Goal: Task Accomplishment & Management: Manage account settings

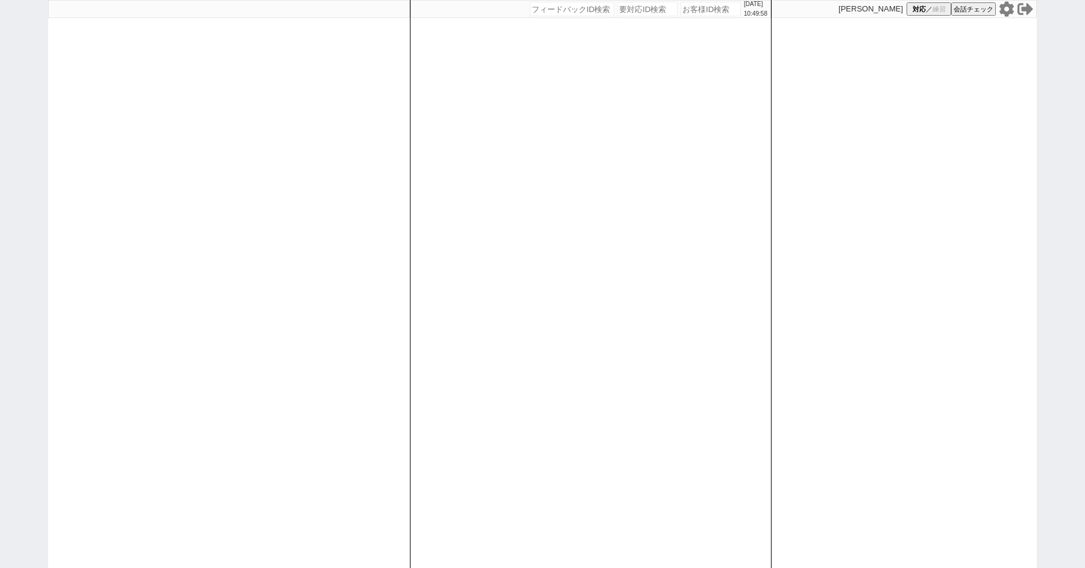
click at [0, 164] on div "2025/09/25 10:49:58 候補物件を追加してしてください 紹介した物件一覧 他社物件を追加する 空室確認ページに追加・削除 紹介した物件一覧 他…" at bounding box center [542, 284] width 1085 height 568
paste input "613906"
type input "613906"
select select "100"
select select "1"
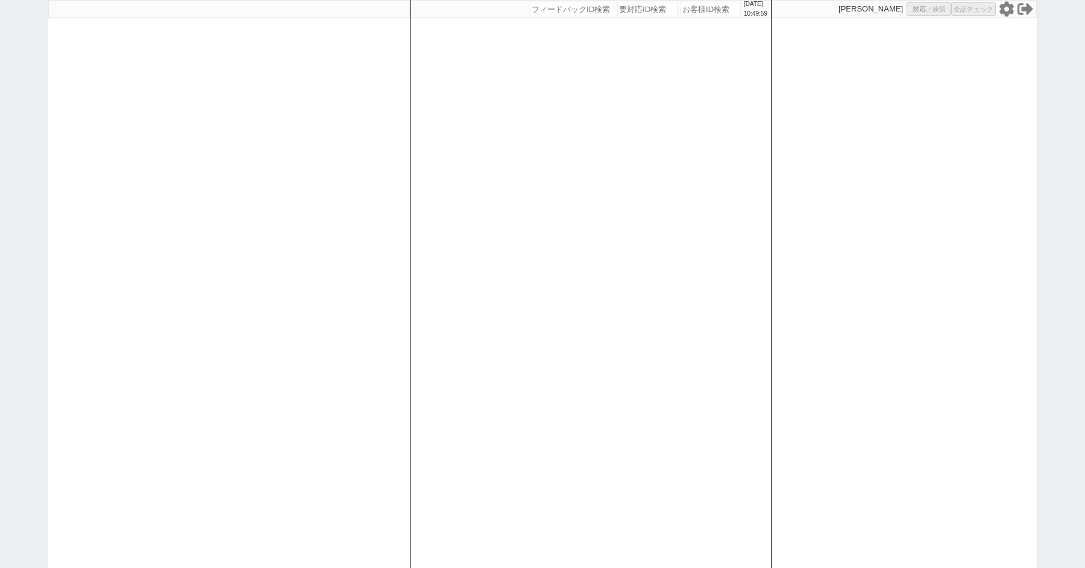
select select "2"
select select "5"
select select
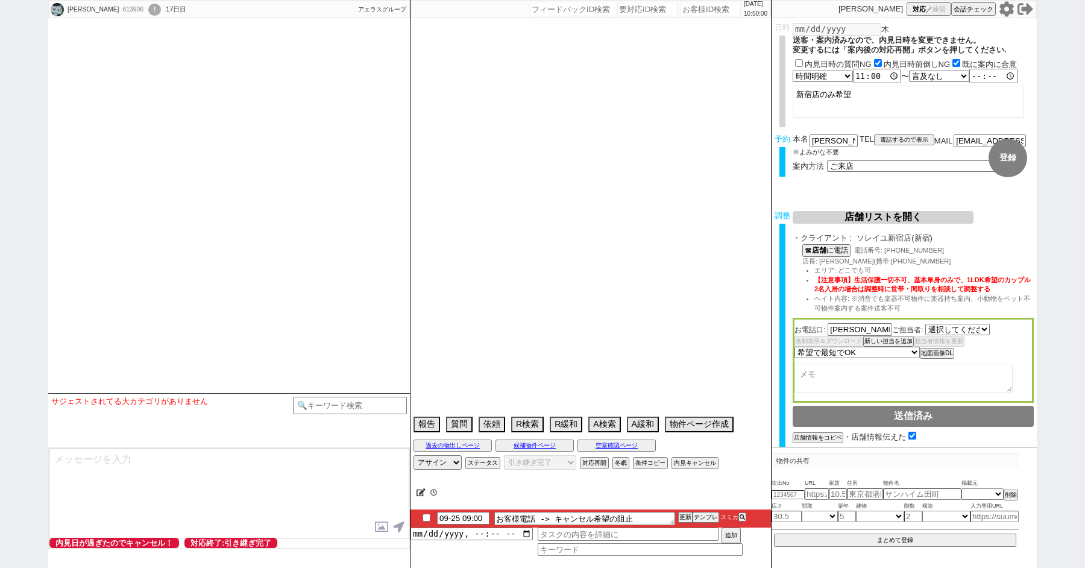
select select "532"
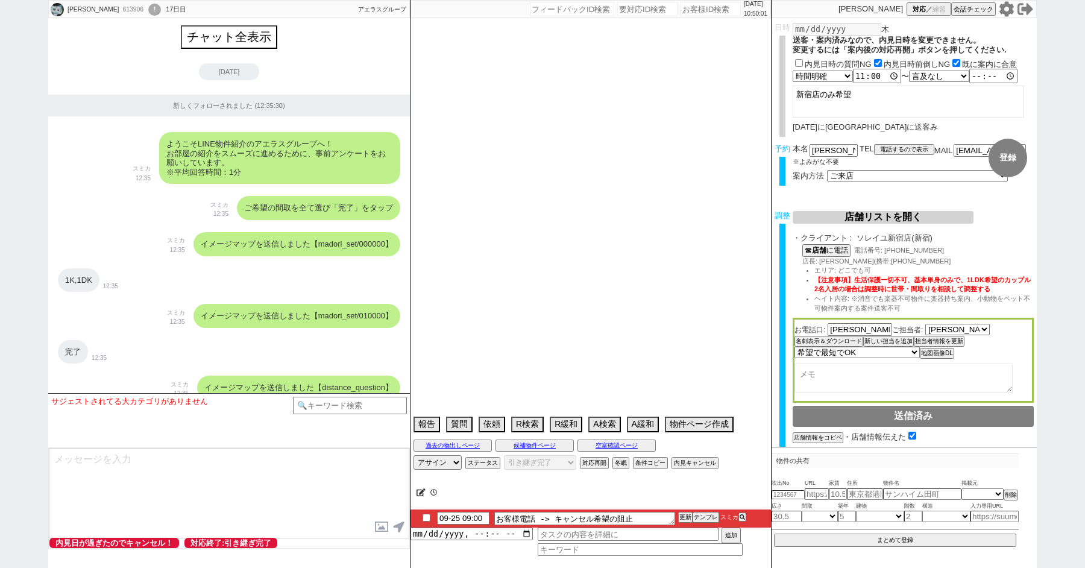
scroll to position [7633, 0]
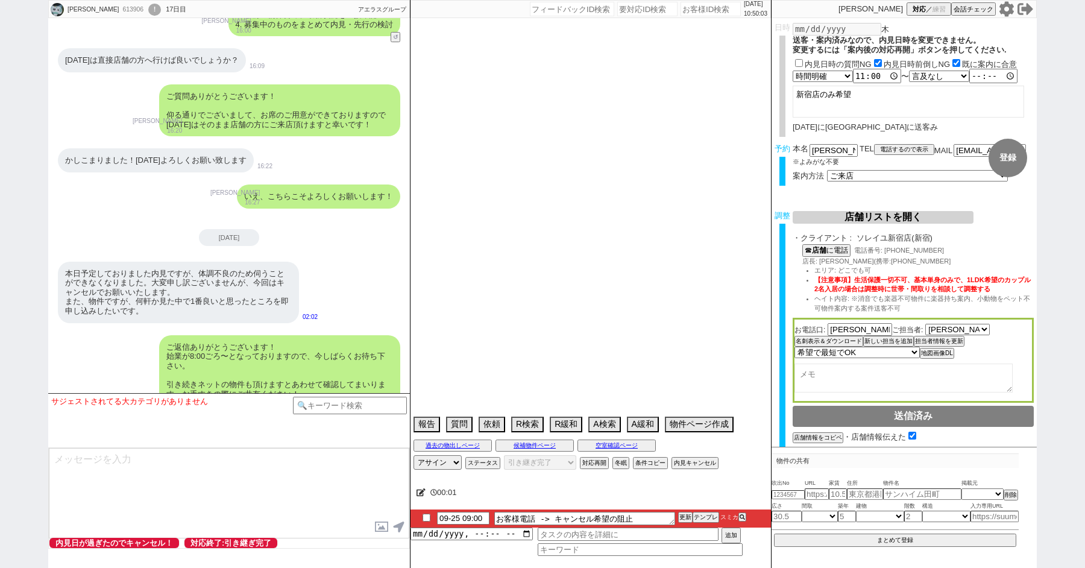
type textarea "オンボ：女性の一人暮らしなので治安がいいところ @新宿優先で手配お願いします、他社なし"
select select "2025"
select select "10"
select select "35"
select select "0"
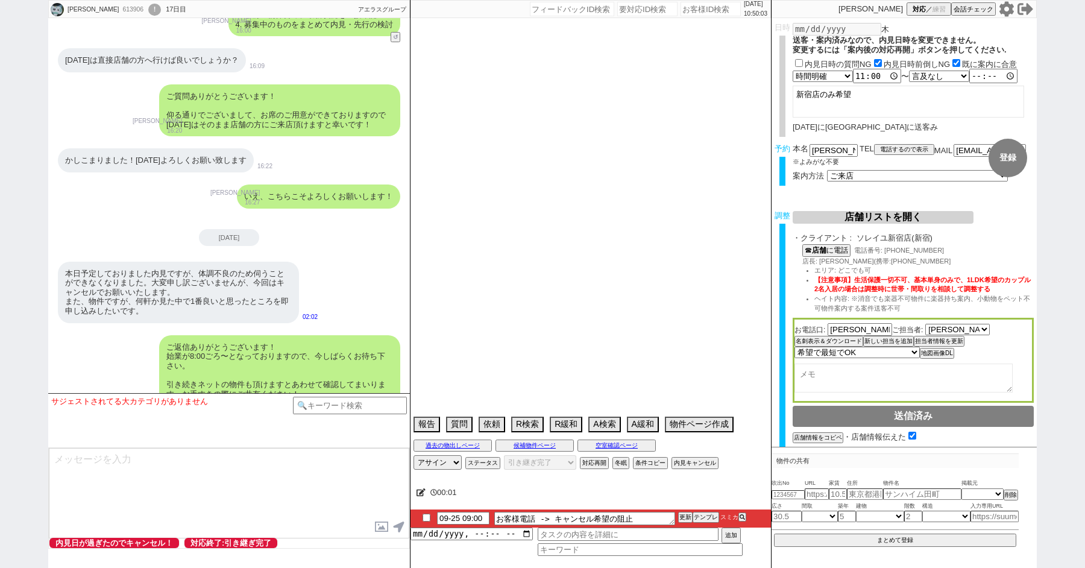
select select "23"
select select "65"
select select "14"
select select "75"
select select "811"
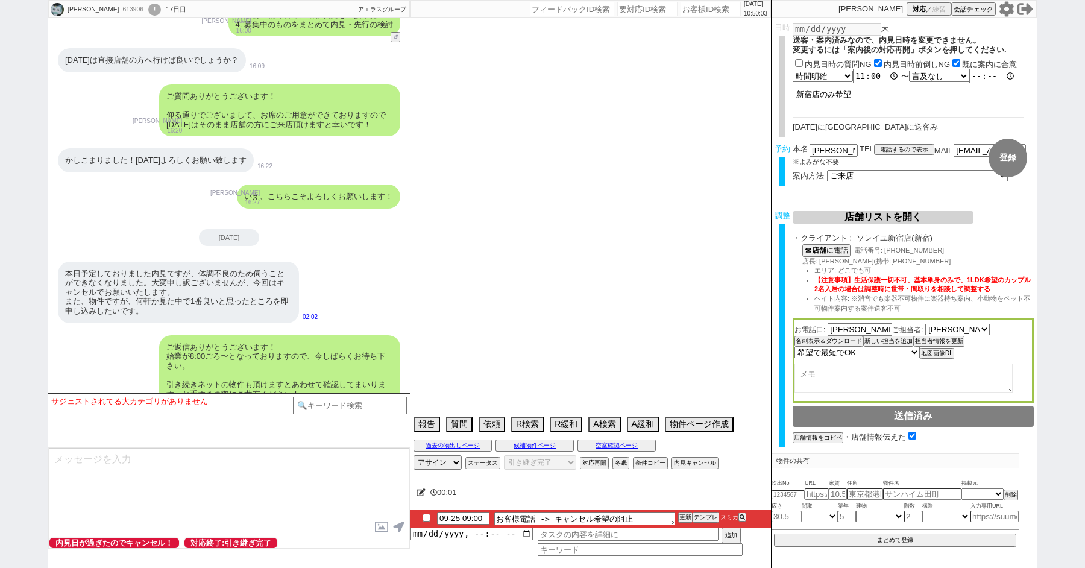
select select "72"
select select "70"
select select "1675"
select select "60"
select select "62"
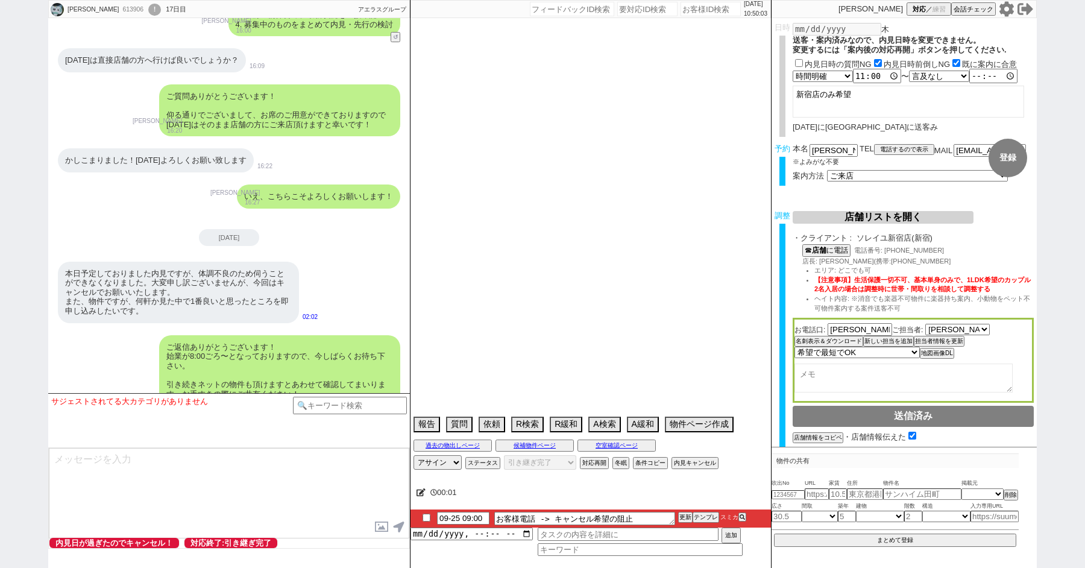
select select "63"
select select "64"
select select "69"
select select "57"
select select "71"
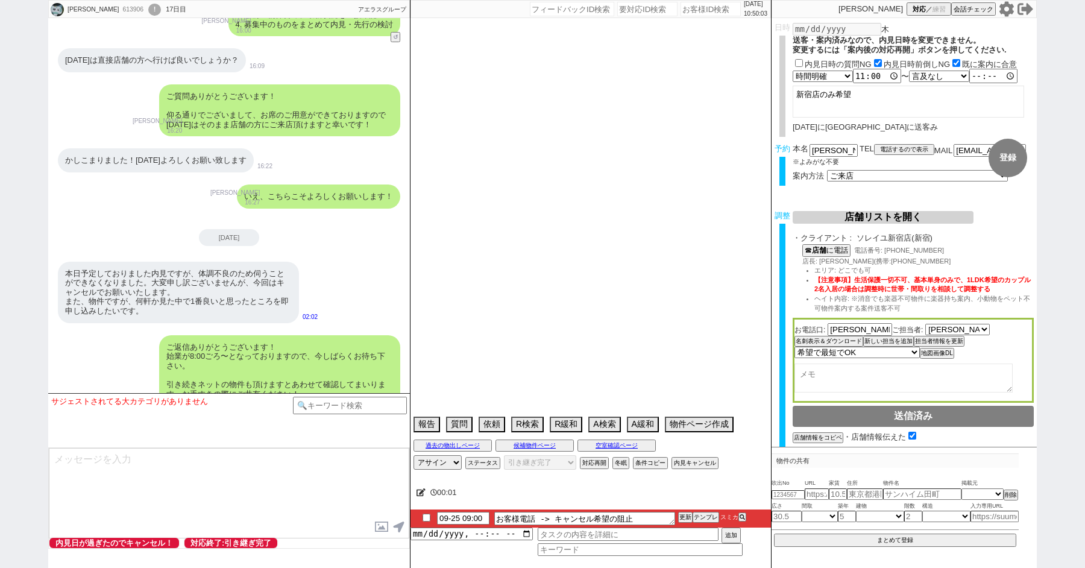
select select "48"
select select "67"
select select "59"
select select "52"
select select "68"
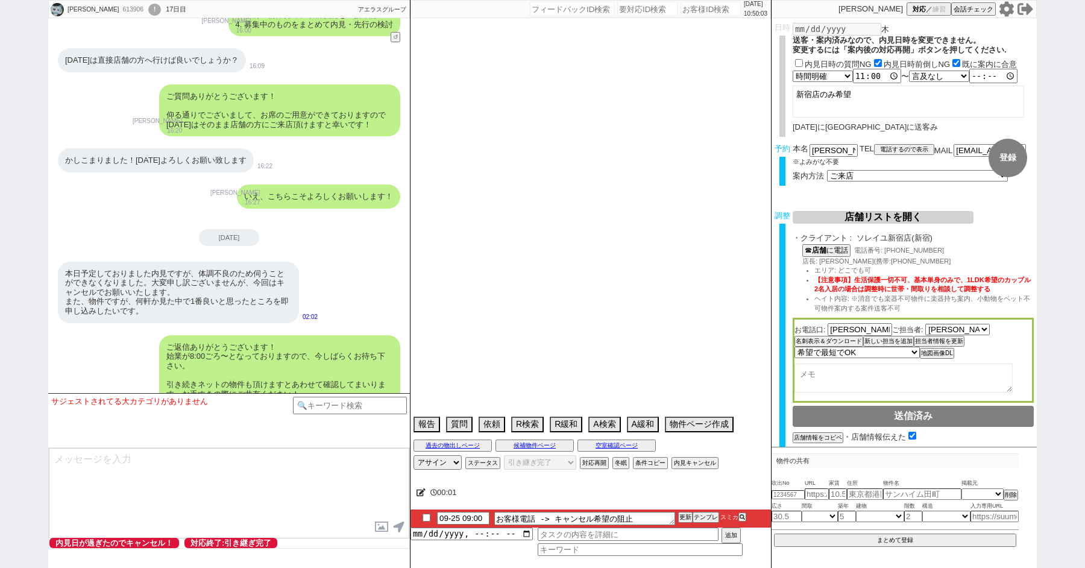
select select "74"
select select "54"
select select "25"
select select "3116"
select select "50"
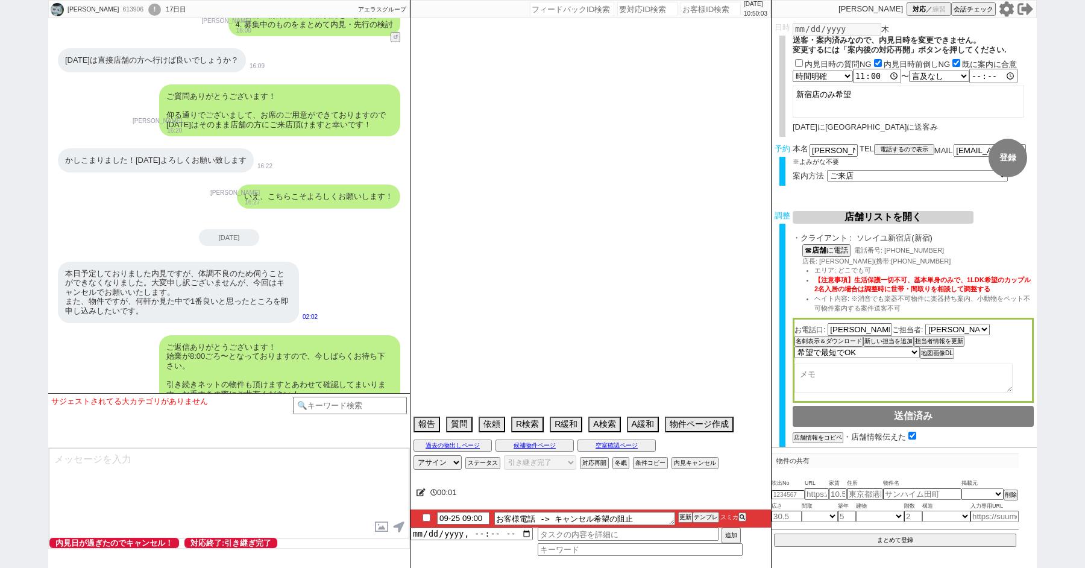
select select "66"
select select "47"
select select "56"
select select "33"
select select "9"
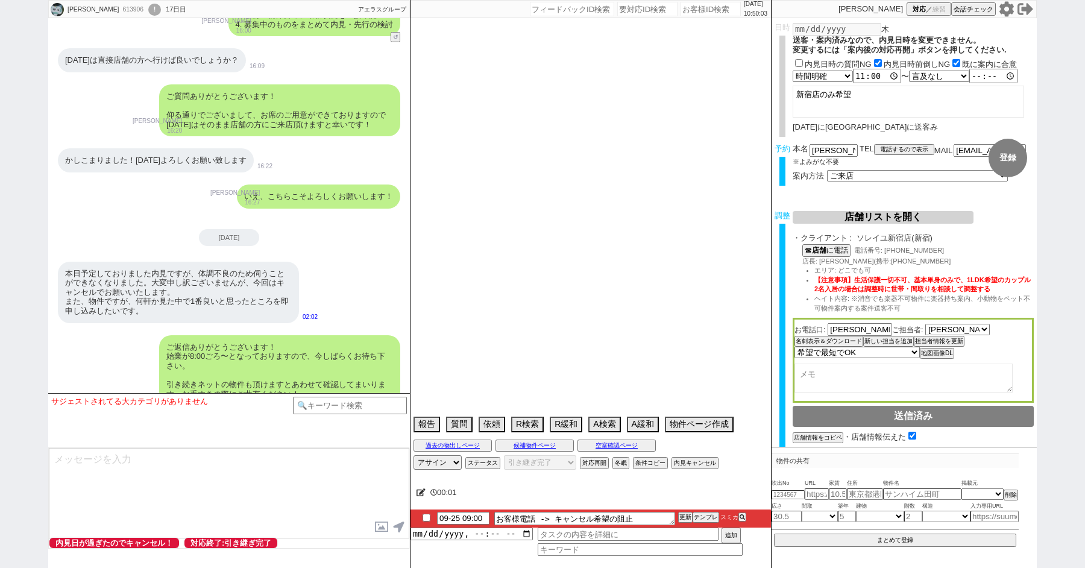
select select "331"
select select "12"
select select "76"
select select "53"
select select "15"
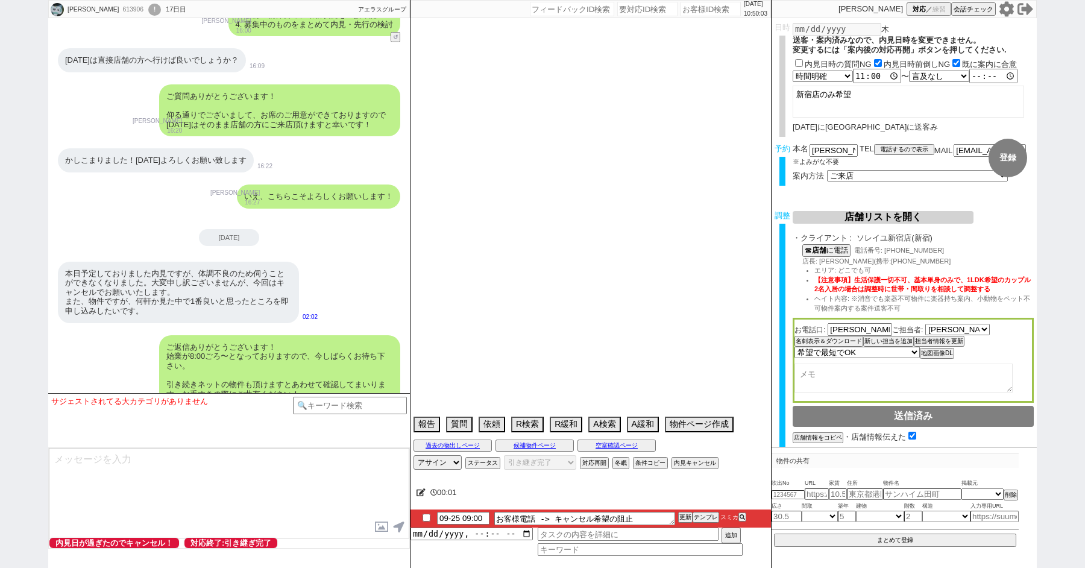
select select "35"
select select "29"
select select "73"
select select "7"
select select "44"
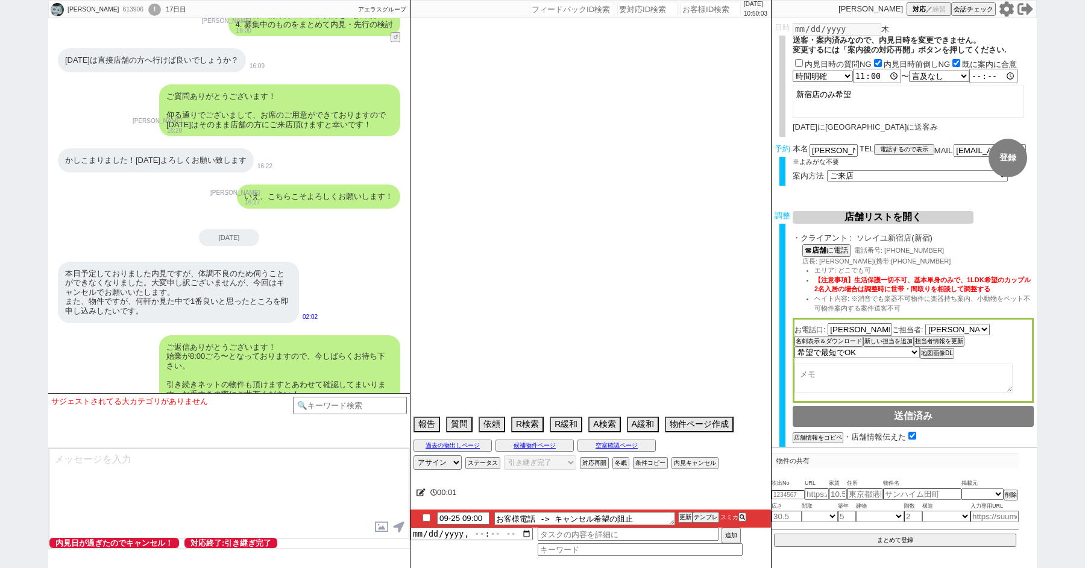
select select "27"
select select "77"
select select "11"
select select "36"
select select "51"
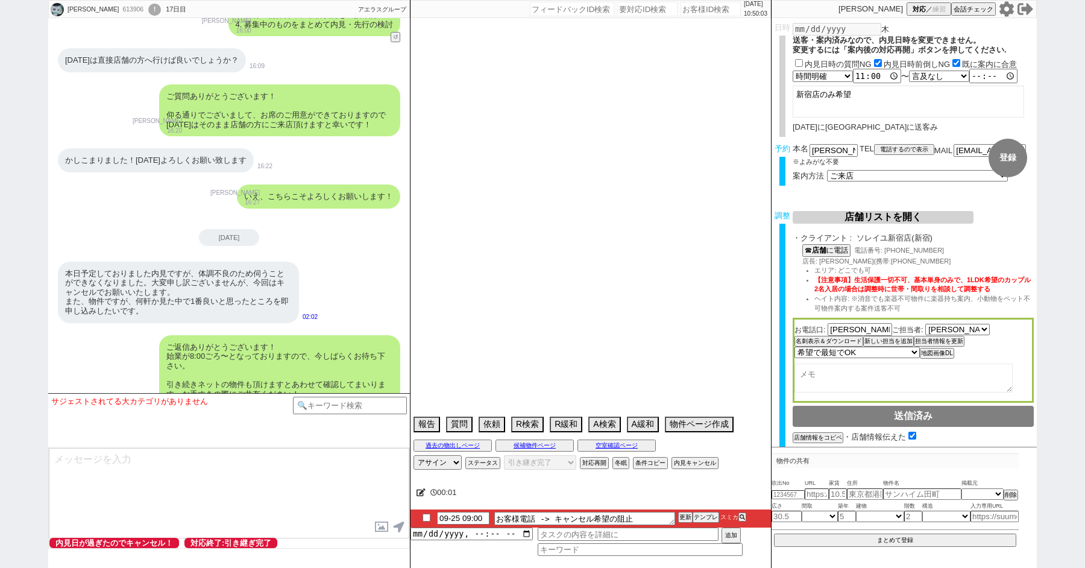
select select "24"
select select "55"
select select "58"
select select "34"
select select "38"
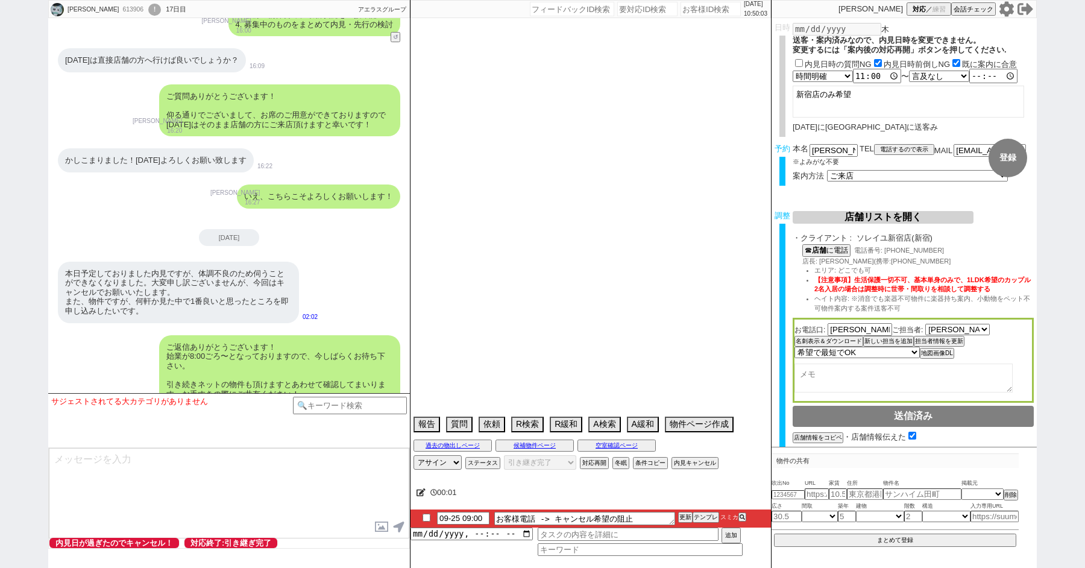
select select "61"
select select "30"
select select "37"
select select "31"
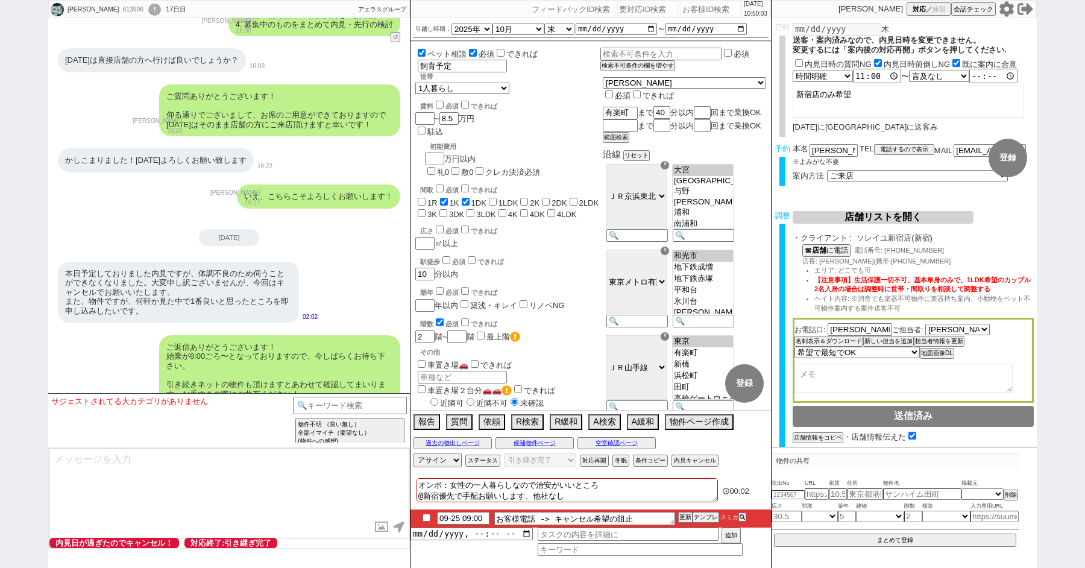
scroll to position [171, 0]
click at [417, 521] on li "09-25 09:00 お客様電話 -> キャンセル希望の阻止 更新 テンプレ スミカ" at bounding box center [591, 518] width 361 height 18
click at [428, 520] on input "checkbox" at bounding box center [426, 518] width 17 height 8
checkbox input "true"
click at [705, 459] on button "内見キャンセル" at bounding box center [694, 461] width 45 height 10
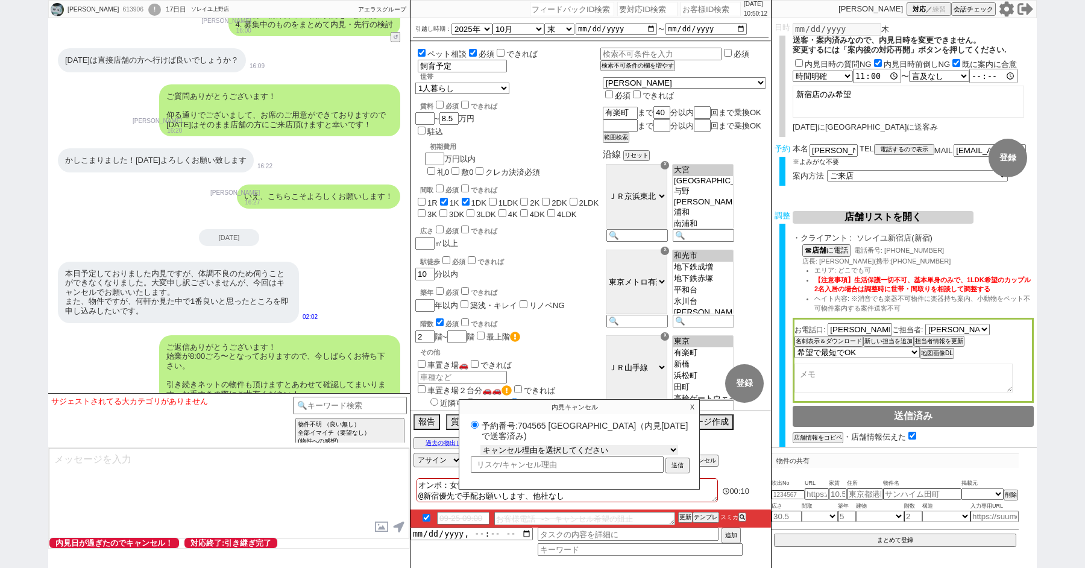
click at [518, 449] on select "キャンセル理由を選択してください 希望物件が出なかった 希望物件が見れなかった 返信がこなくなった 他決(日程調整前) 引越し自体消滅(日程調整前) 都合が変…" at bounding box center [579, 450] width 198 height 10
click at [823, 250] on b "店舗" at bounding box center [818, 249] width 14 height 8
click at [158, 465] on textarea at bounding box center [229, 493] width 361 height 90
click at [690, 405] on p "X" at bounding box center [692, 407] width 14 height 14
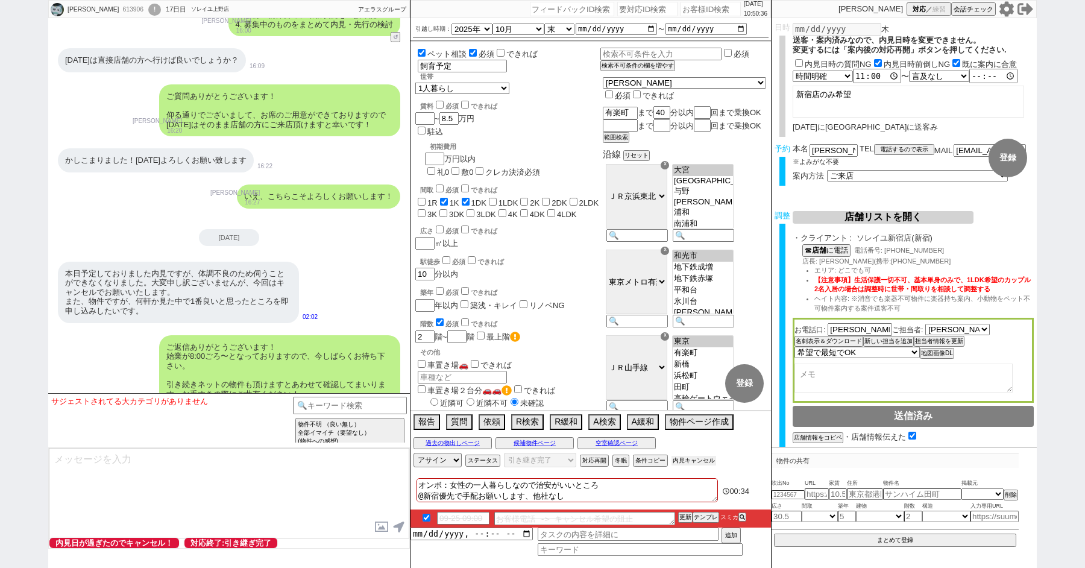
click at [695, 461] on button "内見キャンセル" at bounding box center [694, 461] width 45 height 10
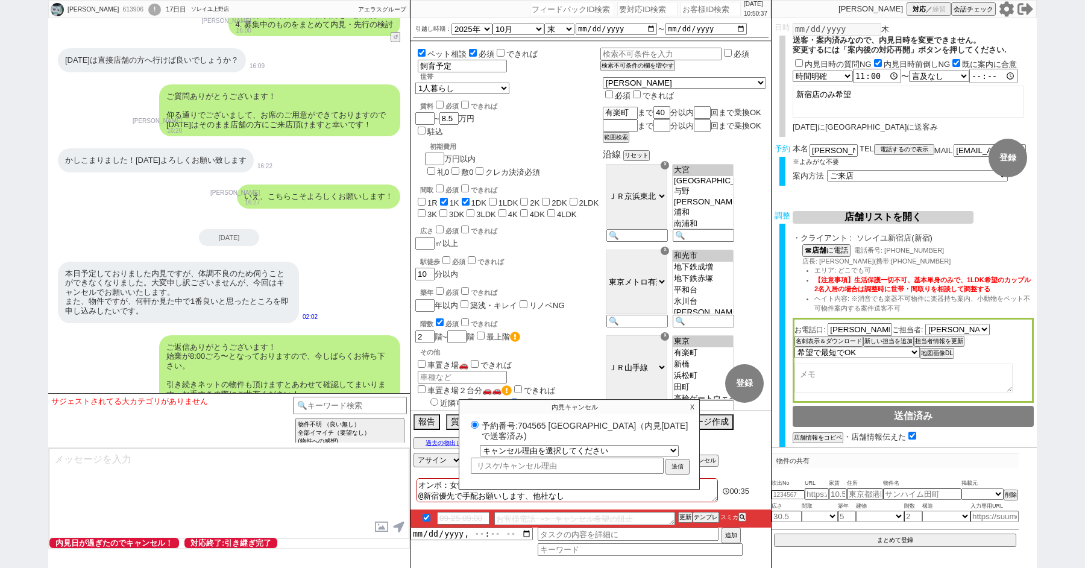
click at [534, 425] on label "予約番号:704565 ソレイユ新宿店（内見日 2025/09/25 で送客済み)" at bounding box center [579, 430] width 223 height 22
click at [479, 425] on input "予約番号:704565 ソレイユ新宿店（内見日 2025/09/25 で送客済み)" at bounding box center [475, 425] width 8 height 8
click at [534, 425] on label "予約番号:704565 ソレイユ新宿店（内見日 2025/09/25 で送客済み)" at bounding box center [579, 430] width 223 height 22
click at [479, 425] on input "予約番号:704565 ソレイユ新宿店（内見日 2025/09/25 で送客済み)" at bounding box center [475, 425] width 8 height 8
copy label "704565"
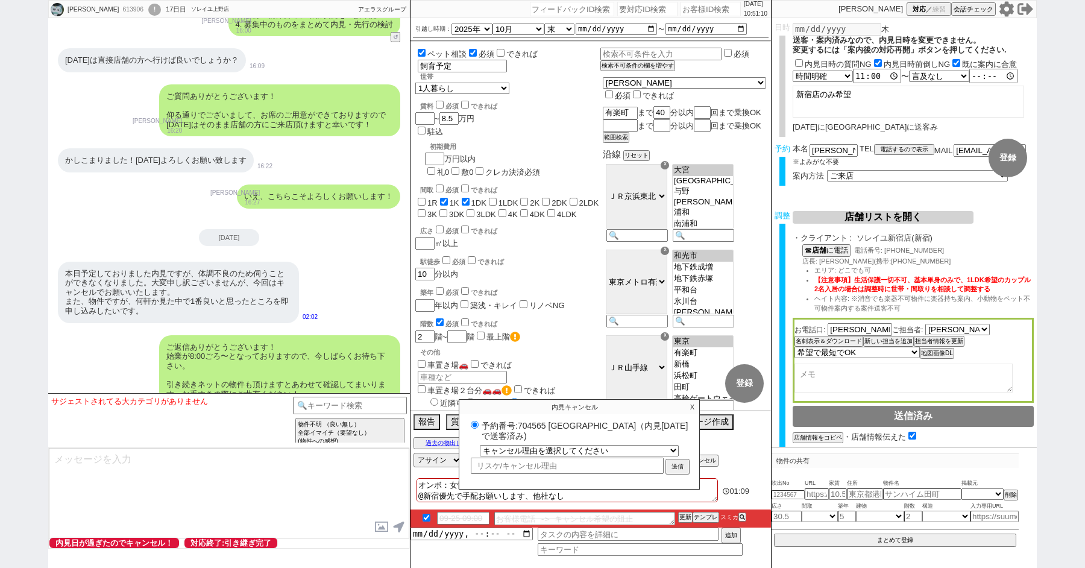
click at [694, 406] on p "X" at bounding box center [692, 407] width 14 height 14
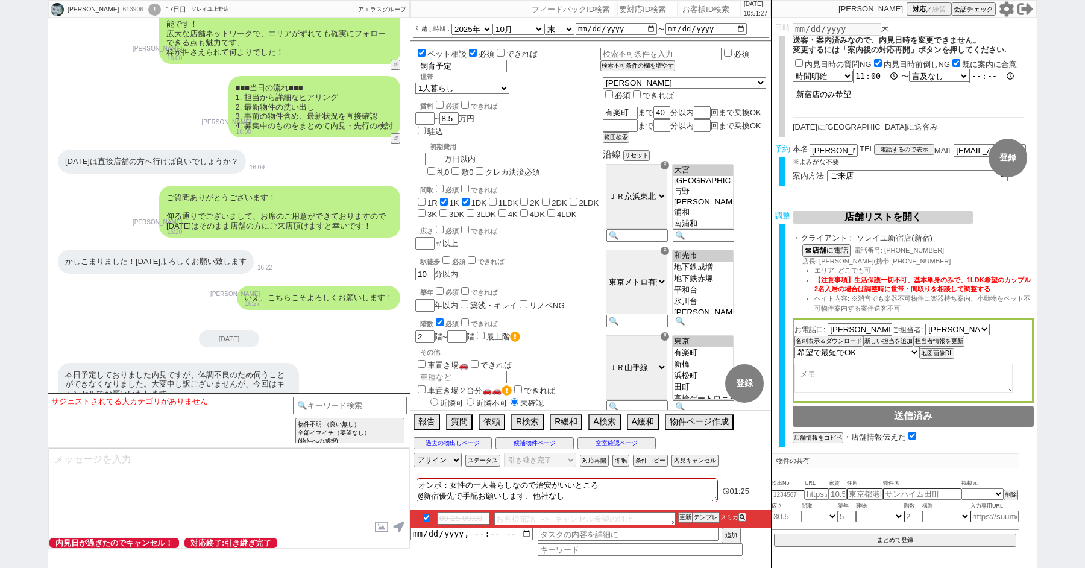
scroll to position [7633, 0]
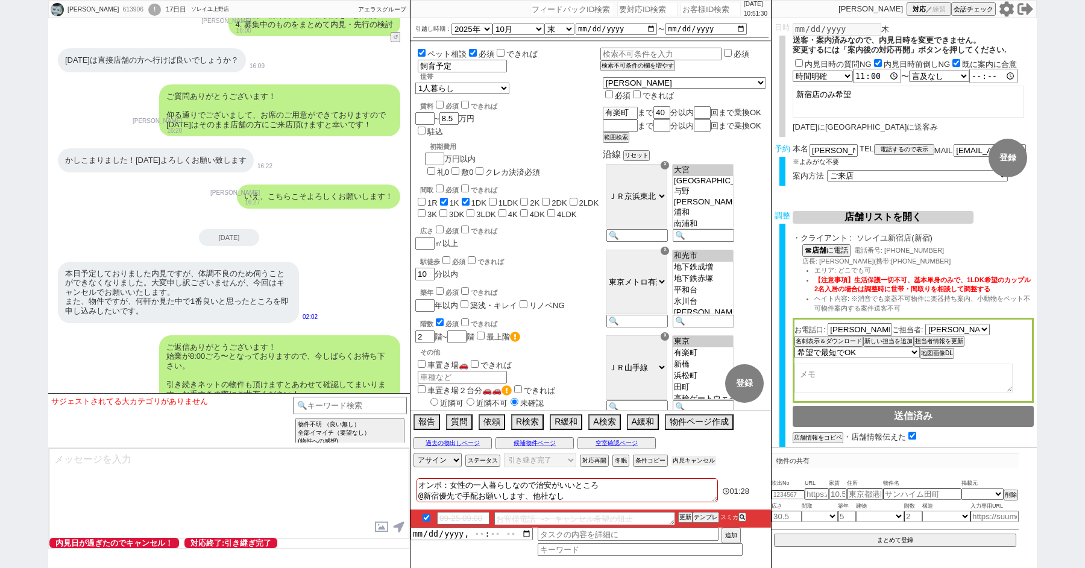
click at [690, 458] on button "内見キャンセル" at bounding box center [694, 461] width 45 height 10
radio input "true"
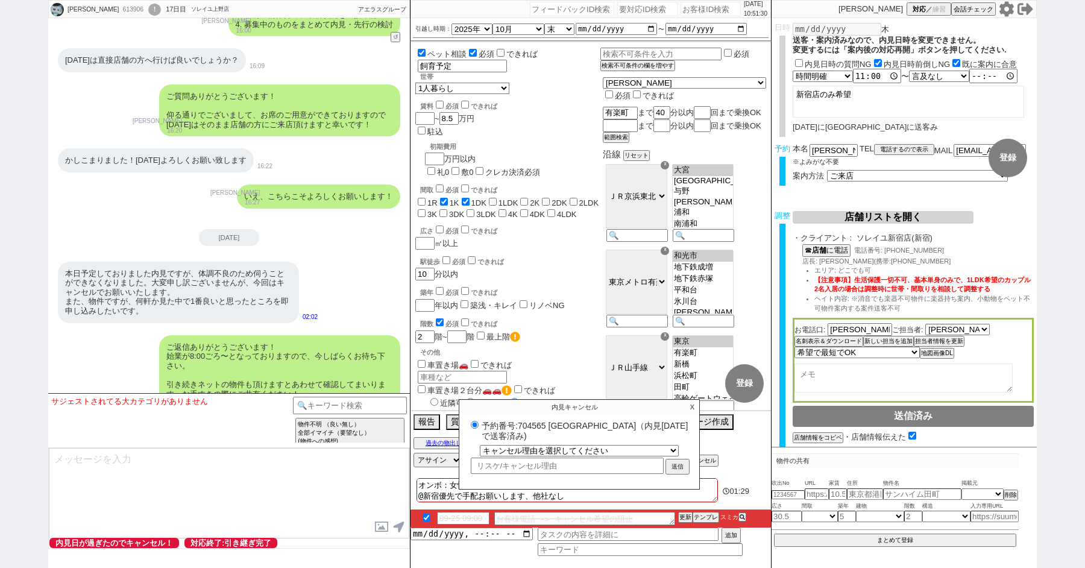
click at [535, 455] on div "予約番号:704565 ソレイユ新宿店（内見日 2025/09/25 で送客済み) キャンセル理由を選択してください 希望物件が出なかった 希望物件が見れなか…" at bounding box center [579, 446] width 240 height 55
click at [534, 453] on select "キャンセル理由を選択してください 希望物件が出なかった 希望物件が見れなかった 返信がこなくなった 他決(日程調整前) 引越し自体消滅(日程調整前) 都合が変…" at bounding box center [579, 450] width 198 height 10
select select "117"
click at [480, 445] on select "キャンセル理由を選択してください 希望物件が出なかった 希望物件が見れなかった 返信がこなくなった 他決(日程調整前) 引越し自体消滅(日程調整前) 都合が変…" at bounding box center [579, 450] width 198 height 10
radio input "true"
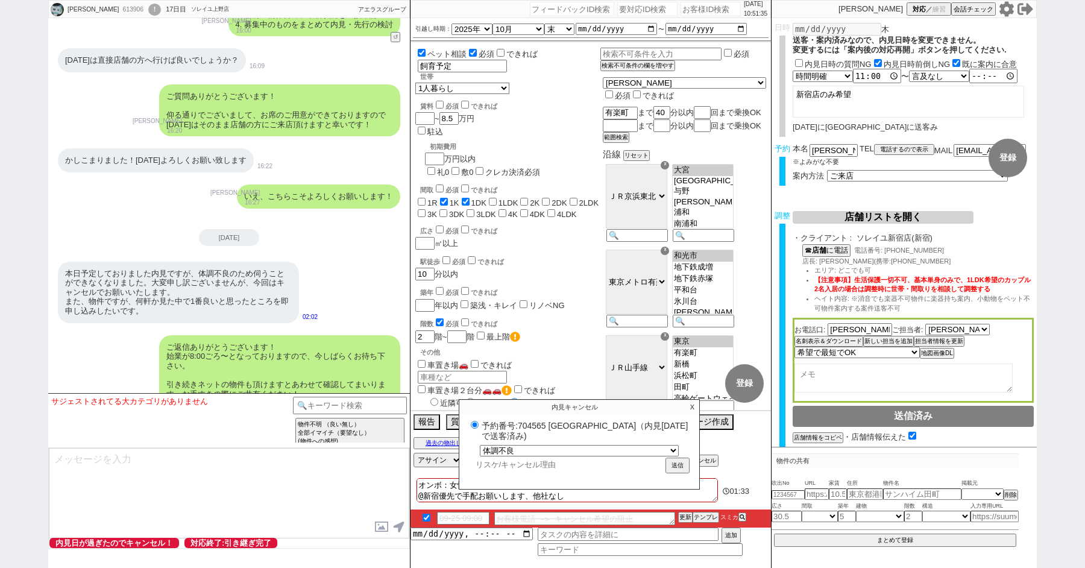
click at [499, 461] on input "text" at bounding box center [567, 465] width 193 height 14
type input "z"
radio input "true"
type input "ぜ"
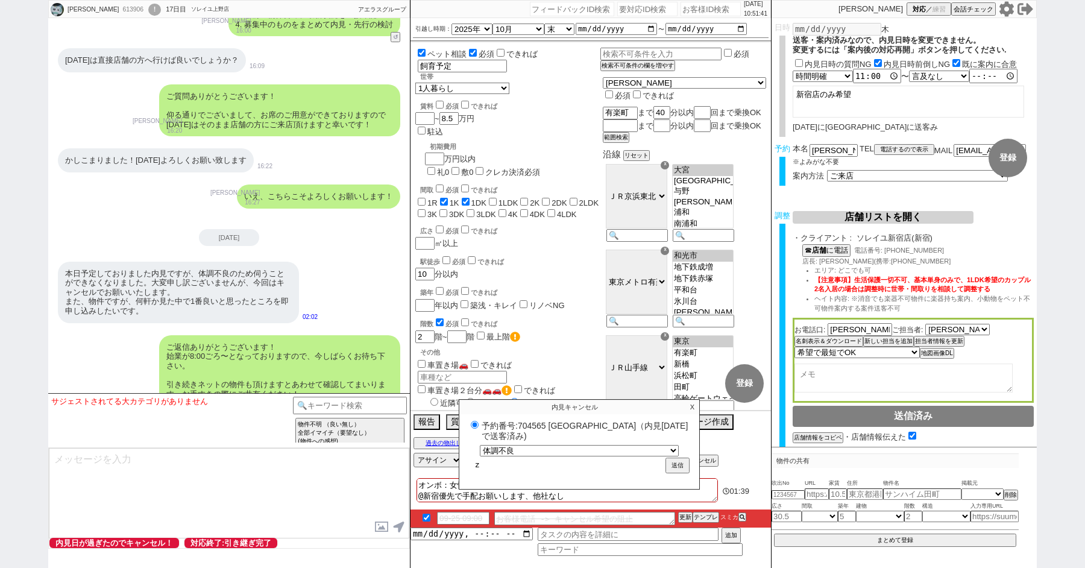
radio input "true"
type input "ぜn"
radio input "true"
type input "ぜん"
radio input "true"
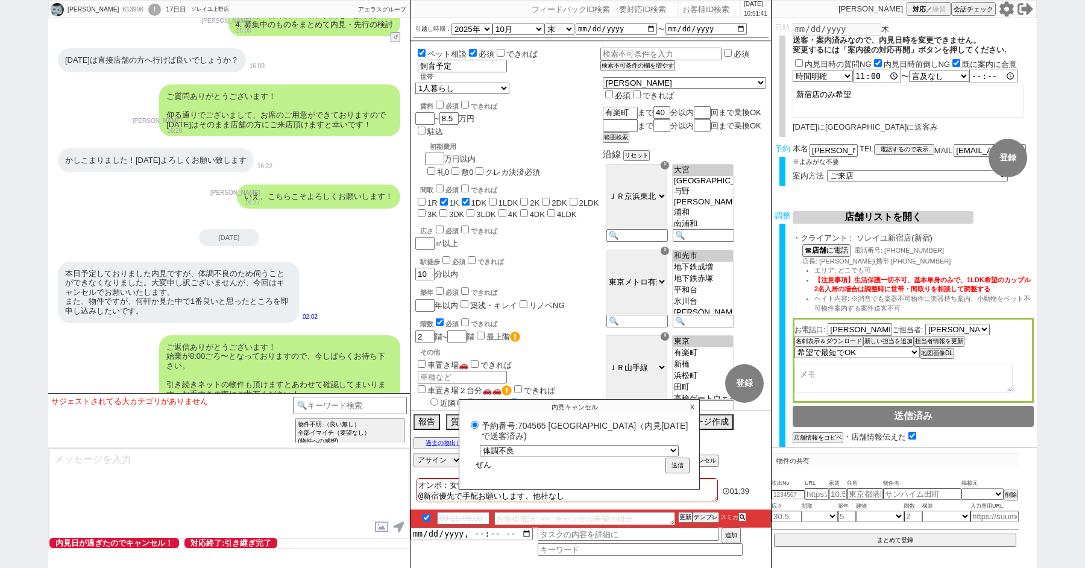
type input "ぜんj"
radio input "true"
type input "ぜんじ"
radio input "true"
type input "ぜんじt"
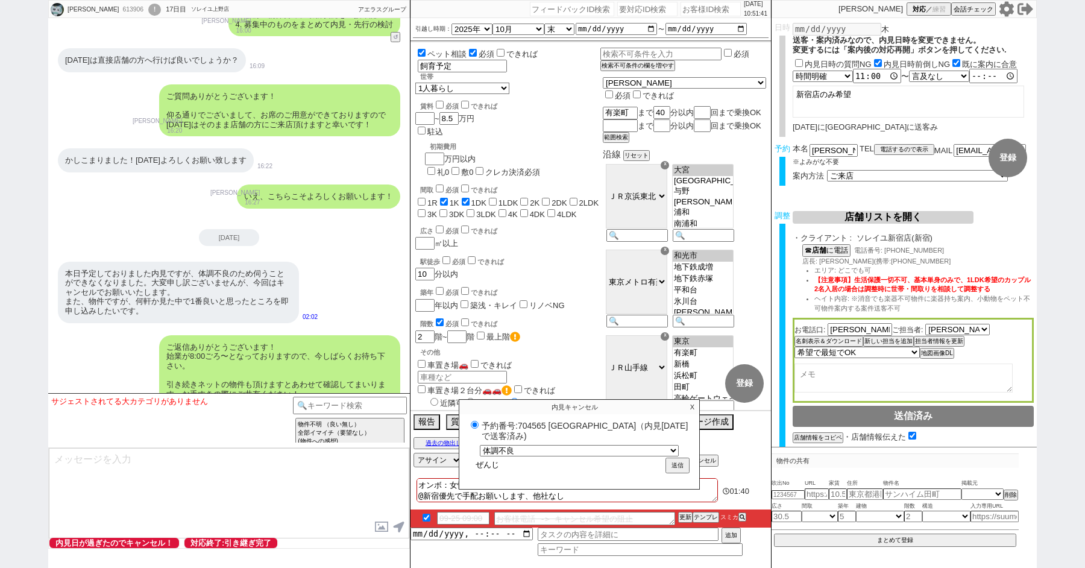
radio input "true"
type input "ぜんじつ"
radio input "true"
type input "前日"
radio input "true"
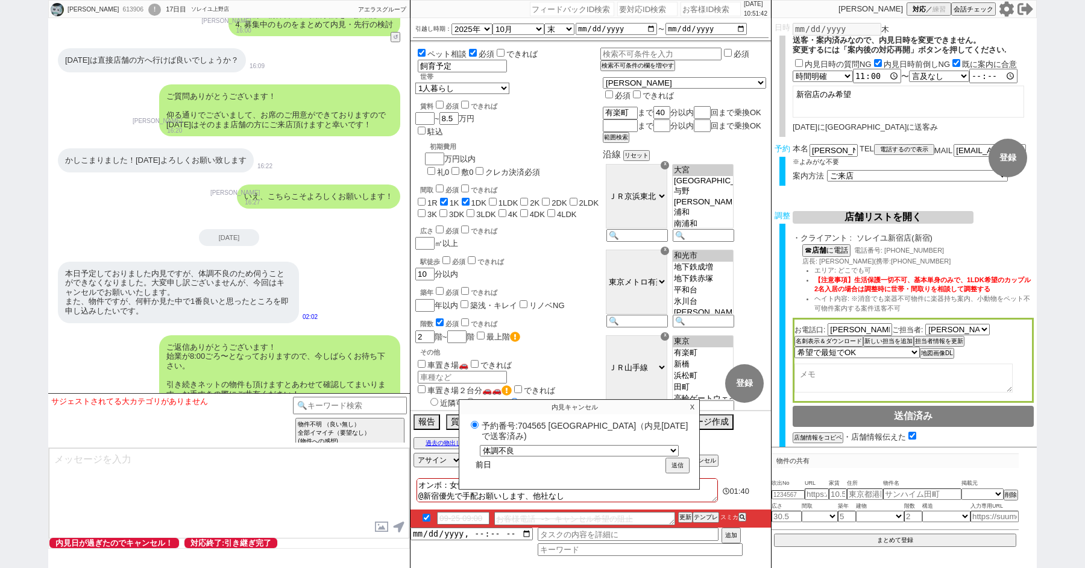
type input "前日y"
radio input "true"
type input "前日よ"
radio input "true"
type input "前日よn"
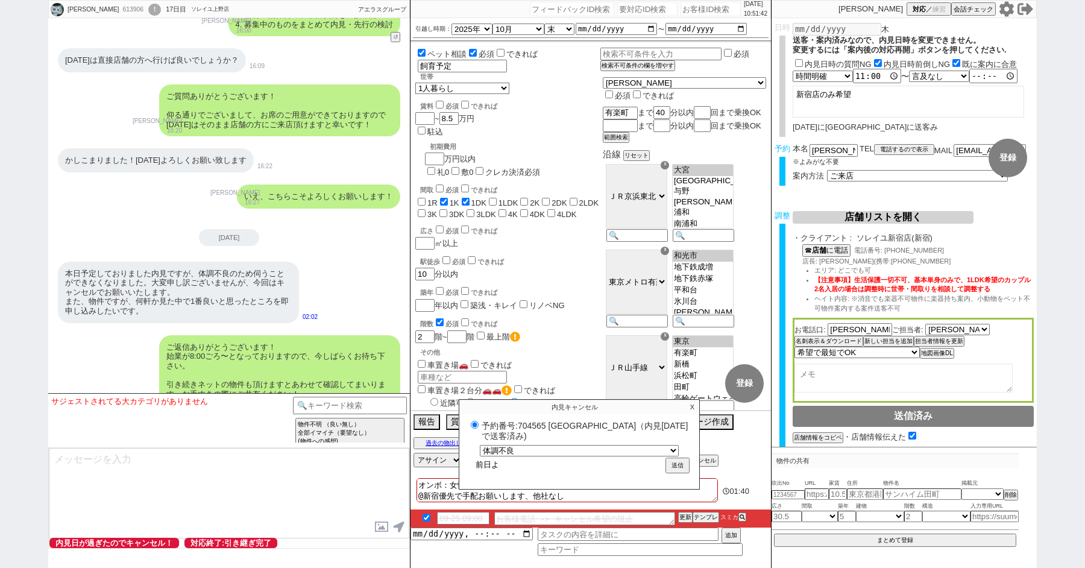
radio input "true"
type input "前日よな"
radio input "true"
type input "前日よなk"
radio input "true"
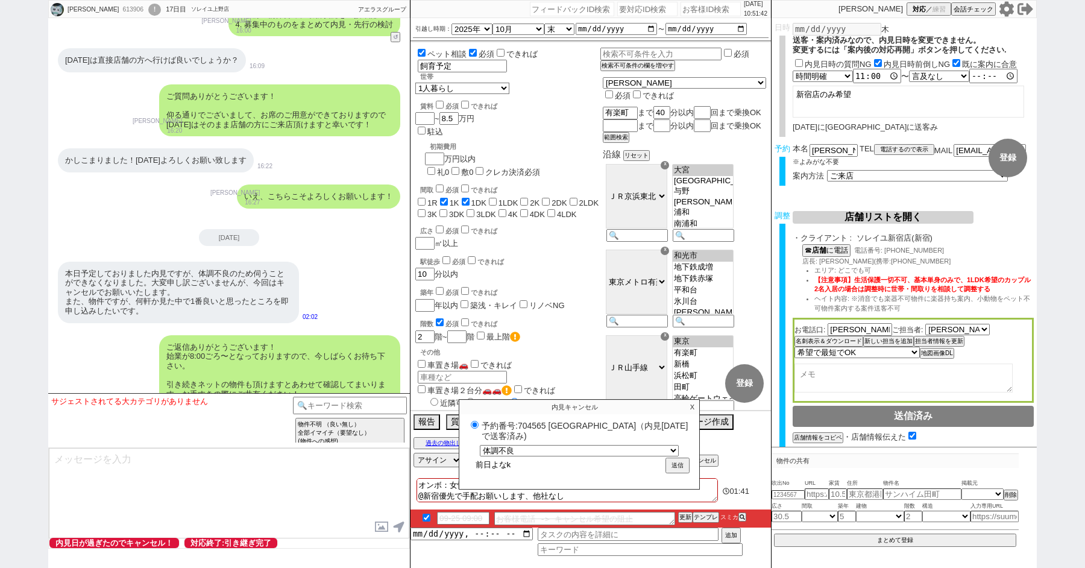
type input "前日よなか"
radio input "true"
type input "前日よなかn"
radio input "true"
type input "前日よなかに"
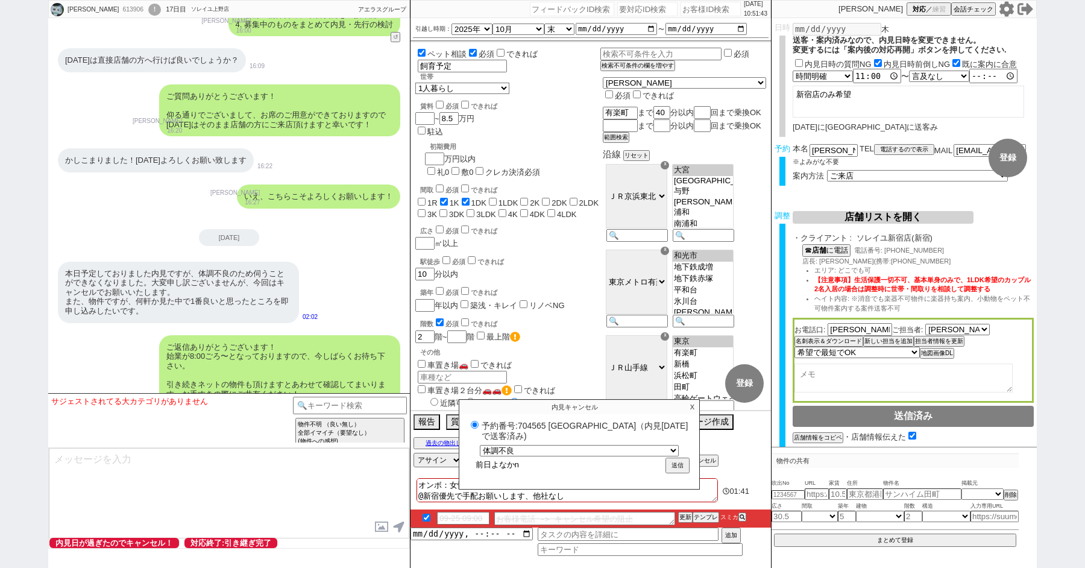
radio input "true"
type input "前日夜中に"
radio input "true"
type input "前日夜中にt"
radio input "true"
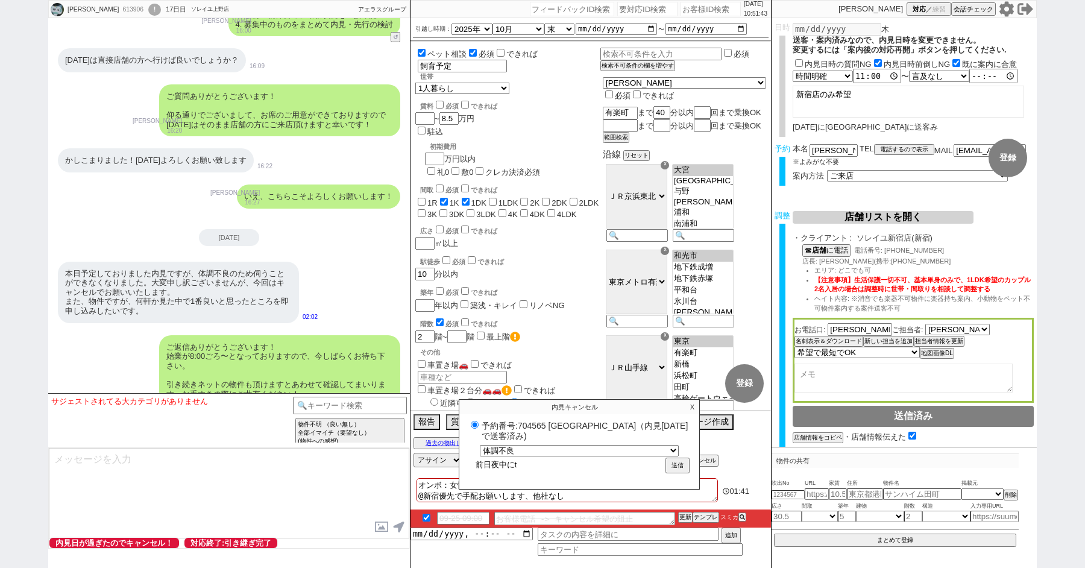
type input "前日夜中にた"
radio input "true"
type input "前日夜中にたい"
radio input "true"
type input "前日夜中にたいt"
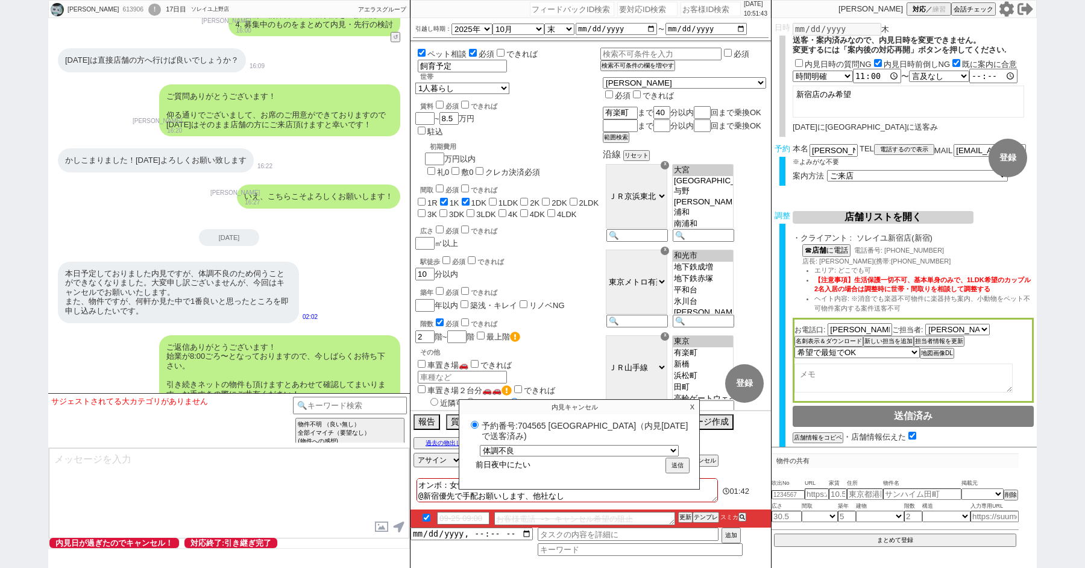
radio input "true"
type input "前日夜中にたいty"
radio input "true"
type input "前日夜中にたいちょ"
radio input "true"
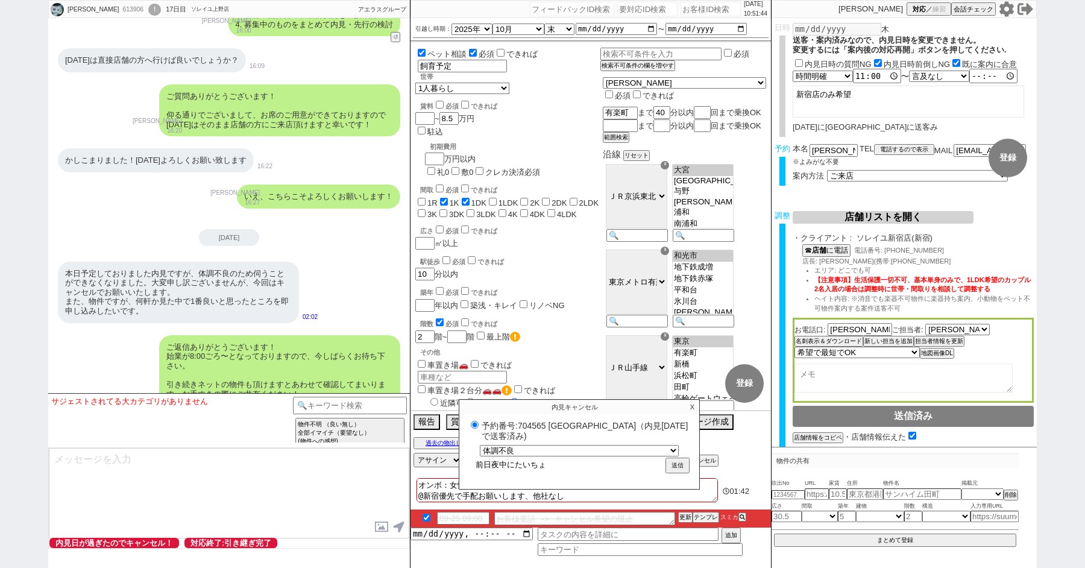
type input "前日夜中にたいちょう"
radio input "true"
type input "前日夜中にたいちょうh"
radio input "true"
type input "前日夜中にたいちょうふ"
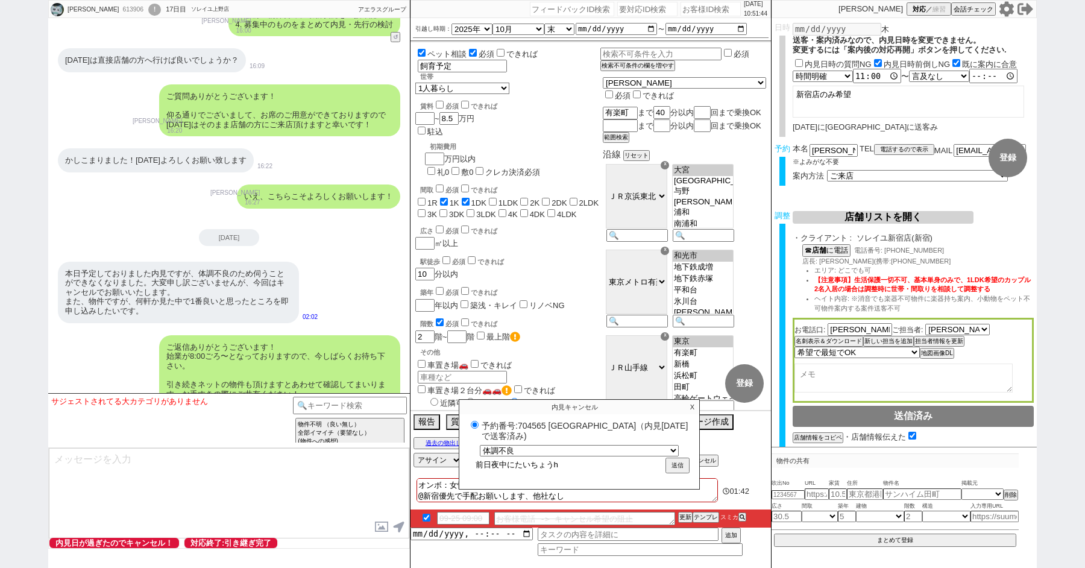
radio input "true"
type input "前日夜中にたいちょうふr"
radio input "true"
type input "前日夜中にたいちょうふry"
radio input "true"
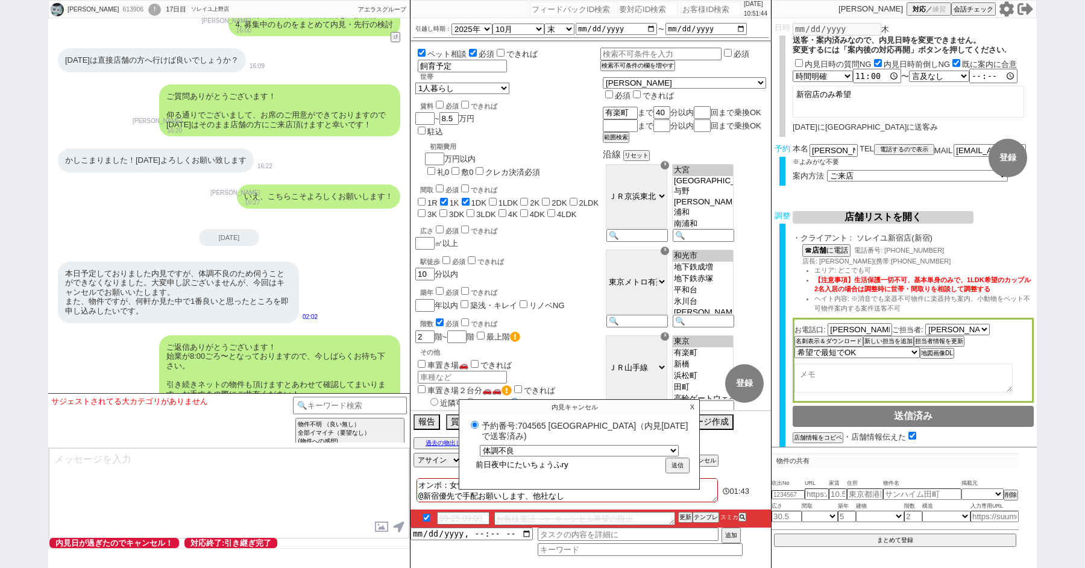
type input "前日夜中にたいちょうふりょ"
radio input "true"
type input "前日夜中にたいちょうふり"
radio input "true"
type input "前日夜中にたいちょうふ"
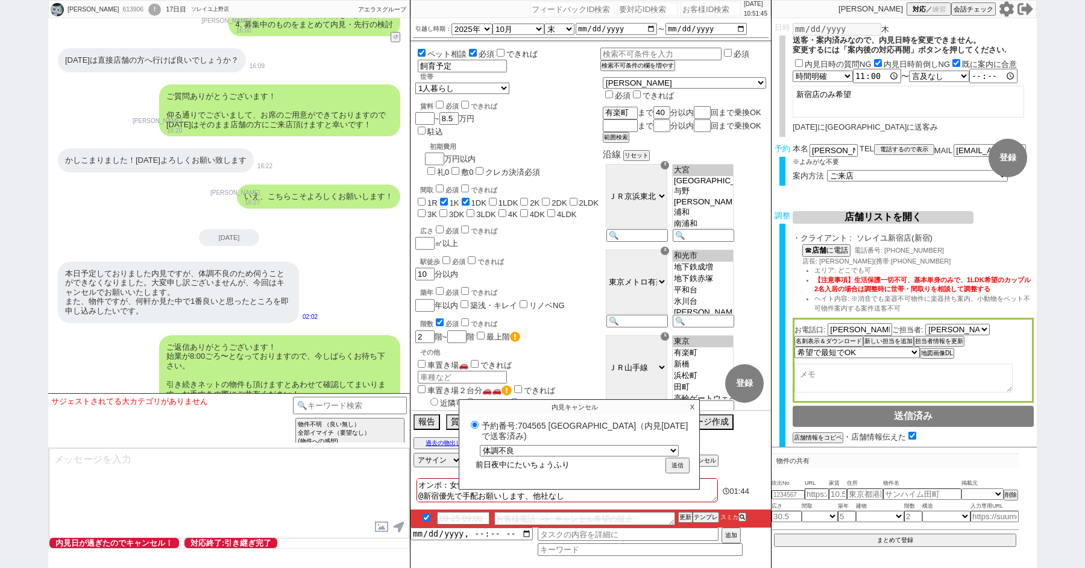
radio input "true"
type input "前日夜中にたいちょうふr"
radio input "true"
type input "前日夜中にたいちょうふry"
radio input "true"
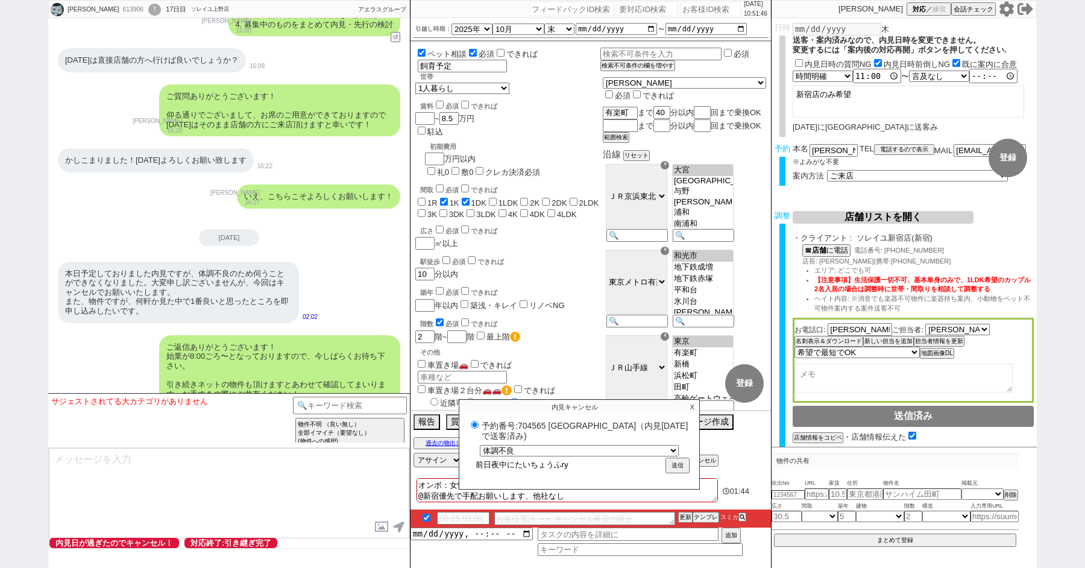
type input "前日夜中にたいちょうふりょ"
radio input "true"
type input "前日夜中にたいちょうふりょう"
radio input "true"
type input "前日夜中に体調不良"
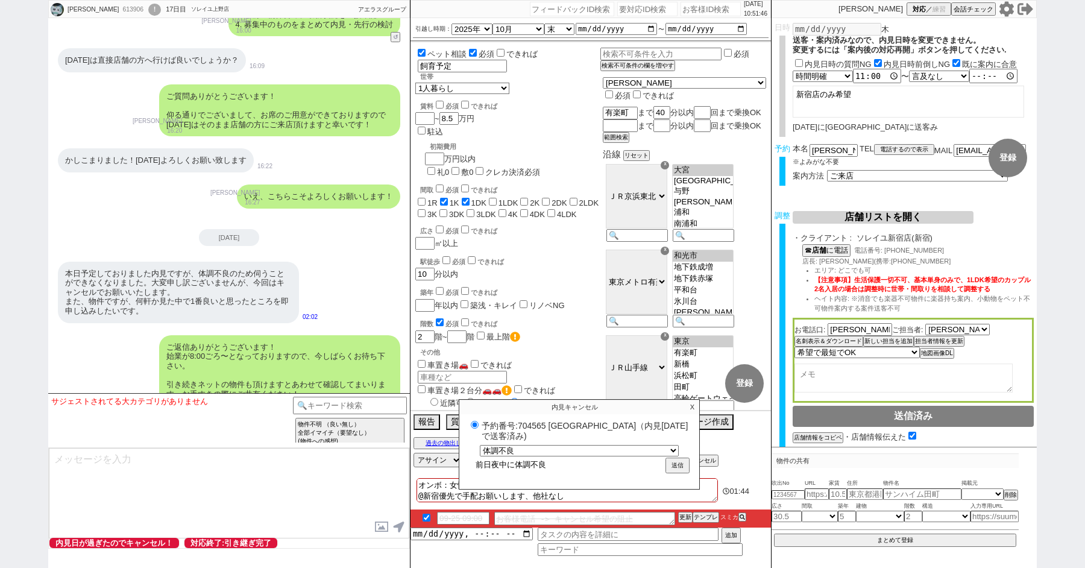
radio input "true"
type input "前日夜中に体調不良r"
radio input "true"
type input "前日夜中に体調不良れ"
radio input "true"
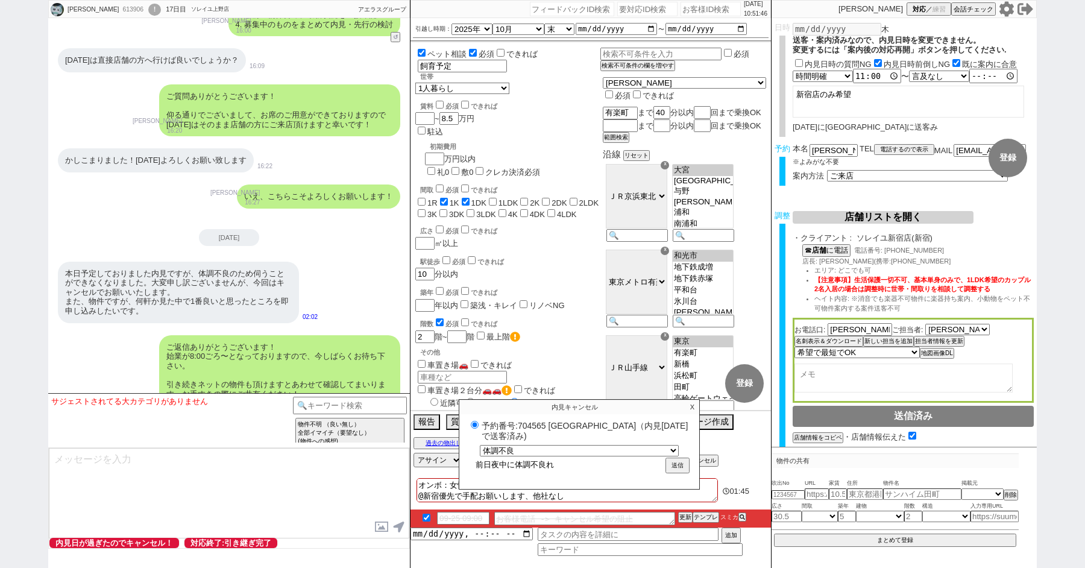
type input "前日夜中に体調不良れn"
radio input "true"
type input "前日夜中に体調不良れん"
radio input "true"
type input "前日夜中に体調不良れんr"
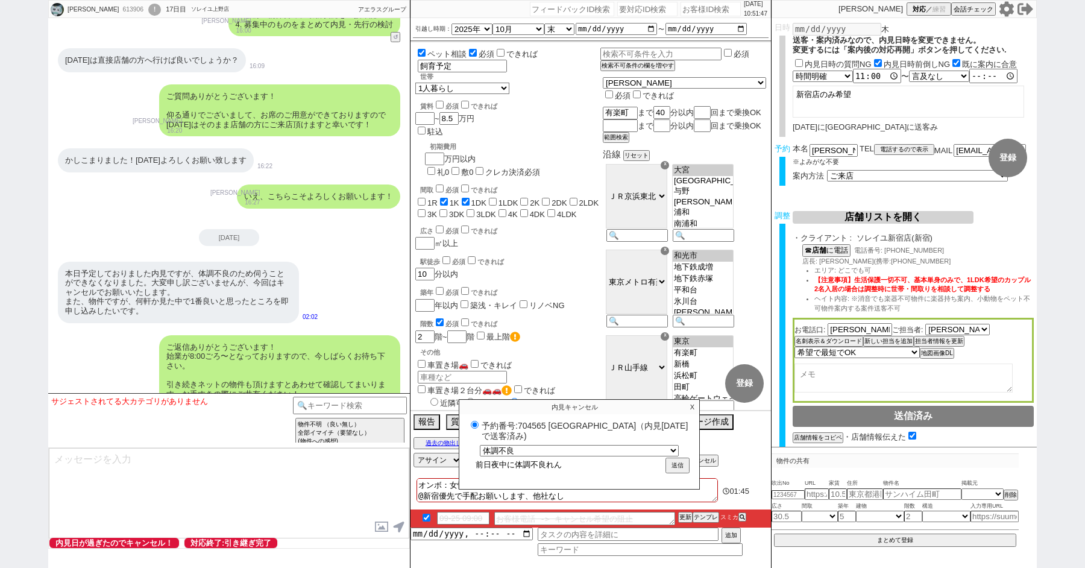
radio input "true"
type input "前日夜中に体調不良れんら"
radio input "true"
type input "前日夜中に体調不良れんらk"
radio input "true"
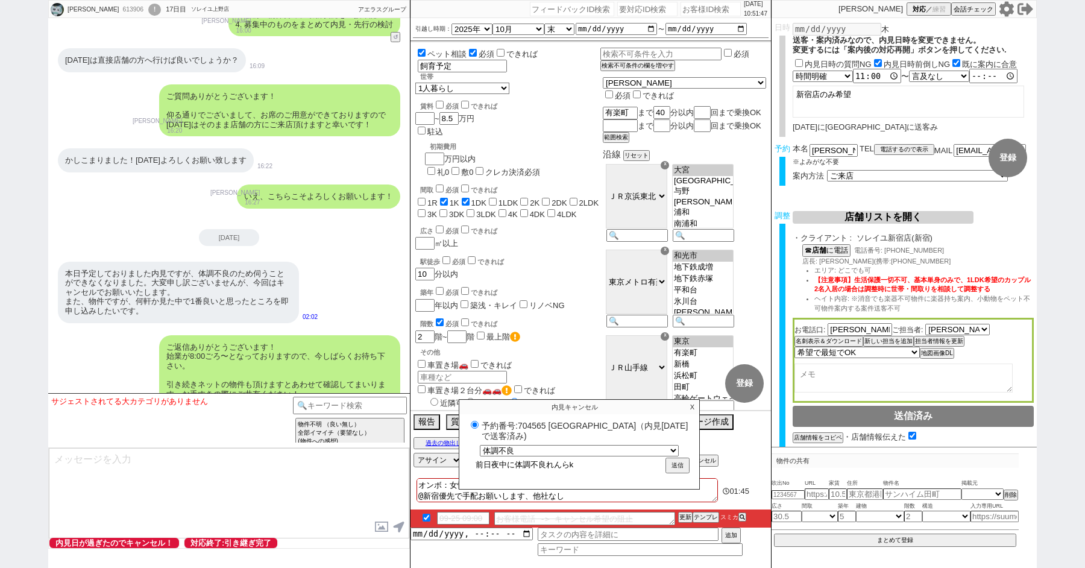
type input "前日夜中に体調不良れんらく"
radio input "true"
type input "前日夜中に体調不良連絡"
radio input "true"
type input "前日夜中に体調不良連絡"
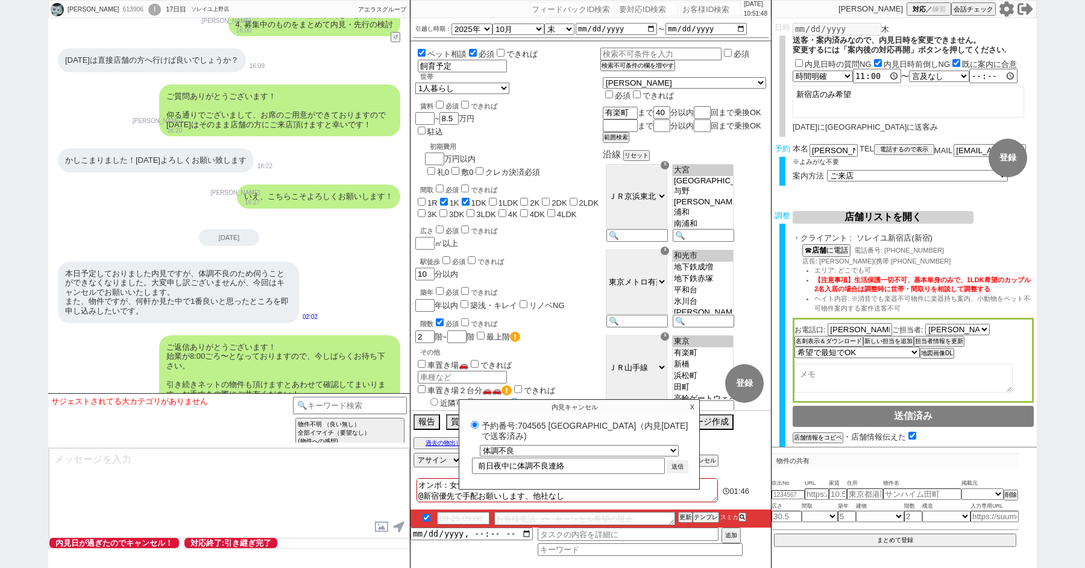
click at [678, 465] on button "送信" at bounding box center [678, 466] width 22 height 13
radio input "true"
type textarea "オンボ：女性の一人暮らしなので治安がいいところ @新宿優先で手配お願いします、他社なし 調整後キャンセルあり"
checkbox input "false"
checkbox input "true"
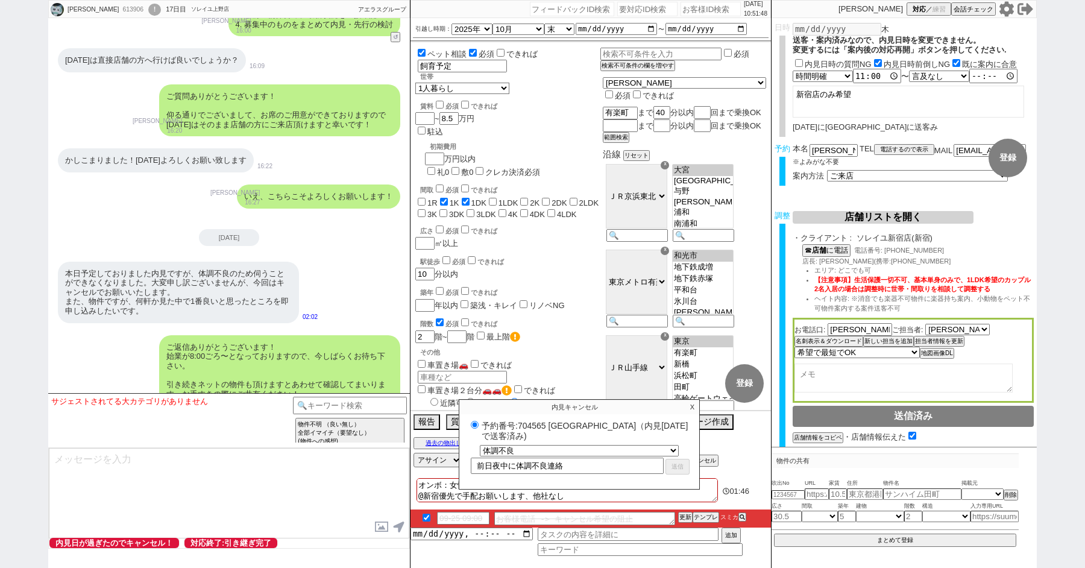
checkbox input "true"
checkbox input "false"
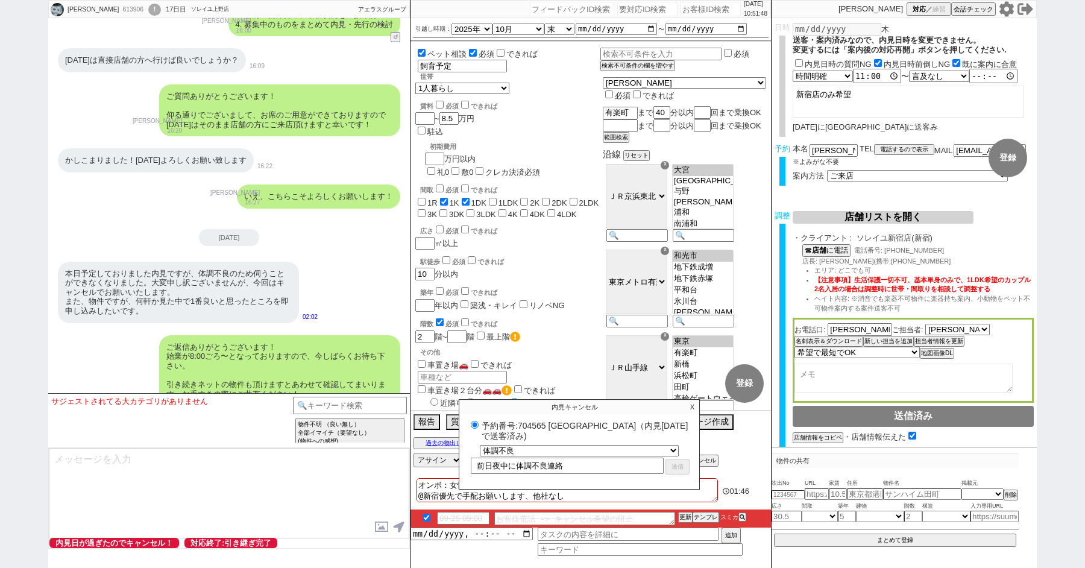
checkbox input "false"
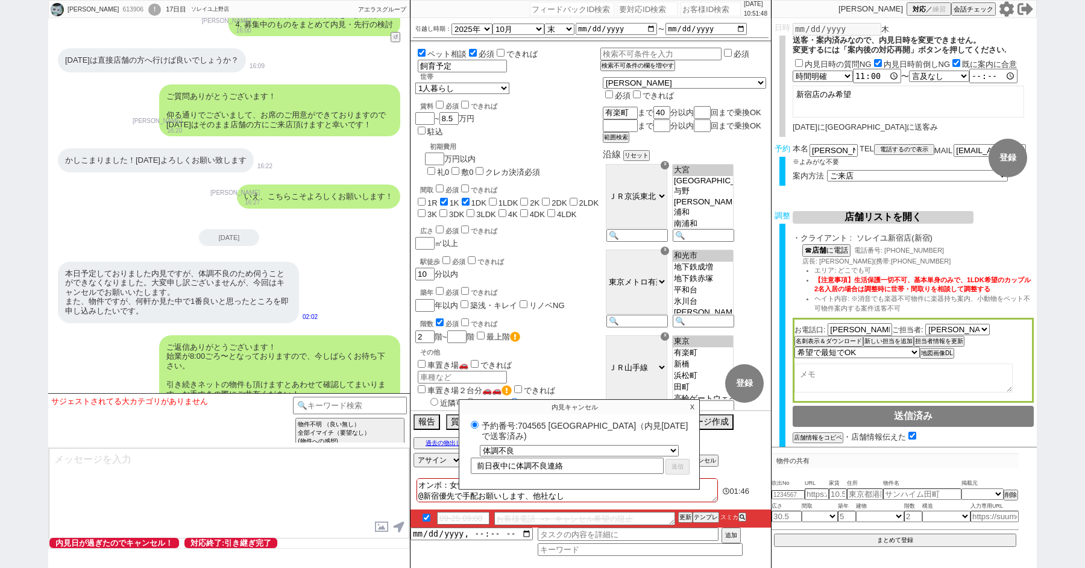
checkbox input "false"
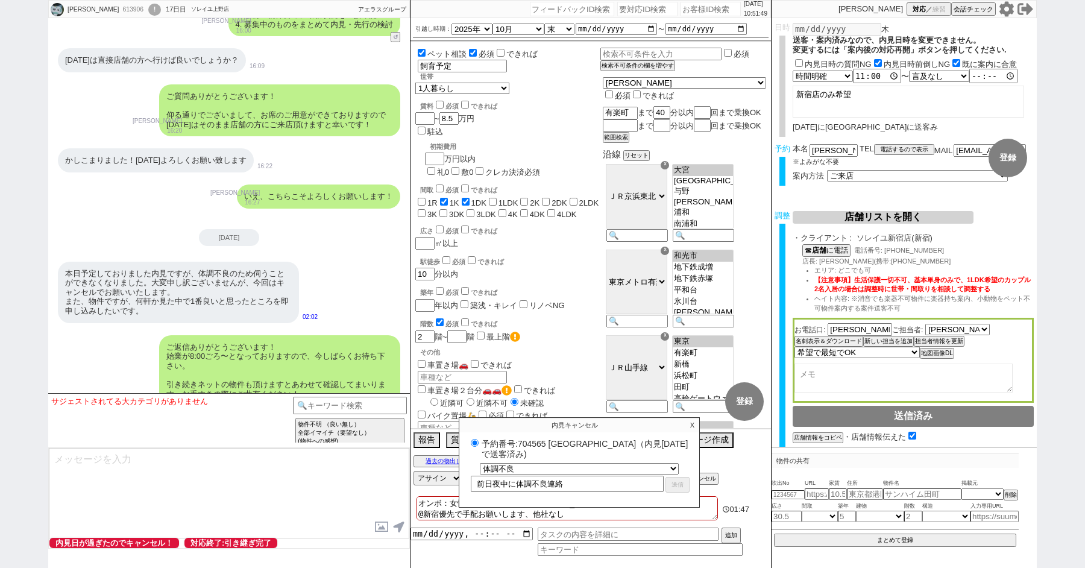
select select "0"
select select
select select "0"
radio input "true"
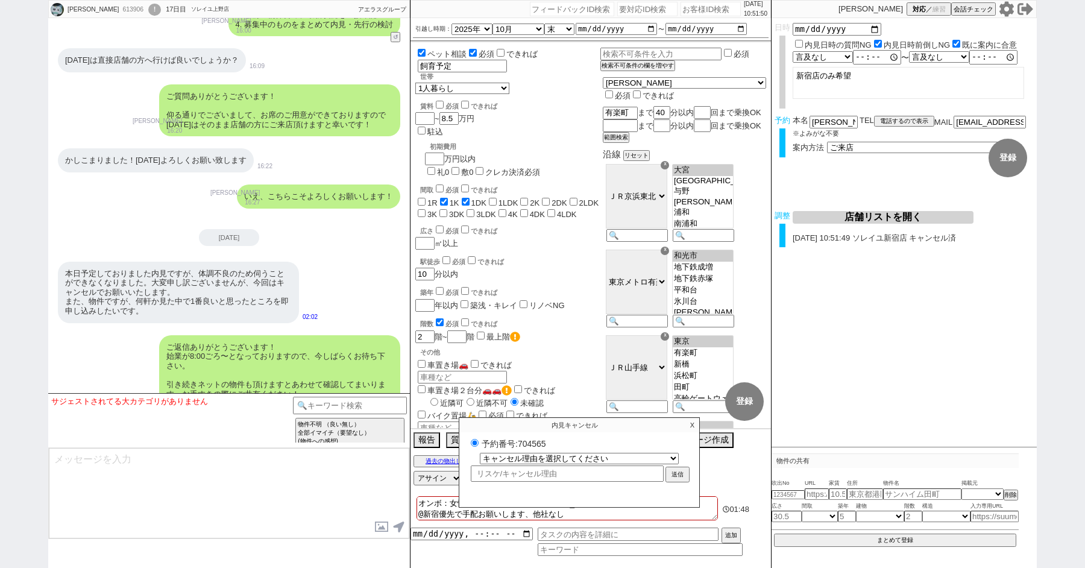
click at [525, 439] on label "予約番号:704565" at bounding box center [579, 443] width 223 height 12
click at [479, 439] on input "予約番号:704565" at bounding box center [475, 443] width 8 height 8
click at [525, 439] on label "予約番号:704565" at bounding box center [579, 443] width 223 height 12
click at [479, 439] on input "予約番号:704565" at bounding box center [475, 443] width 8 height 8
copy label "704565"
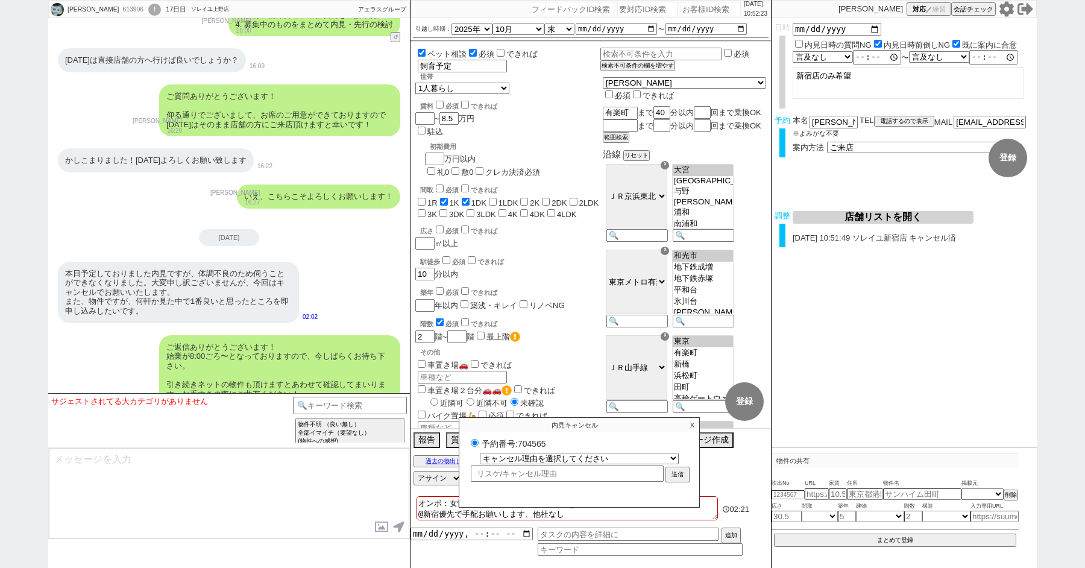
click at [119, 10] on div "613906" at bounding box center [132, 10] width 27 height 10
copy div "613906"
click at [119, 8] on div "613906" at bounding box center [132, 10] width 27 height 10
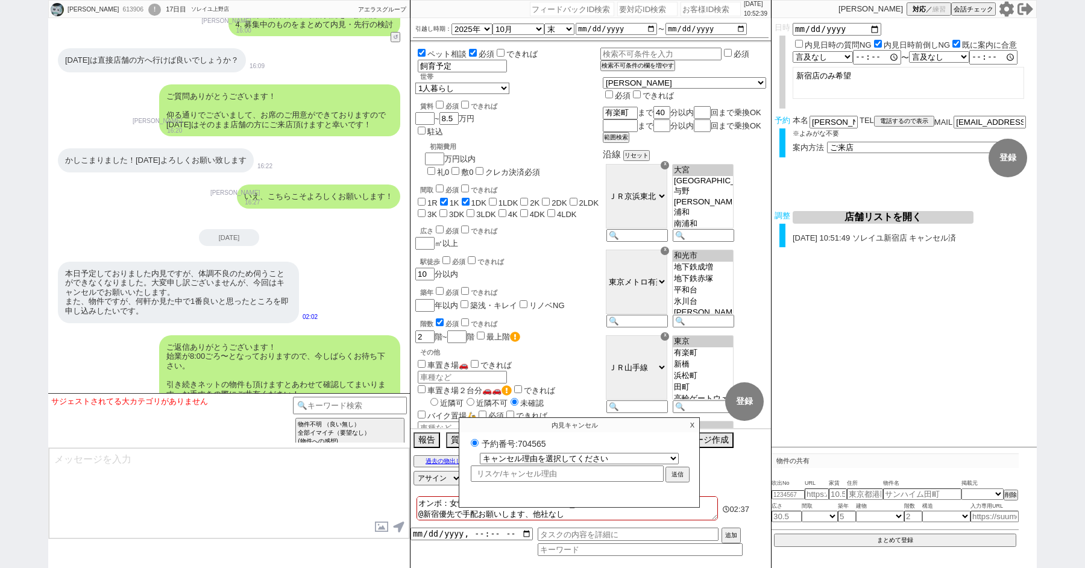
click at [181, 488] on textarea at bounding box center [229, 493] width 361 height 90
click at [315, 400] on input at bounding box center [350, 404] width 114 height 15
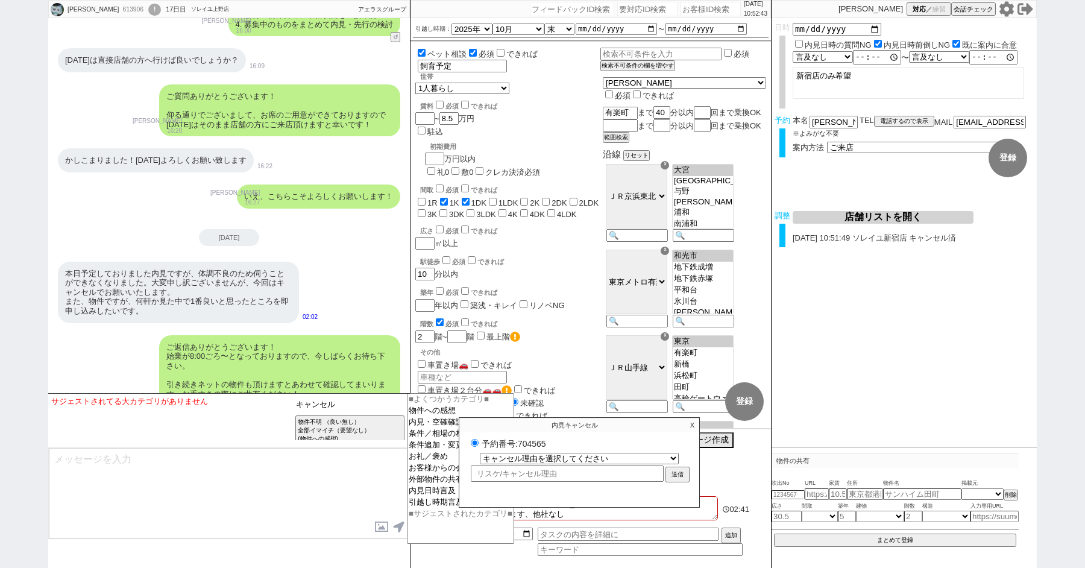
type input "キャンセル"
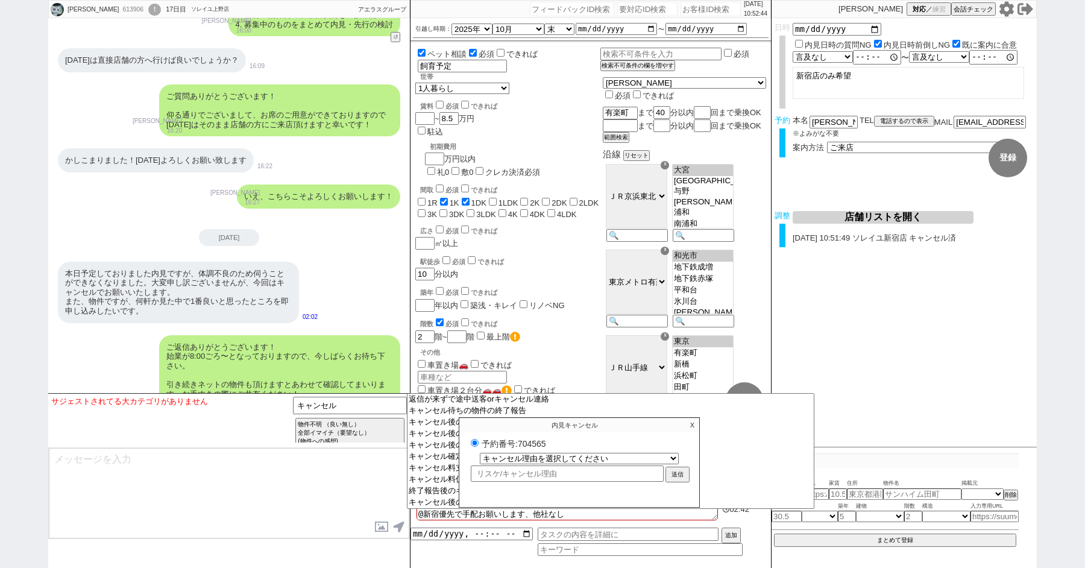
click at [693, 423] on p "X" at bounding box center [692, 425] width 14 height 14
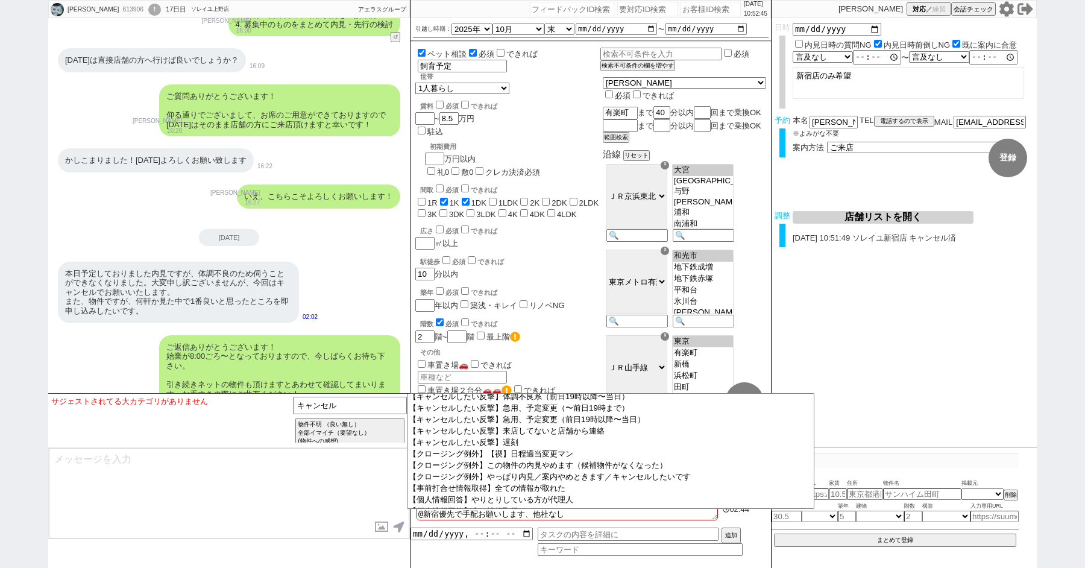
scroll to position [225, 0]
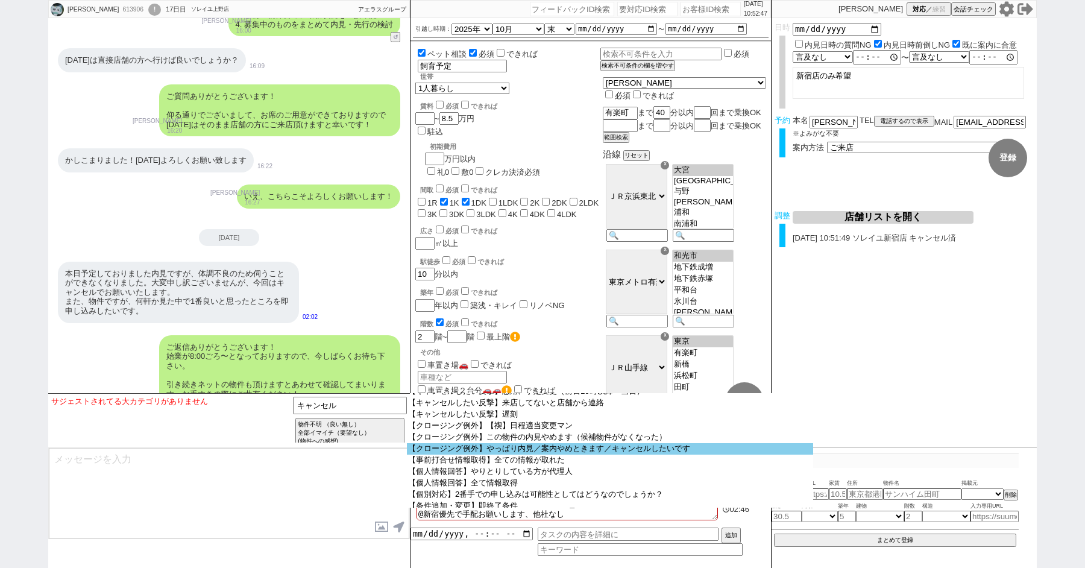
click at [477, 455] on option "【クロージング例外】やっぱり内見／案内やめときます／キャンセルしたいです" at bounding box center [610, 448] width 406 height 11
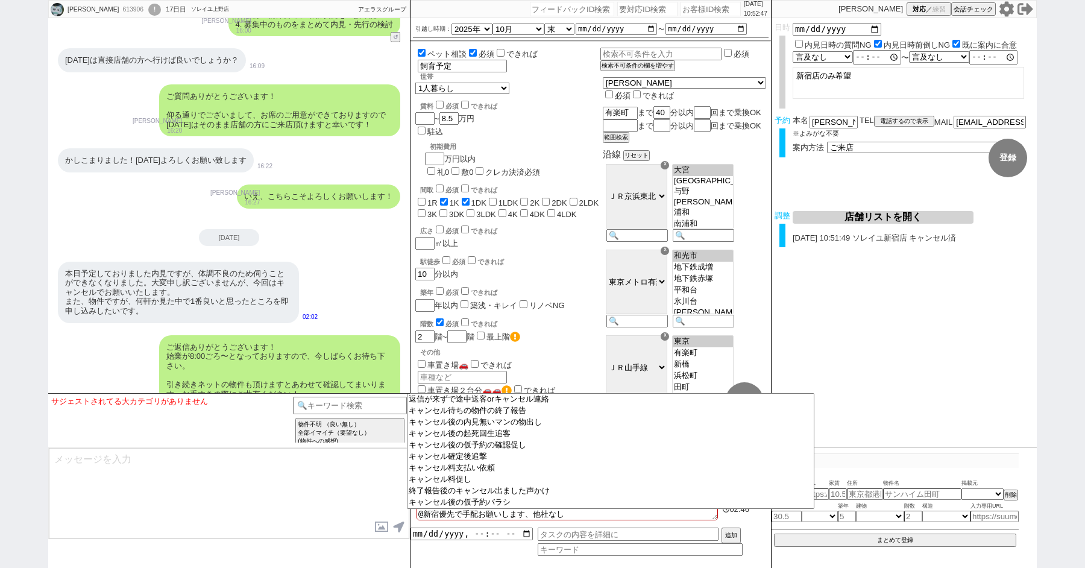
select select "やっぱり内見／案内やめときます／キャンセルしたいです"
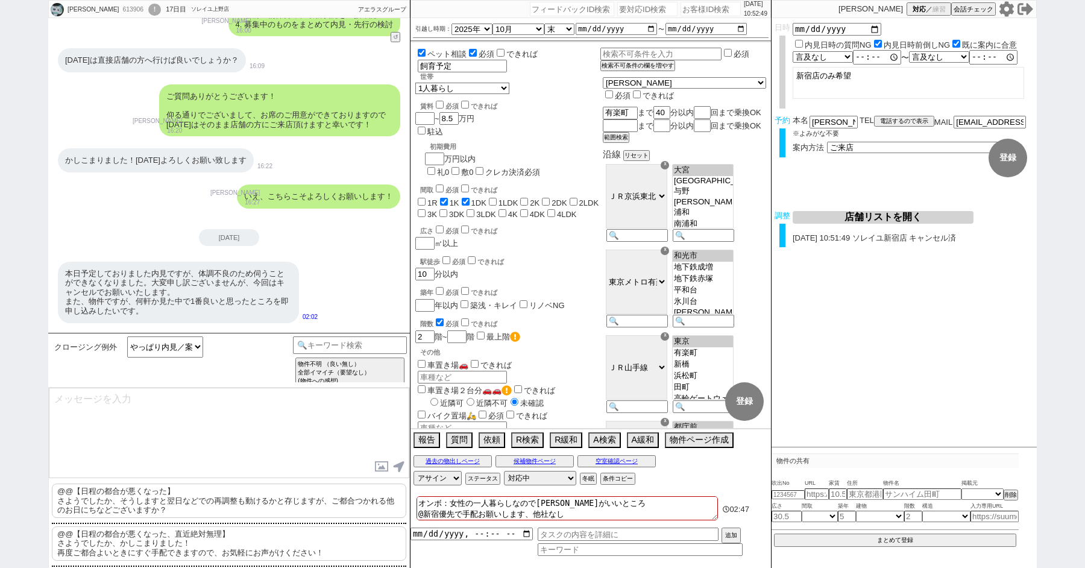
scroll to position [115, 0]
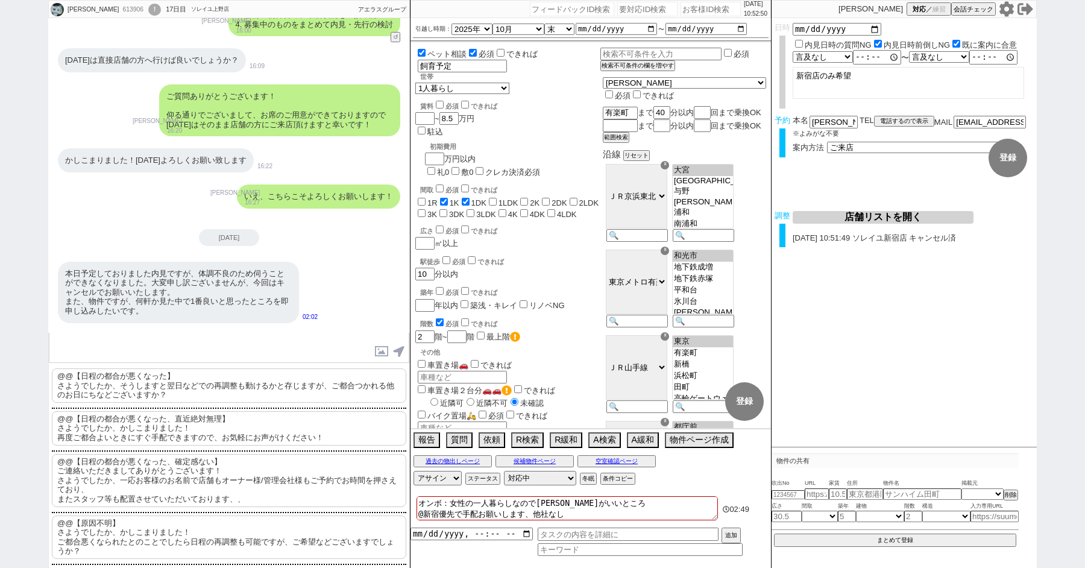
click at [157, 379] on p "@@【日程の都合が悪くなった】 さようでしたか、そうしますと翌日などでの再調整も動けるかと存じますが、ご都合つかれる他のお日にちなどございますか？" at bounding box center [229, 385] width 354 height 34
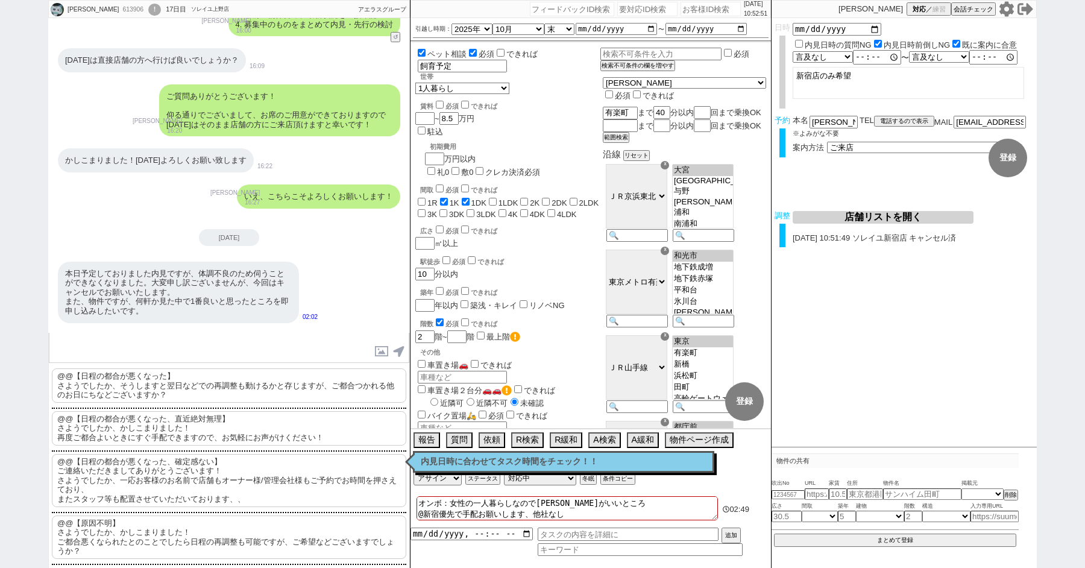
scroll to position [0, 0]
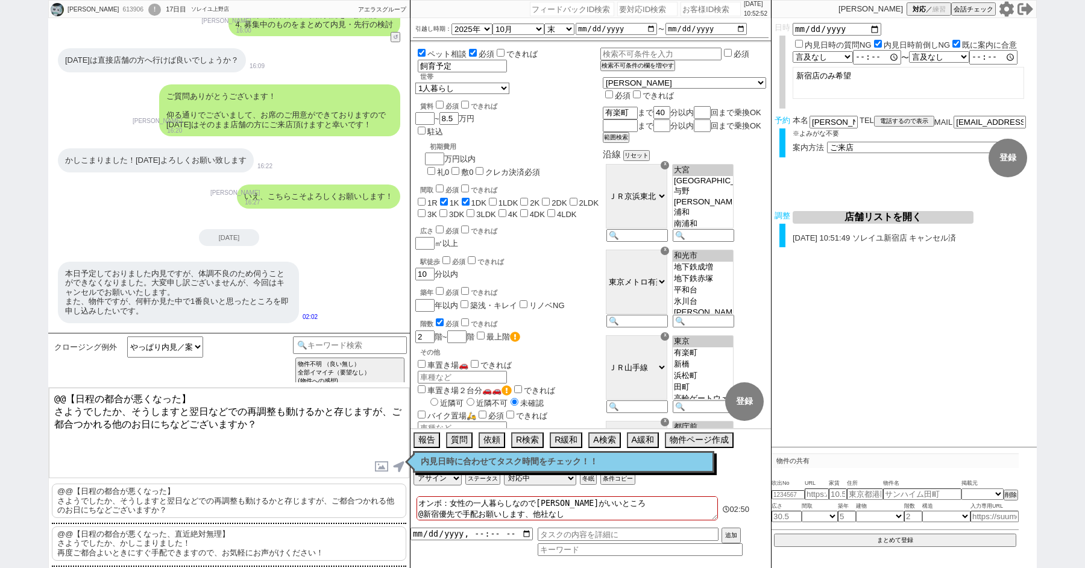
drag, startPoint x: 55, startPoint y: 408, endPoint x: 10, endPoint y: 335, distance: 85.5
click at [10, 341] on div "涼 613906 ! 0 17日目 ソレイユ上野店 冬眠中 自社客 アエラスグループ スミカ_BPO チャット全表示 2025-09-09 新しくフォローされ…" at bounding box center [542, 284] width 1085 height 568
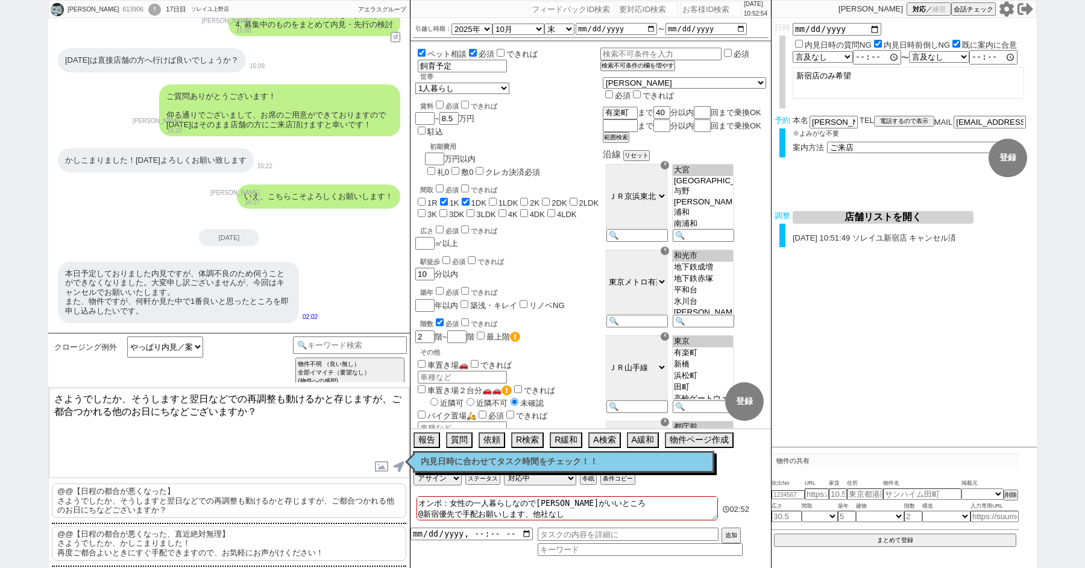
click at [207, 398] on textarea "さようでしたか、そうしますと翌日などでの再調整も動けるかと存じますが、ご都合つかれる他のお日にちなどございますか？" at bounding box center [229, 433] width 361 height 90
click at [296, 427] on textarea "さようでしたか、そうしますと翌週などでの再調整も動けるかと存じますが、ご都合つかれる他のお日にちなどございますか？" at bounding box center [229, 433] width 361 height 90
type textarea "さようでしたか、そうしますと翌週などでの再調整も動けるかと存じますが、ご都合つかれる他のお日にちなどございますか？ またご紹介しつつ、ご案内当日に複数比較検討…"
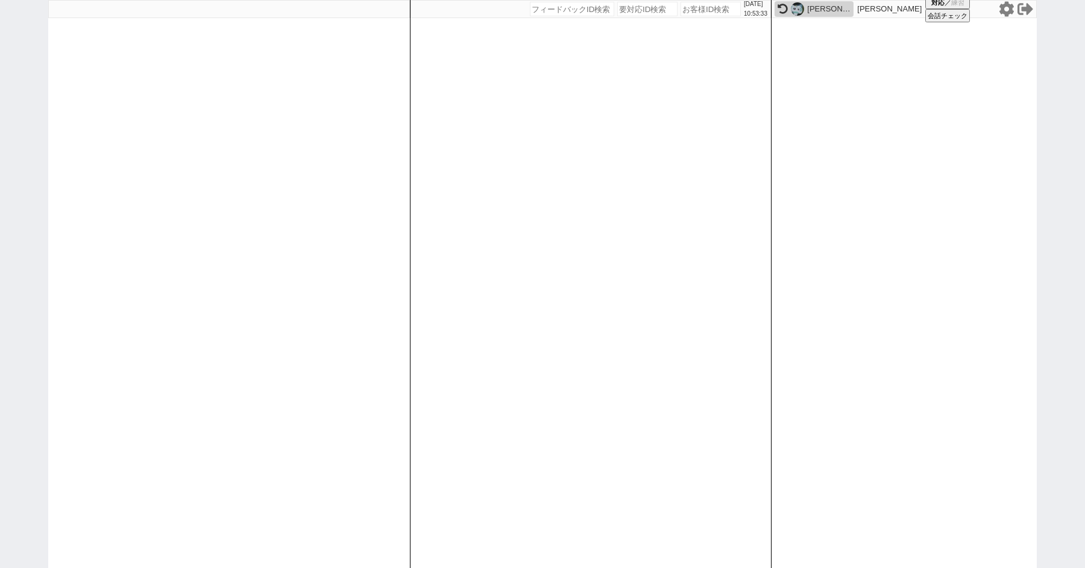
click at [793, 7] on img at bounding box center [797, 8] width 13 height 13
select select "2"
select select
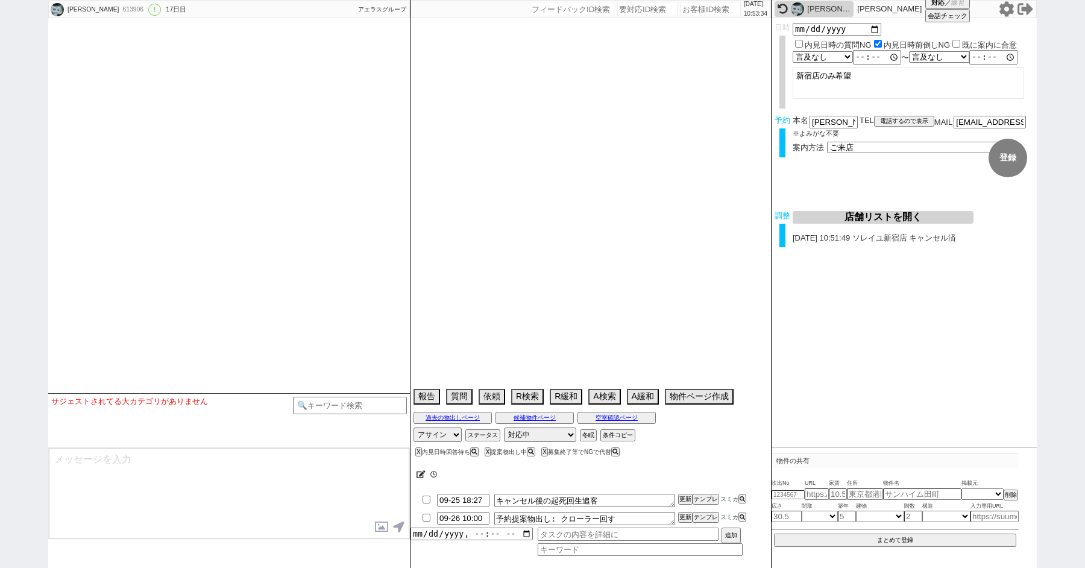
scroll to position [7716, 0]
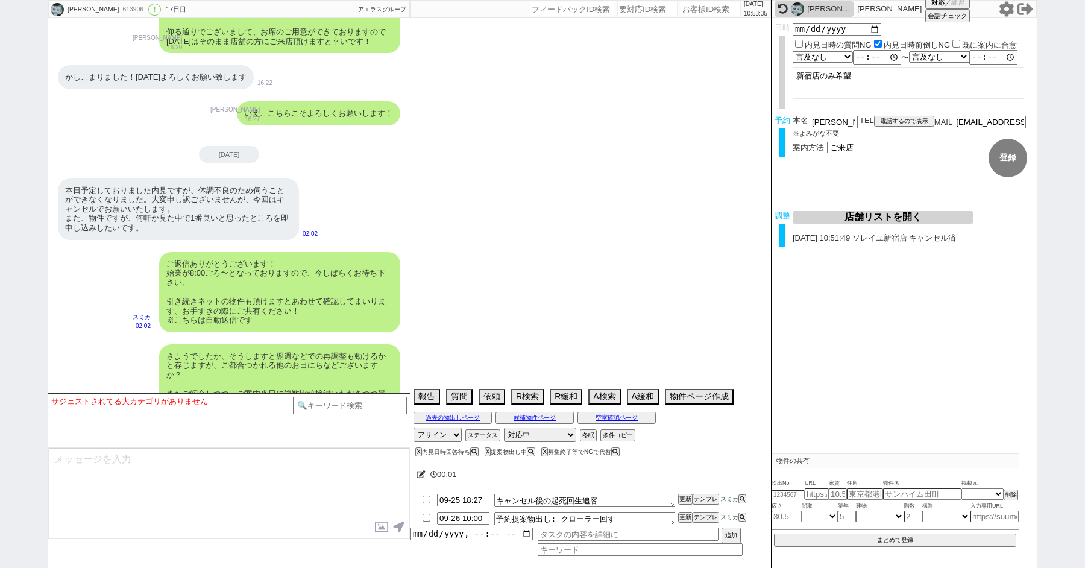
type textarea "オンボ：女性の一人暮らしなので治安がいいところ @新宿優先で手配お願いします、他社なし 調整後キャンセルあり"
select select "2025"
select select "10"
select select "35"
select select "0"
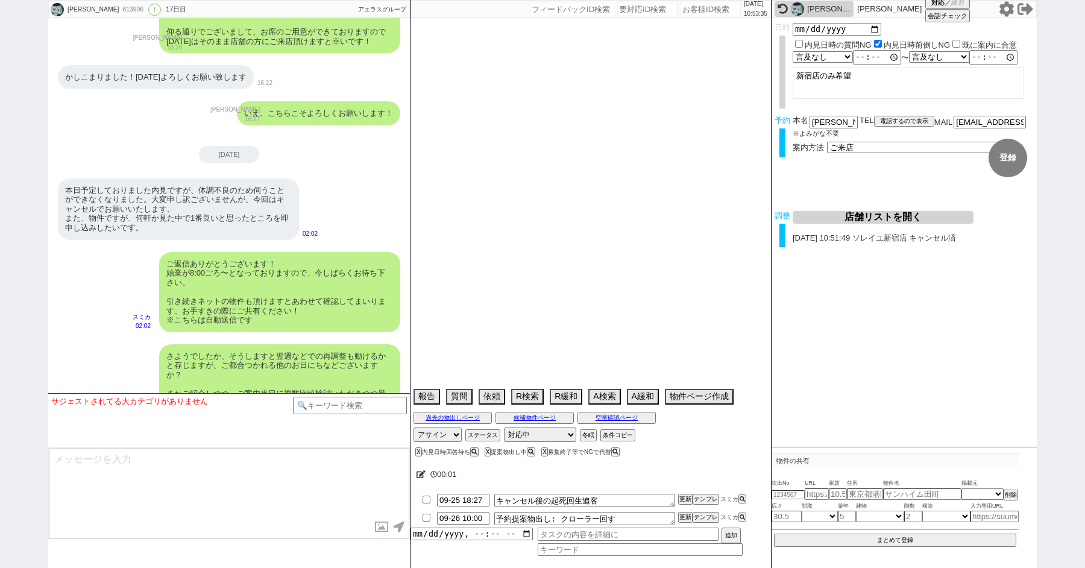
select select "23"
select select "65"
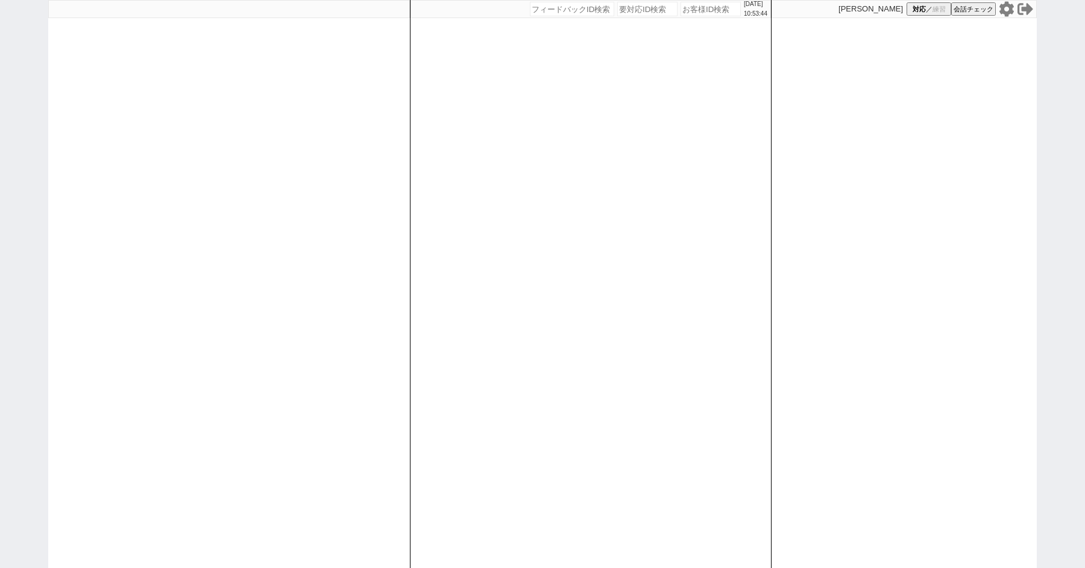
click at [1, 114] on div "2025/09/25 10:53:44 候補物件を追加してしてください 紹介した物件一覧 他社物件を追加する 空室確認ページに追加・削除 紹介した物件一覧 他…" at bounding box center [542, 284] width 1085 height 568
paste input "615359"
type input "615359"
select select "1"
select select "2"
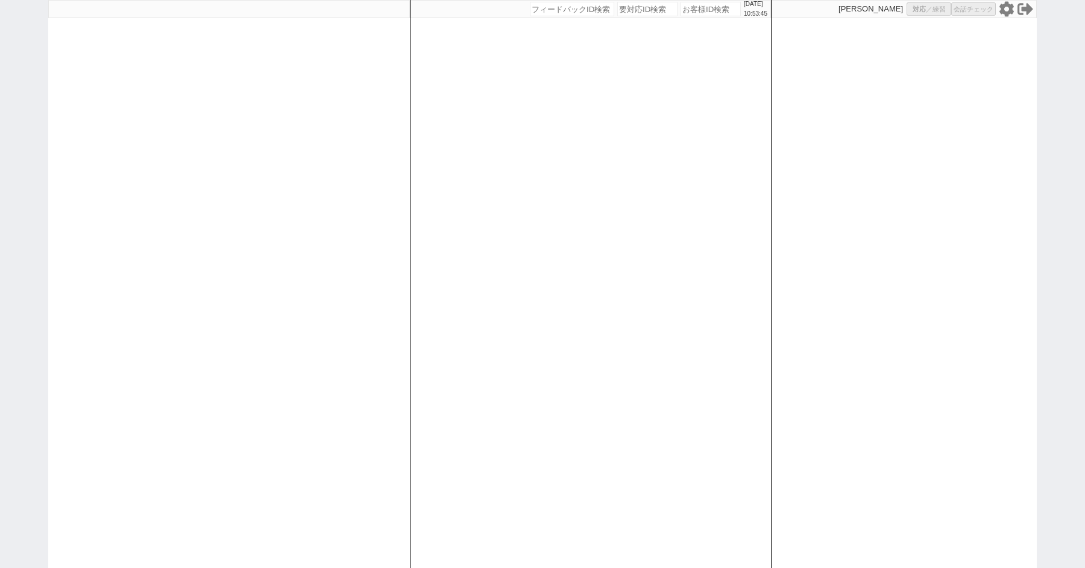
select select "10"
select select
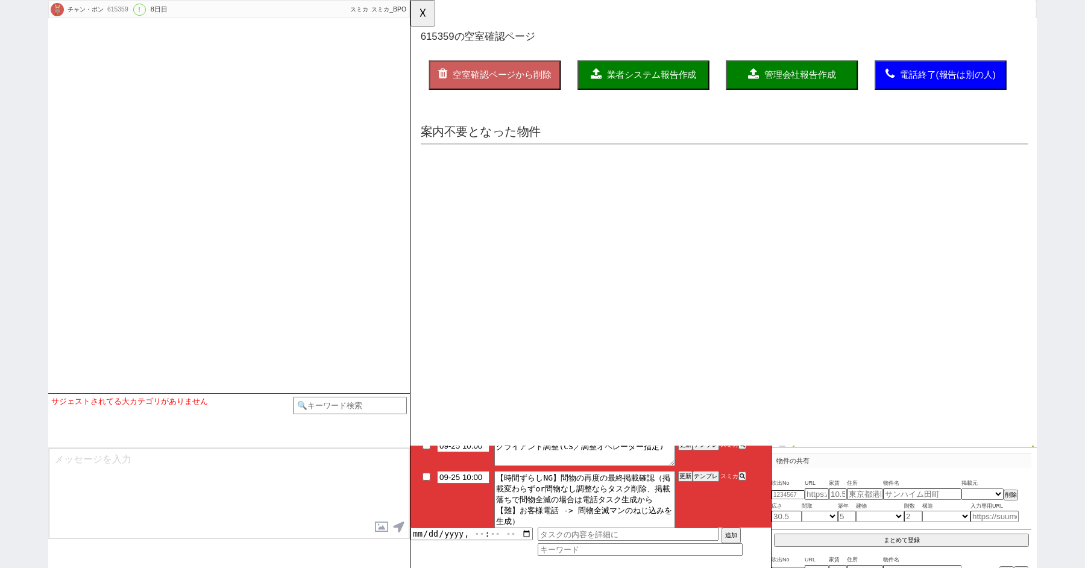
select select "2025"
select select "10"
select select "37"
select select "0"
select select "14"
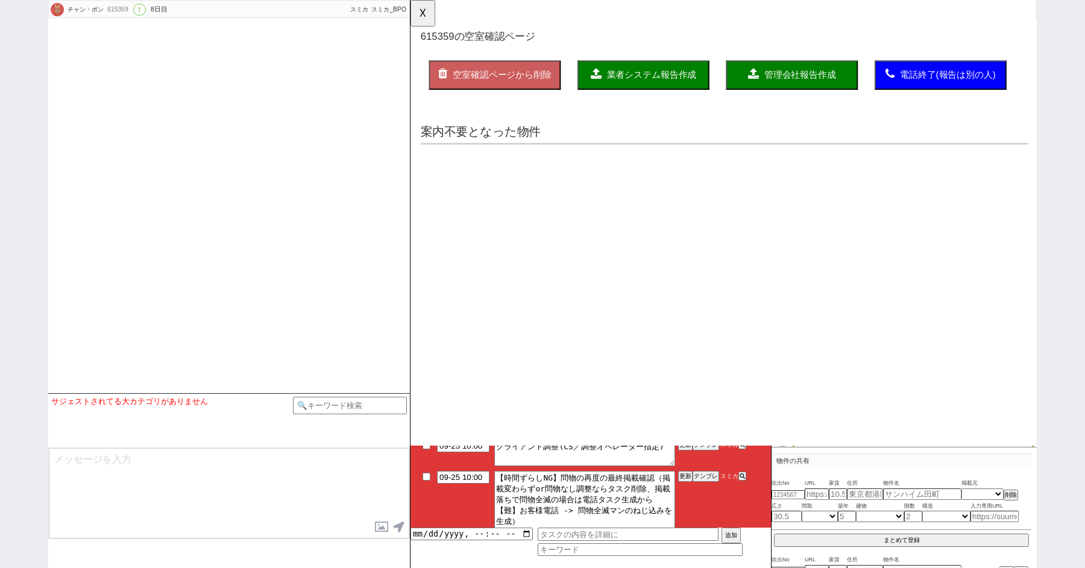
select select "48"
select select "1250"
select select "89"
select select "2485"
select select "83"
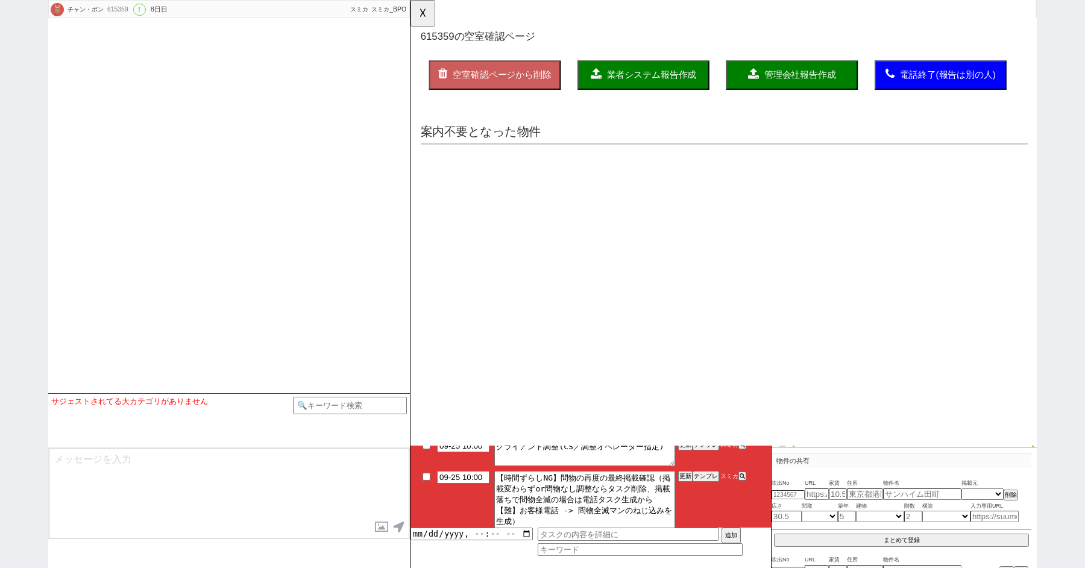
select select "2099"
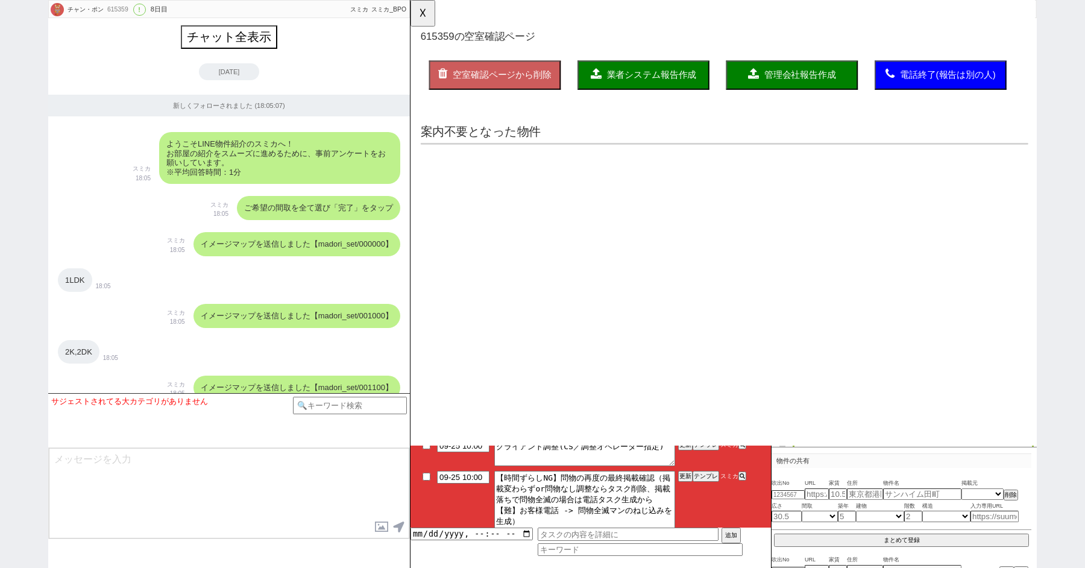
type textarea "他社なし"
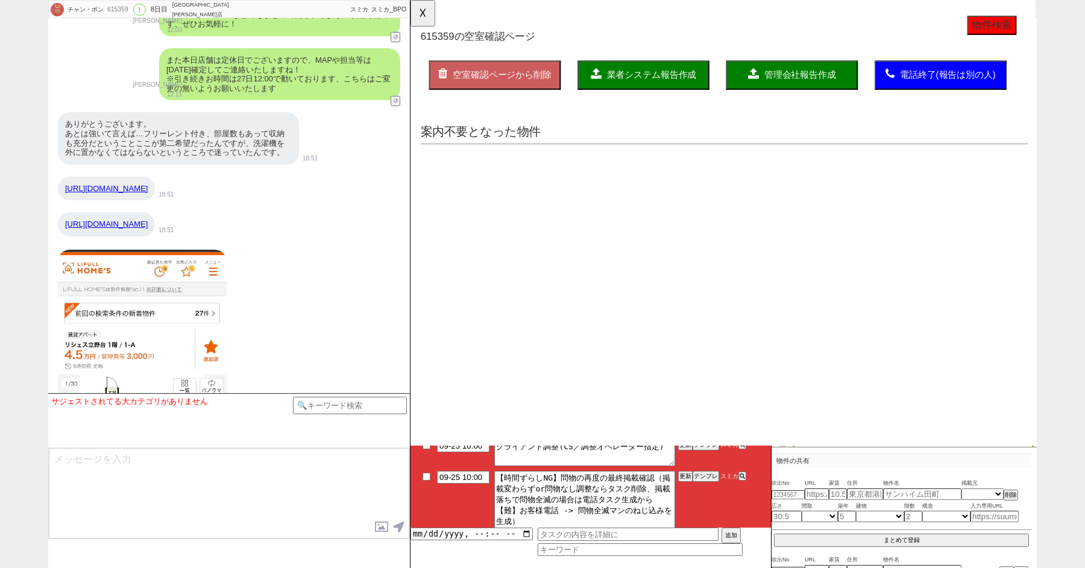
select select "another_room"
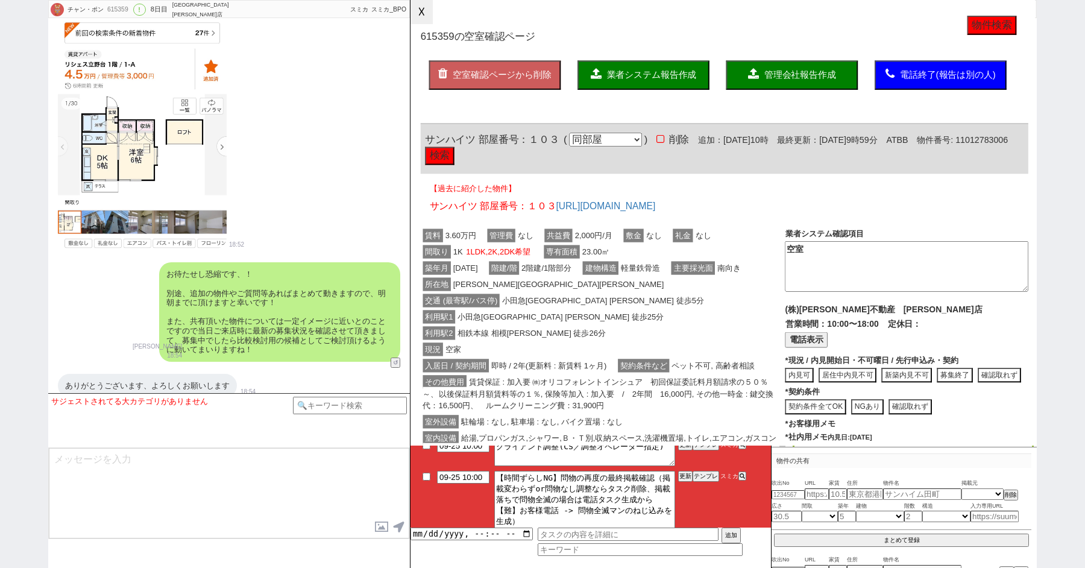
click at [419, 12] on button "☓" at bounding box center [422, 12] width 22 height 24
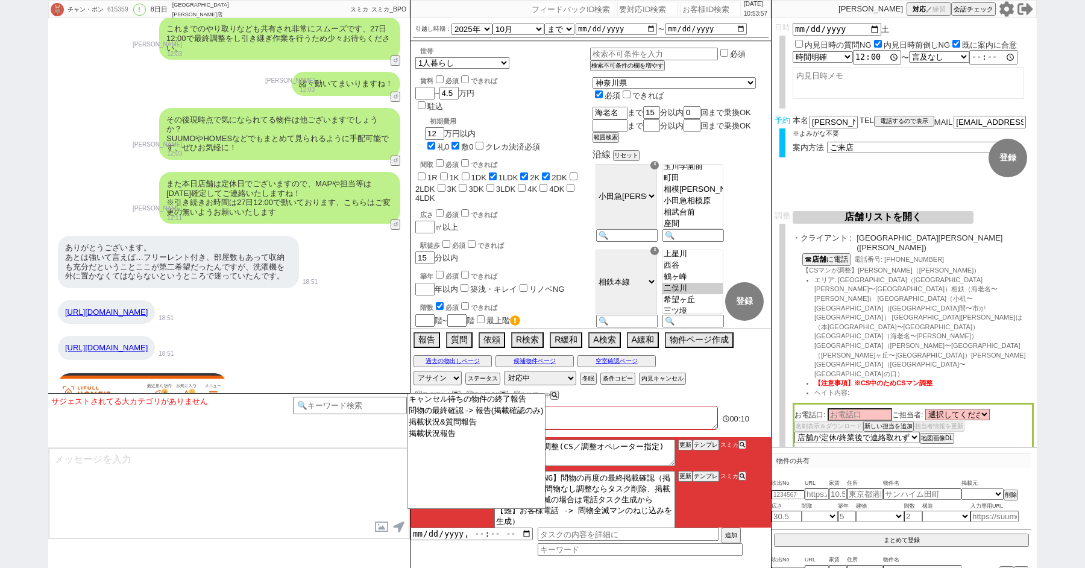
scroll to position [6038, 0]
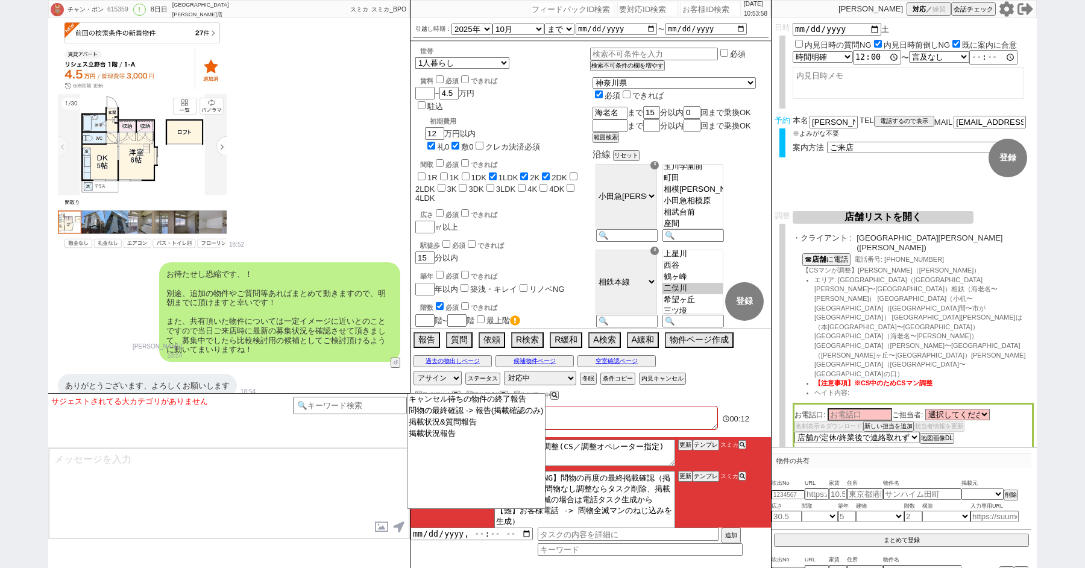
click at [213, 457] on textarea at bounding box center [229, 493] width 361 height 90
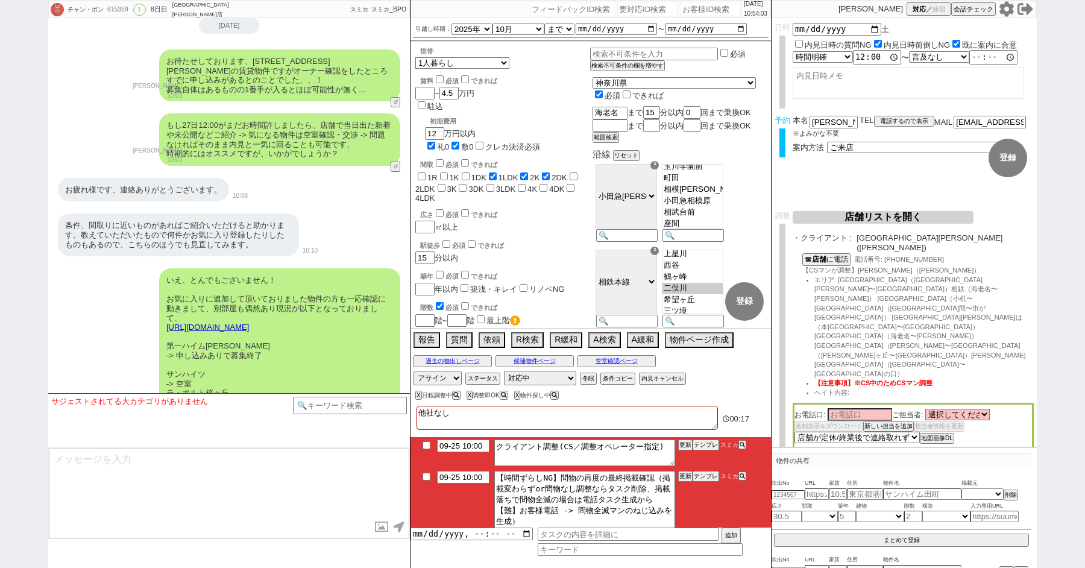
scroll to position [5063, 0]
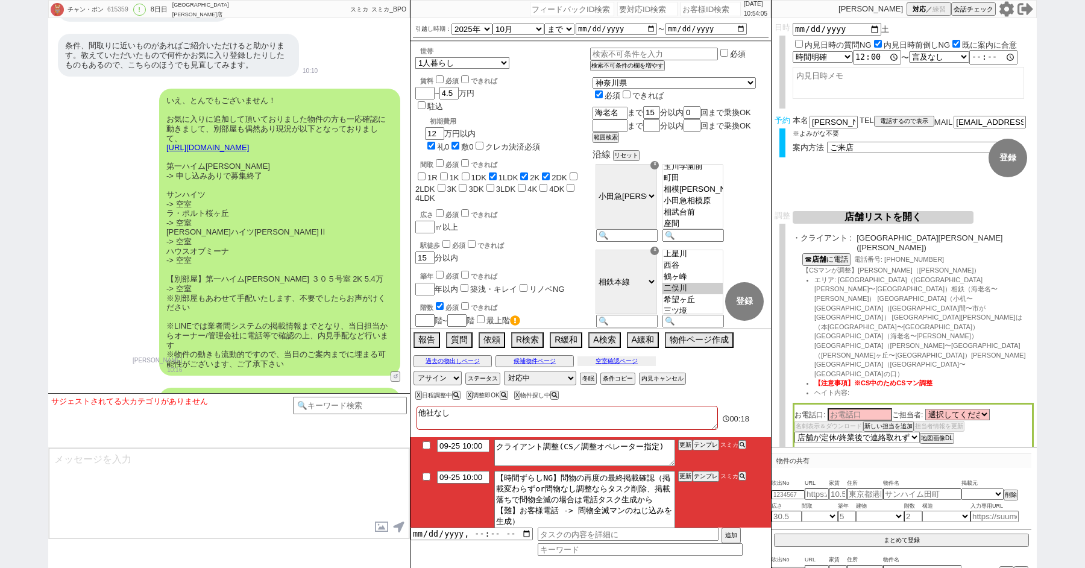
click at [626, 358] on button "空室確認ページ" at bounding box center [617, 361] width 78 height 10
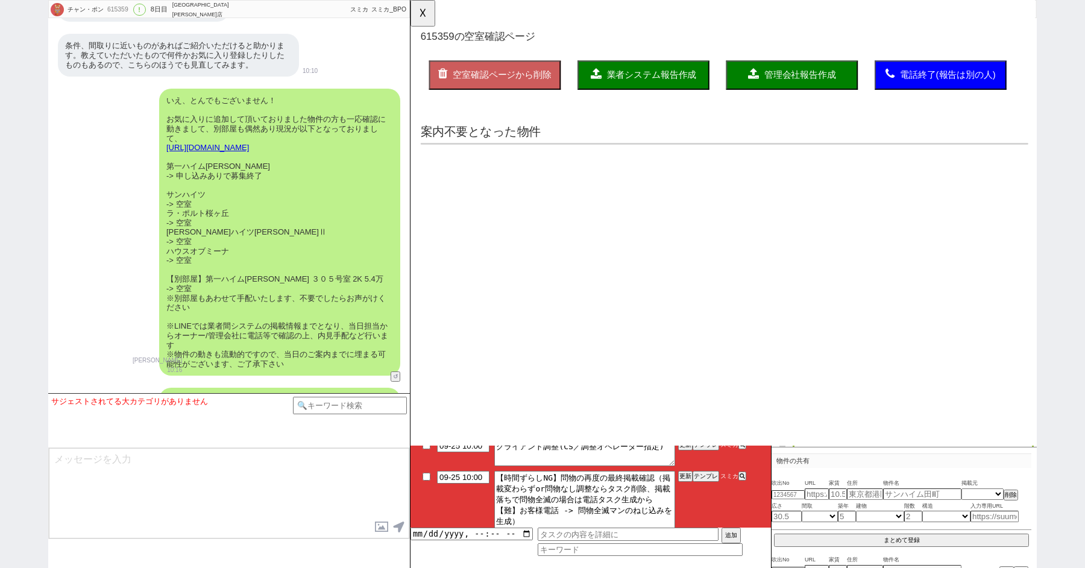
scroll to position [0, 0]
select select "another_room"
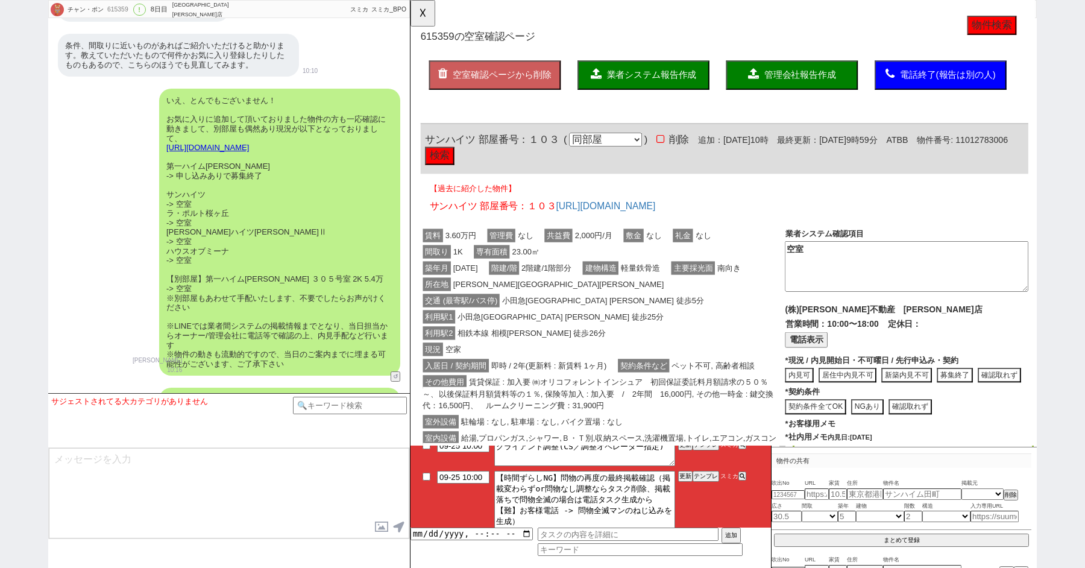
click at [1024, 27] on button "物件検索" at bounding box center [1035, 27] width 53 height 20
click at [771, 36] on h1 "615359 の空室確認ページ" at bounding box center [748, 40] width 654 height 12
click at [1055, 26] on button "物件検索" at bounding box center [1035, 27] width 53 height 20
click at [1034, 30] on button "物件検索" at bounding box center [1035, 27] width 53 height 20
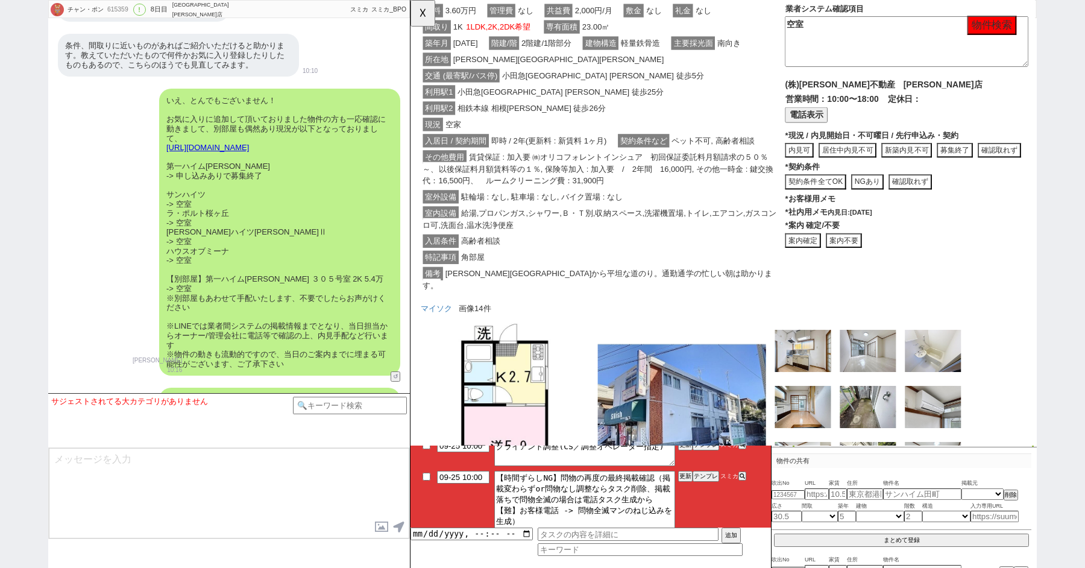
click at [591, 154] on span "即時 / 2年(更新料 : 新賃料 1ヶ月)" at bounding box center [559, 151] width 129 height 14
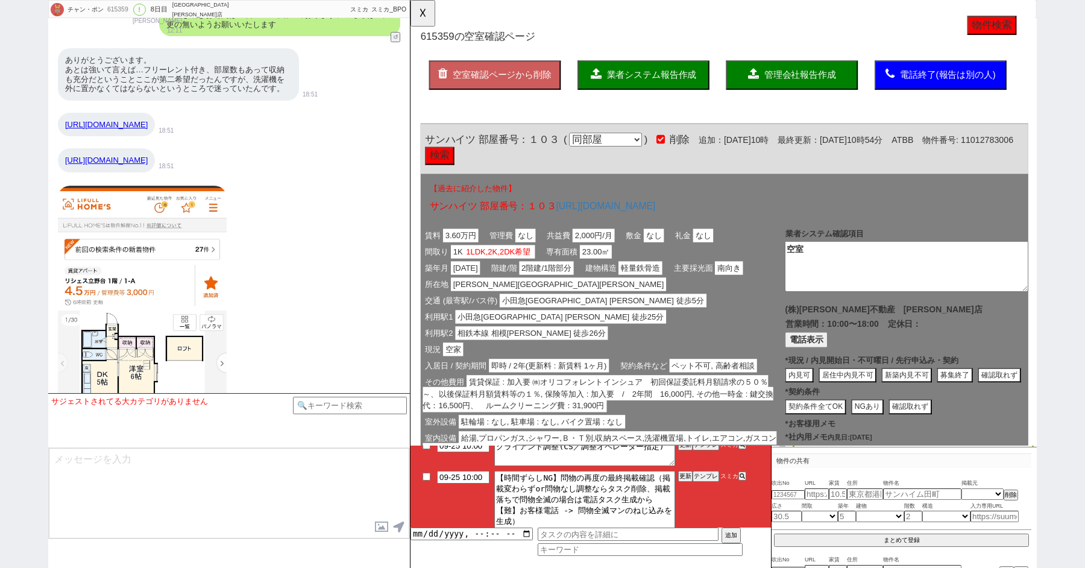
scroll to position [5673, 0]
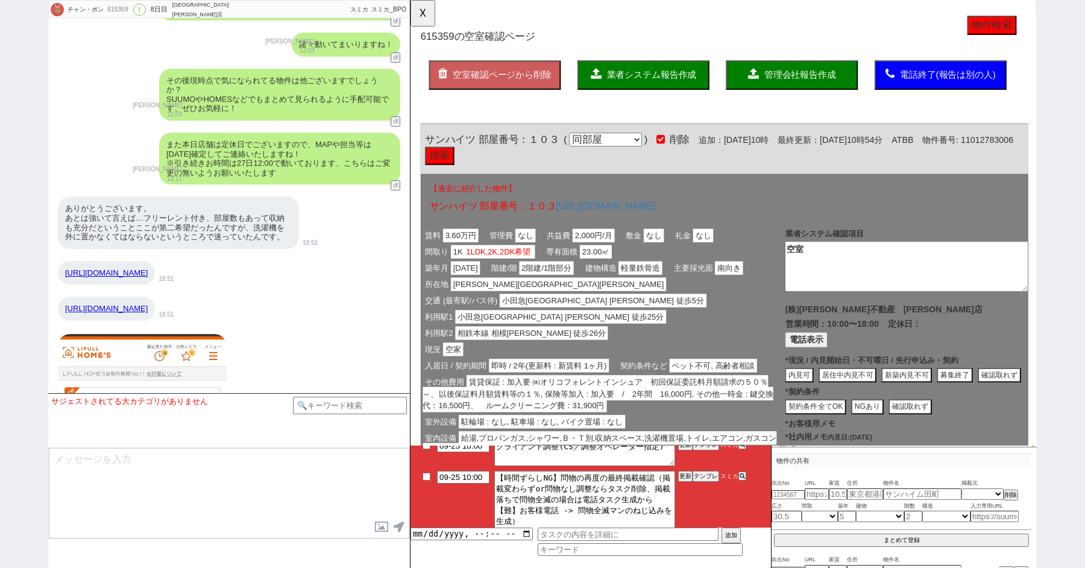
drag, startPoint x: 232, startPoint y: 207, endPoint x: 65, endPoint y: 211, distance: 167.0
click at [65, 261] on div "https://www.homes.co.jp/mypage/favorite" at bounding box center [106, 273] width 97 height 24
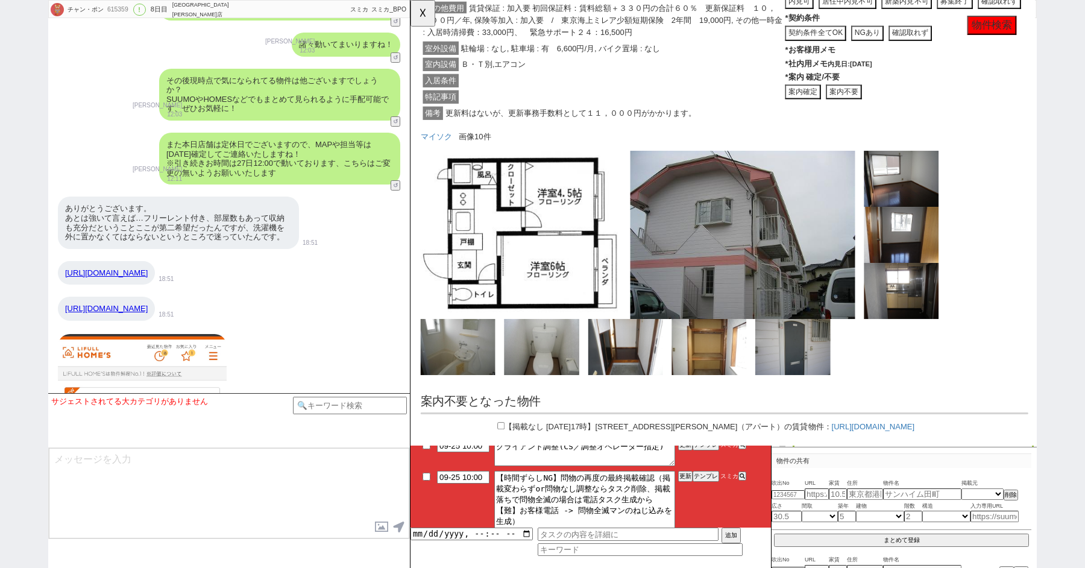
scroll to position [6038, 0]
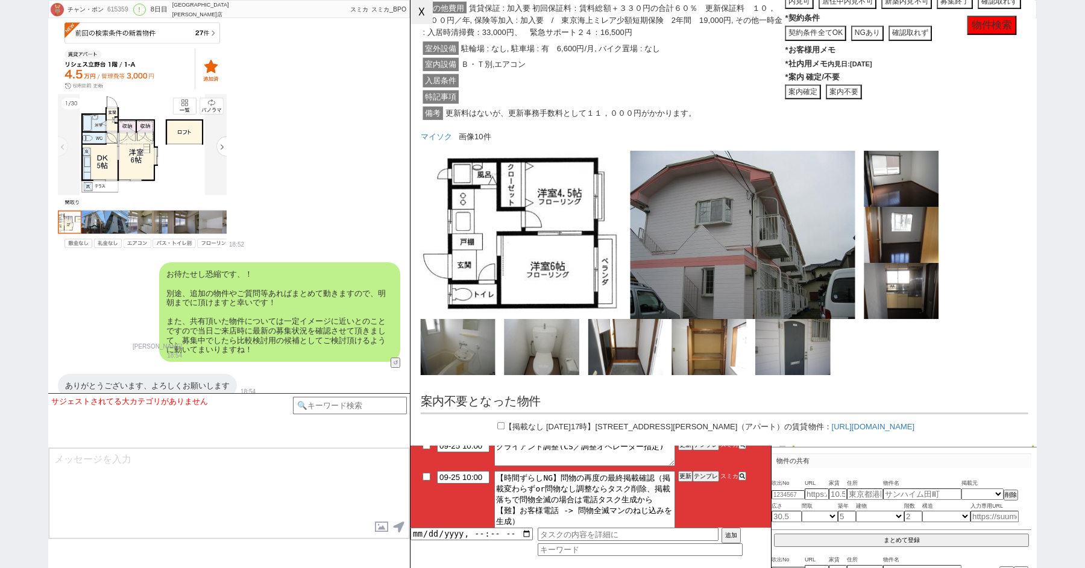
click at [422, 8] on button "☓" at bounding box center [422, 12] width 22 height 24
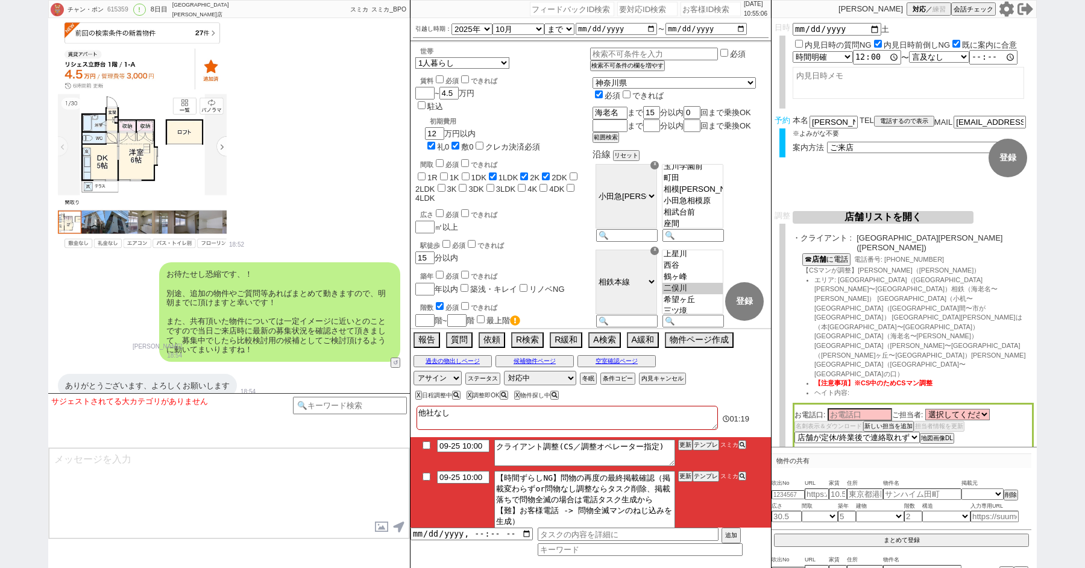
click at [427, 477] on input "checkbox" at bounding box center [426, 477] width 17 height 8
checkbox input "true"
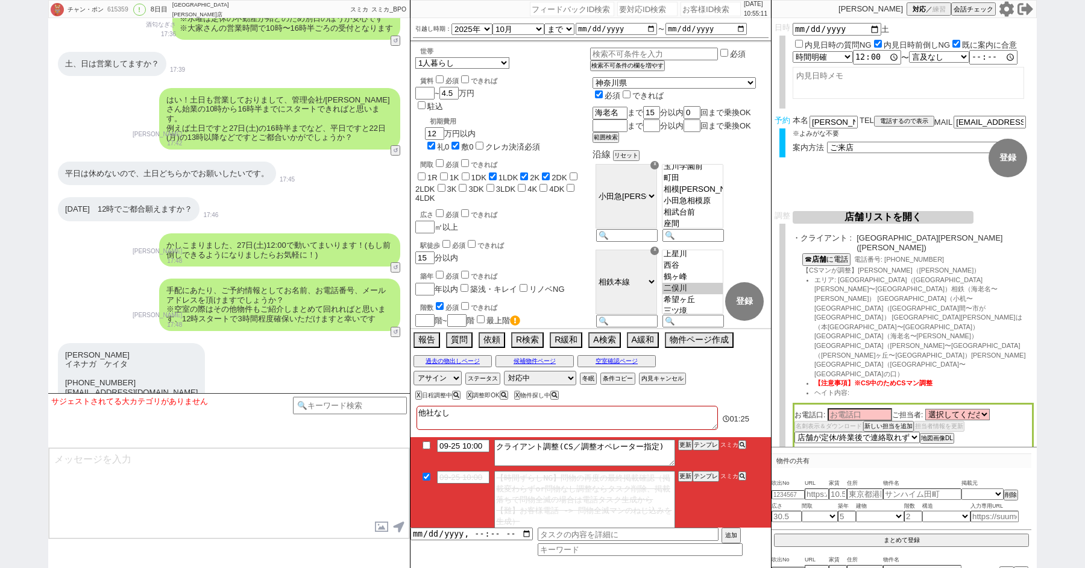
scroll to position [2121, 0]
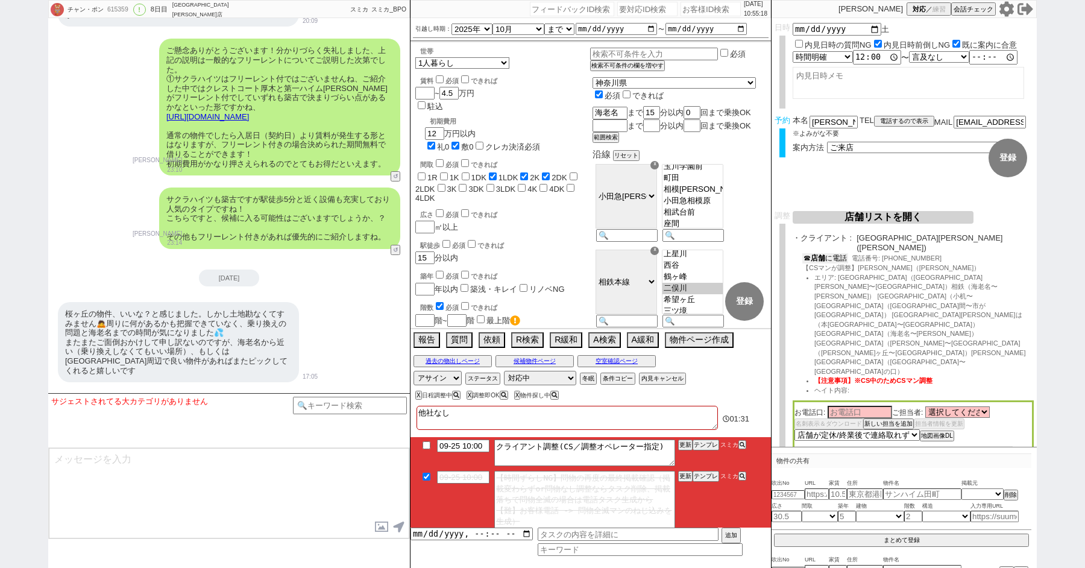
click at [830, 253] on button "☎ 店舗 に電話" at bounding box center [825, 258] width 46 height 10
click at [622, 360] on button "空室確認ページ" at bounding box center [617, 361] width 78 height 10
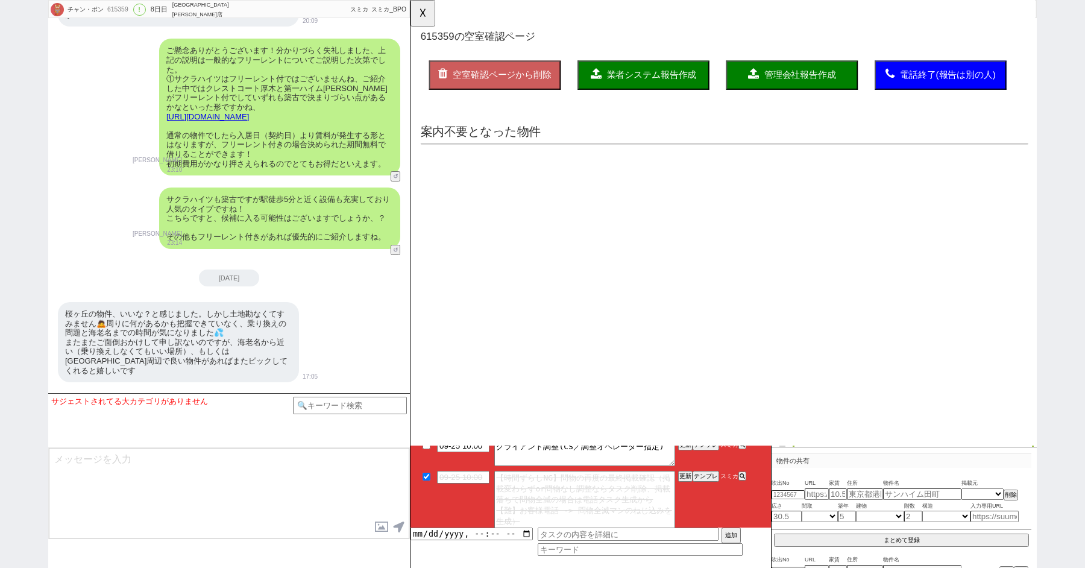
scroll to position [0, 0]
select select "another_room"
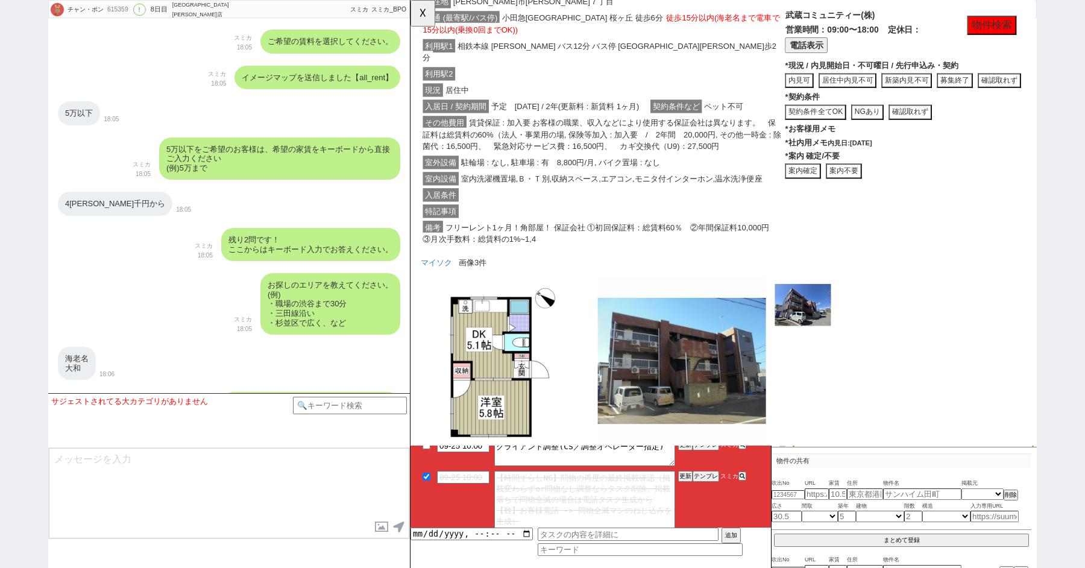
scroll to position [630, 0]
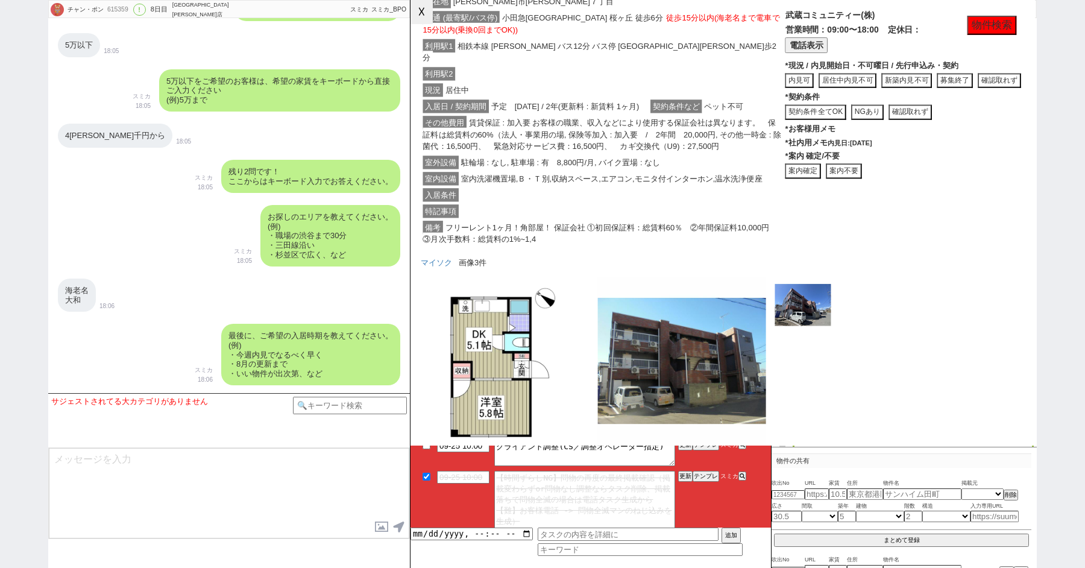
click at [414, 11] on button "☓" at bounding box center [422, 12] width 22 height 24
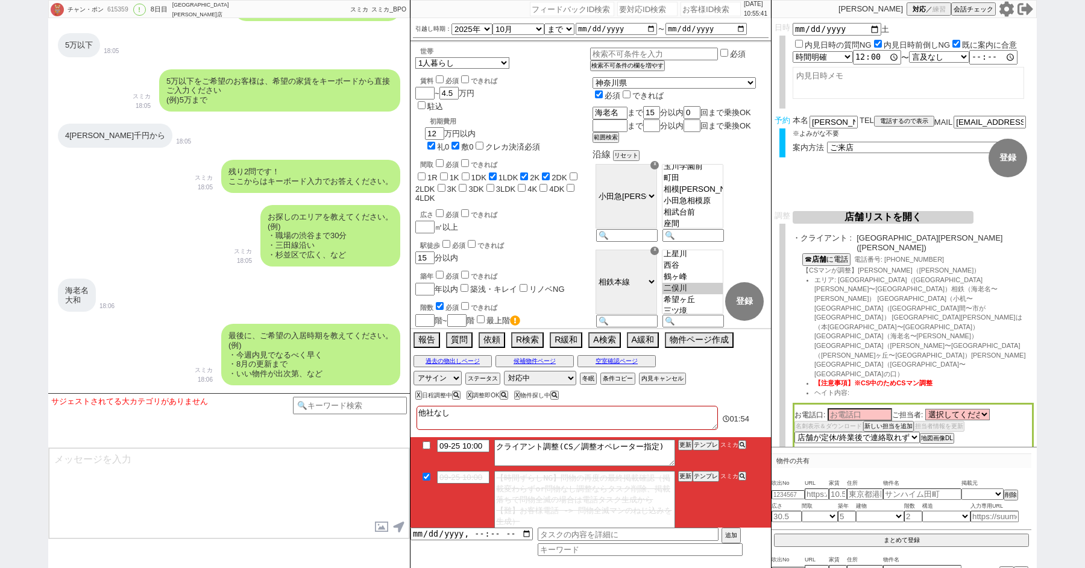
scroll to position [737, 0]
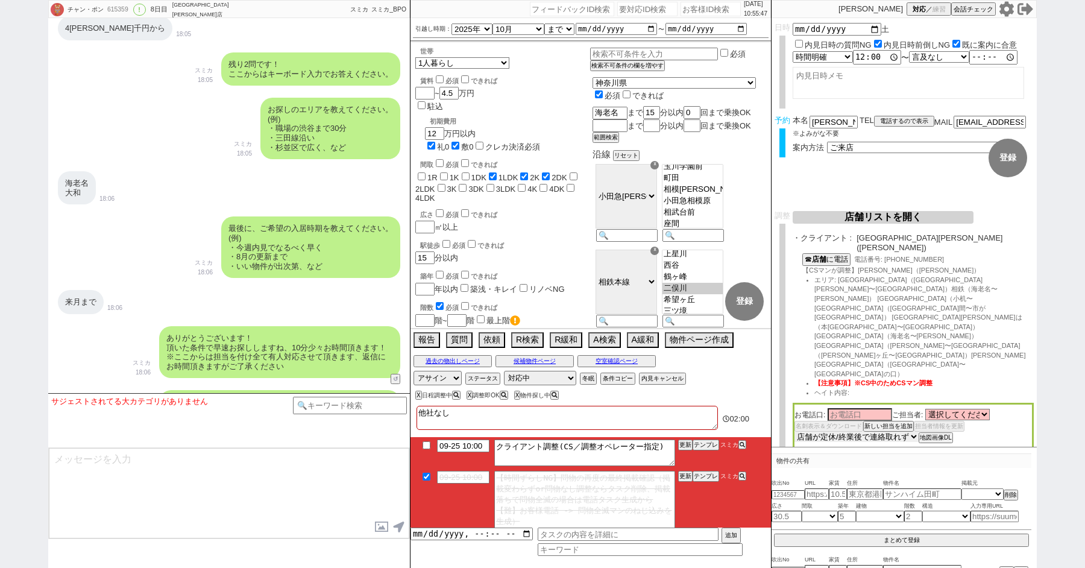
click at [831, 432] on select "未定 希望で最短でOK 最短以外でOK 日程がNG(直近で別日提案可) 日程がNG(直近はNG) お客様ごとNG 折返し待ち 店舗が定休/終業後で連絡取れず" at bounding box center [857, 437] width 124 height 10
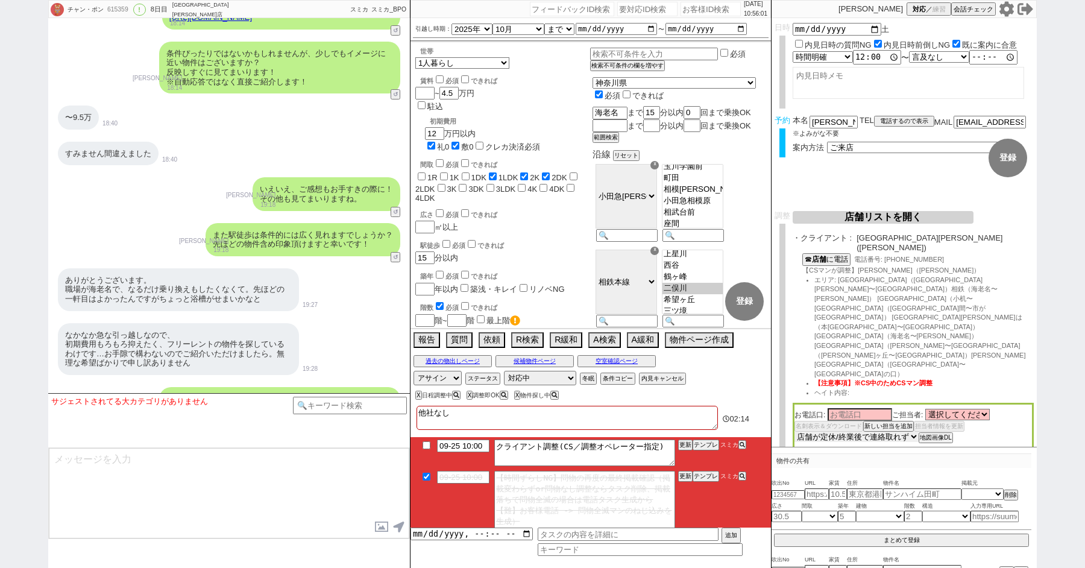
scroll to position [1517, 0]
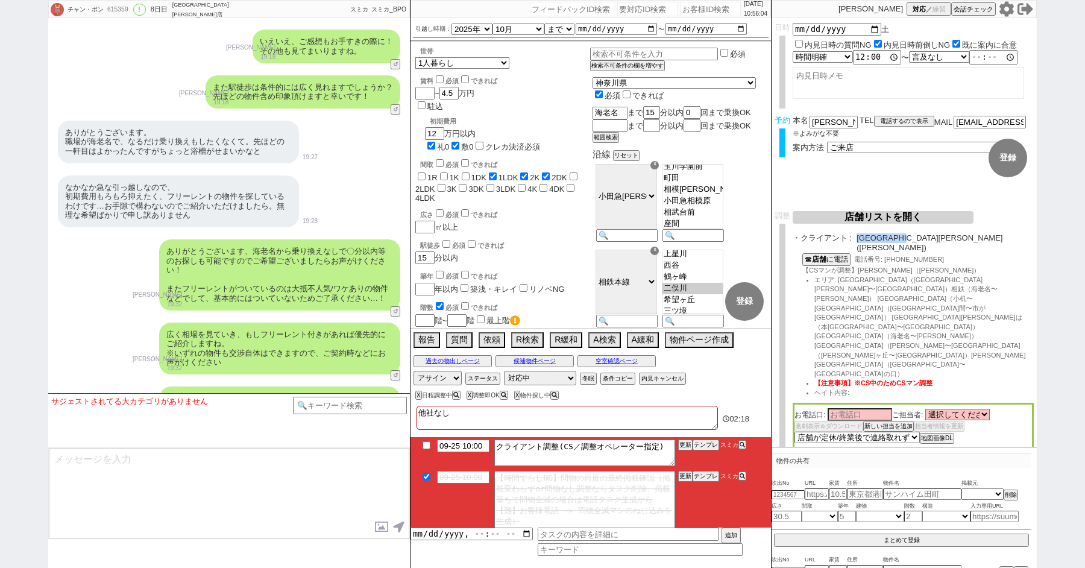
drag, startPoint x: 858, startPoint y: 241, endPoint x: 928, endPoint y: 242, distance: 69.3
click at [928, 242] on span "ルームホーム 町田店(町田)" at bounding box center [945, 242] width 177 height 19
copy span "[GEOGRAPHIC_DATA][PERSON_NAME]店"
click at [844, 409] on input at bounding box center [860, 414] width 65 height 10
paste input "[GEOGRAPHIC_DATA][PERSON_NAME]店"
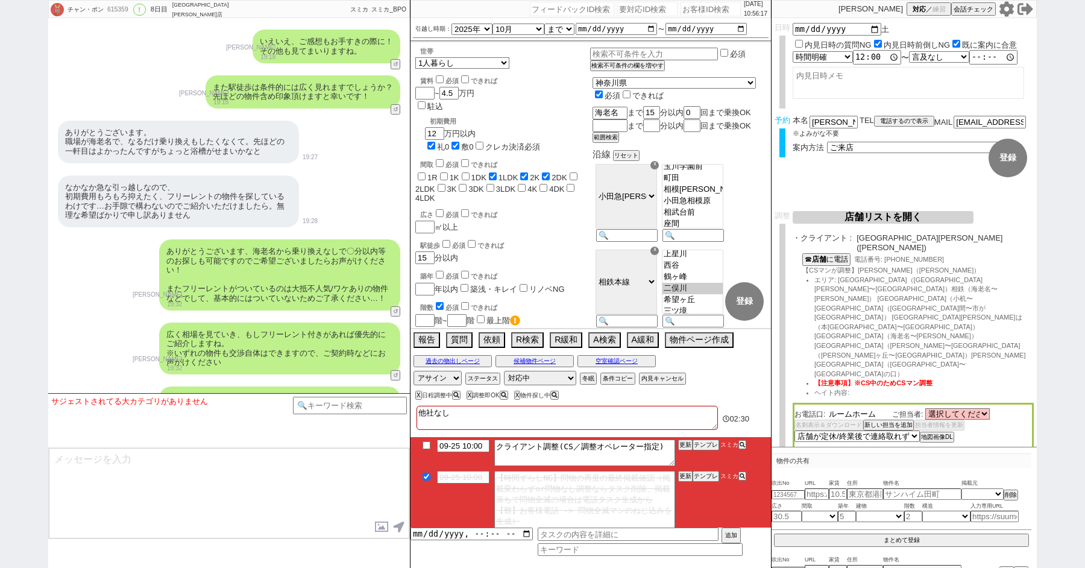
scroll to position [0, 0]
type input "ル"
click at [871, 267] on div "☎ 店舗 に電話 電話番号: 042-860-7361 【CSマンが調整】越水（コシミズ） エリア: 小田急江ノ島線（相模大野〜大和）相鉄（海老名〜西谷） 横…" at bounding box center [913, 327] width 241 height 149
drag, startPoint x: 869, startPoint y: 263, endPoint x: 858, endPoint y: 264, distance: 11.5
click at [858, 266] on span "【CSマンが調整】越水（コシミズ）" at bounding box center [891, 269] width 178 height 7
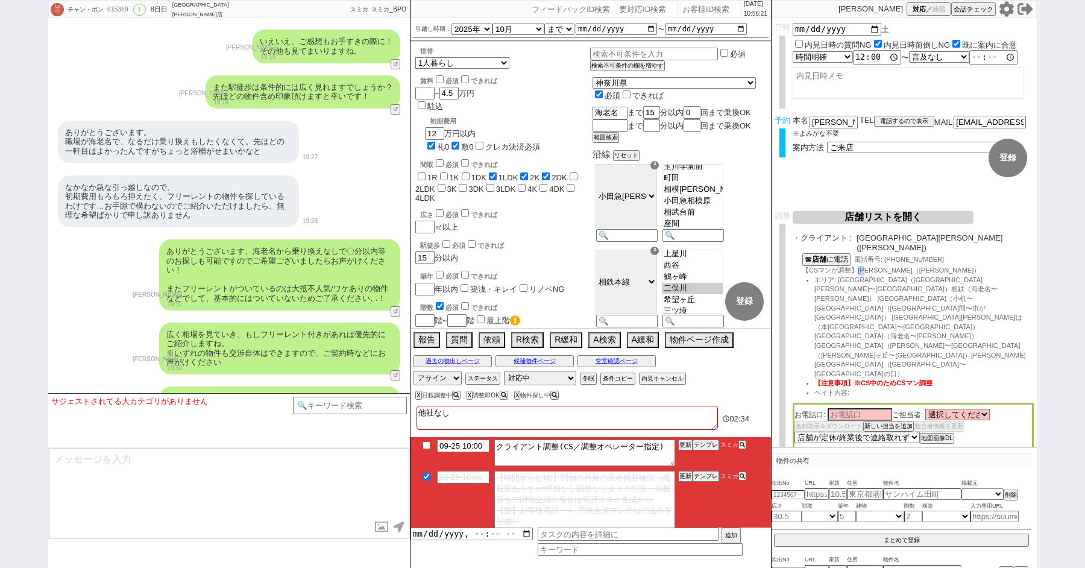
copy span "越水"
click at [843, 409] on input at bounding box center [860, 414] width 65 height 10
paste input "越水"
type input "越水"
drag, startPoint x: 930, startPoint y: 240, endPoint x: 859, endPoint y: 238, distance: 71.2
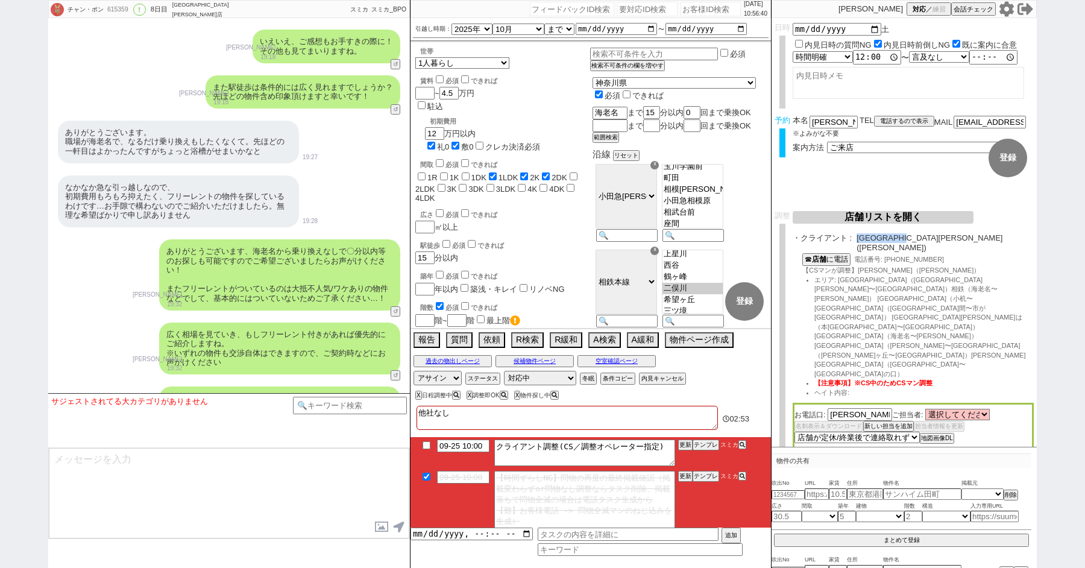
click at [859, 238] on span "ルームホーム 町田店(町田)" at bounding box center [945, 242] width 177 height 19
copy span "[GEOGRAPHIC_DATA][PERSON_NAME]店"
click at [956, 409] on select "選択してください 大貫 弘志 越水 勇気" at bounding box center [957, 414] width 65 height 10
select select "2757"
click at [925, 409] on select "選択してください 大貫 弘志 越水 勇気" at bounding box center [957, 414] width 65 height 10
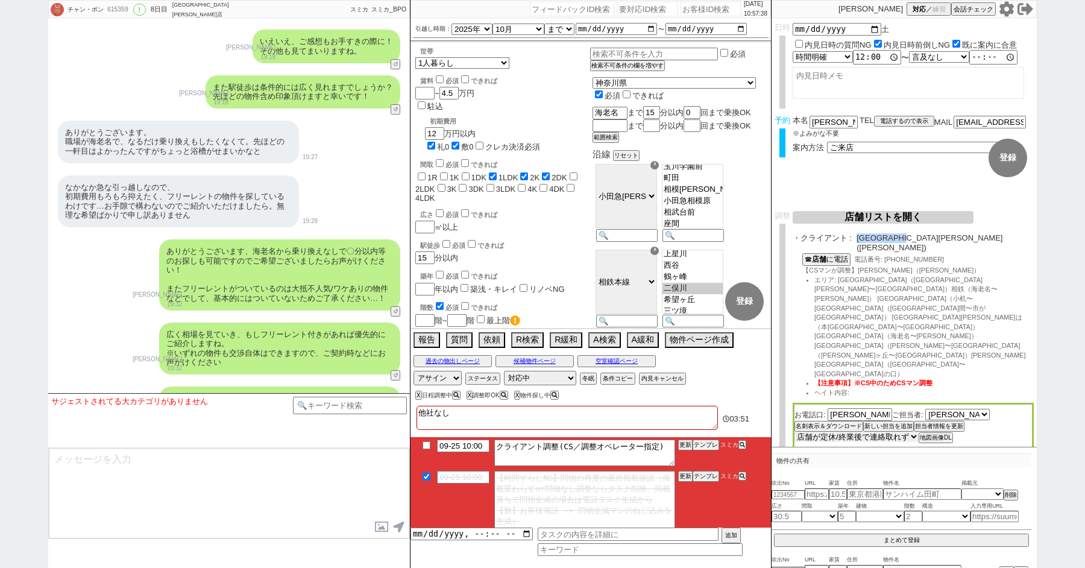
click at [874, 432] on select "未定 希望で最短でOK 最短以外でOK 日程がNG(直近で別日提案可) 日程がNG(直近はNG) お客様ごとNG 折返し待ち 店舗が定休/終業後で連絡取れず" at bounding box center [857, 437] width 124 height 10
select select "5"
click at [795, 432] on select "未定 希望で最短でOK 最短以外でOK 日程がNG(直近で別日提案可) 日程がNG(直近はNG) お客様ごとNG 折返し待ち 店舗が定休/終業後で連絡取れず" at bounding box center [857, 437] width 124 height 10
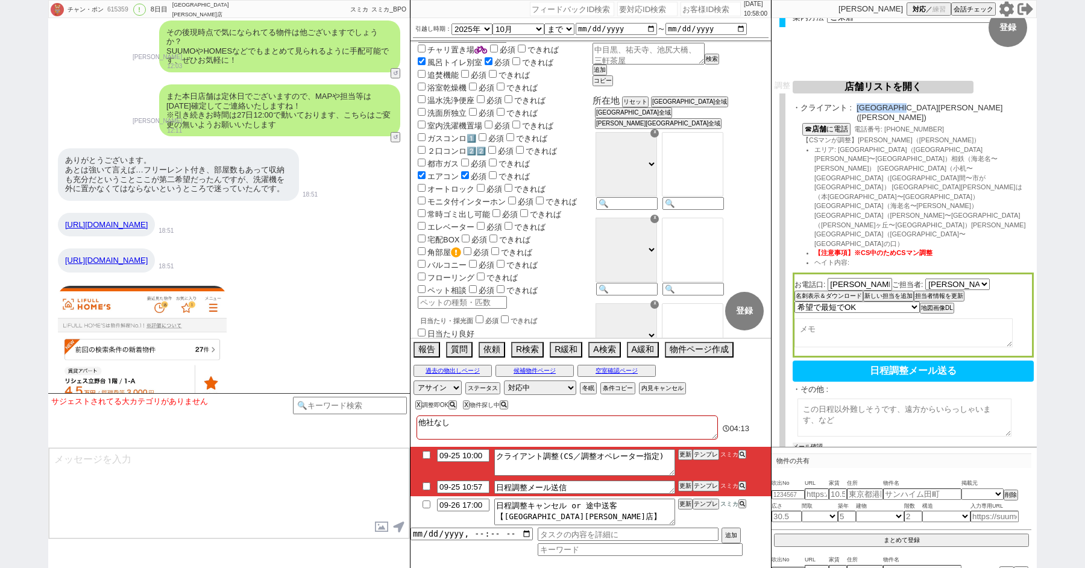
scroll to position [128, 0]
click at [806, 444] on button "メール確認" at bounding box center [808, 448] width 30 height 8
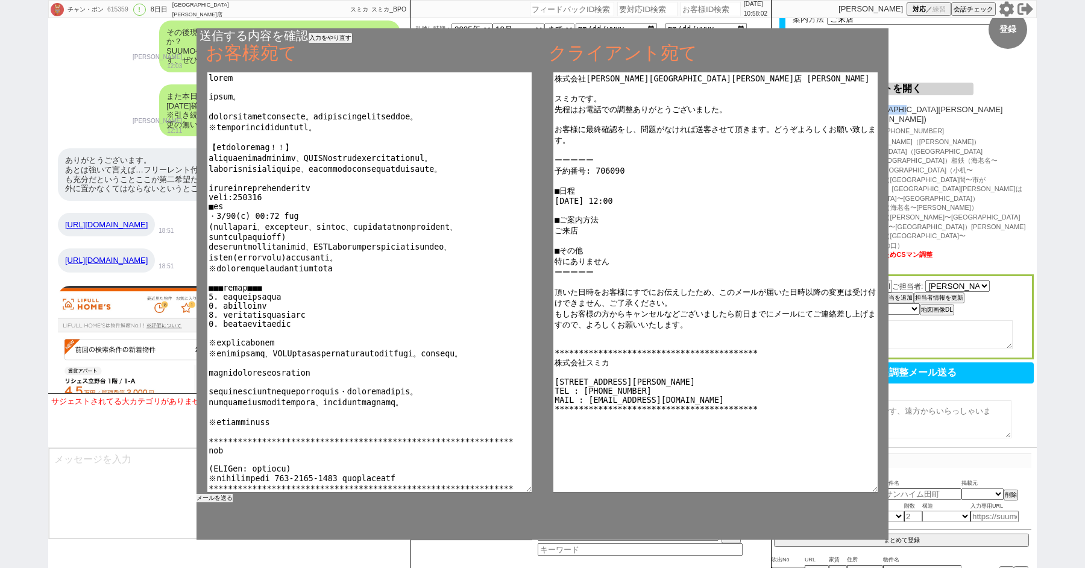
click at [212, 498] on button "メールを送る" at bounding box center [215, 498] width 36 height 8
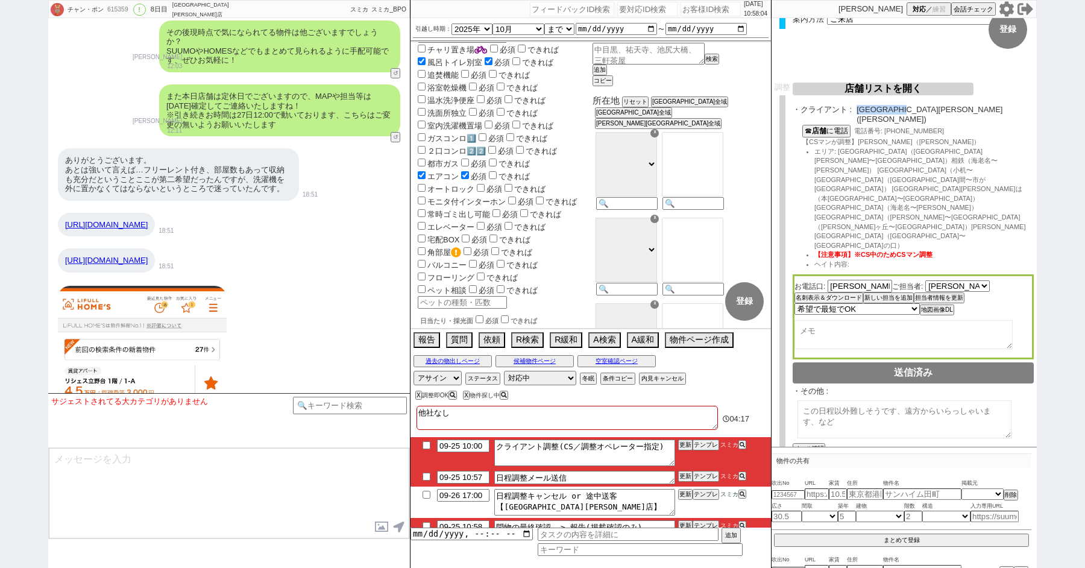
scroll to position [6038, 0]
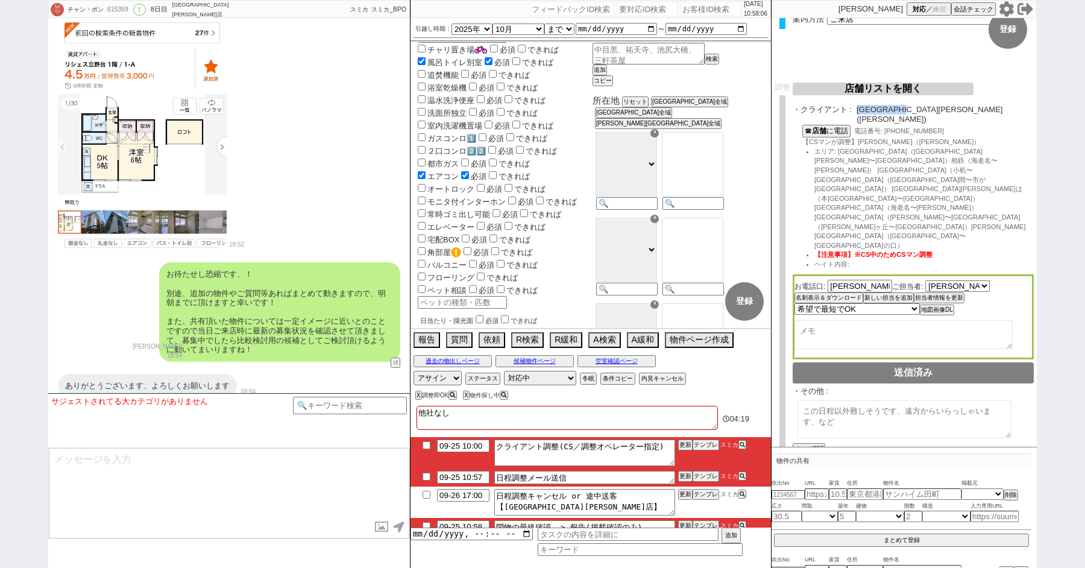
click at [426, 474] on input "checkbox" at bounding box center [426, 477] width 17 height 8
checkbox input "true"
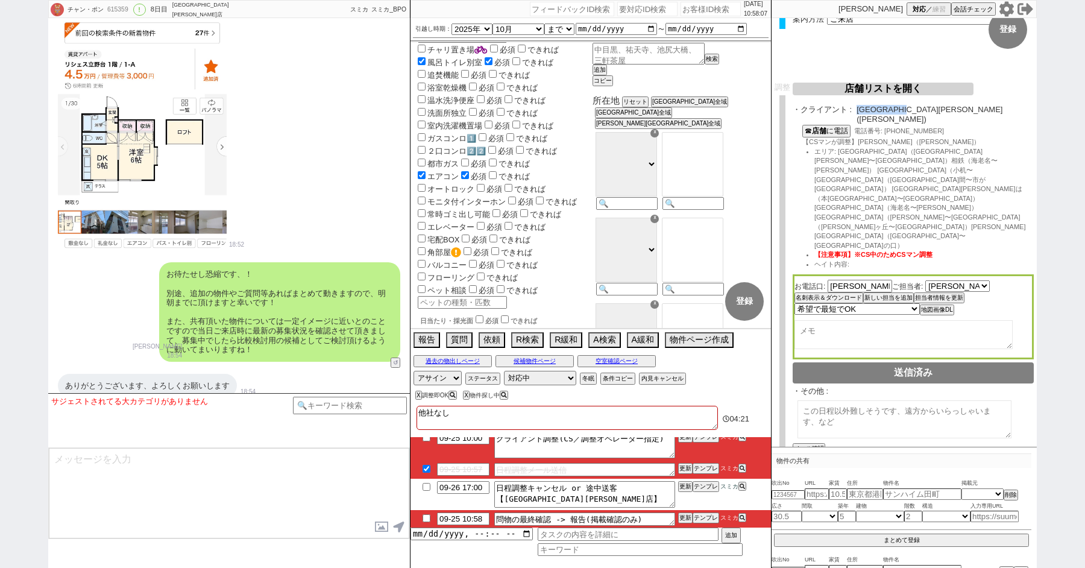
click at [424, 517] on input "checkbox" at bounding box center [426, 518] width 17 height 8
checkbox input "true"
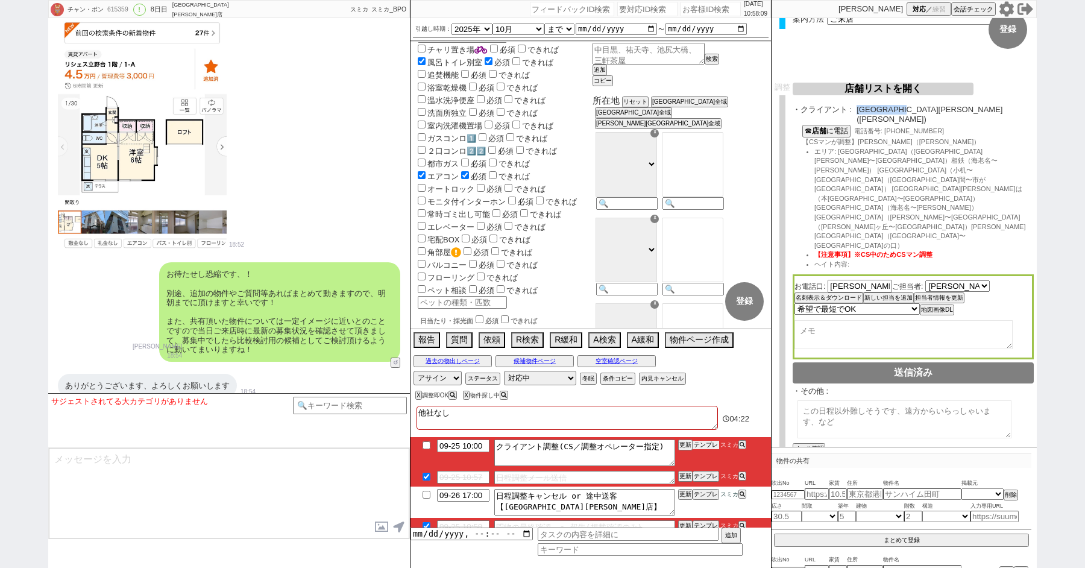
click at [706, 441] on button "テンプレ" at bounding box center [706, 445] width 27 height 8
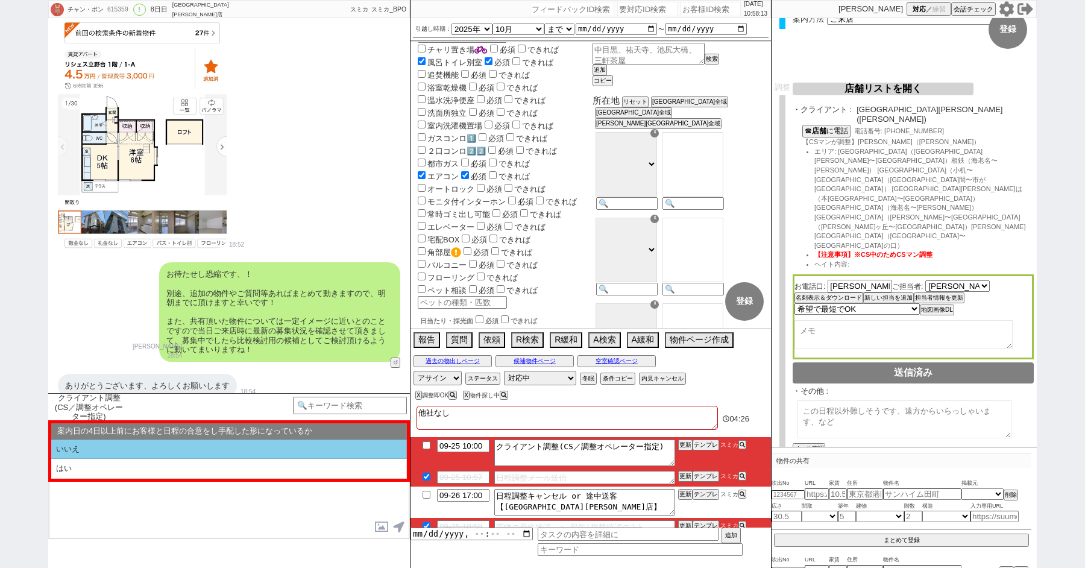
click at [113, 449] on li "いいえ" at bounding box center [229, 449] width 356 height 20
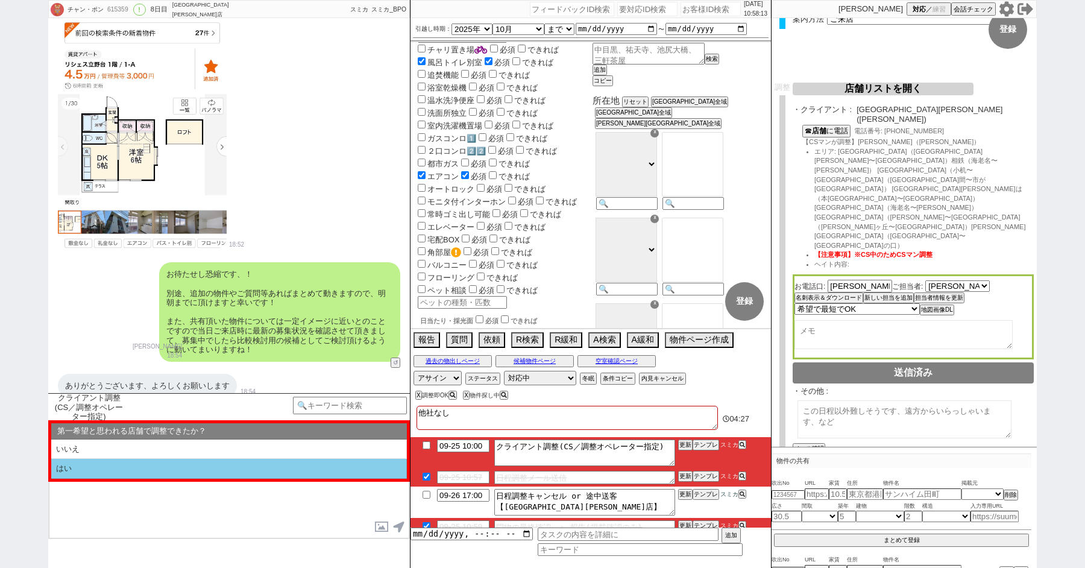
click at [113, 462] on li "はい" at bounding box center [229, 469] width 356 height 20
click at [113, 462] on li "近い" at bounding box center [229, 469] width 356 height 20
select select "いいえ"
select select "はい"
select select "近い"
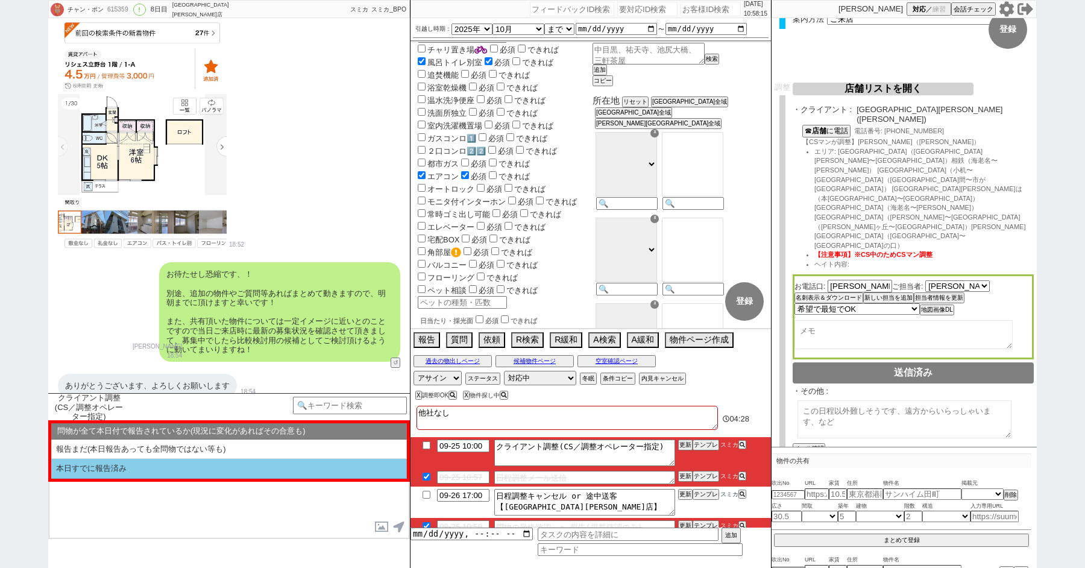
click at [105, 464] on li "本日すでに報告済み" at bounding box center [229, 469] width 356 height 20
select select "いいえ"
select select "はい"
select select "近い"
select select "本日すでに報告済み"
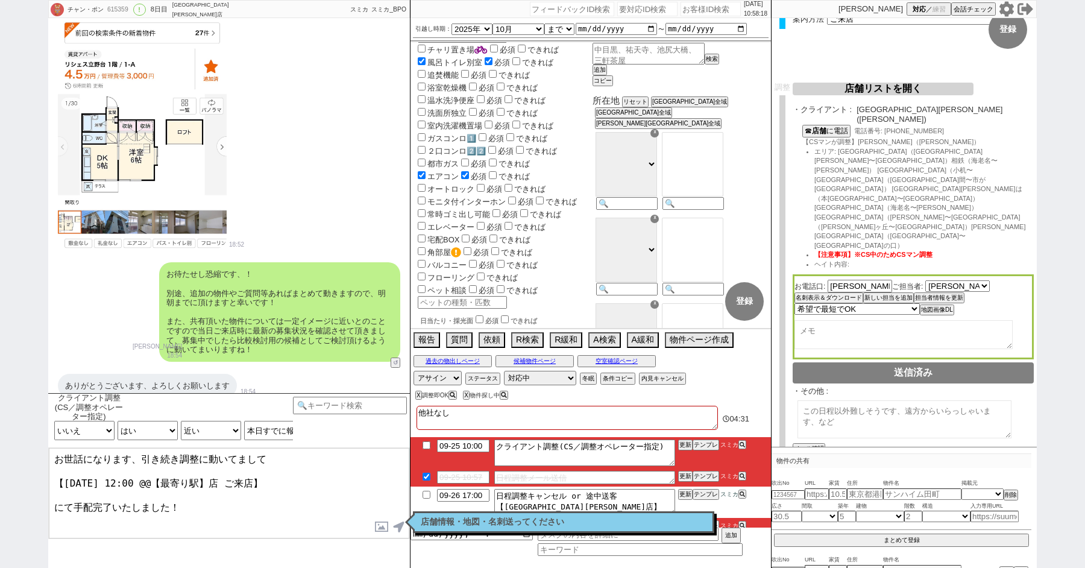
drag, startPoint x: 216, startPoint y: 477, endPoint x: 152, endPoint y: 477, distance: 63.9
click at [152, 477] on textarea "お世話になります、引き続き調整に動いてまして 【9月27日(土) 12:00 @@【最寄り駅】店 ご来店】 にて手配完了いたしました！" at bounding box center [229, 493] width 361 height 90
click at [222, 522] on textarea "お世話になります、引き続き調整に動いてまして 【9月27日(土) 12:00 町田店 ご来店】 にて手配完了いたしました！" at bounding box center [229, 493] width 361 height 90
type textarea "お世話になります、引き続き調整に動いてまして 【9月27日(土) 12:00 町田店 ご来店】 にて手配完了いたしました！"
checkbox input "true"
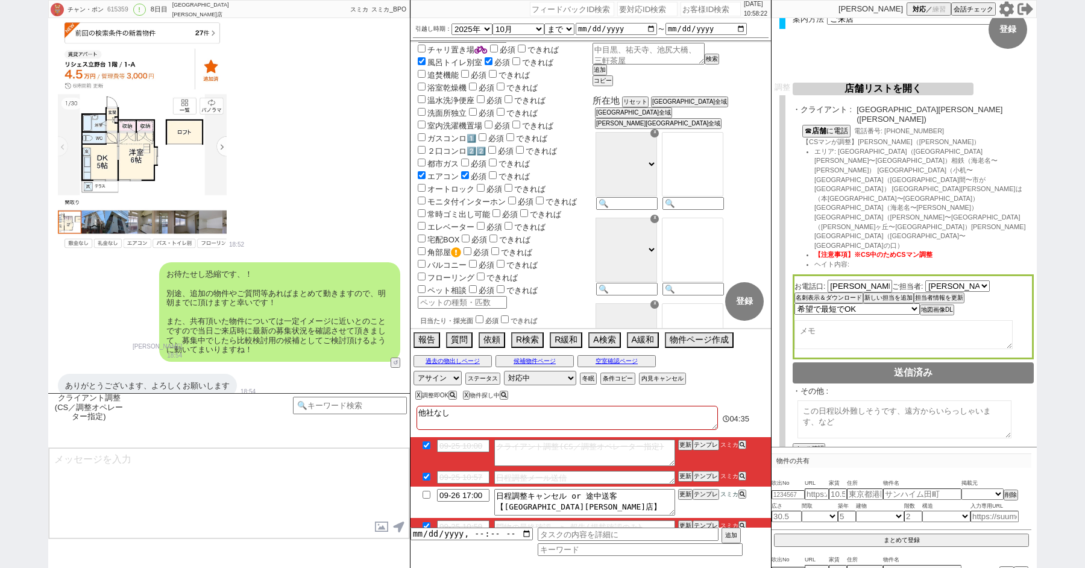
scroll to position [6152, 0]
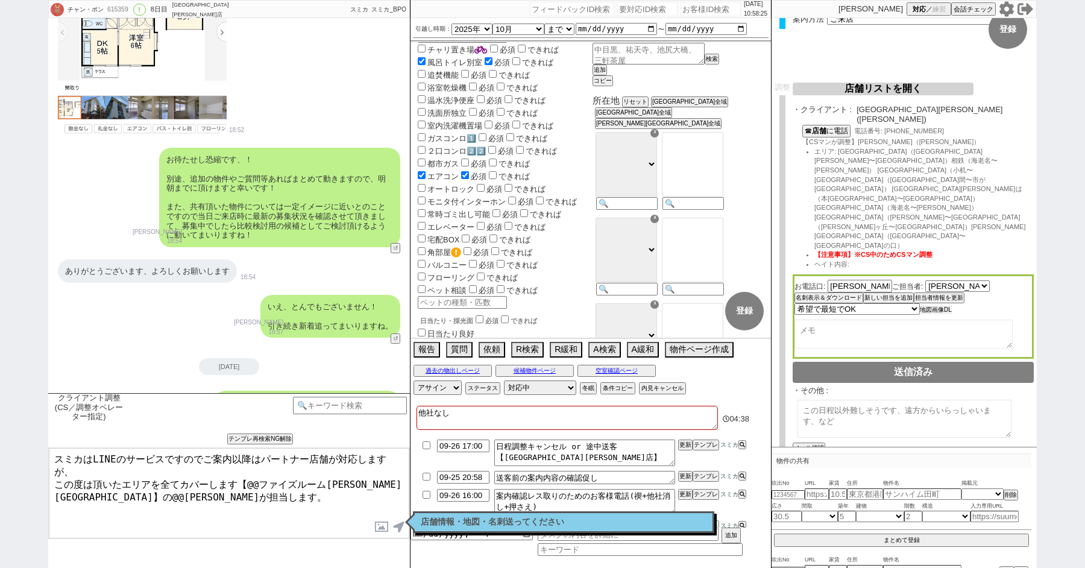
click at [941, 306] on button "地図画像DL" at bounding box center [936, 310] width 32 height 8
drag, startPoint x: 927, startPoint y: 113, endPoint x: 860, endPoint y: 110, distance: 67.0
click at [859, 110] on span "ルームホーム 町田店(町田)" at bounding box center [945, 114] width 177 height 19
copy span "[GEOGRAPHIC_DATA][PERSON_NAME]店"
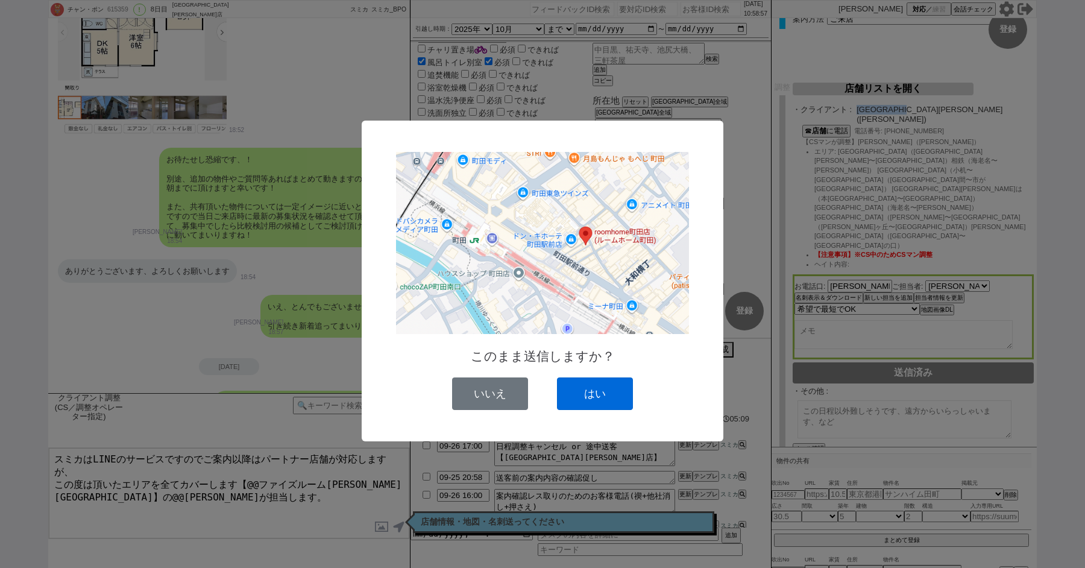
click at [619, 396] on button "はい" at bounding box center [595, 393] width 76 height 33
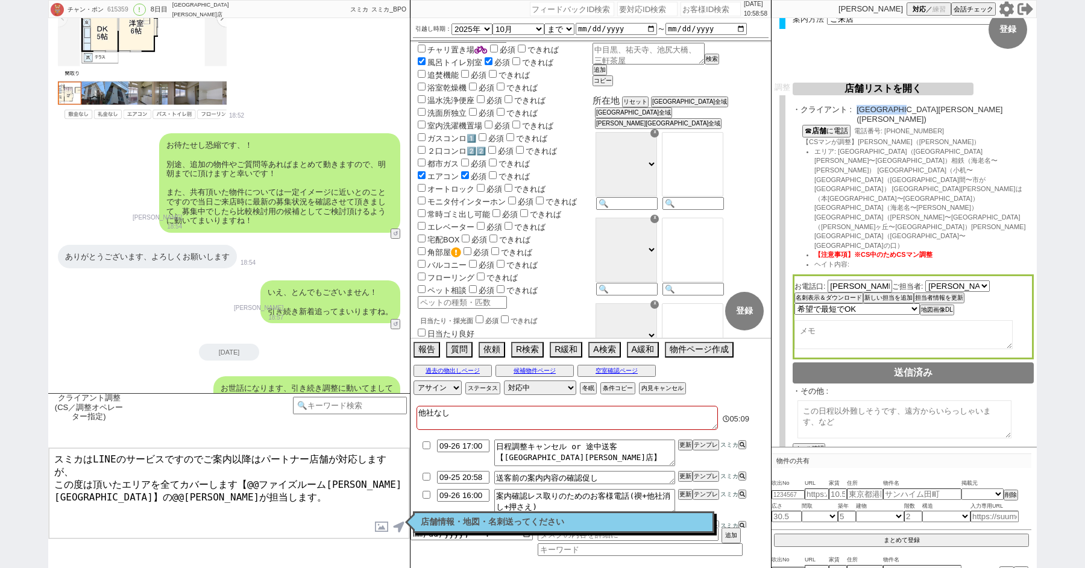
scroll to position [6272, 0]
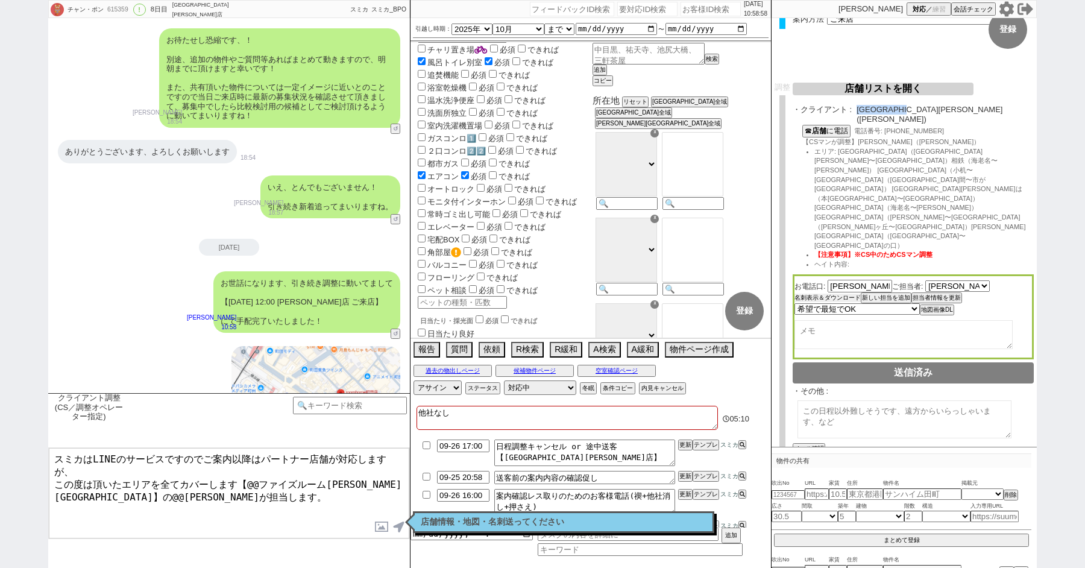
click at [827, 294] on button "名刺表示＆ダウンロード" at bounding box center [828, 298] width 66 height 8
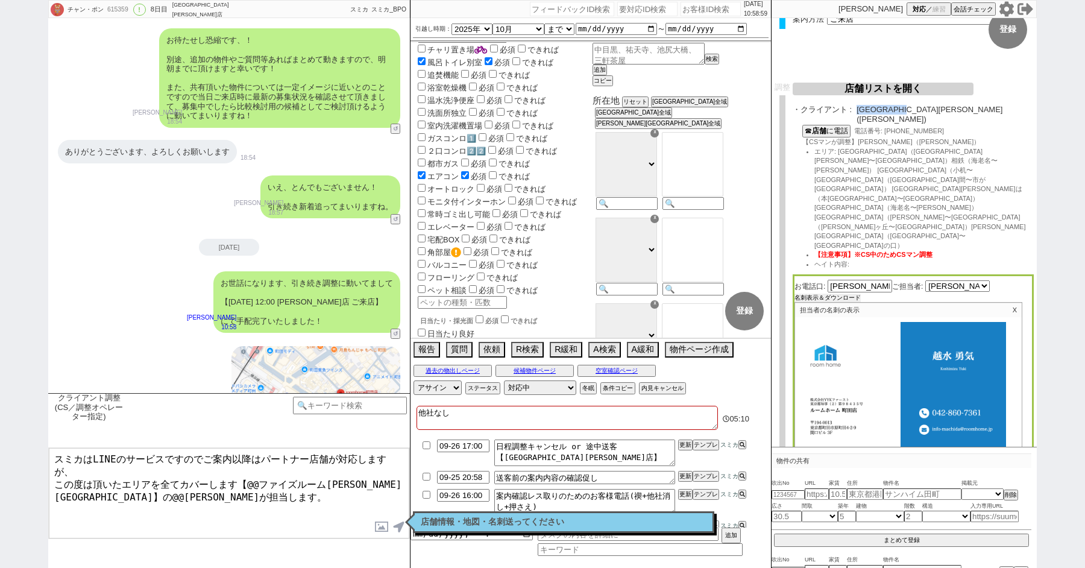
scroll to position [310, 0]
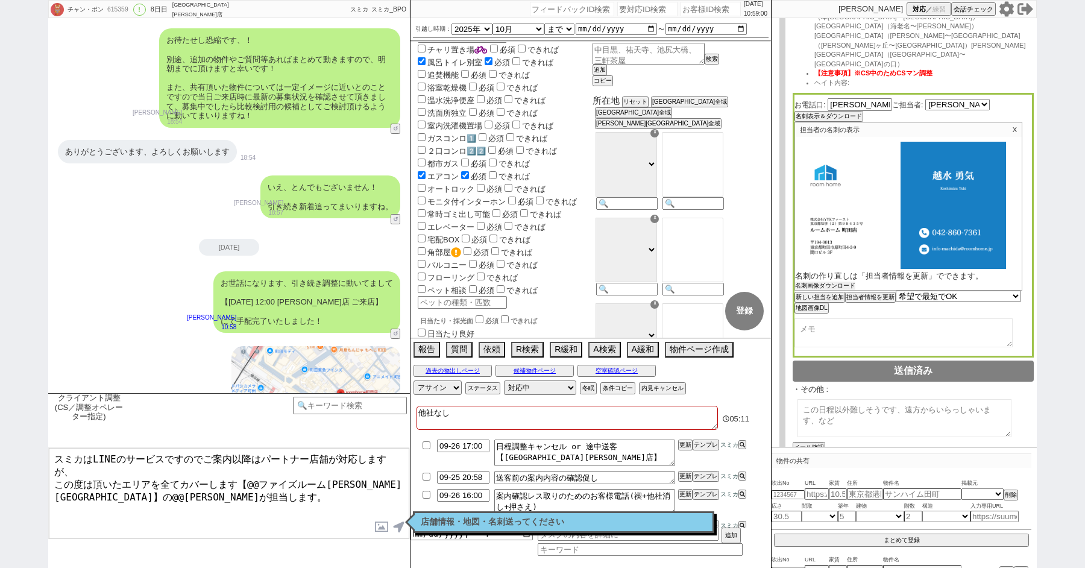
click at [821, 282] on button "名刺画像ダウンロード" at bounding box center [825, 286] width 60 height 8
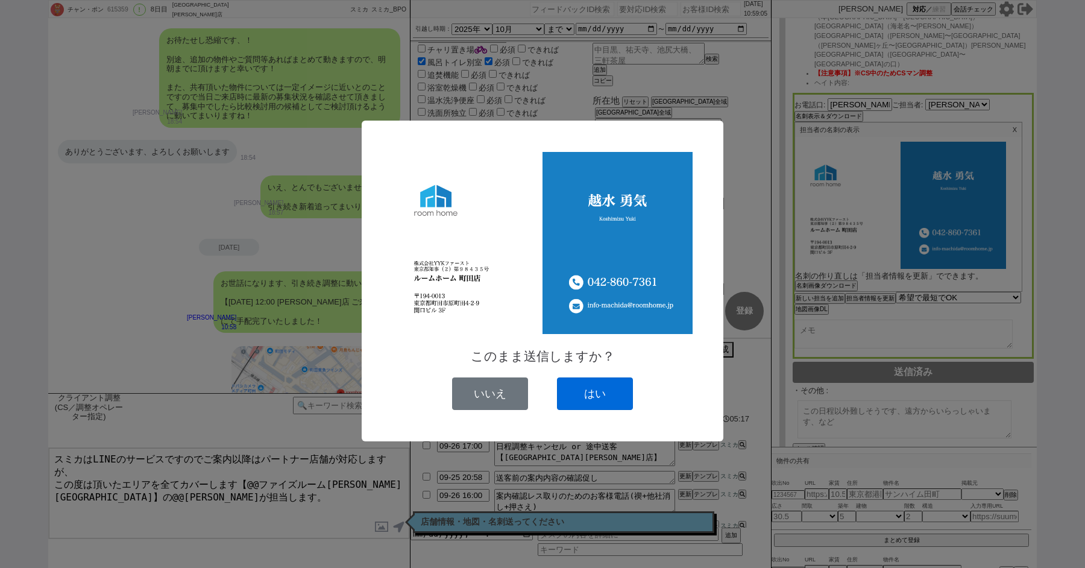
click at [590, 384] on button "はい" at bounding box center [595, 393] width 76 height 33
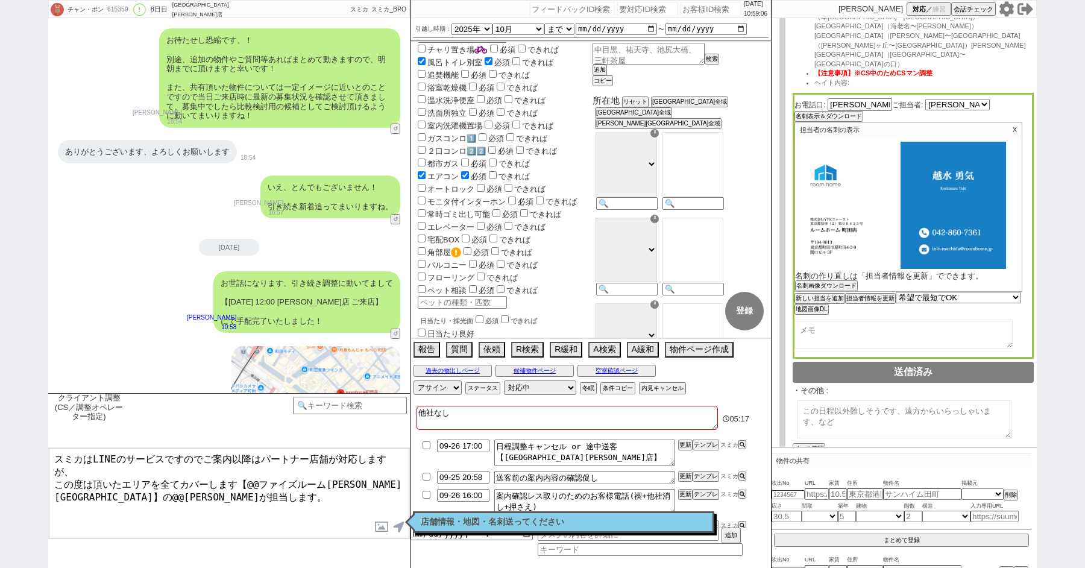
scroll to position [6388, 0]
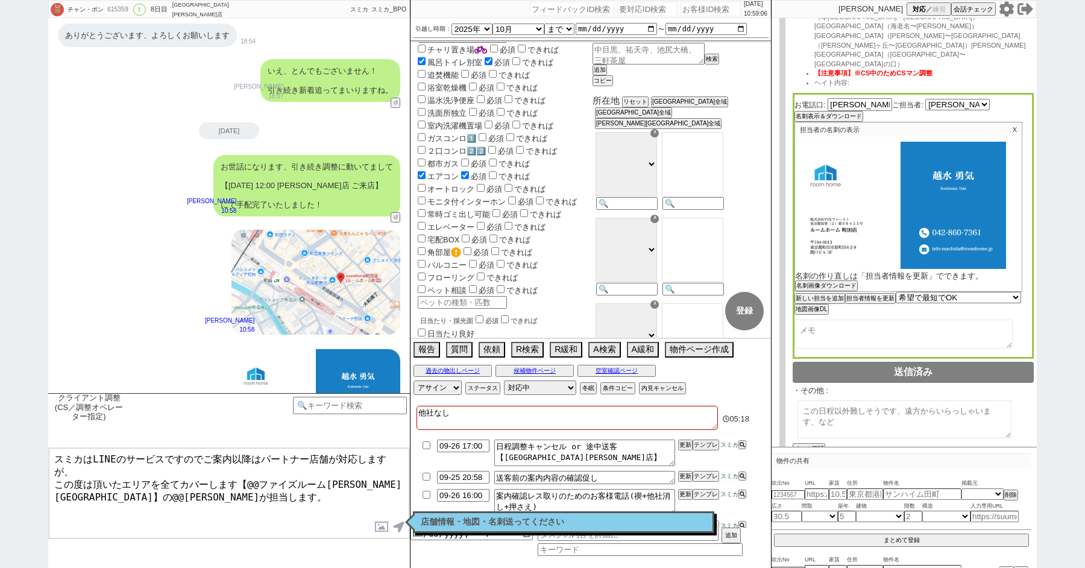
click at [169, 517] on textarea "スミカはLINEのサービスですのでご案内以降はパートナー店舗が対応しますが、 この度は頂いたエリアを全てカバーします【@@ファイズルーム渋谷本店】の@@大竹が…" at bounding box center [229, 493] width 361 height 90
click at [814, 468] on button "店舗情報をコピペ" at bounding box center [817, 472] width 48 height 8
type textarea "スミカはLINEのサービスですのでご案内以降はパートナー店舗が対応しますが、 この度は頂いたエリアを全てカバーします【@@ファイズルーム渋谷本店】の@@大竹が…"
click at [911, 467] on input "checkbox" at bounding box center [913, 471] width 8 height 8
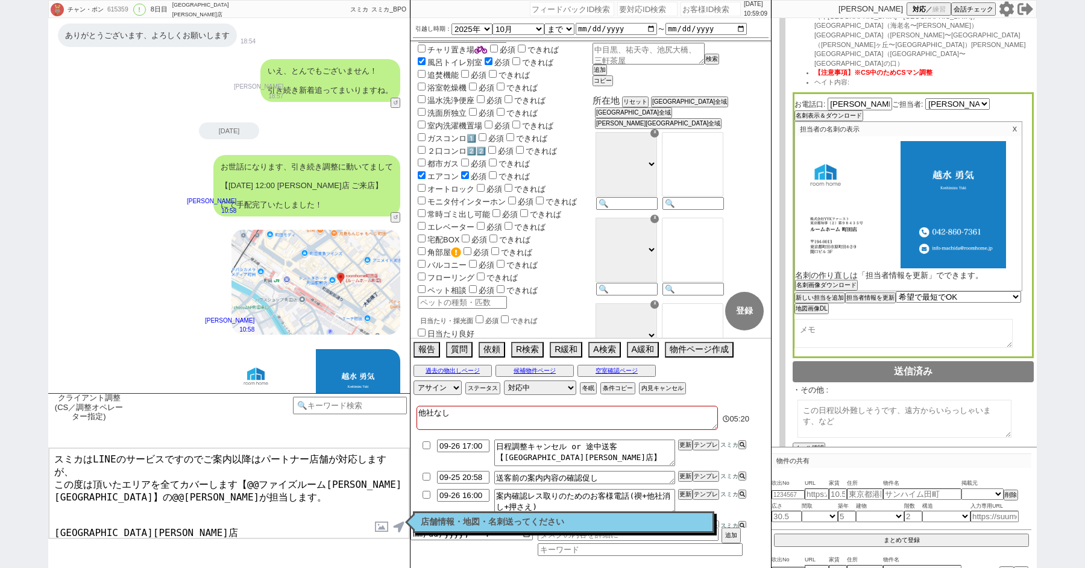
checkbox input "true"
drag, startPoint x: 150, startPoint y: 508, endPoint x: 53, endPoint y: 508, distance: 97.1
click at [54, 508] on textarea "スミカはLINEのサービスですのでご案内以降はパートナー店舗が対応しますが、 この度は頂いたエリアを全てカバーします【@@ファイズルーム渋谷本店】の@@大竹が…" at bounding box center [229, 493] width 361 height 90
drag, startPoint x: 359, startPoint y: 466, endPoint x: 249, endPoint y: 467, distance: 110.3
click at [249, 467] on textarea "スミカはLINEのサービスですのでご案内以降はパートナー店舗が対応しますが、 この度は頂いたエリアを全てカバーします【@@ファイズルーム渋谷本店】の@@大竹が…" at bounding box center [229, 493] width 361 height 90
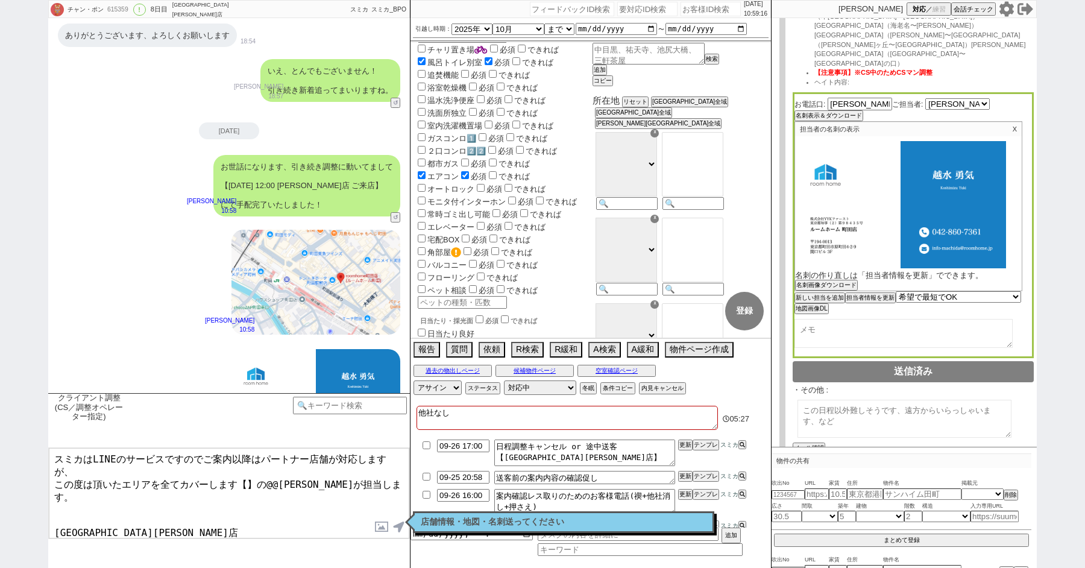
paste textarea "ームホーム 町田店"
click at [292, 510] on textarea "スミカはLINEのサービスですのでご案内以降はパートナー店舗が対応しますが、 この度は頂いたエリアを全てカバーします【ルームホーム 町田店】の越水が担当します…" at bounding box center [229, 493] width 361 height 90
click at [271, 498] on textarea "スミカはLINEのサービスですのでご案内以降はパートナー店舗が対応しますが、 この度は頂いたエリアを全てカバーします【ルームホーム 町田店】の越水が担当します…" at bounding box center [229, 493] width 361 height 90
click at [244, 494] on textarea "スミカはLINEのサービスですのでご案内以降はパートナー店舗が対応しますが、 この度は頂いたエリアを全てカバーします【ルームホーム 町田店】の越水が担当します…" at bounding box center [229, 493] width 361 height 90
type textarea "スミカはLINEのサービスですのでご案内以降はパートナー店舗が対応しますが、 この度は頂いたエリアを全てカバーします【ルームホーム 町田店】の越水が担当します…"
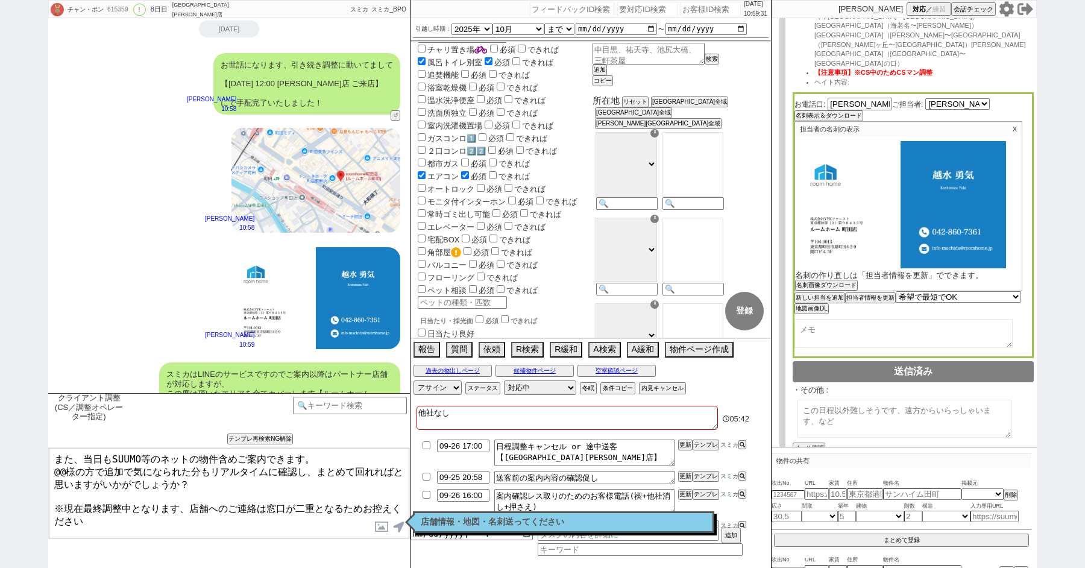
scroll to position [0, 0]
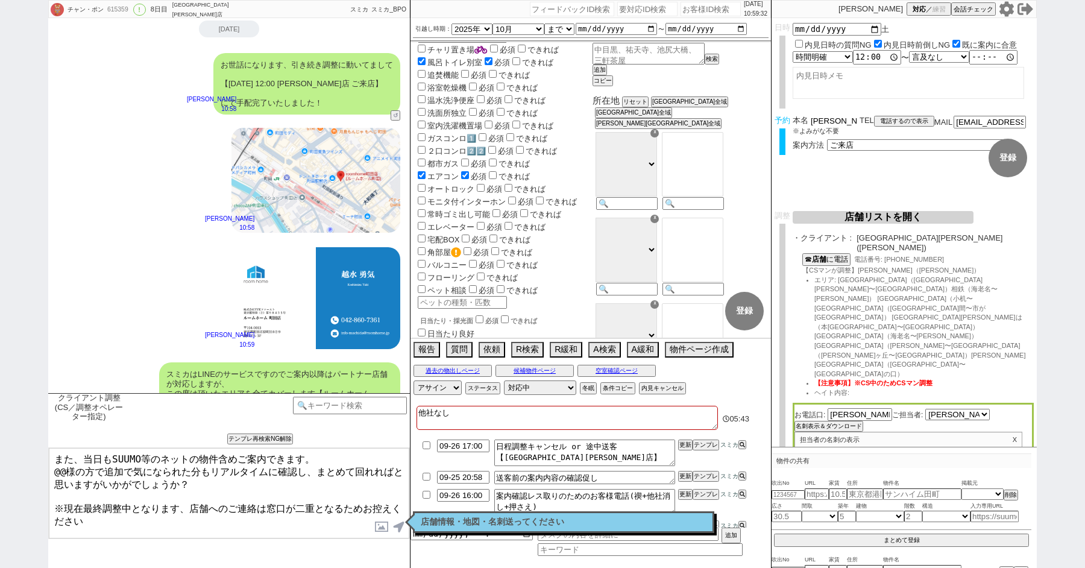
drag, startPoint x: 830, startPoint y: 121, endPoint x: 732, endPoint y: 121, distance: 97.1
click at [732, 121] on div "チャン・ポン 615359 ! 0 8日目 ルームホーム 町田店 冬眠中 自社客 スミカ スミカ_BPO チャット全表示 2025-09-18 新しくフォロー…" at bounding box center [542, 284] width 989 height 568
drag, startPoint x: 61, startPoint y: 466, endPoint x: 9, endPoint y: 465, distance: 52.5
click at [19, 466] on div "チャン・ポン 615359 ! 0 8日目 ルームホーム 町田店 冬眠中 自社客 スミカ スミカ_BPO チャット全表示 2025-09-18 新しくフォロー…" at bounding box center [542, 284] width 1085 height 568
paste textarea "稲永"
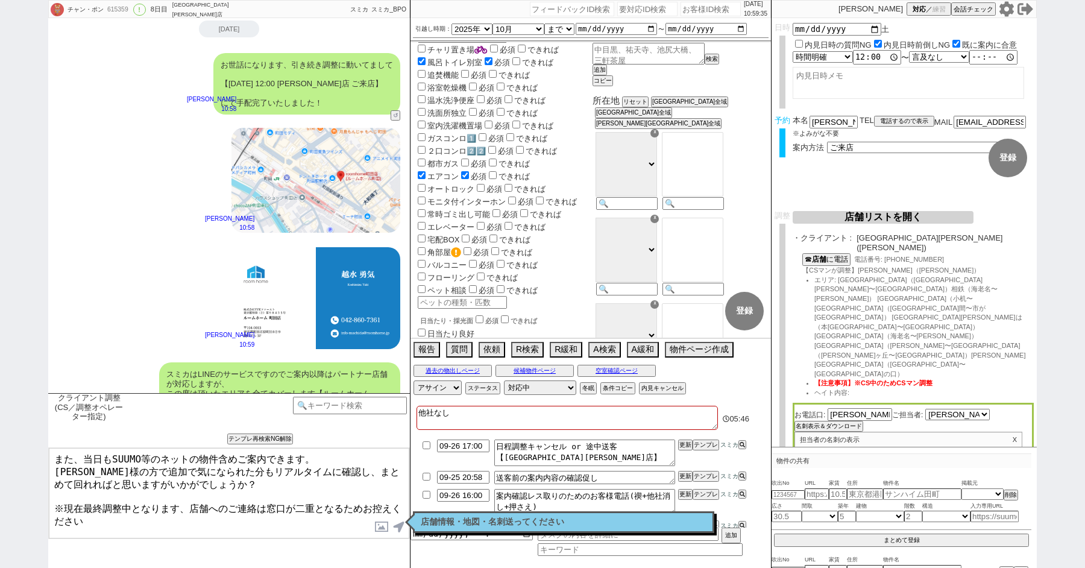
click at [277, 484] on textarea "また、当日もSUUMO等のネットの物件含めご案内できます。 稲永様の方で追加で気になられた分もリアルタイムに確認し、まとめて回れればと思いますがいかがでしょう…" at bounding box center [229, 493] width 361 height 90
type textarea "また、当日もSUUMO等のネットの物件含めご案内できます。 稲永様の方で追加で気になられた分もリアルタイムに確認し、まとめて回れればと思いますがいかがでしょう…"
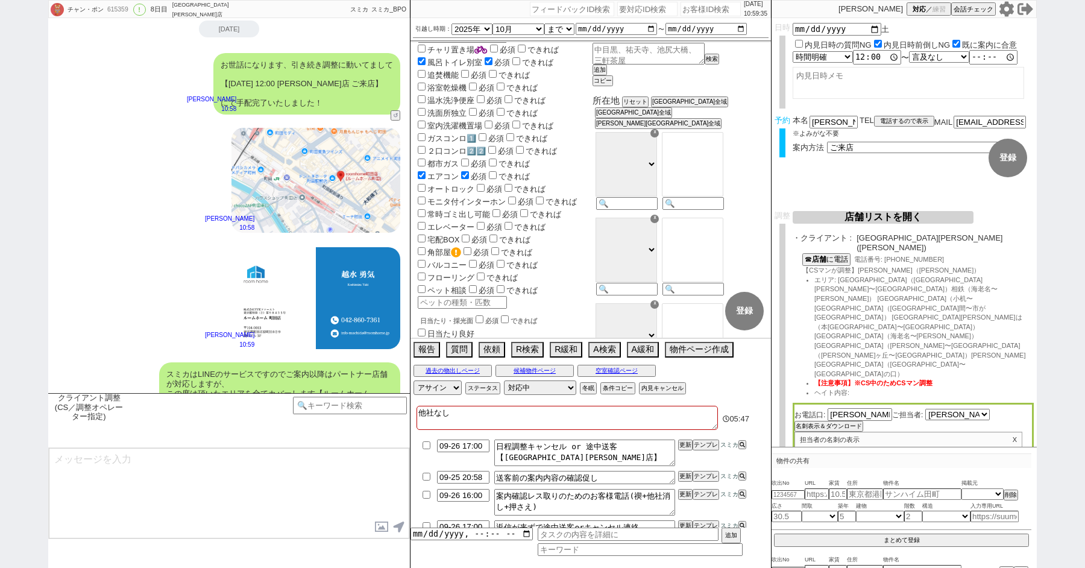
scroll to position [6573, 0]
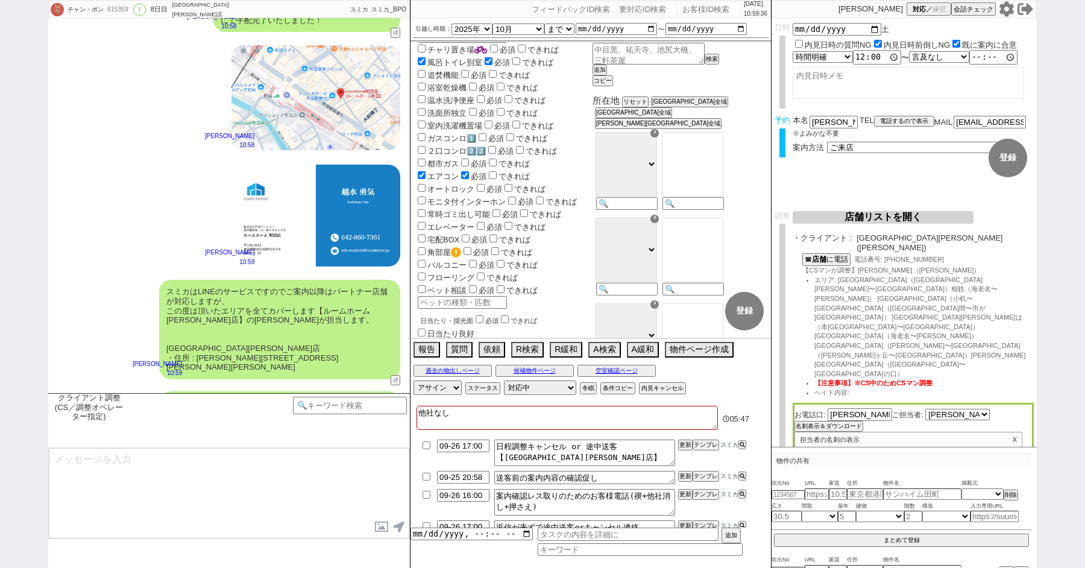
type textarea "※案内時の店舗状況次第では担当が変更になります、ご了承ください ※もし担当が変更になった場合でも、本LINEの内容は全て引き継がれておりスムーズにご案内が可能…"
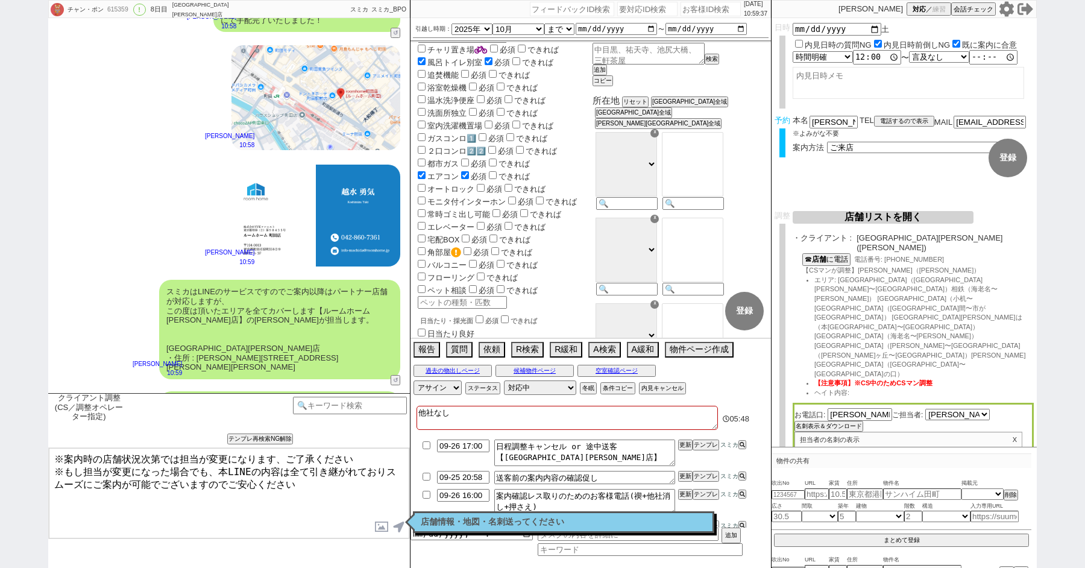
click at [291, 515] on textarea "※案内時の店舗状況次第では担当が変更になります、ご了承ください ※もし担当が変更になった場合でも、本LINEの内容は全て引き継がれておりスムーズにご案内が可能…" at bounding box center [229, 493] width 361 height 90
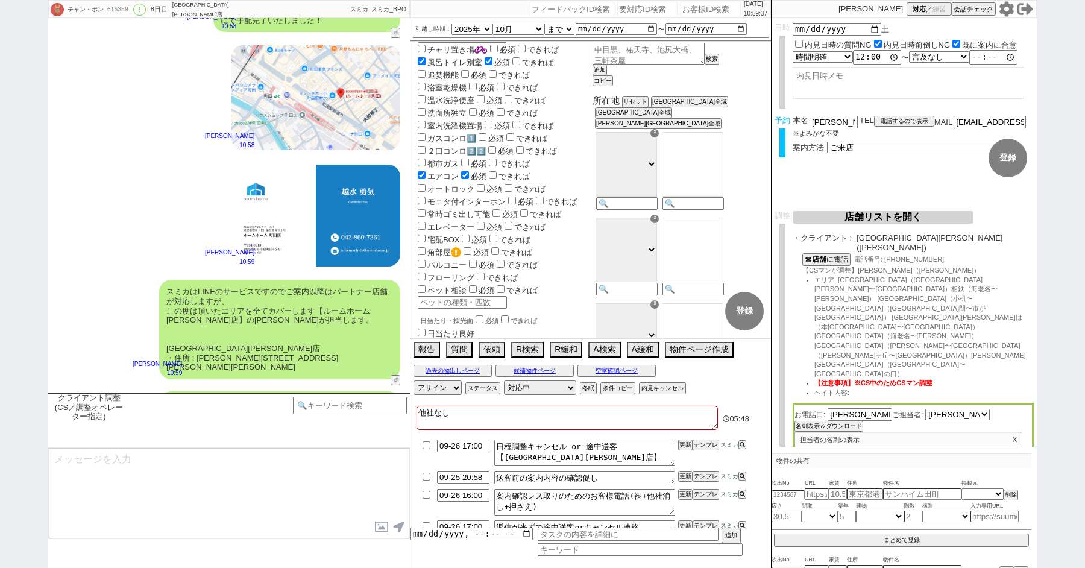
scroll to position [6646, 0]
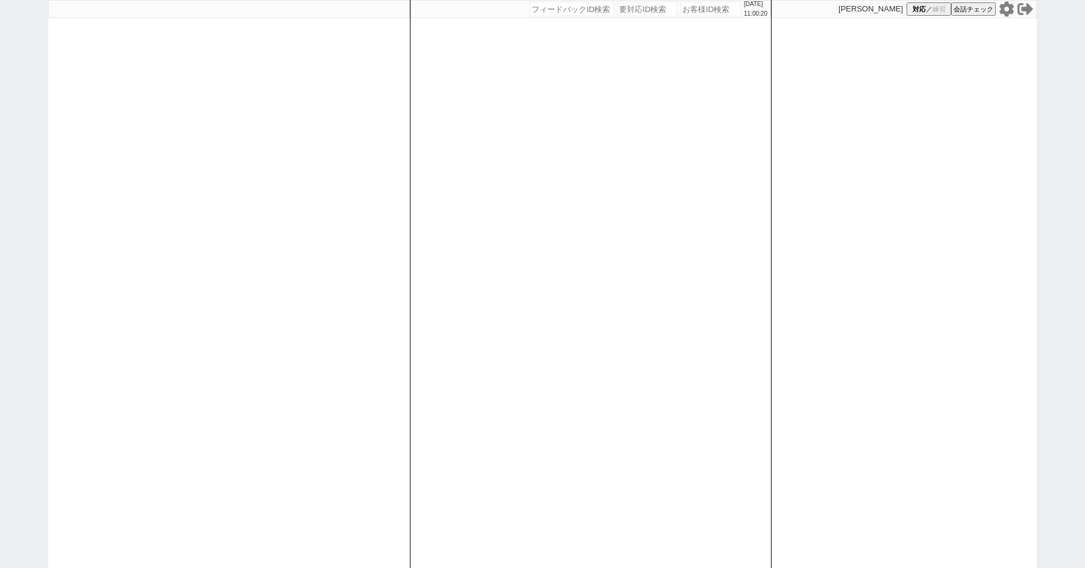
click at [19, 107] on div "2025/09/25 11:00:20 候補物件を追加してしてください 紹介した物件一覧 他社物件を追加する 空室確認ページに追加・削除 紹介した物件一覧 他…" at bounding box center [542, 284] width 1085 height 568
paste input "616331"
type input "616331"
select select "1"
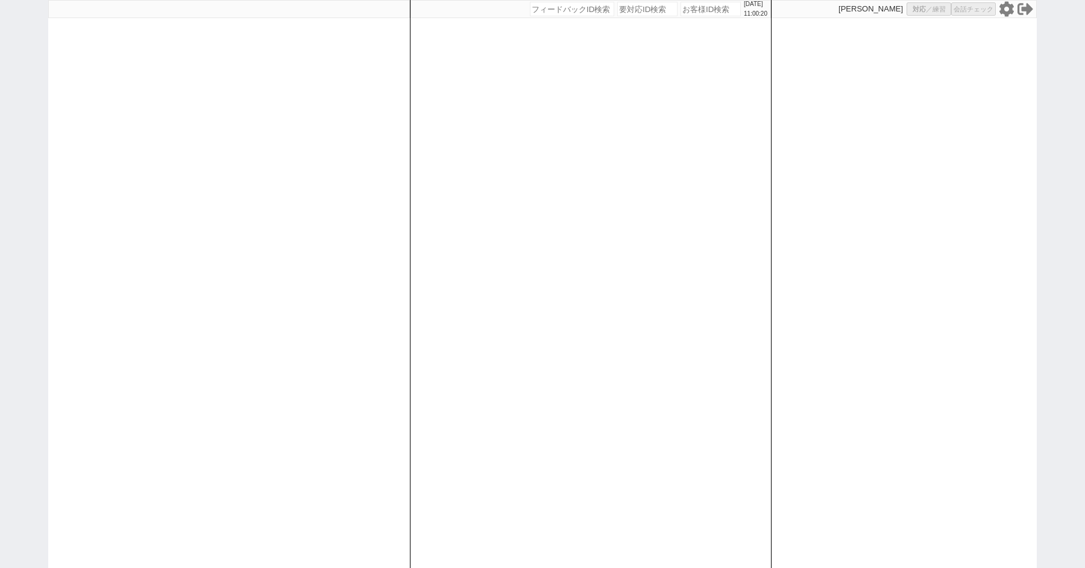
select select "2"
select select
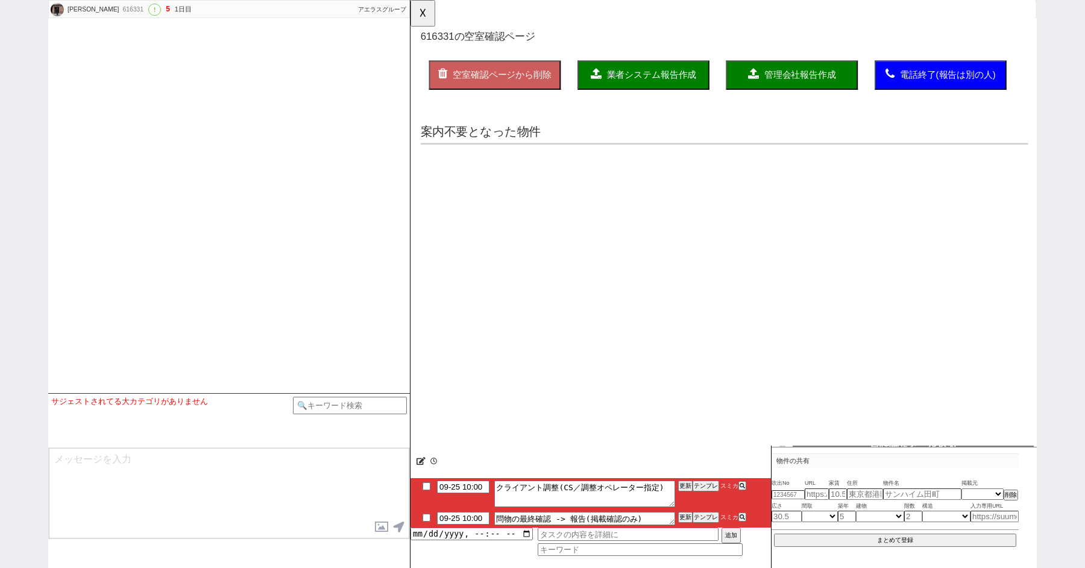
select select "15"
select select "0"
select select "75"
select select "1797"
select select "822"
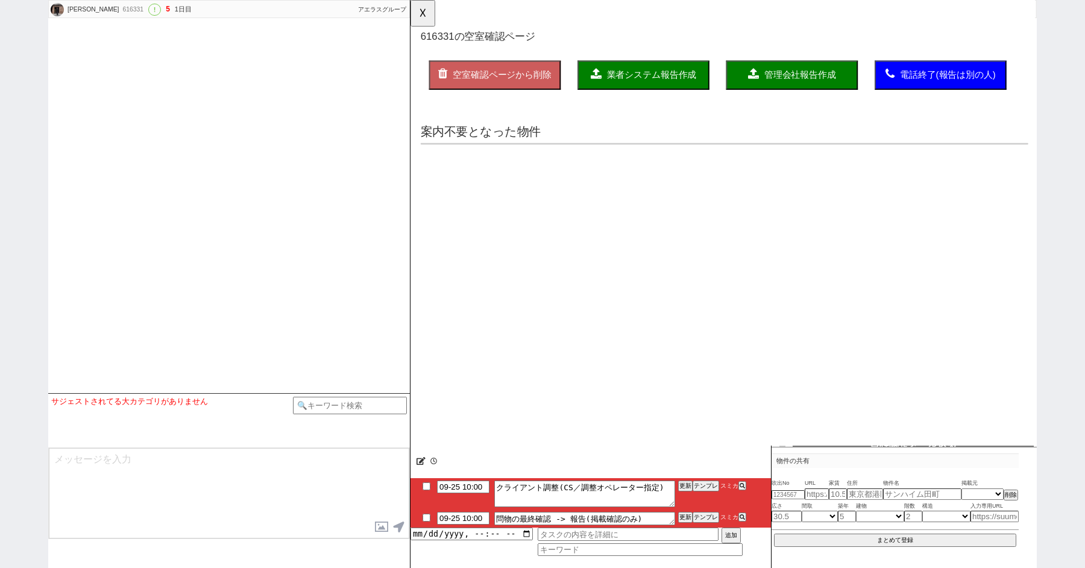
select select "69"
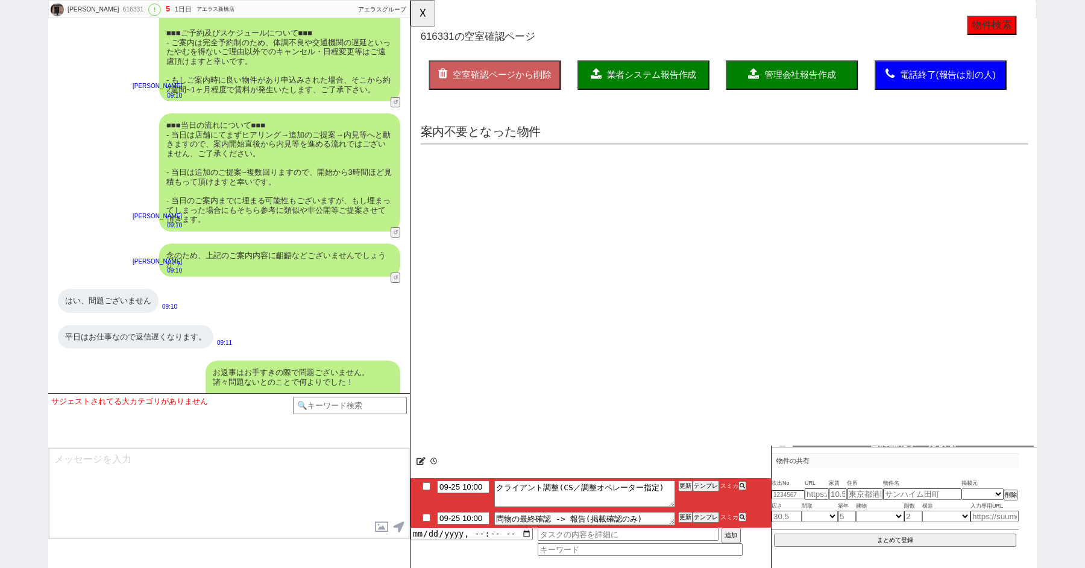
scroll to position [171, 0]
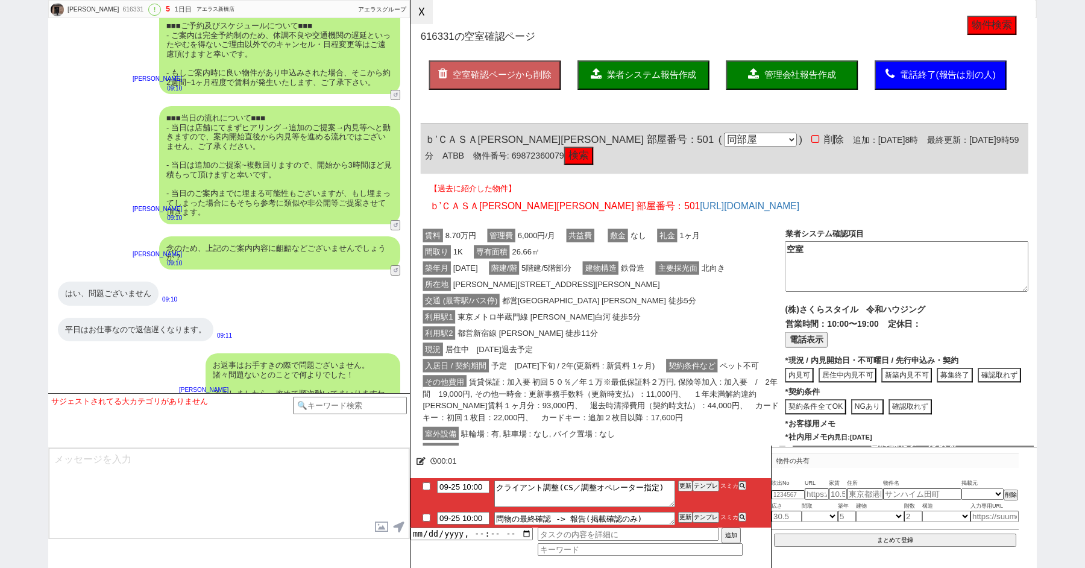
click at [412, 15] on button "☓" at bounding box center [422, 12] width 22 height 24
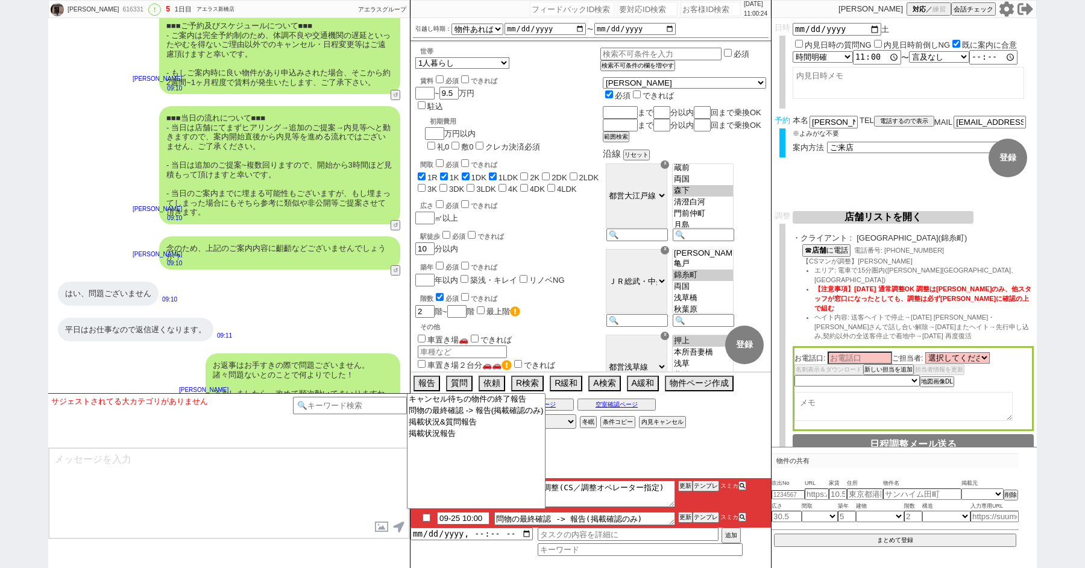
click at [236, 460] on textarea at bounding box center [229, 493] width 361 height 90
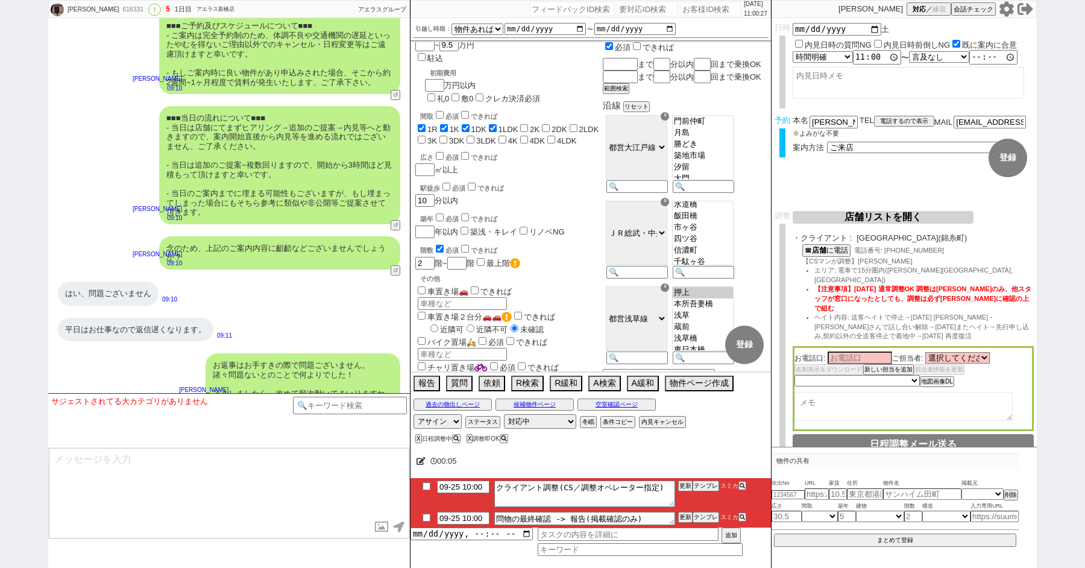
scroll to position [301, 0]
click at [619, 405] on button "空室確認ページ" at bounding box center [617, 405] width 78 height 10
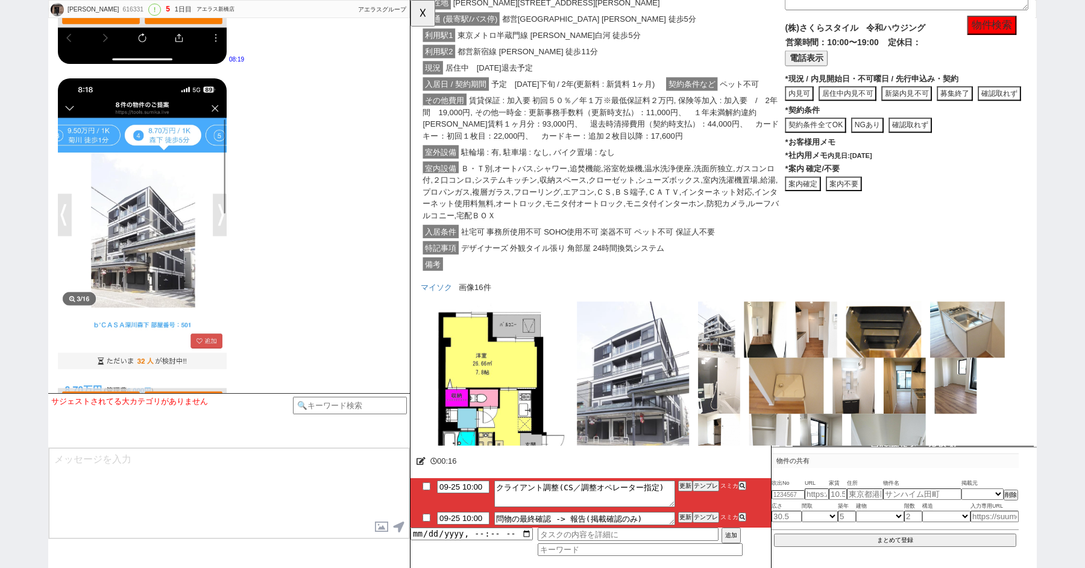
scroll to position [874, 0]
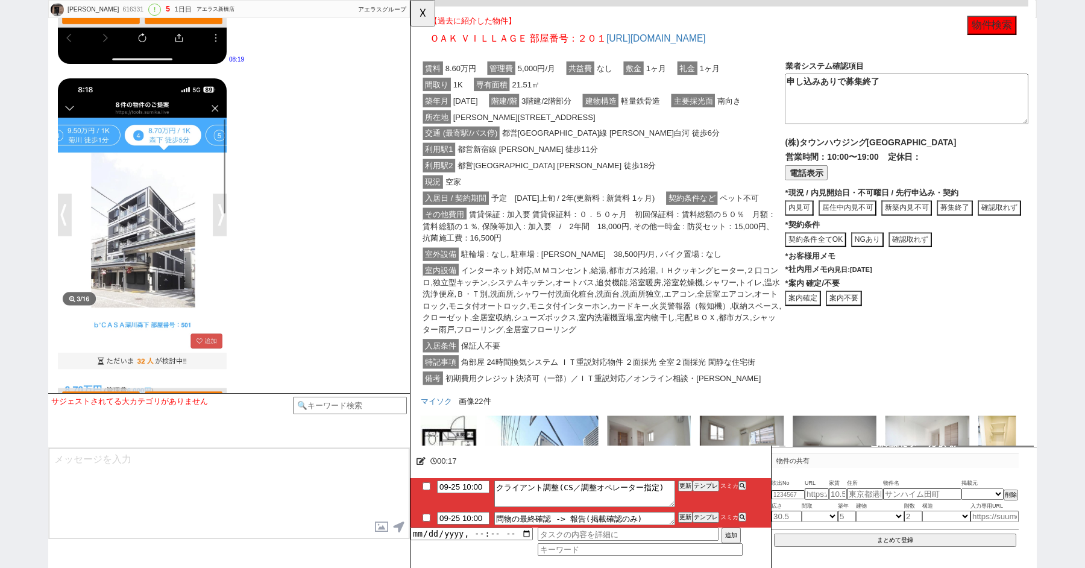
click at [427, 489] on input "checkbox" at bounding box center [426, 486] width 17 height 8
checkbox input "true"
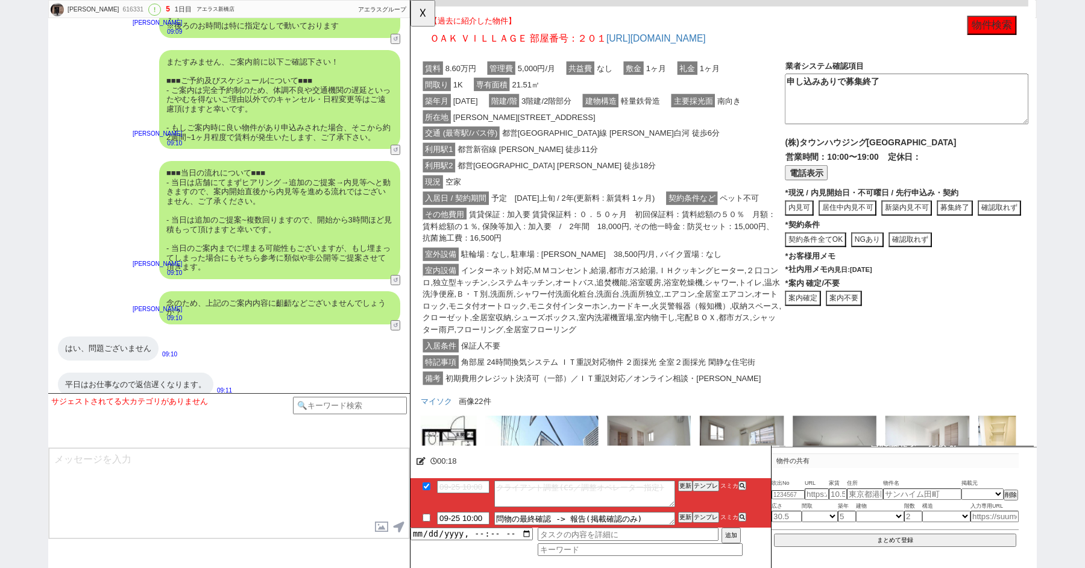
click at [688, 202] on div "現況 空家" at bounding box center [617, 195] width 392 height 17
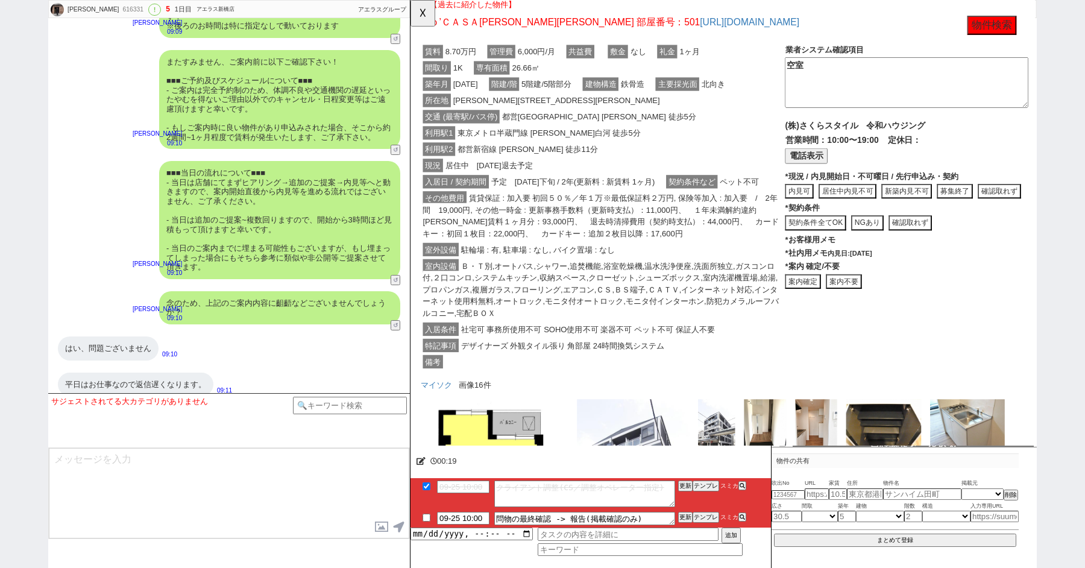
click at [649, 181] on div "現況 居住中　2025年09月15日退去予定" at bounding box center [617, 177] width 392 height 17
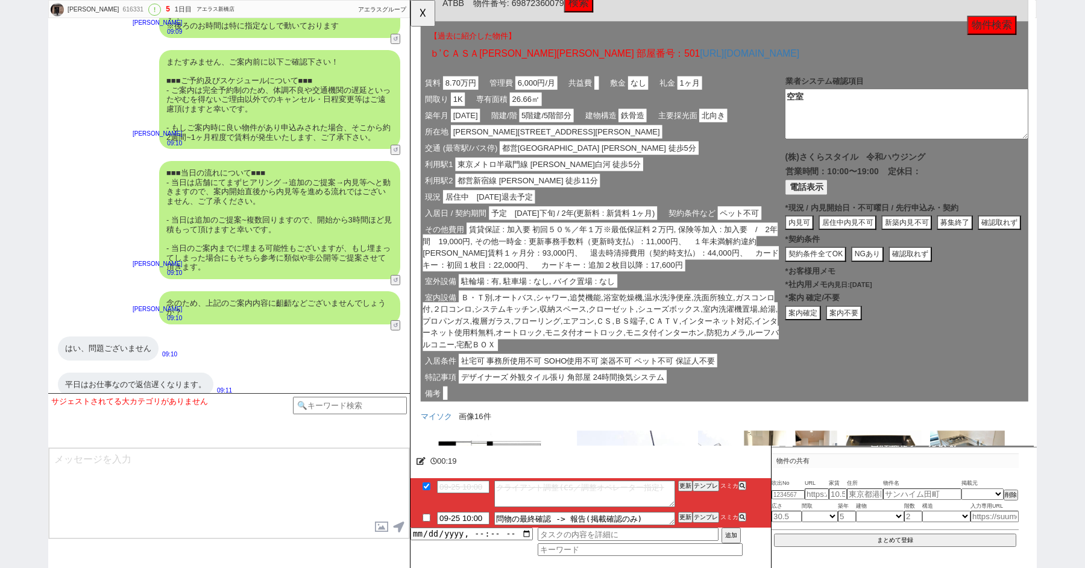
scroll to position [0, 0]
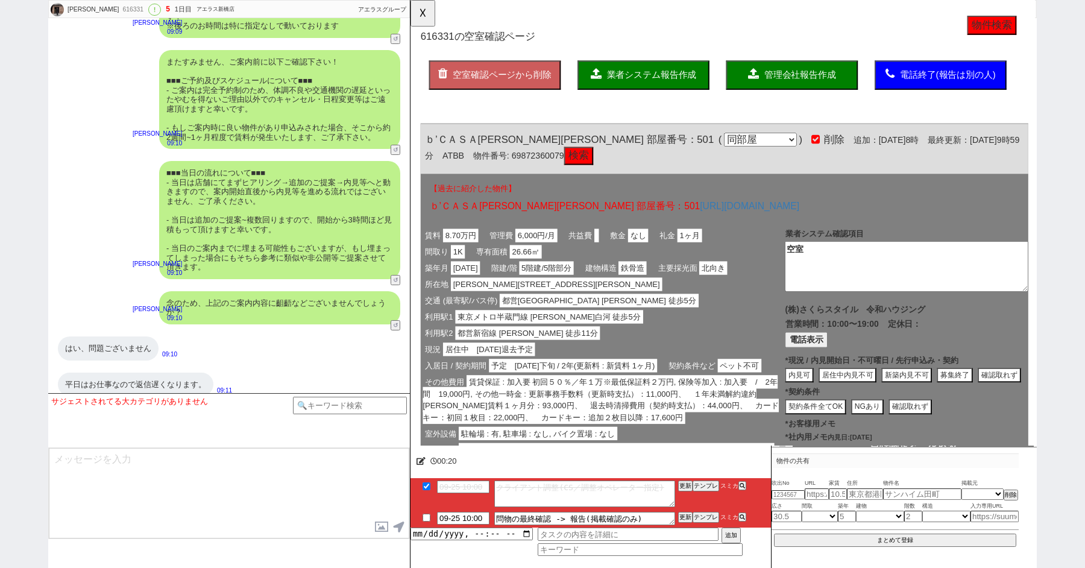
click at [650, 82] on span "業者システム報告作成" at bounding box center [670, 80] width 96 height 10
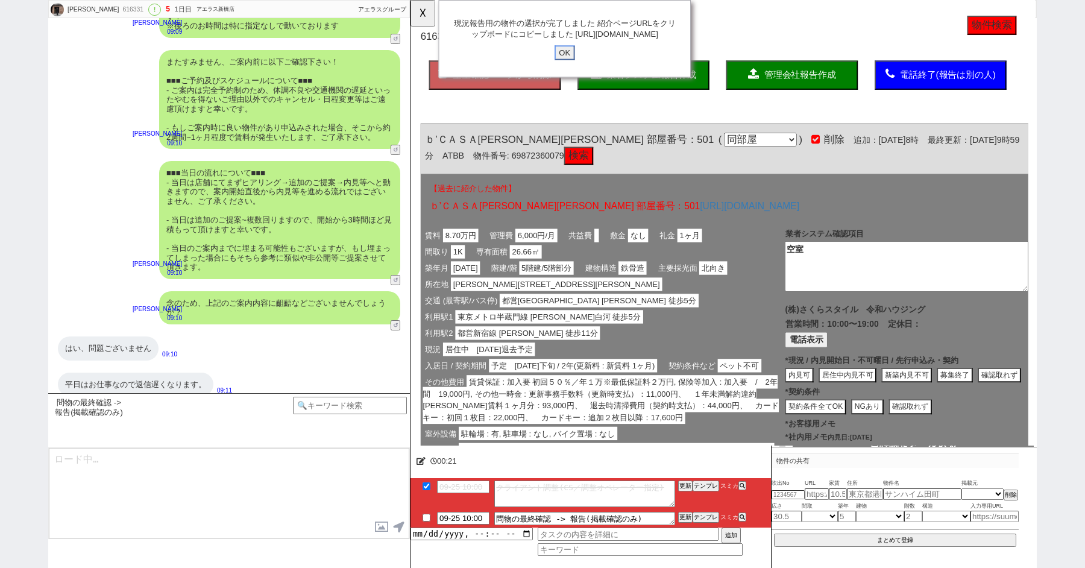
click input "OK" at bounding box center [576, 57] width 22 height 16
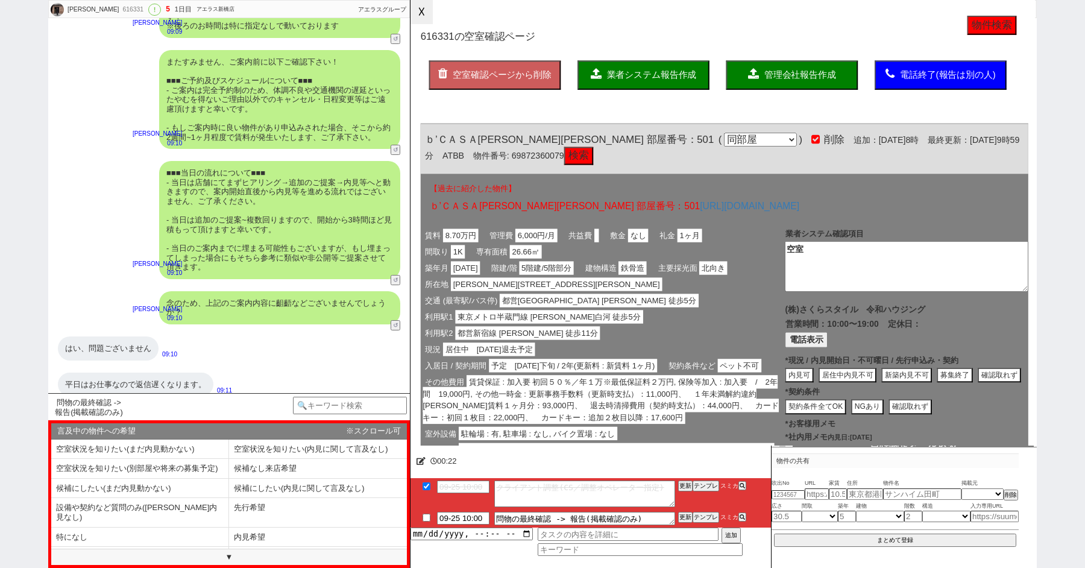
click at [413, 6] on button "☓" at bounding box center [422, 12] width 22 height 24
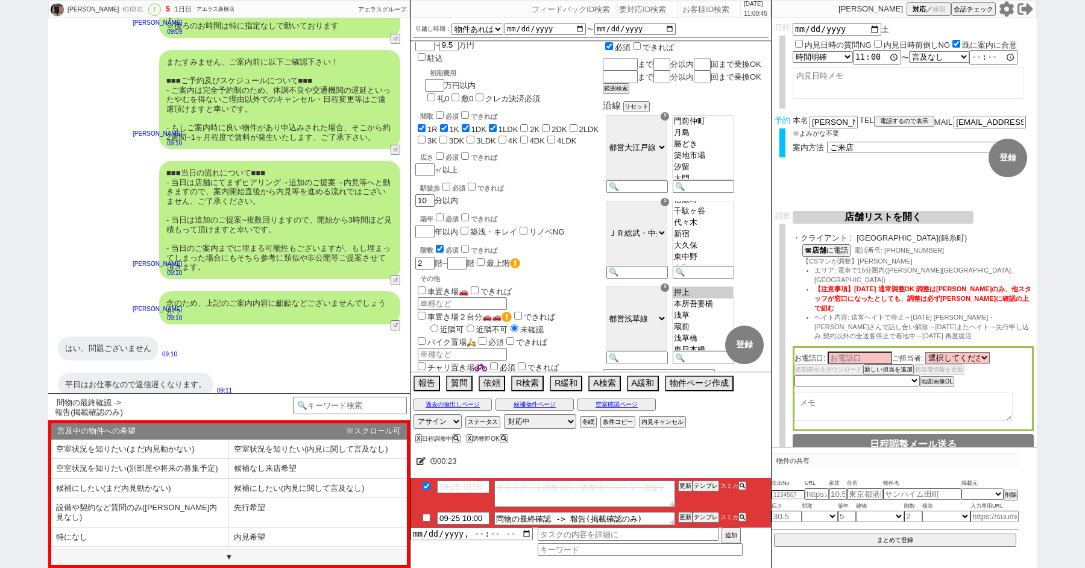
scroll to position [2894, 0]
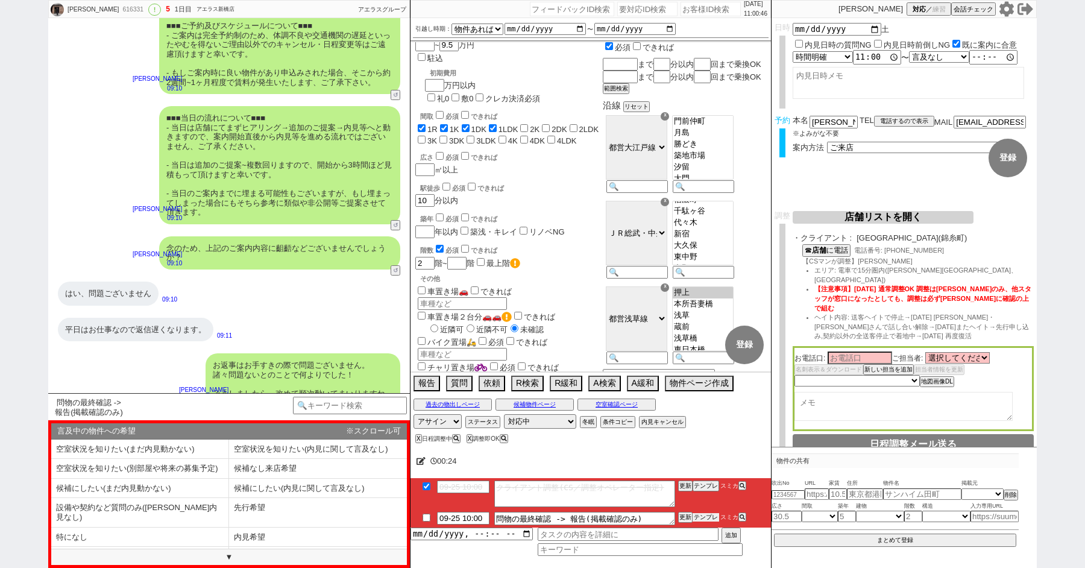
click at [712, 518] on button "テンプレ" at bounding box center [706, 517] width 27 height 8
click at [265, 528] on li "内見希望" at bounding box center [318, 538] width 178 height 20
select select "内見希望"
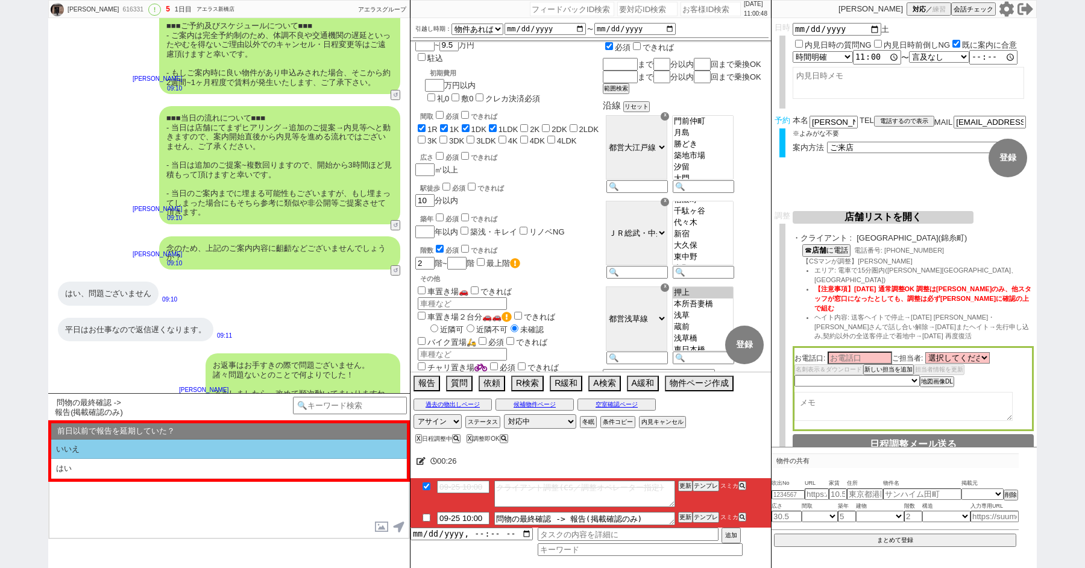
click at [148, 454] on li "いいえ" at bounding box center [229, 449] width 356 height 20
select select "内見希望"
select select "いいえ"
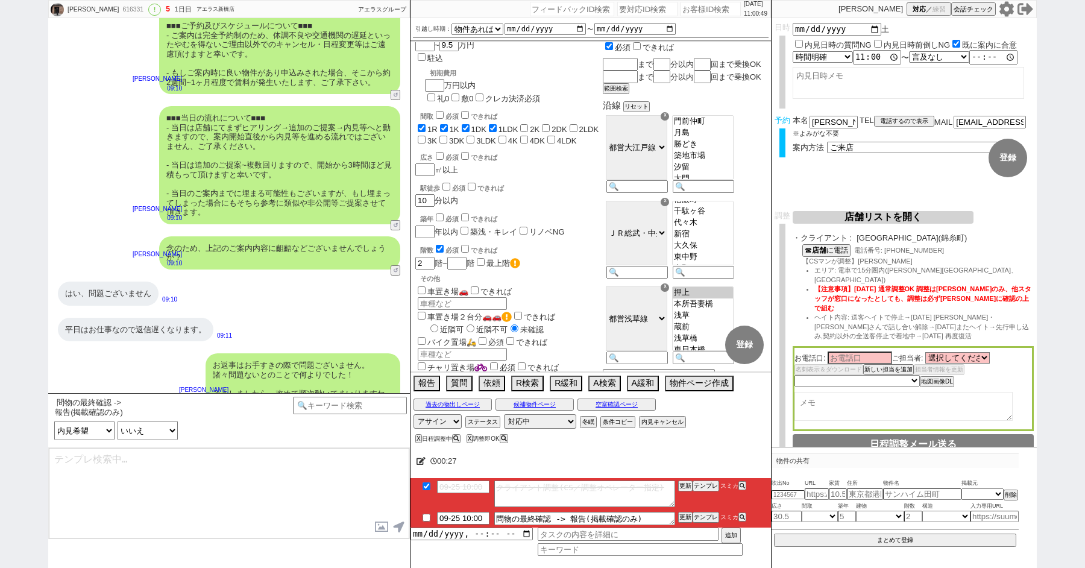
type textarea "お待たせしております、 見てまいりましてこちらＯＡＫ ＶＩＬＬＡＧＥは申し込みありで募集終了でしたが、 ｂ’ＣＡＳＡ深川森下は空室となっております！ http…"
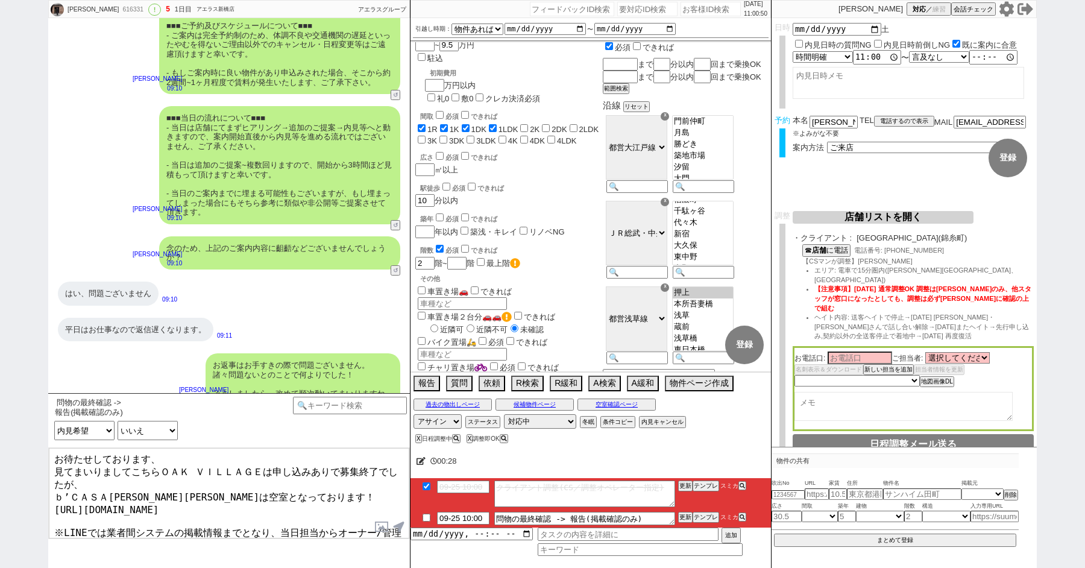
scroll to position [22, 0]
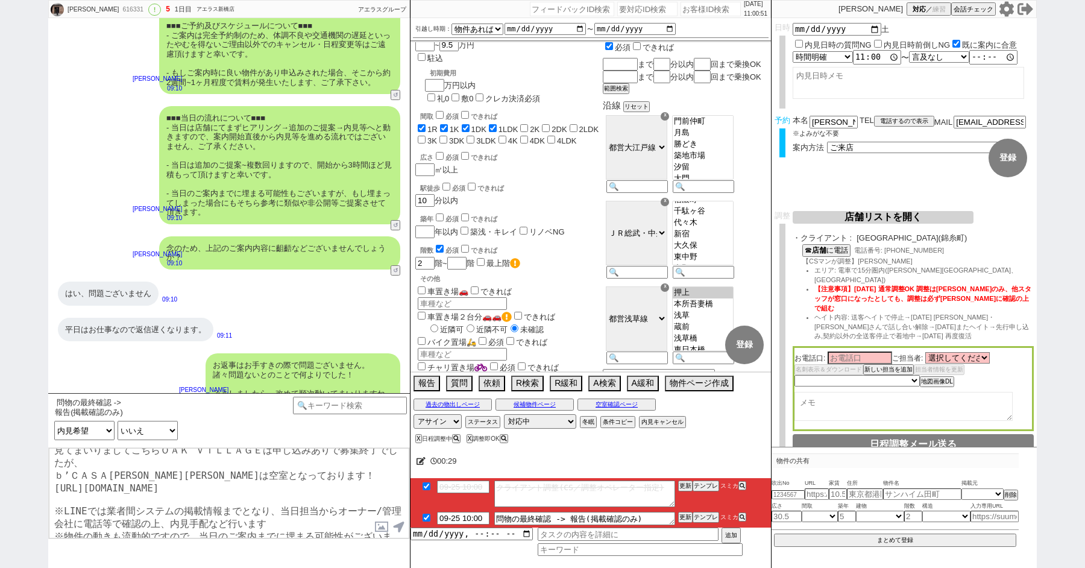
checkbox input "true"
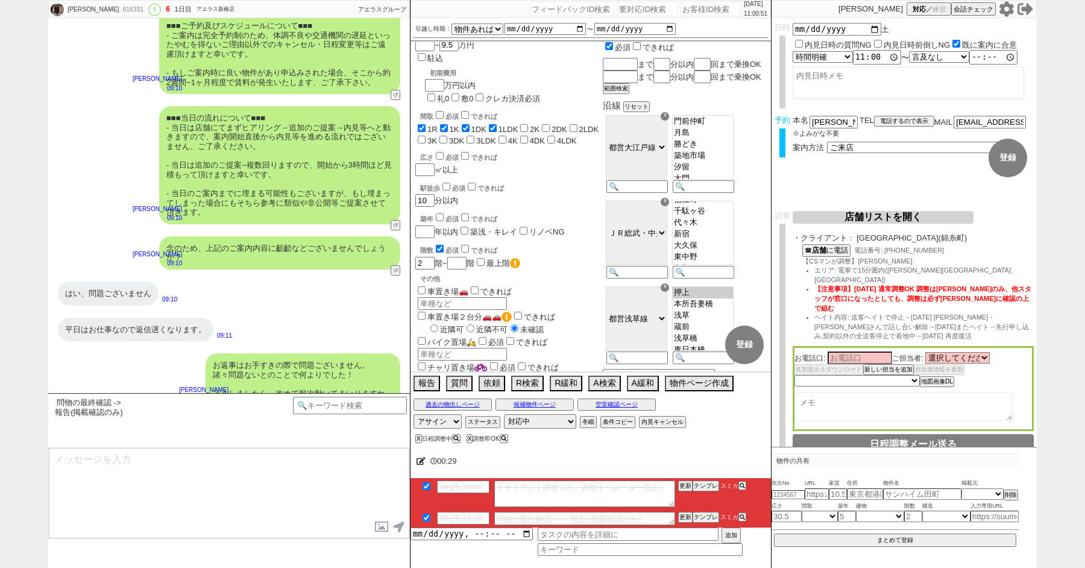
scroll to position [3025, 0]
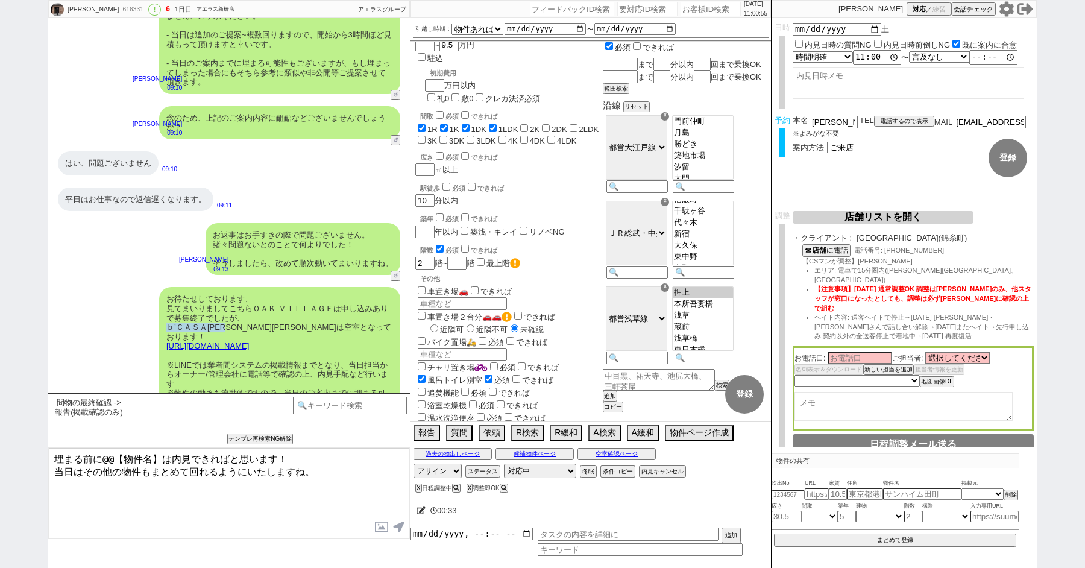
drag, startPoint x: 239, startPoint y: 307, endPoint x: 162, endPoint y: 309, distance: 76.6
click at [162, 309] on div "お待たせしております、 見てまいりましてこちらＯＡＫ ＶＩＬＬＡＧＥは申し込みありで募集終了でしたが、 ｂ’ＣＡＳＡ深川森下は空室となっております！ http…" at bounding box center [279, 350] width 241 height 127
copy div "ｂ’ＣＡＳＡ深川森下"
drag, startPoint x: 160, startPoint y: 458, endPoint x: 103, endPoint y: 458, distance: 57.3
click at [103, 458] on textarea "埋まる前に@@【物件名】は内見できればと思います！ 当日はその他の物件もまとめて回れるようにいたしますね。" at bounding box center [229, 493] width 361 height 90
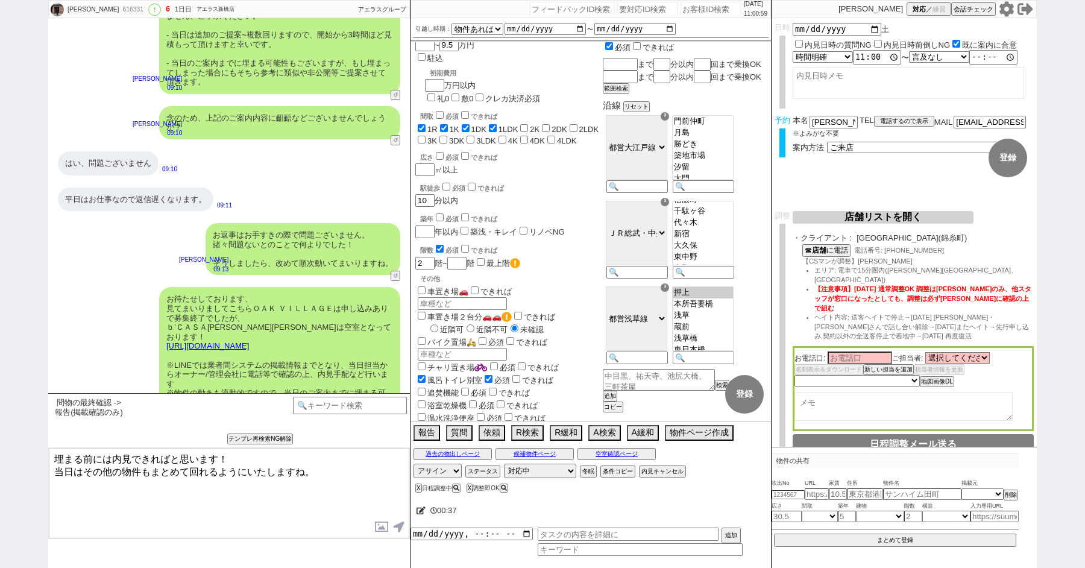
paste textarea "ｂ’ＣＡＳＡ深川森下"
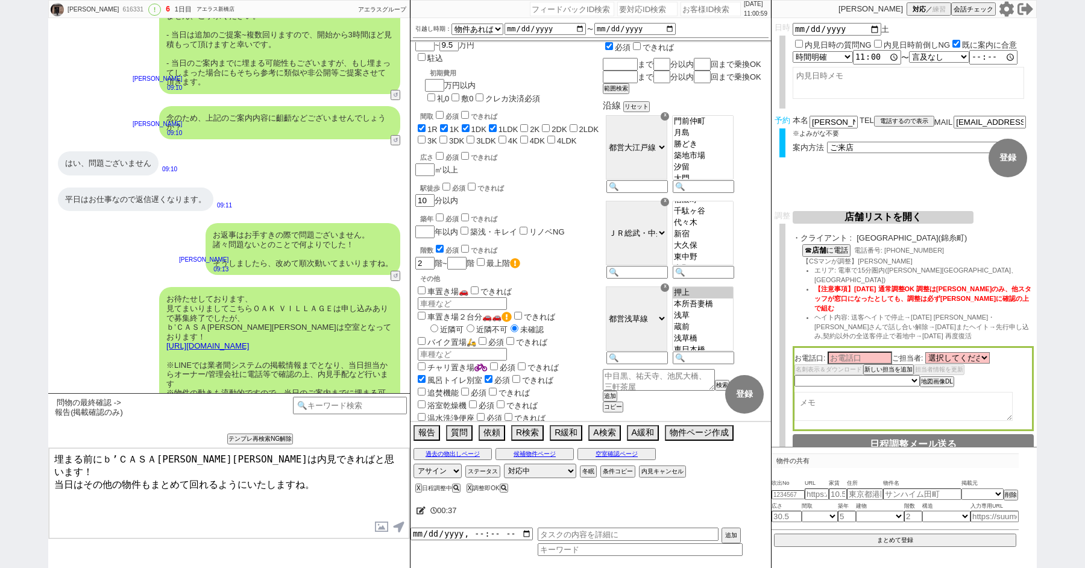
type textarea "埋まる前にｂ’ＣＡＳＡ深川森下は内見できればと思います！ 当日はその他の物件もまとめて回れるようにいたしますね。"
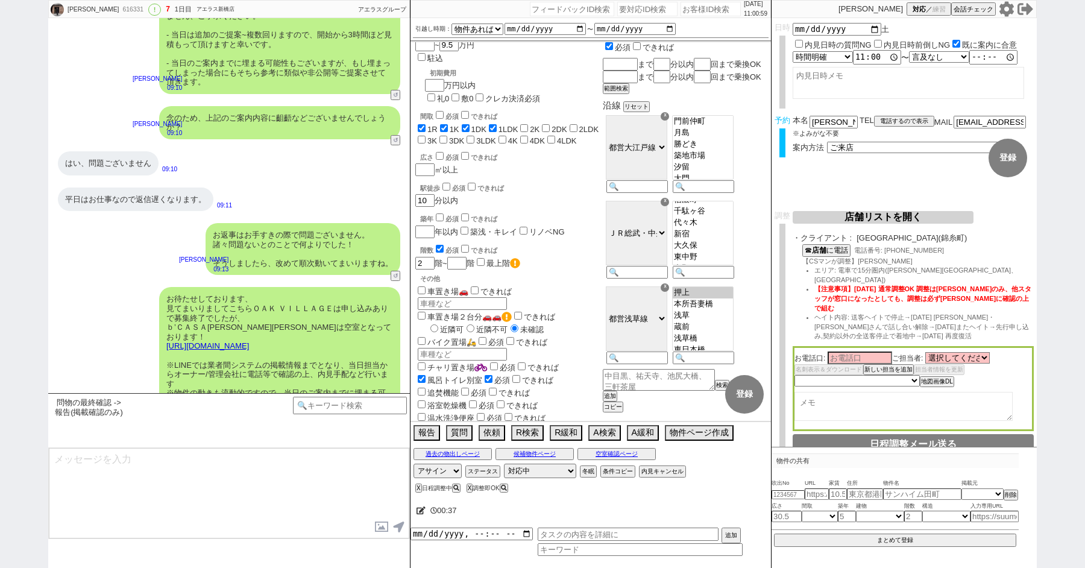
scroll to position [3070, 0]
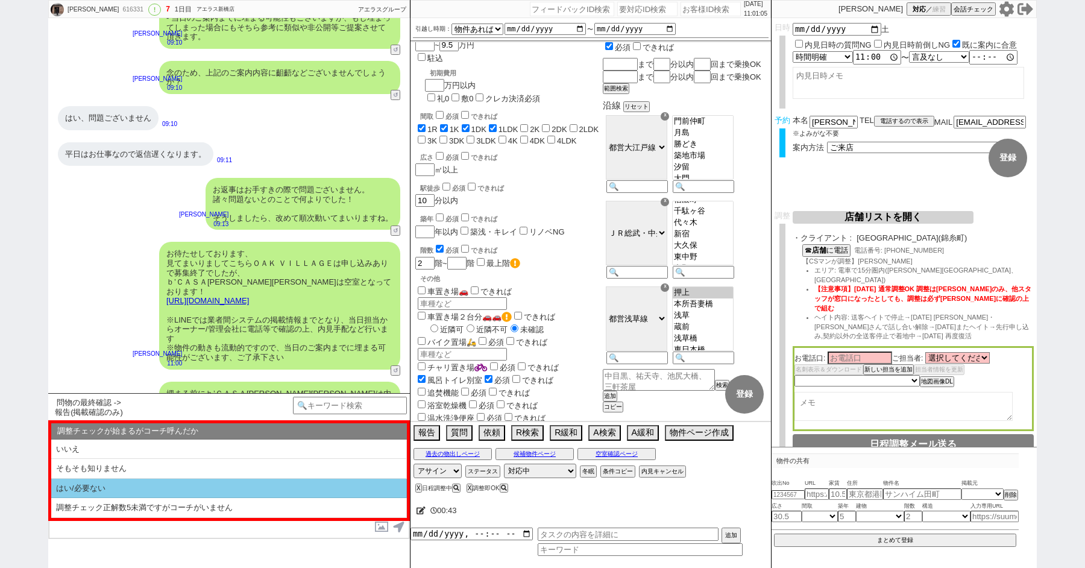
click at [187, 488] on li "はい/必要ない" at bounding box center [229, 489] width 356 height 20
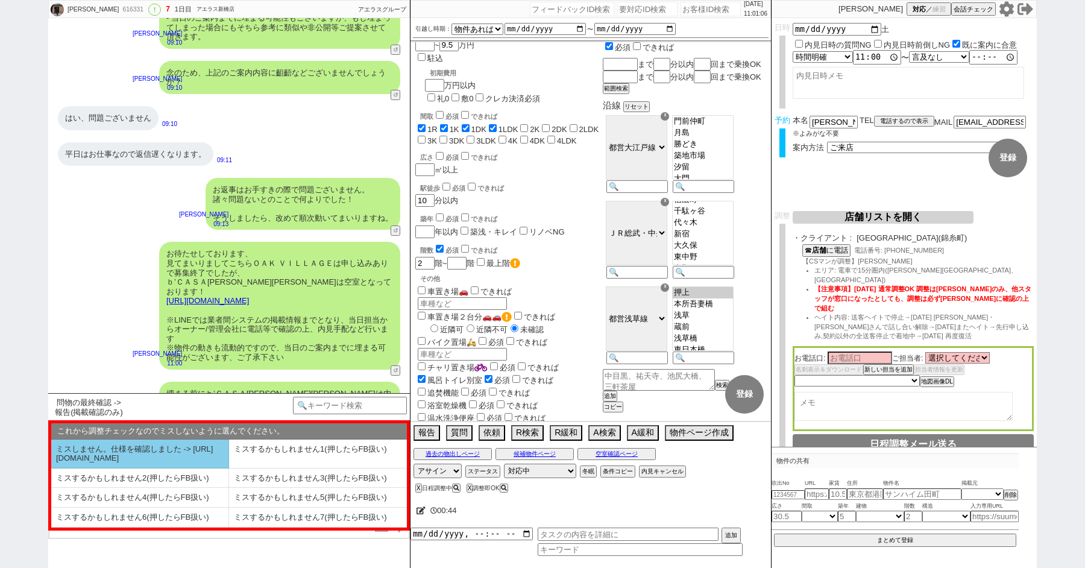
click at [111, 465] on li "ミスしません。仕様を確認しました -> https://jent.notion.site/841a6651aa67425da7d40ddfad41a184" at bounding box center [140, 453] width 178 height 29
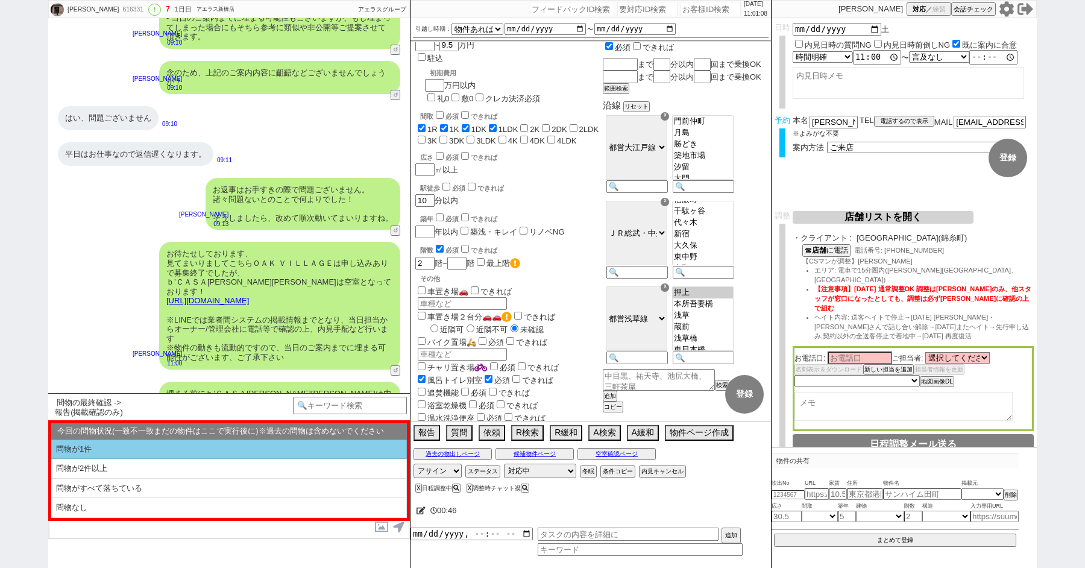
click at [105, 455] on li "問物が1件" at bounding box center [229, 449] width 356 height 20
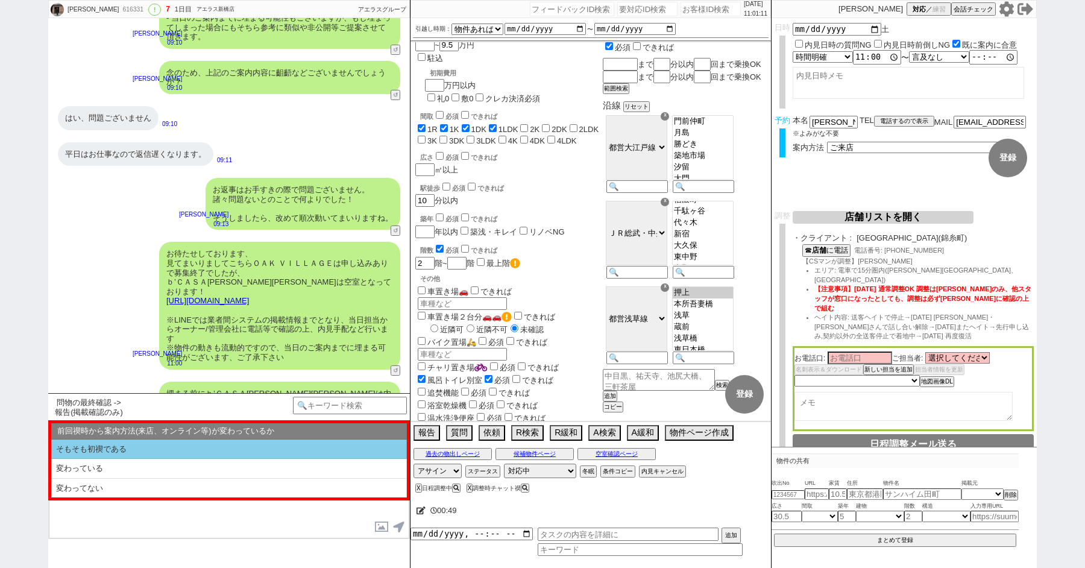
click at [115, 456] on li "そもそも初禊である" at bounding box center [229, 449] width 356 height 20
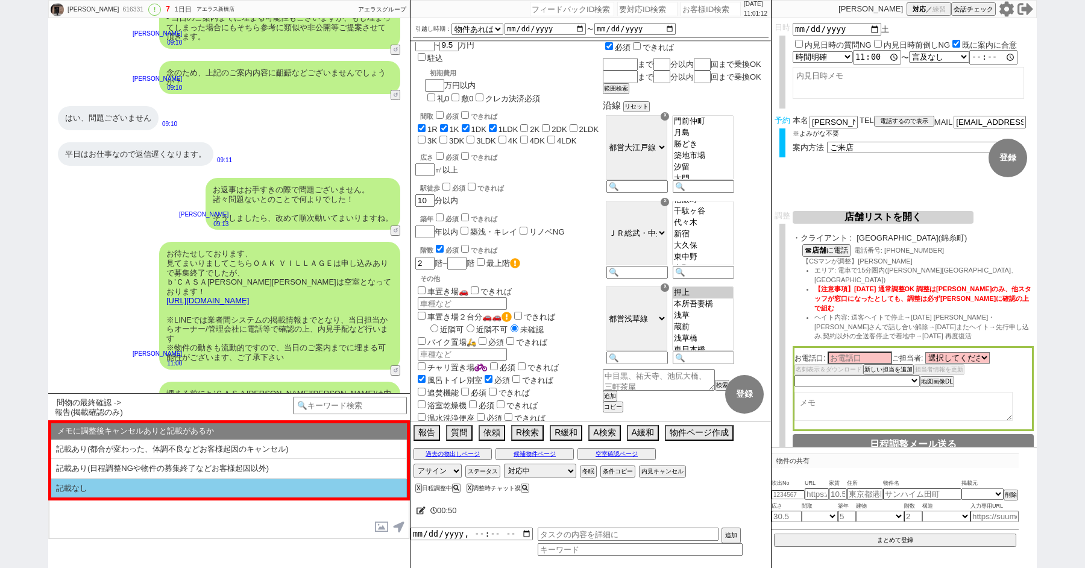
click at [115, 482] on li "記載なし" at bounding box center [229, 488] width 356 height 19
select select "問物が1件"
select select "そもそも初禊である"
select select "記載なし"
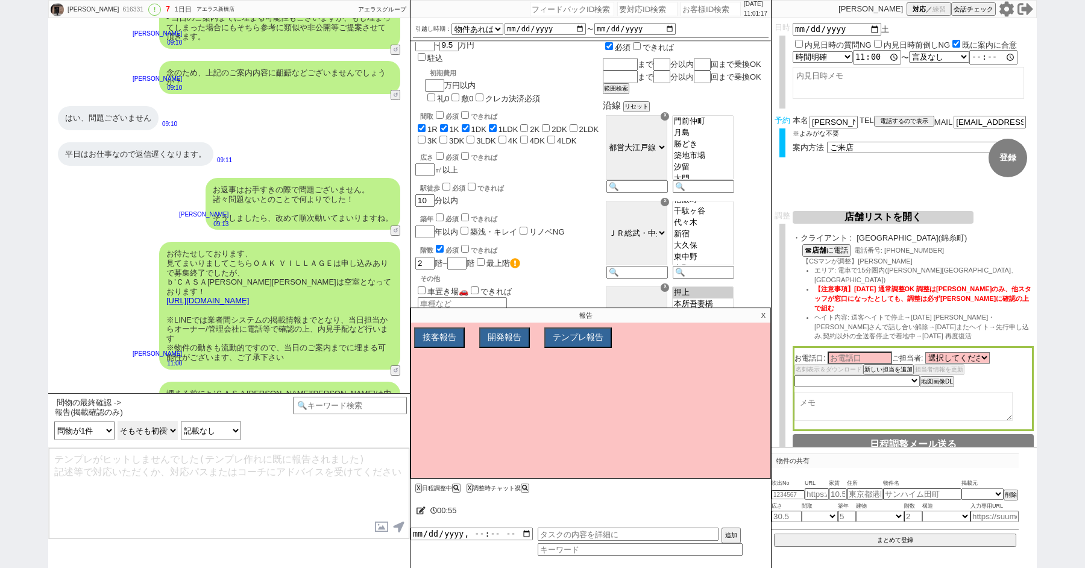
click at [135, 429] on select "前回禊時から案内方法(来店、オンライン等)が変わっているか そもそも初禊である 変わっている 変わってない" at bounding box center [148, 430] width 60 height 19
select select "変わってない"
click at [118, 421] on select "前回禊時から案内方法(来店、オンライン等)が変わっているか そもそも初禊である 変わっている 変わってない" at bounding box center [148, 430] width 60 height 19
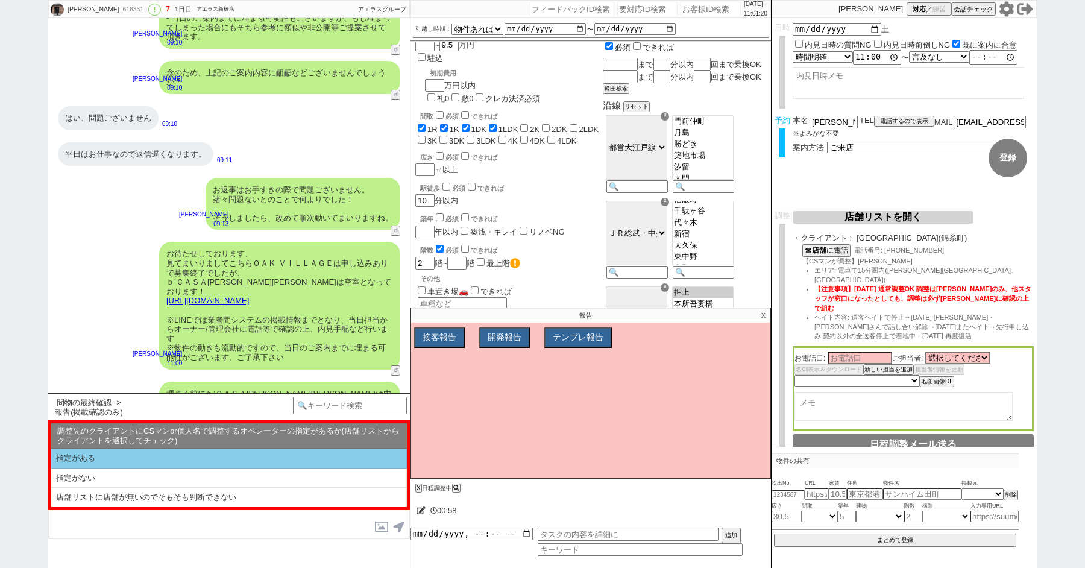
click at [162, 464] on li "指定がある" at bounding box center [229, 459] width 356 height 20
select select "指定がある"
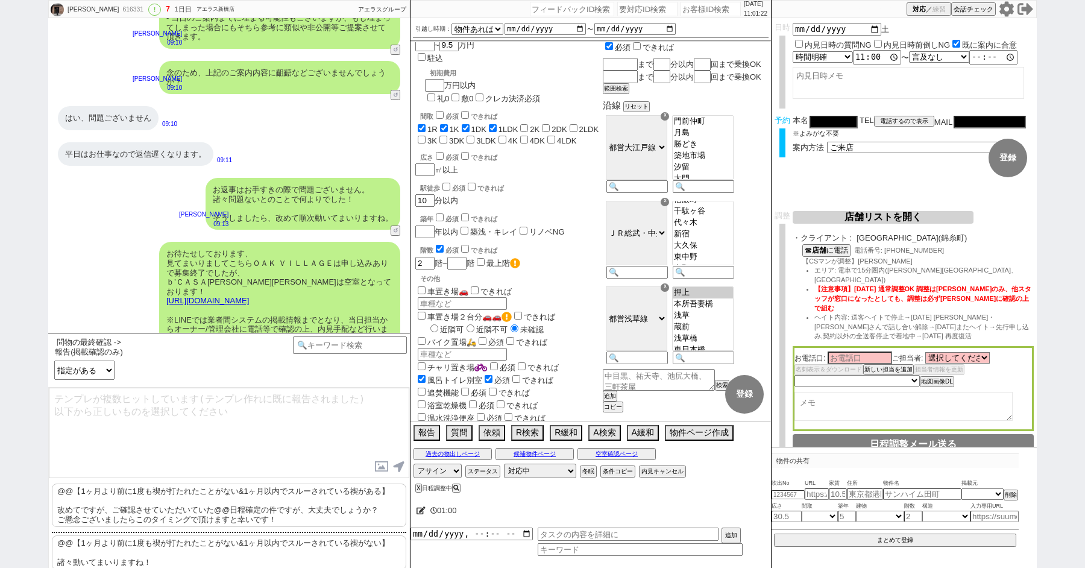
click at [165, 513] on p "@@【1ヶ月より前に1度も禊が打たれたことがない&1ヶ月以内でスルーされている禊がある】 改めてですが、ご確認させていただいていた@@日程確定の件ですが、大丈…" at bounding box center [229, 505] width 354 height 43
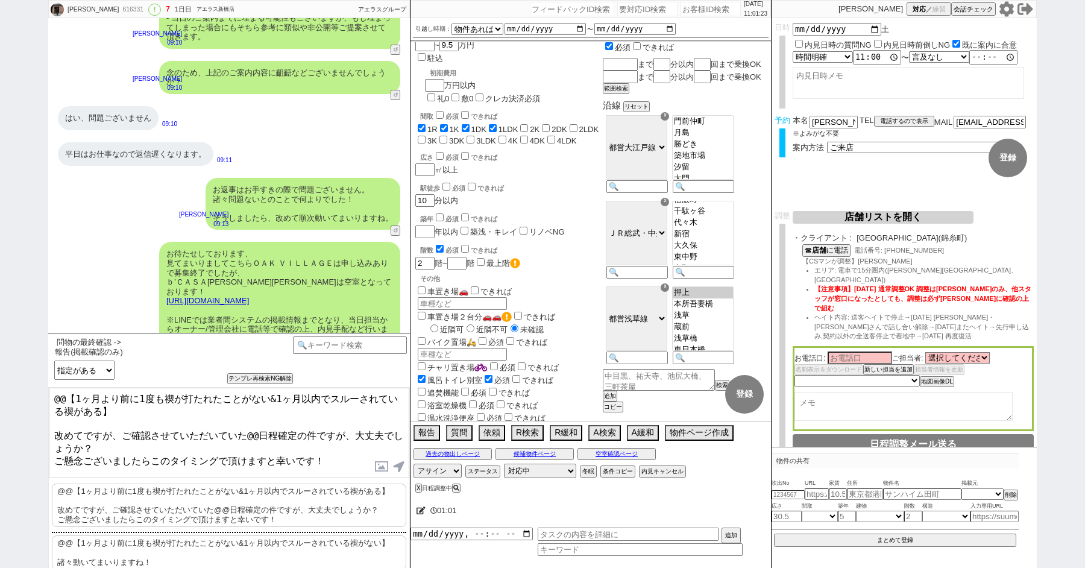
drag, startPoint x: 53, startPoint y: 428, endPoint x: 23, endPoint y: 279, distance: 152.5
click at [23, 295] on div "怜生 616331 ! 7 1日目 アエラス新橋店 冬眠中 自社客 アエラスグループ スミカ_BPO チャット全表示 2025-09-25 新しくフォローされ…" at bounding box center [542, 284] width 1085 height 568
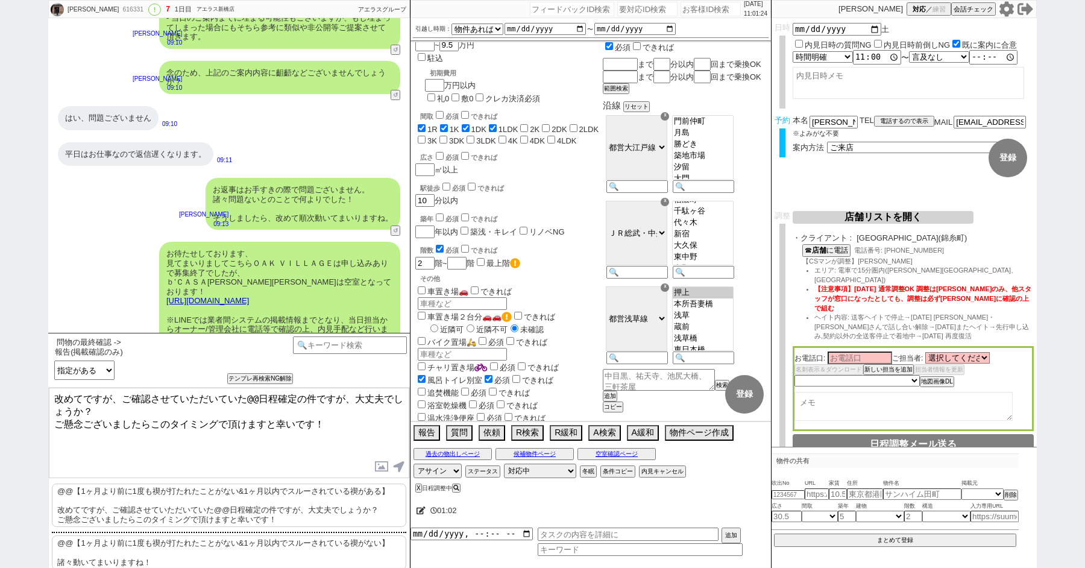
scroll to position [3130, 0]
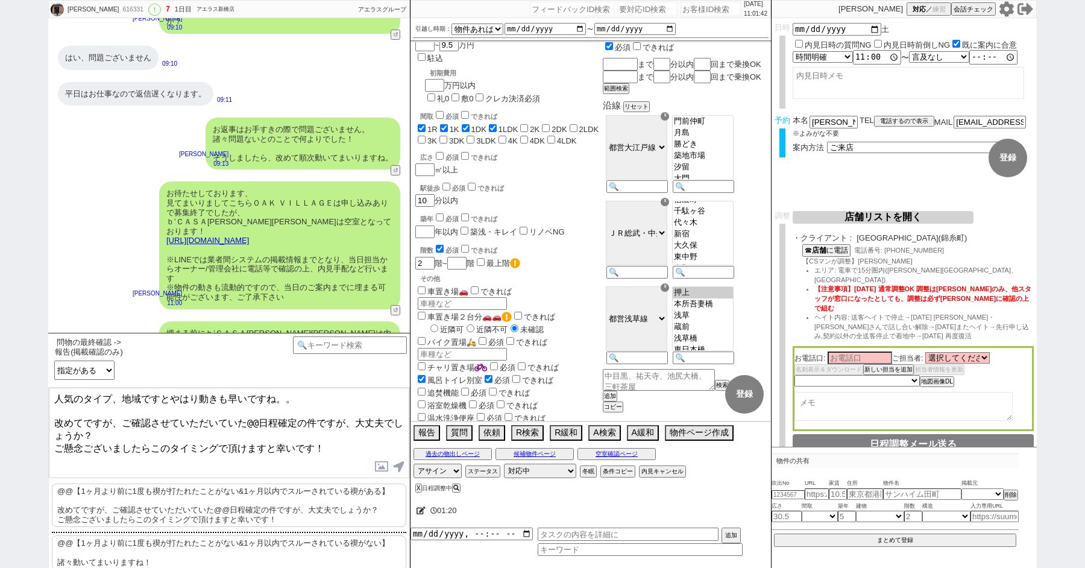
click at [260, 418] on textarea "人気のタイプ、地域ですとやはり動きも早いですね。。 改めてですが、ご確認させていただいていた@@日程確定の件ですが、大丈夫でしょうか？ ご懸念ございましたらこ…" at bounding box center [229, 433] width 361 height 90
drag, startPoint x: 247, startPoint y: 418, endPoint x: 285, endPoint y: 420, distance: 37.4
click at [285, 420] on textarea "人気のタイプ、地域ですとやはり動きも早いですね。。 改めてですが、ご確認させていただいていた日程確定の件ですが、大丈夫でしょうか？ ご懸念ございましたらこのタ…" at bounding box center [229, 433] width 361 height 90
click at [348, 417] on textarea "人気のタイプ、地域ですとやはり動きも早いですね。。 改めてですが、ご確認させていただいていた27日11時〜の件ですが、大丈夫でしょうか？ ご懸念ございましたら…" at bounding box center [229, 433] width 361 height 90
type textarea "人気のタイプ、地域ですとやはり動きも早いですね。。 改めてですが、ご確認させていただいていた27日11時〜の件ですが、進めていっても大丈夫でしょうか？ ご懸念…"
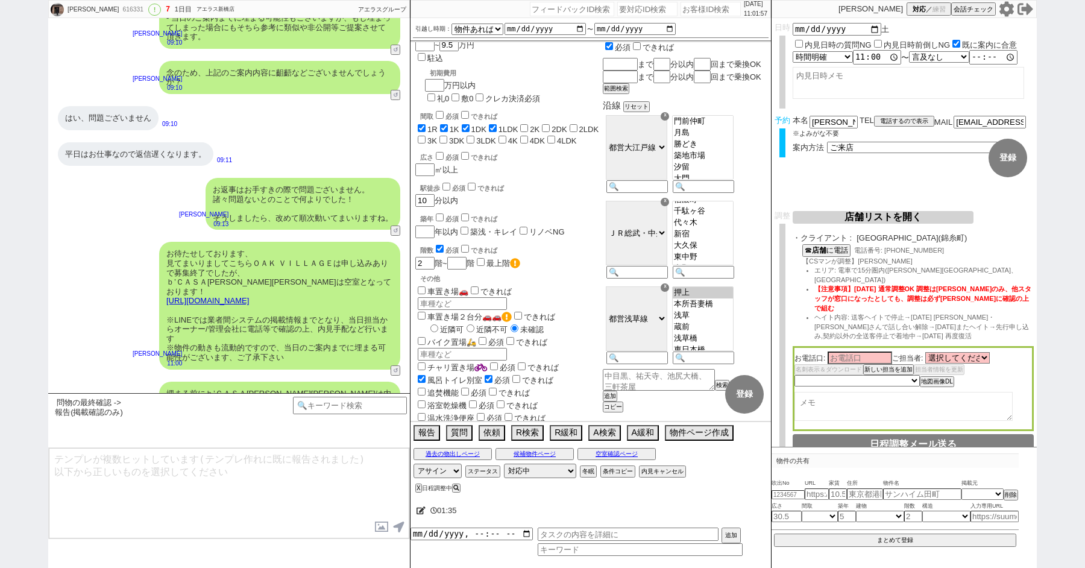
scroll to position [3143, 0]
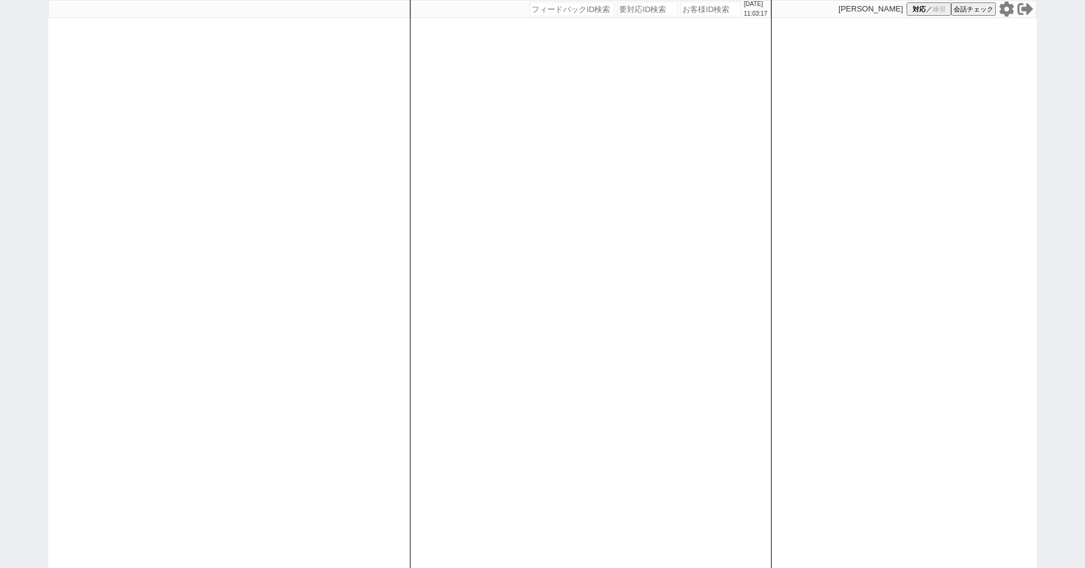
click at [687, 13] on input "number" at bounding box center [711, 9] width 60 height 14
type input "41953"
select select "2"
select select
select select "8"
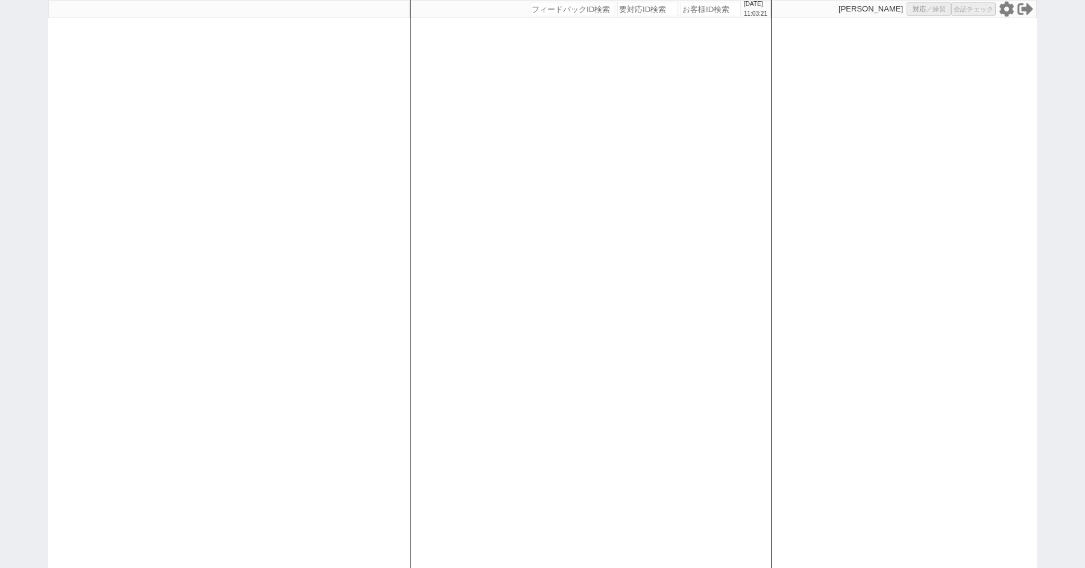
select select "8"
select select "3"
select select "8"
select select "10"
select select "8"
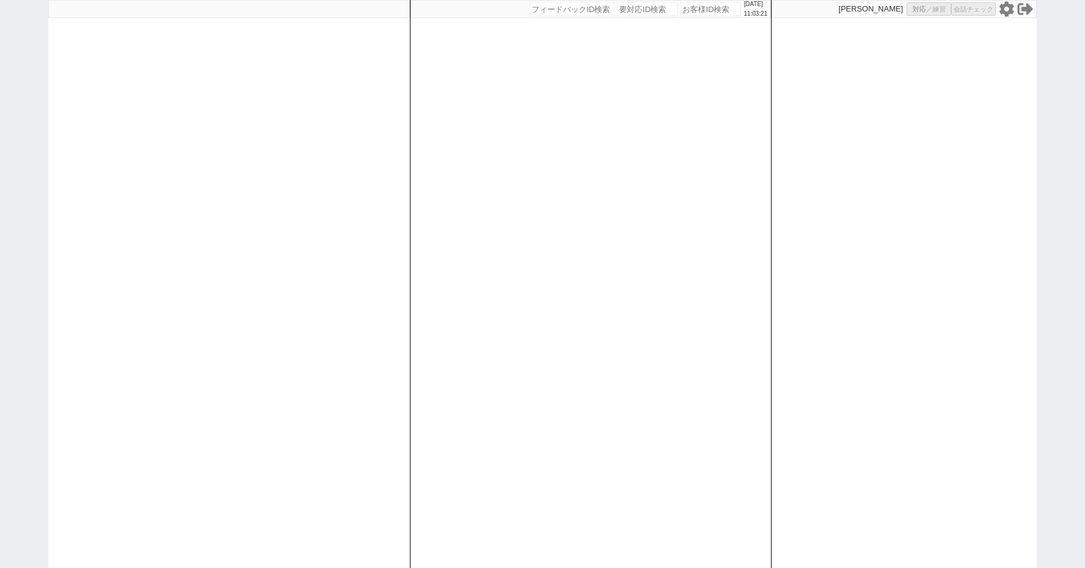
select select "10"
select select "8"
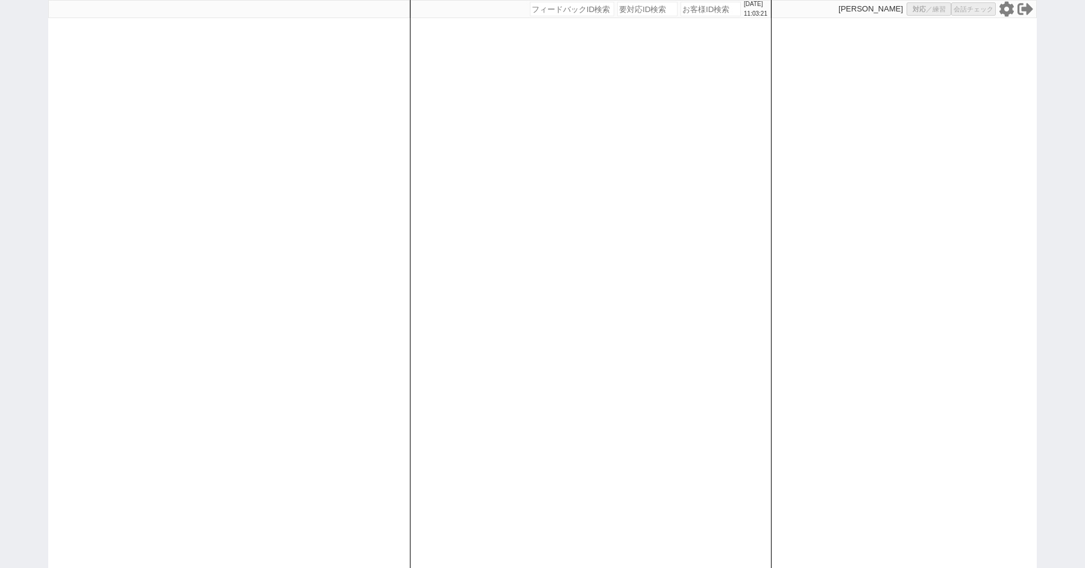
select select "8"
select select "10"
select select "8"
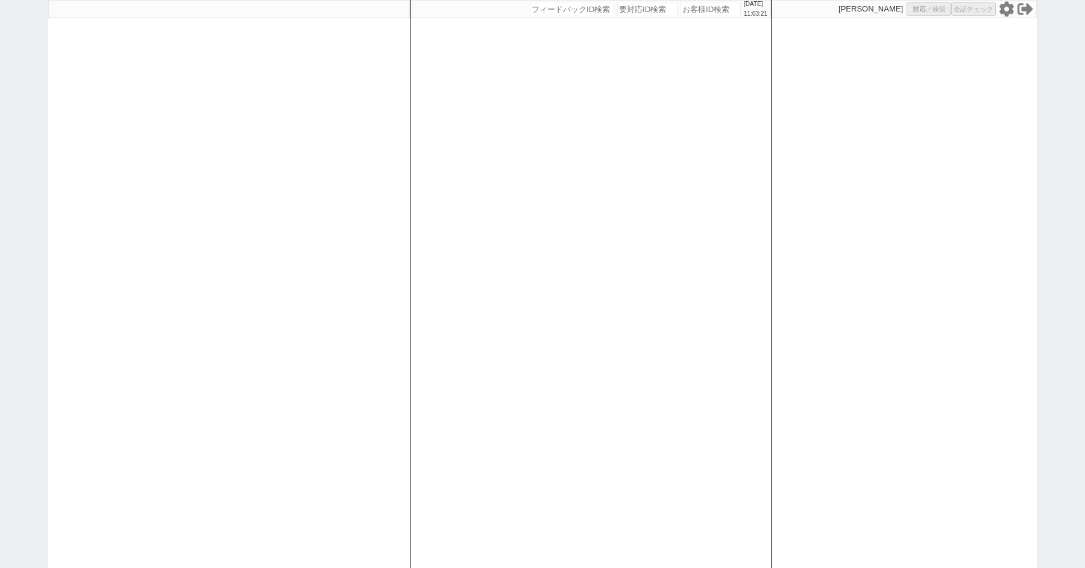
select select "8"
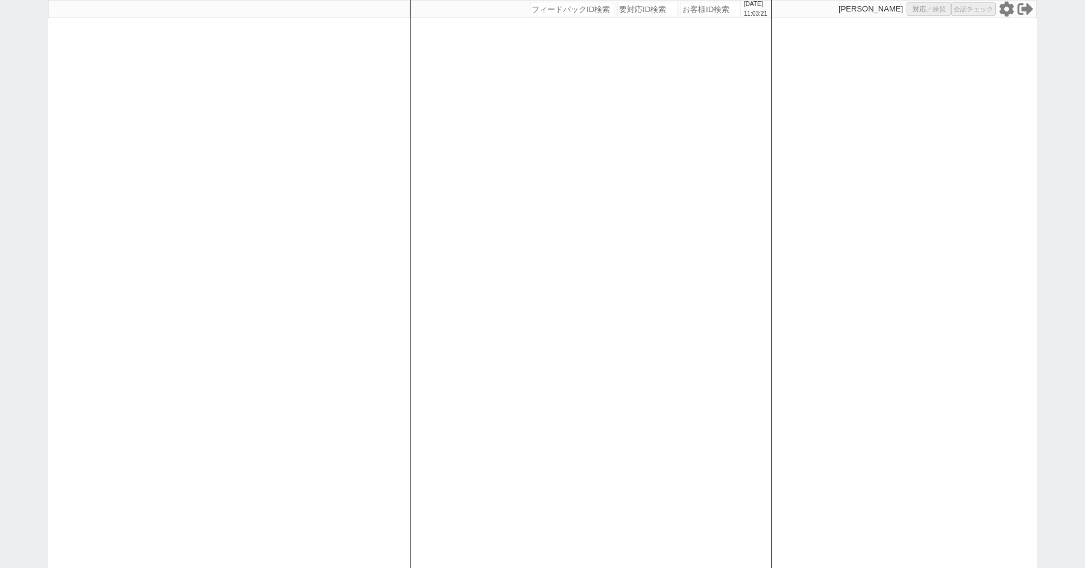
select select "8"
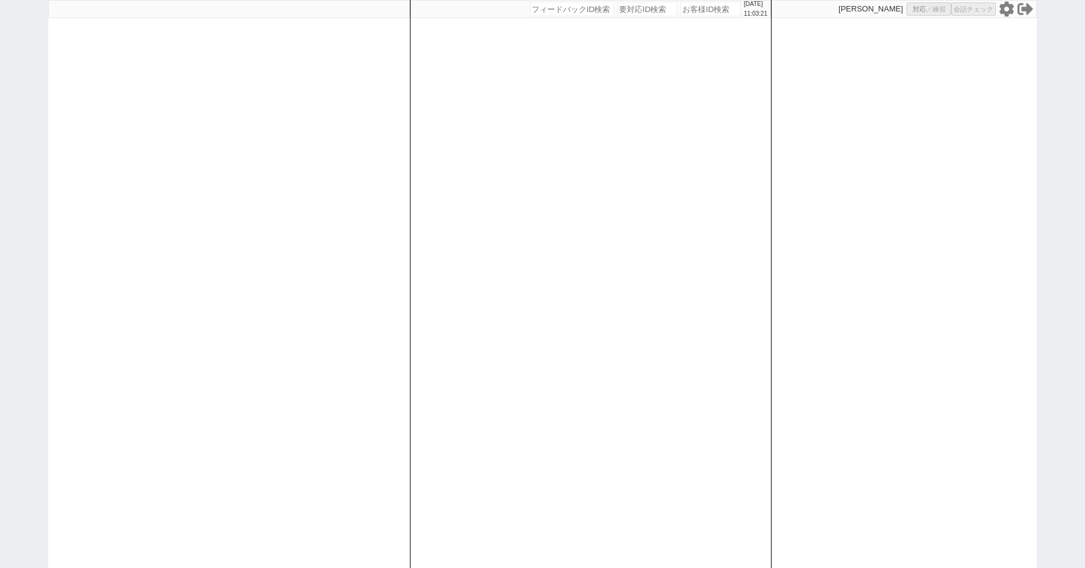
select select "8"
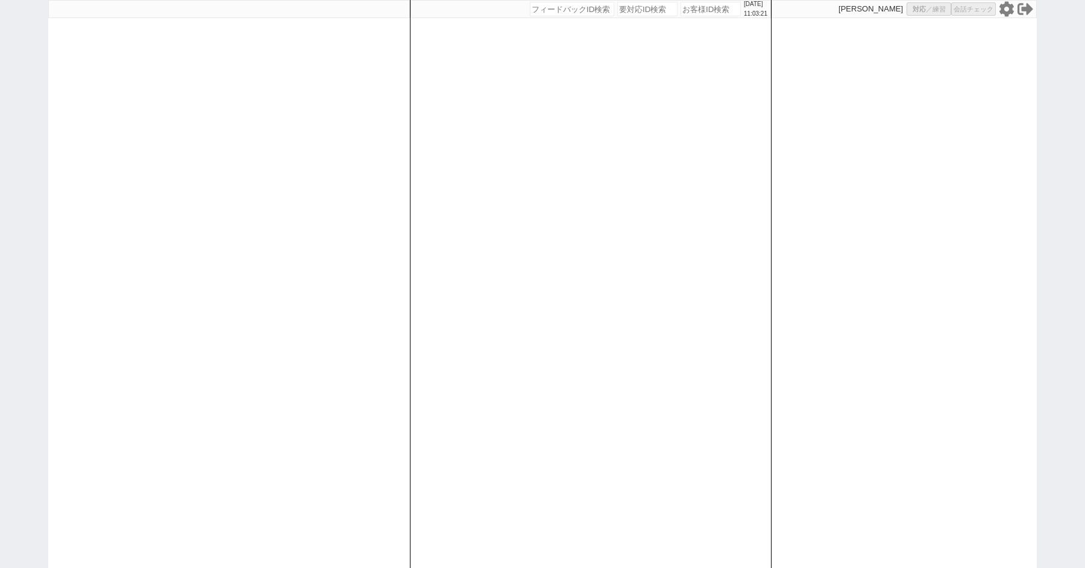
select select "8"
select select "10"
select select "8"
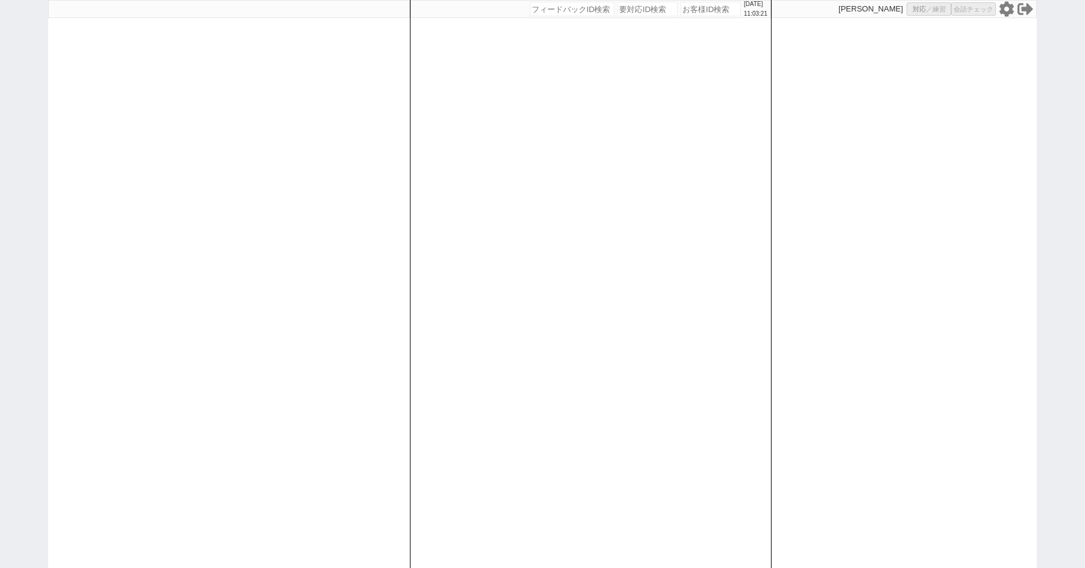
select select "8"
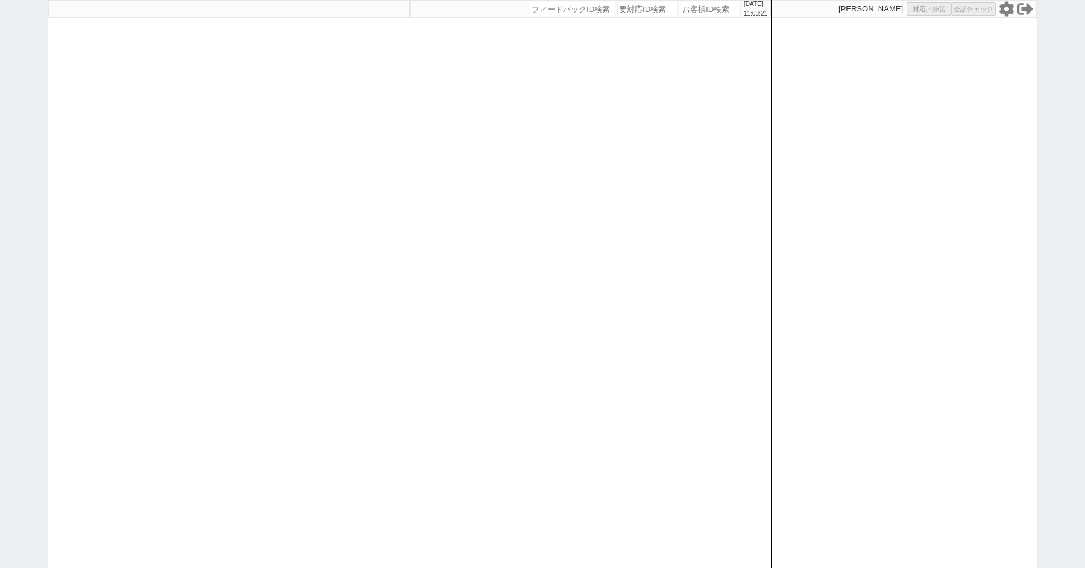
select select "8"
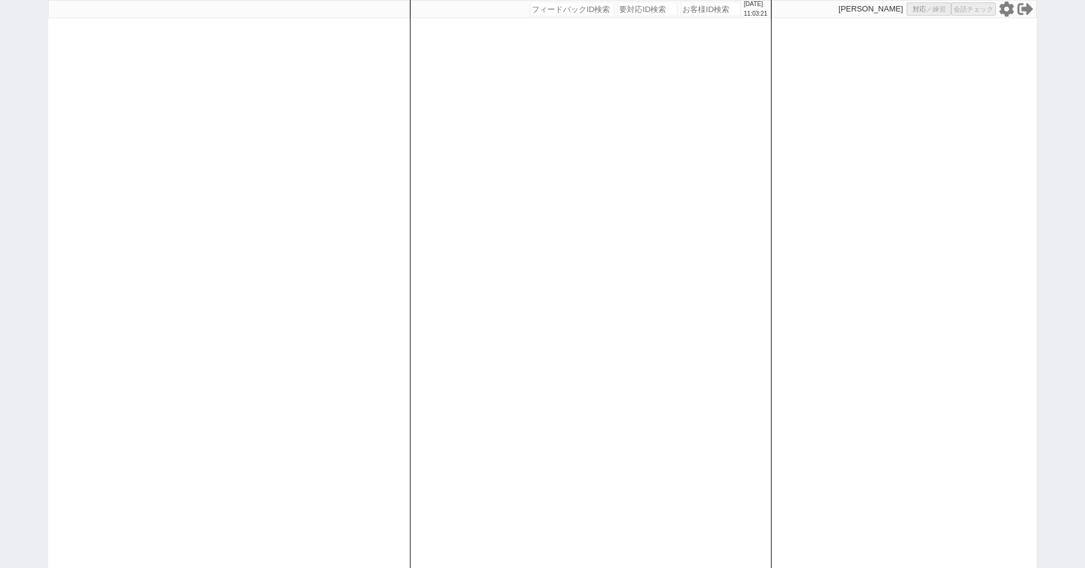
select select "8"
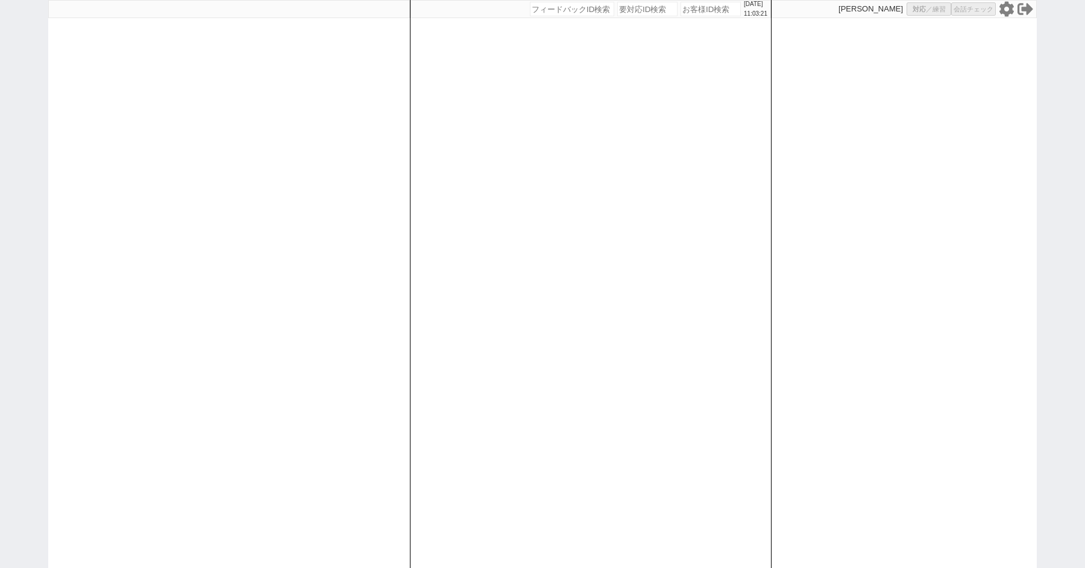
select select "8"
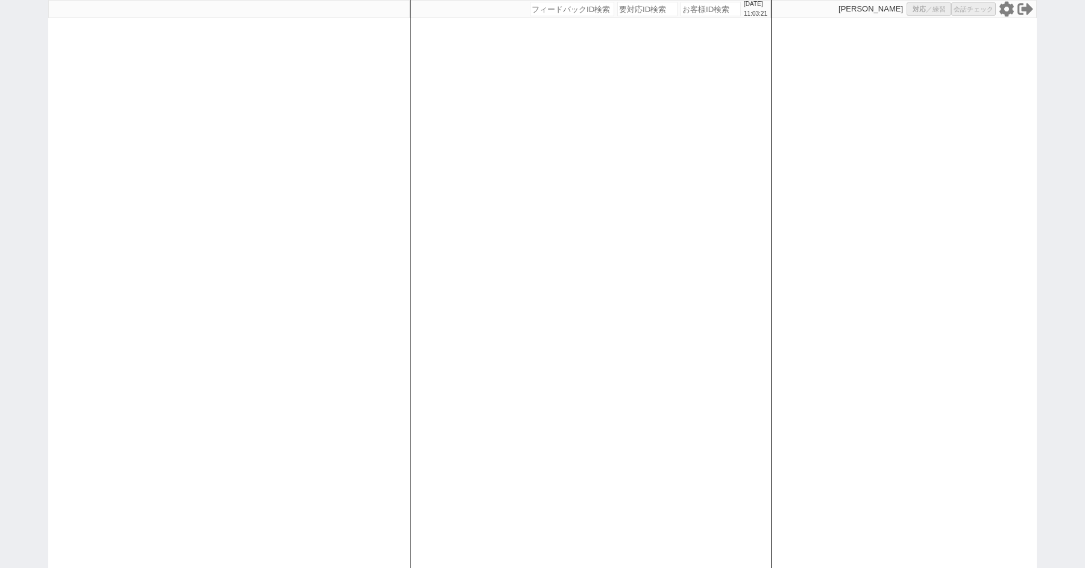
select select "8"
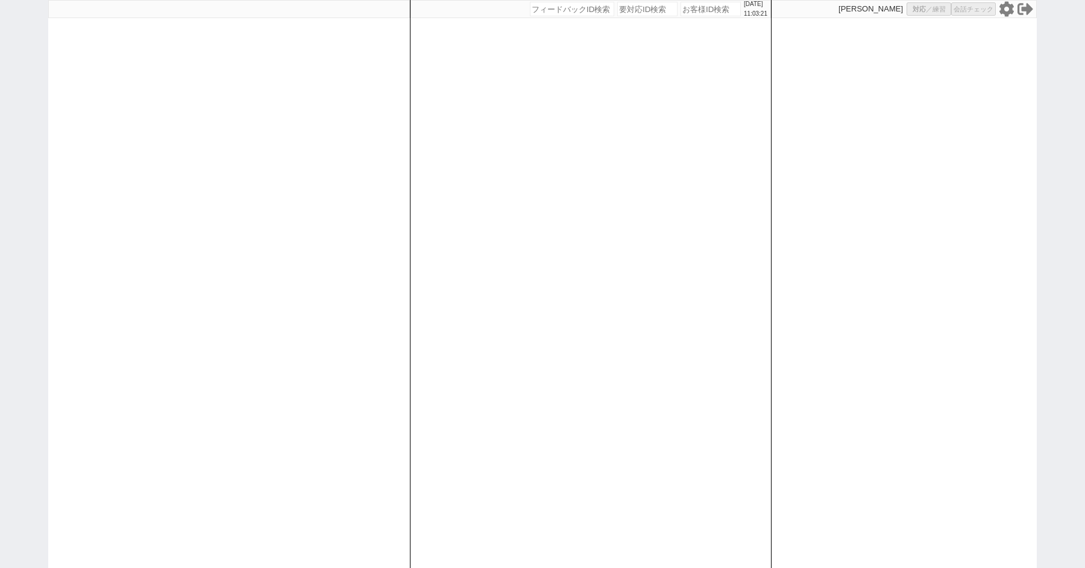
select select "8"
select select "10"
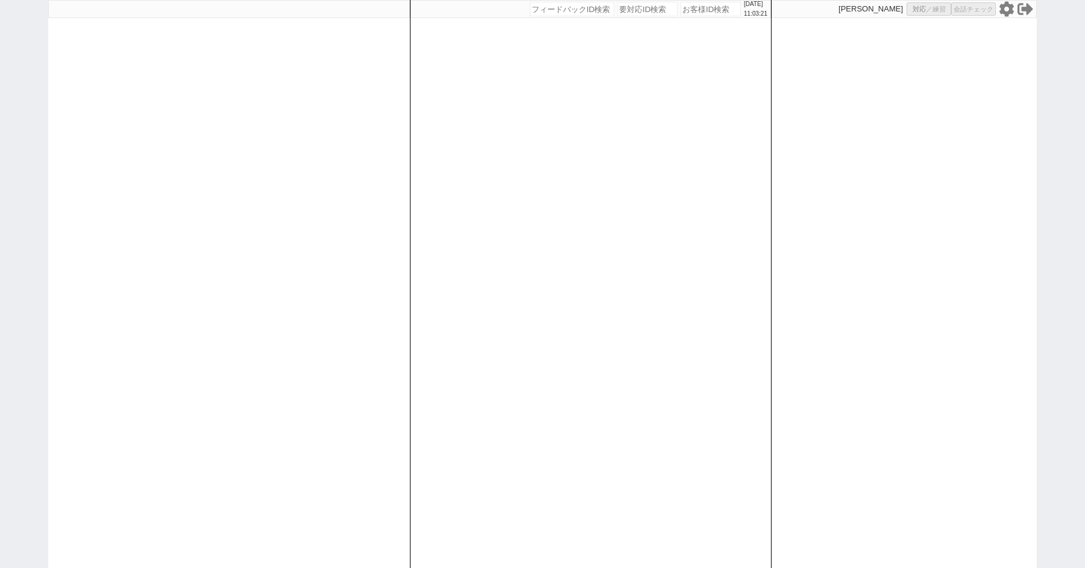
select select "3"
select select
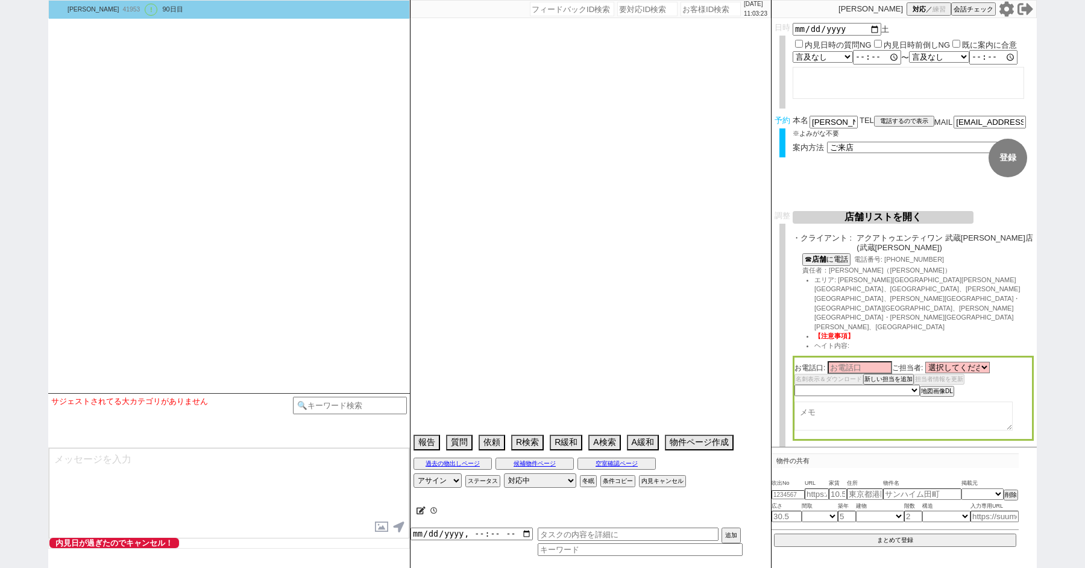
select select "2617"
select select "2363"
type textarea "ここにたどり着いた人は[PERSON_NAME]までお知らせください。 お客様の特定用に伝えているカスタマーIDとなってます。"
select select "2025"
select select "9"
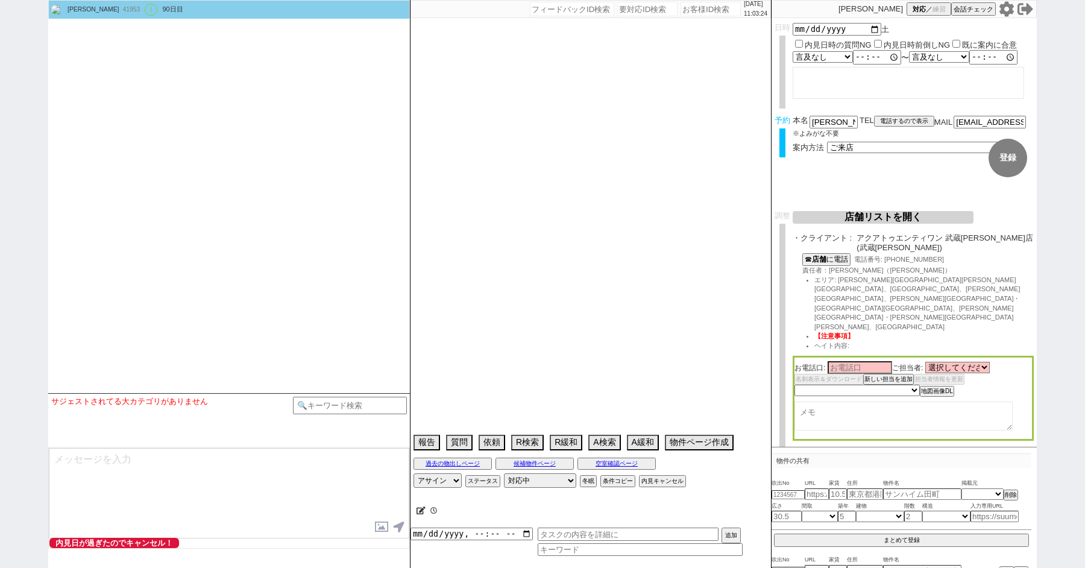
select select "36"
select select "0"
select select "21"
select select "33"
select select "961"
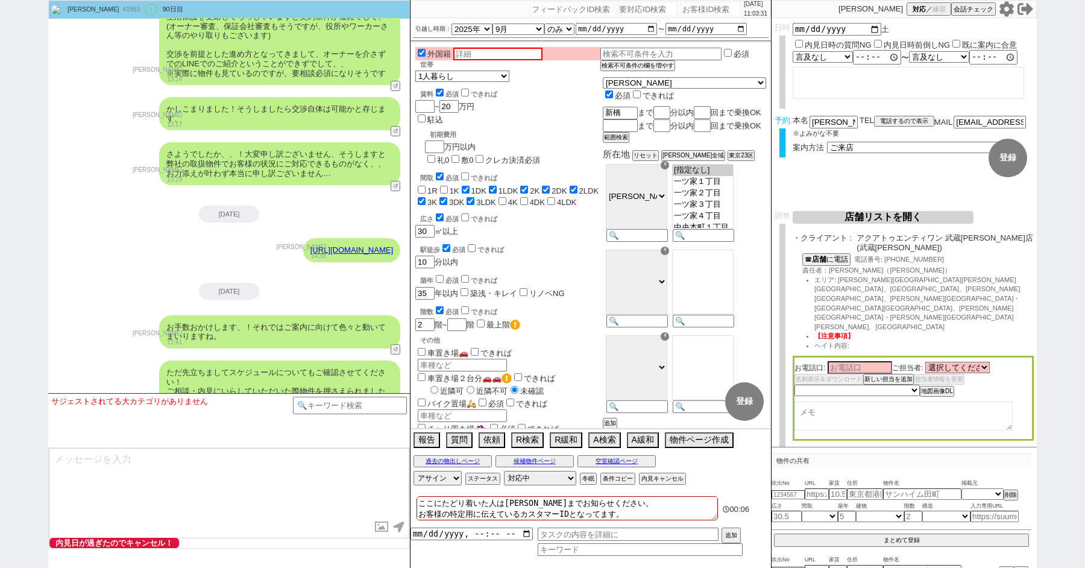
click at [849, 214] on button "店舗リストを開く" at bounding box center [883, 217] width 181 height 13
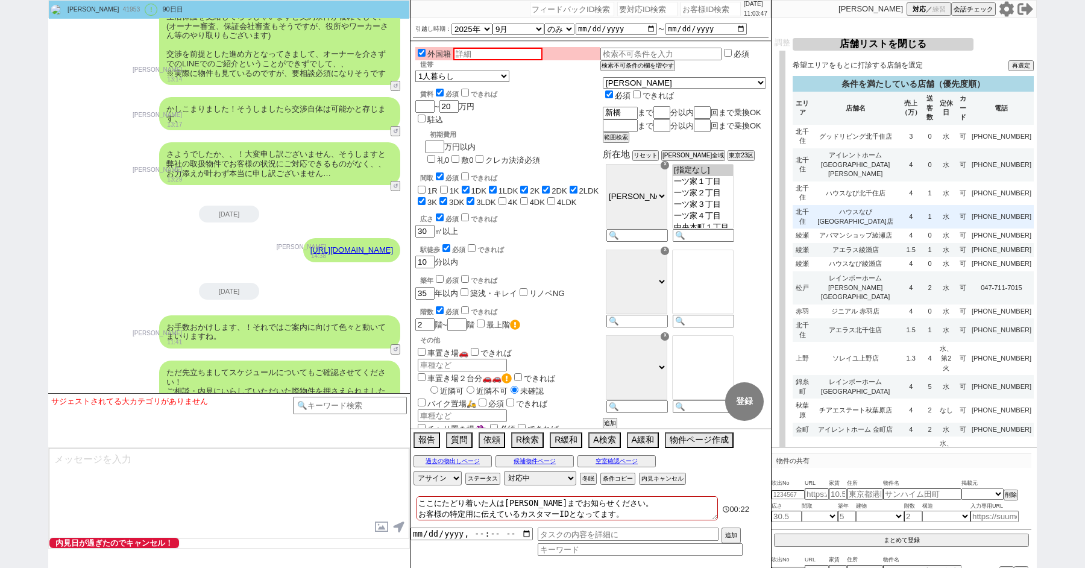
scroll to position [130, 0]
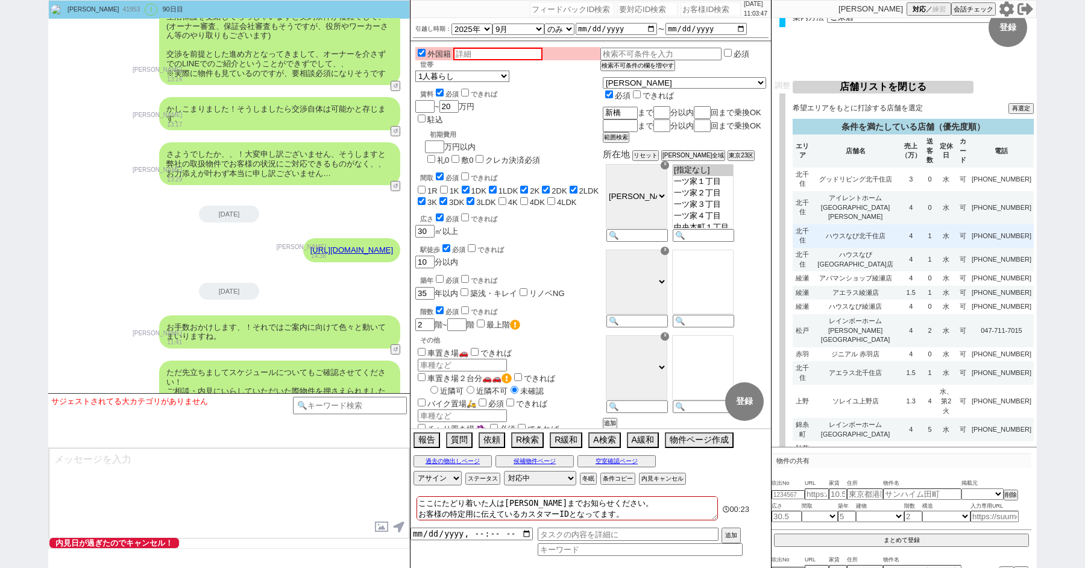
click at [899, 224] on td "4" at bounding box center [911, 236] width 25 height 24
select select "3"
select select "10"
select select "8"
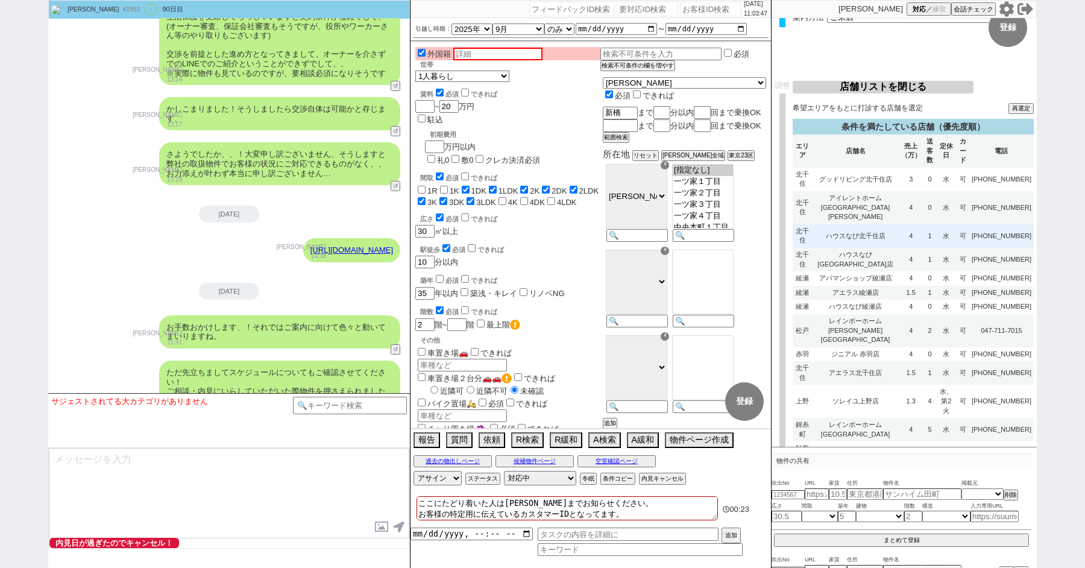
select select "8"
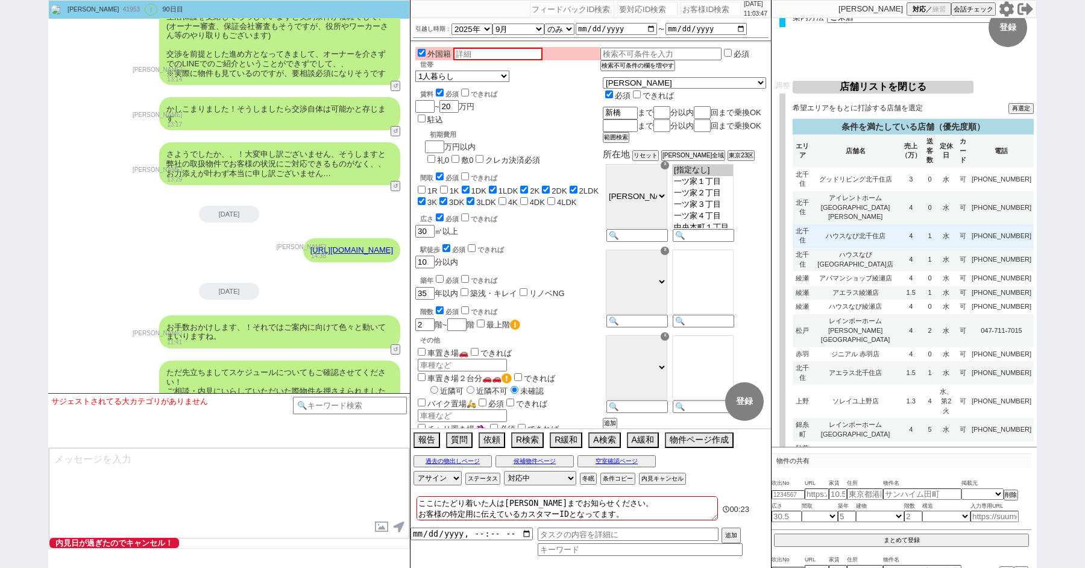
select select "8"
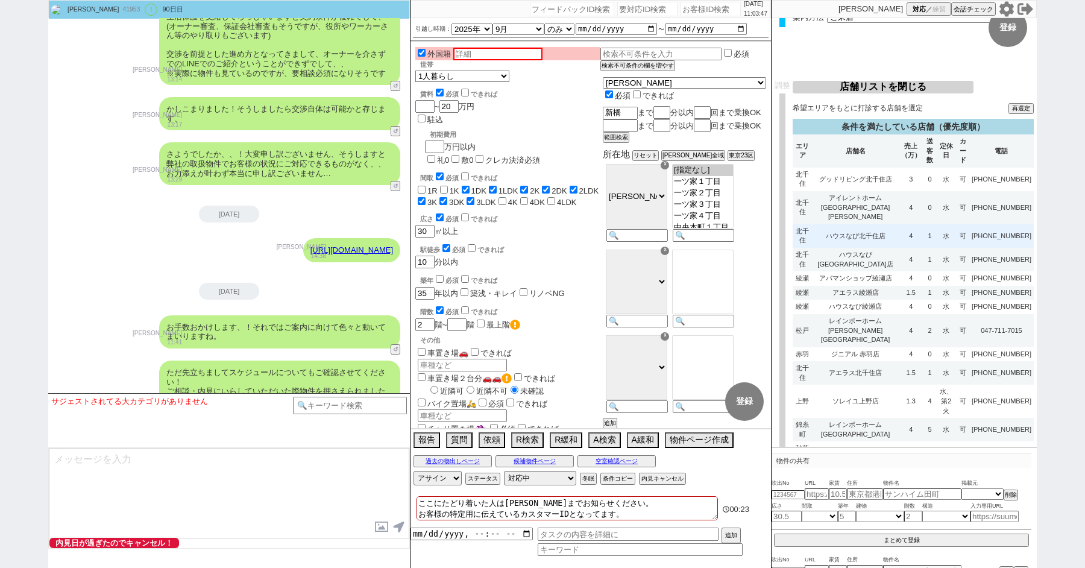
select select "8"
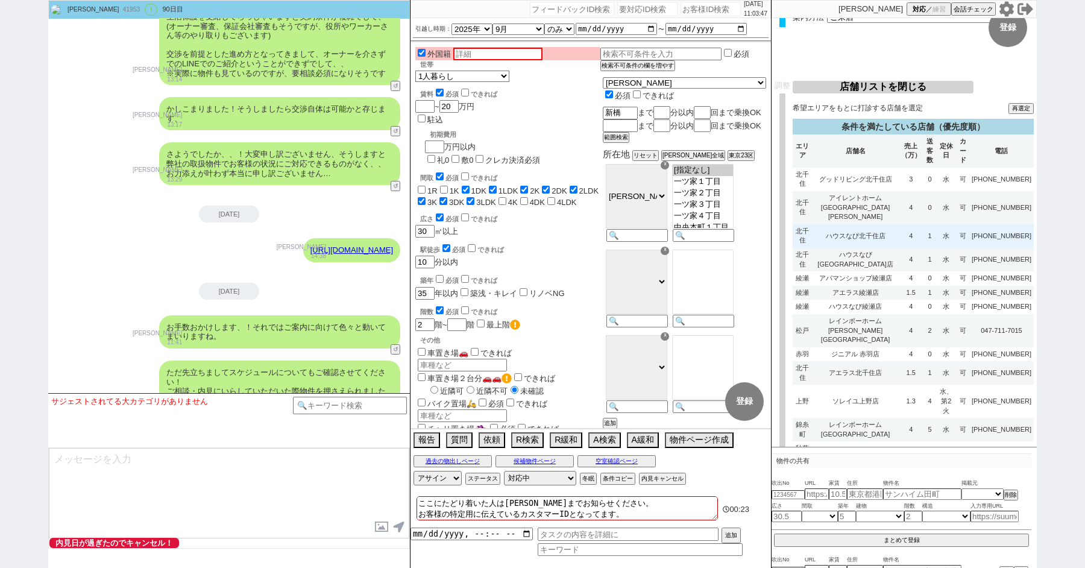
select select "8"
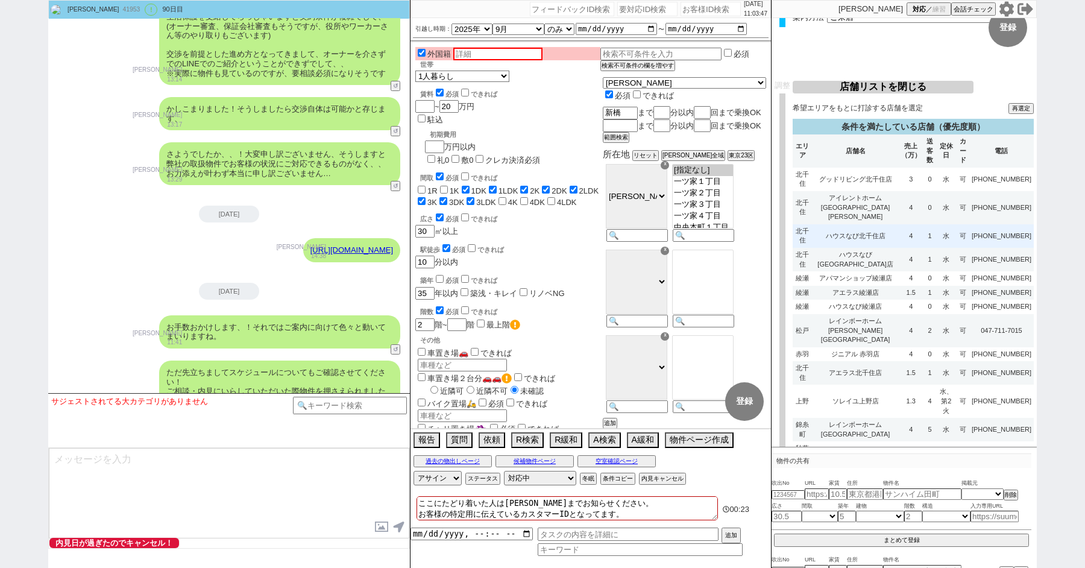
select select "8"
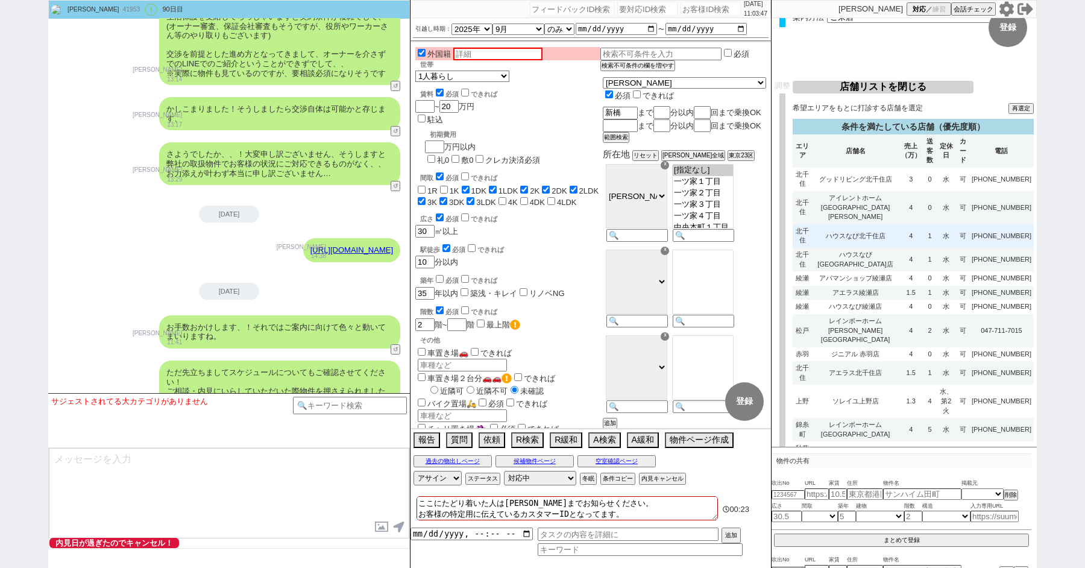
select select "8"
select select "10"
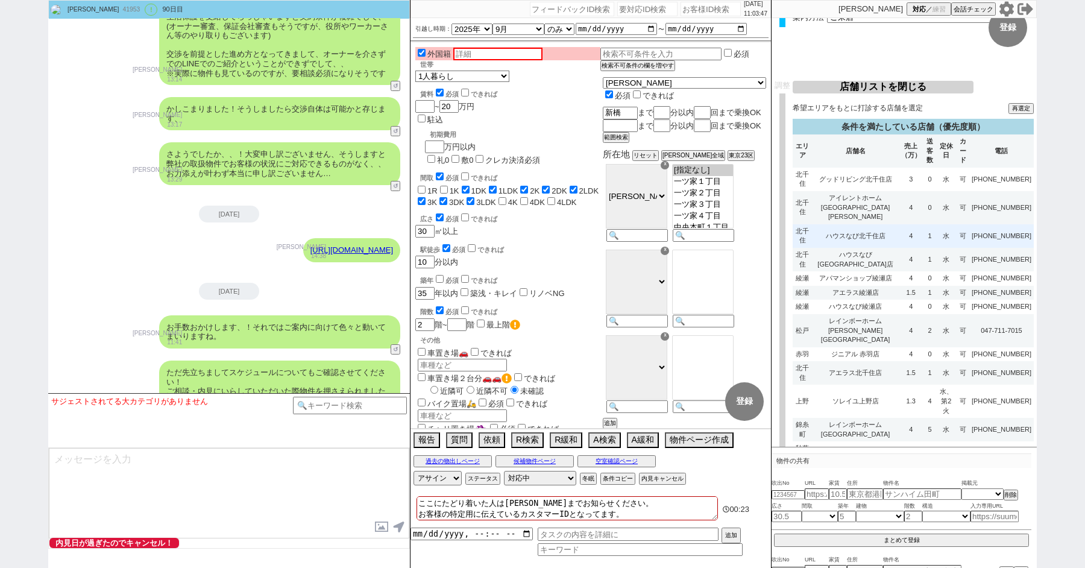
select select "8"
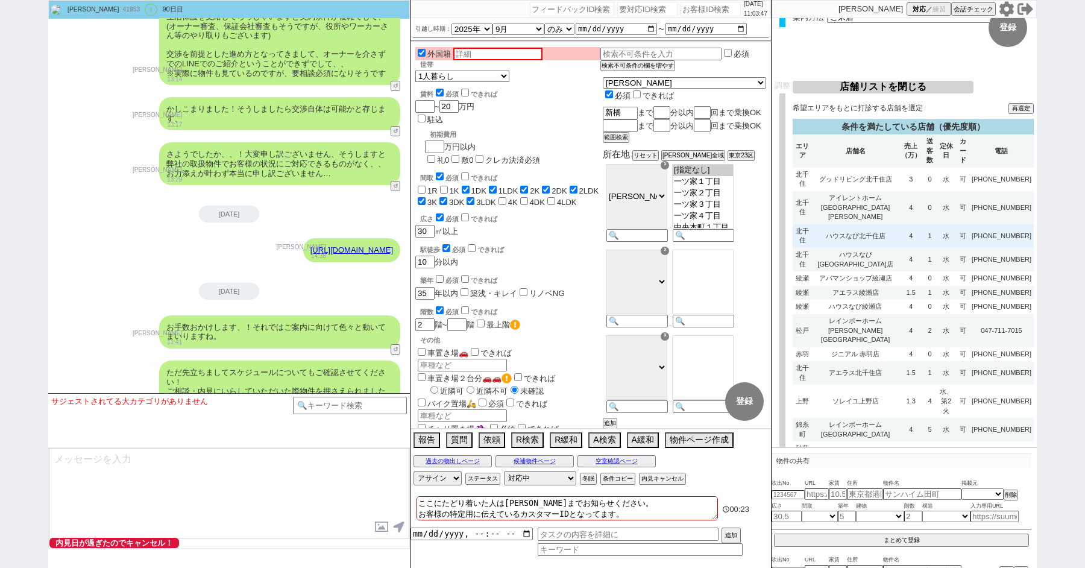
select select "8"
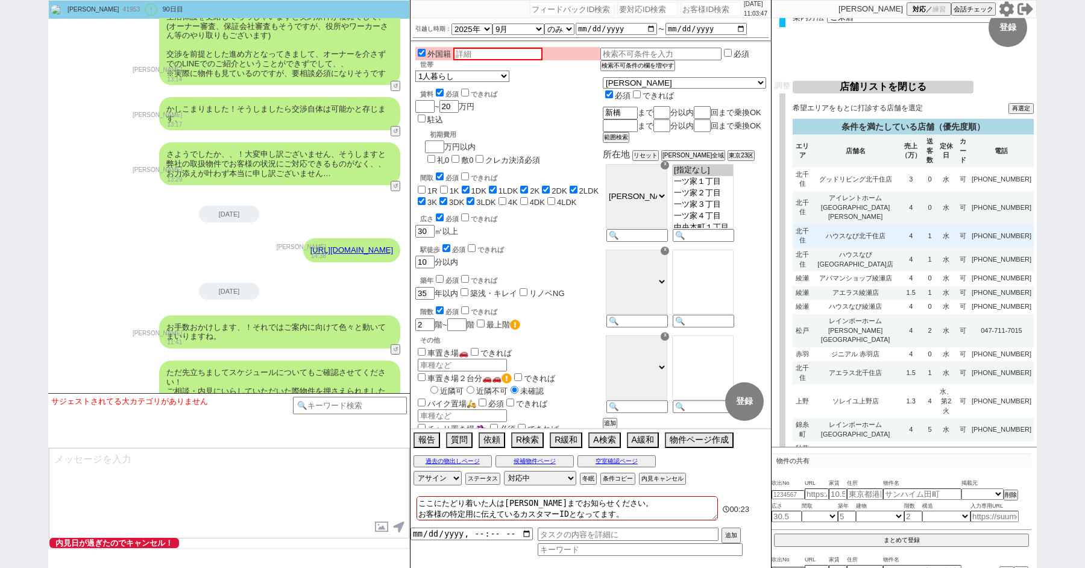
select select "8"
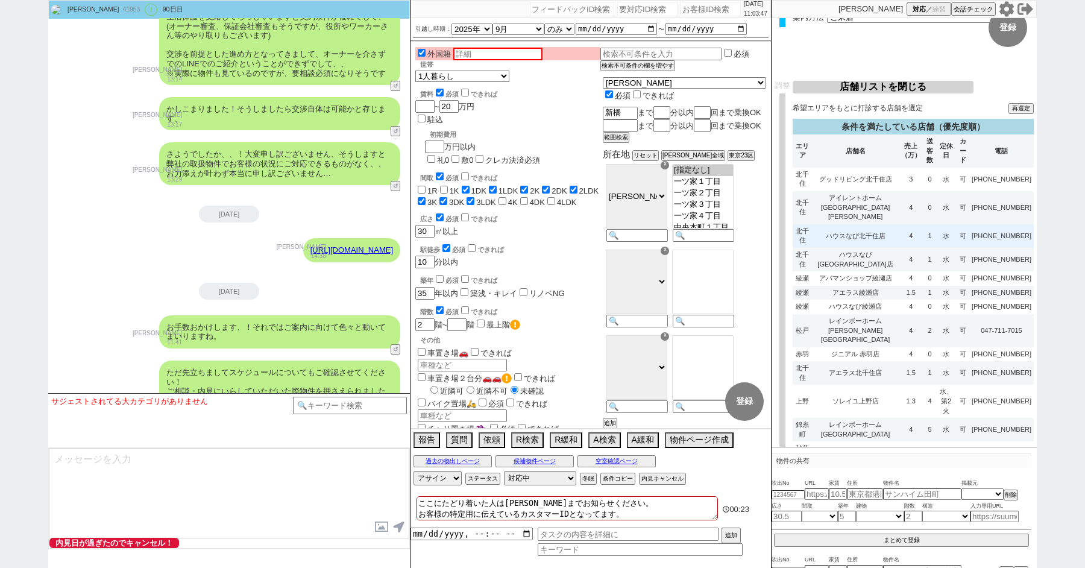
select select "8"
select select "10"
select select "8"
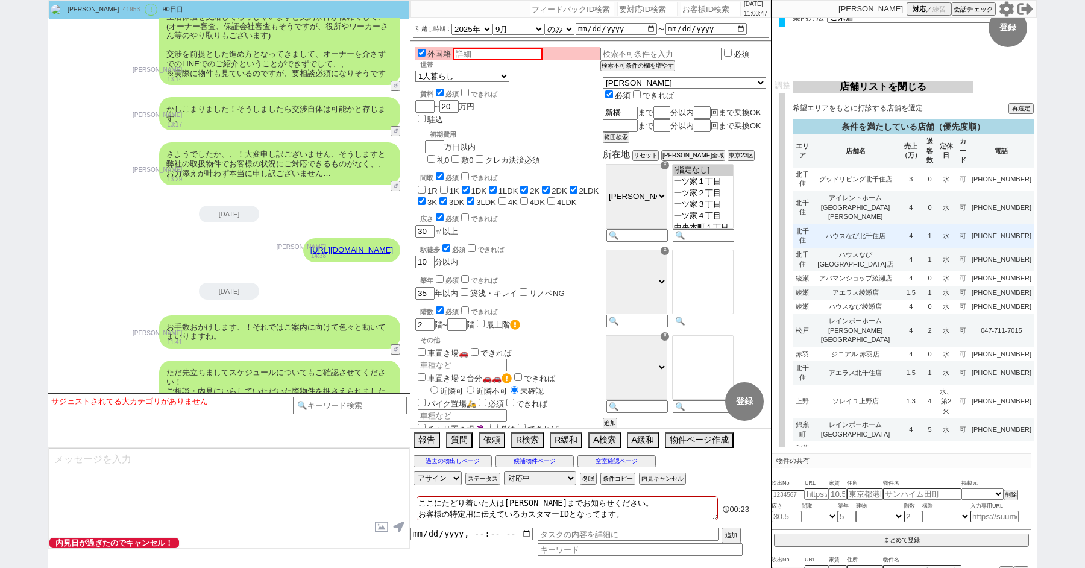
select select "8"
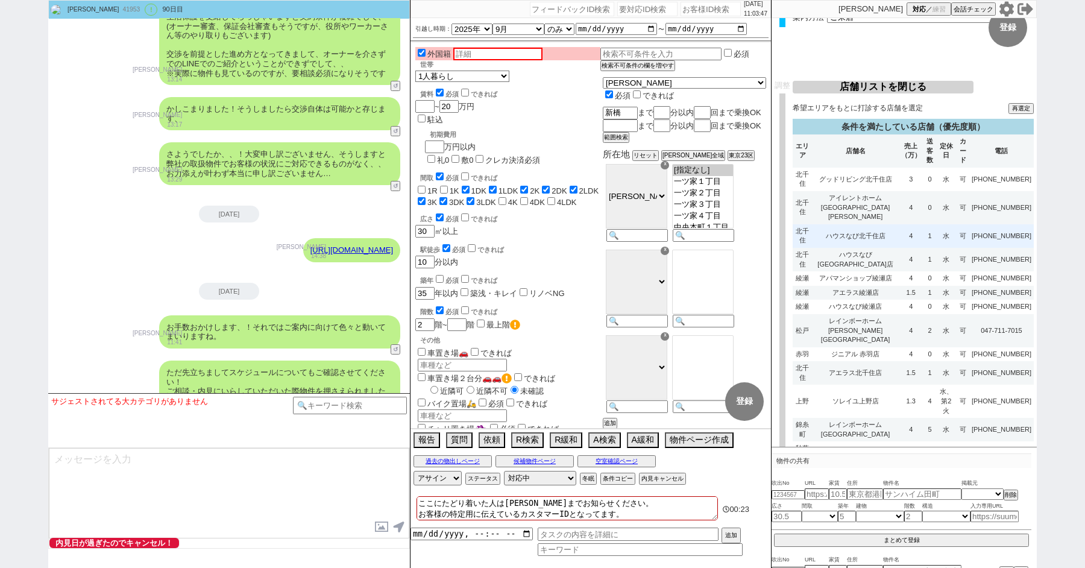
select select "10"
select select "8"
select select "10"
select select "8"
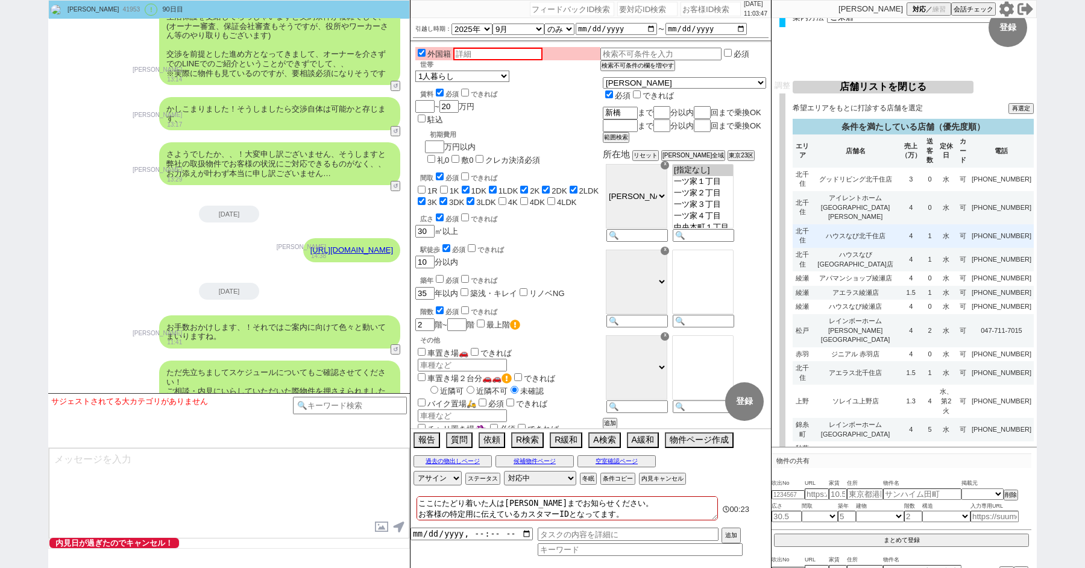
select select "3"
select select "8"
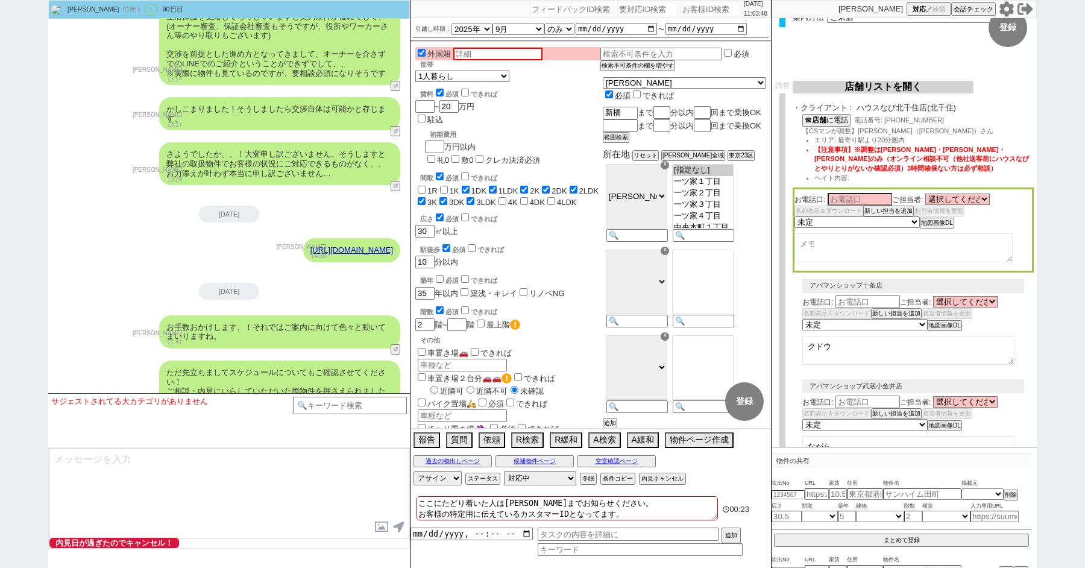
scroll to position [0, 0]
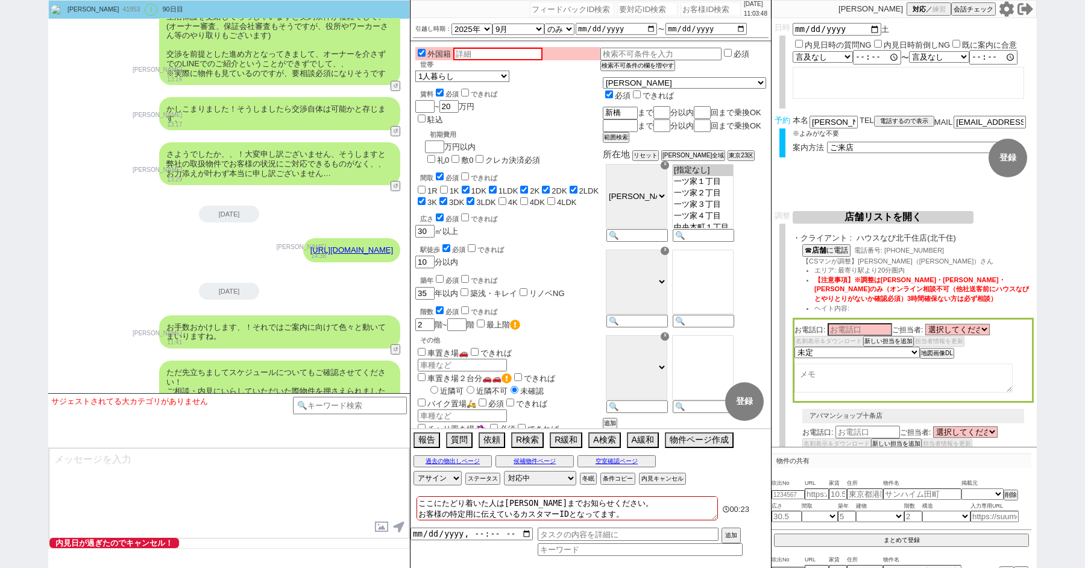
select select "2363"
select select "2617"
click at [833, 247] on button "☎ 店舗 に電話" at bounding box center [825, 249] width 46 height 10
click at [848, 379] on textarea at bounding box center [904, 378] width 218 height 29
click at [836, 353] on select "未定 希望で最短でOK 最短以外でOK 日程がNG(直近で別日提案可) 日程がNG(直近はNG) お客様ごとNG 折返し待ち 店舗が定休/終業後で連絡取れず" at bounding box center [857, 352] width 124 height 10
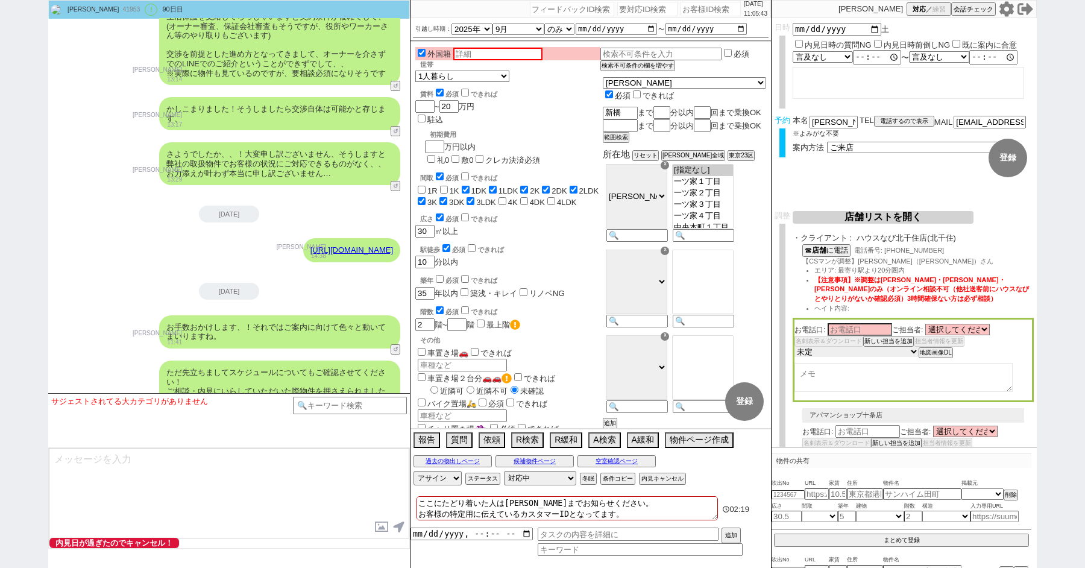
select select "3"
click at [795, 350] on select "未定 希望で最短でOK 最短以外でOK 日程がNG(直近で別日提案可) 日程がNG(直近はNG) お客様ごとNG 折返し待ち 店舗が定休/終業後で連絡取れず" at bounding box center [857, 352] width 124 height 10
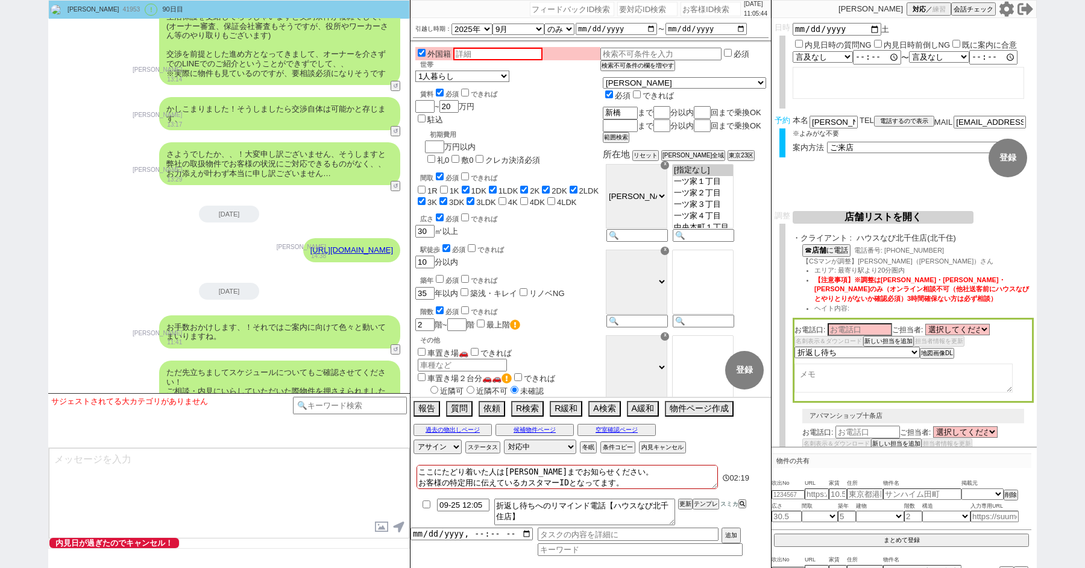
click at [833, 380] on textarea at bounding box center [904, 378] width 218 height 29
type textarea "9/25 夕方に[PERSON_NAME]さん戻り"
click at [860, 216] on button "店舗リストを開く" at bounding box center [883, 217] width 181 height 13
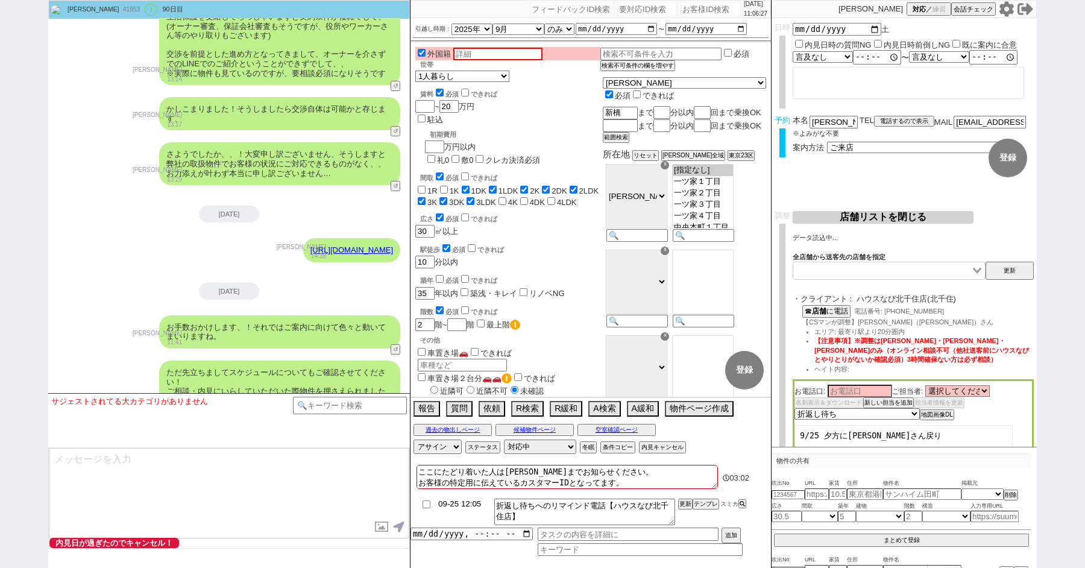
click at [469, 506] on input "09-25 12:05" at bounding box center [463, 504] width 52 height 10
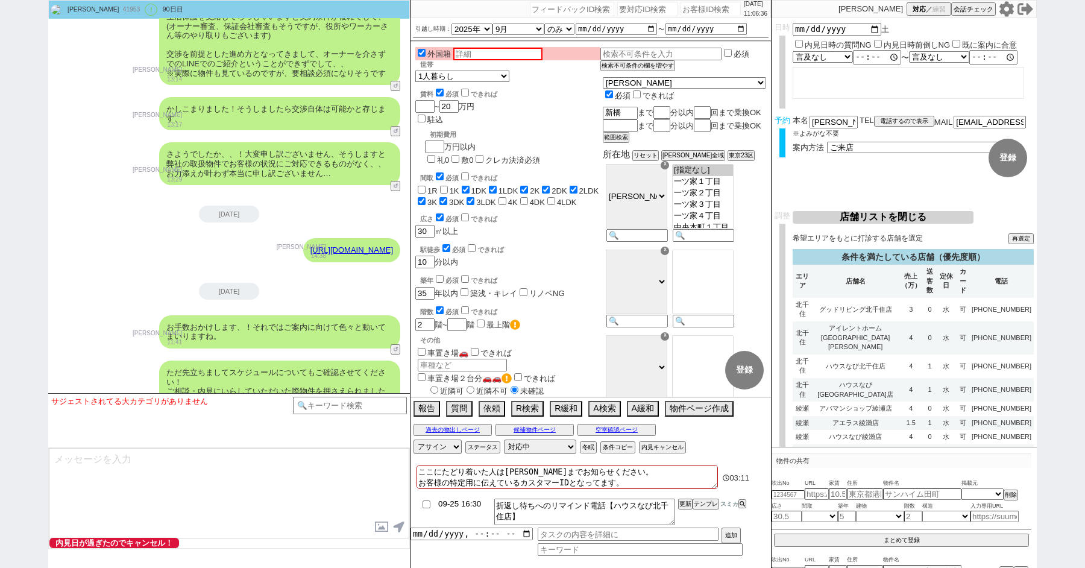
type input "09-25 16:30"
click at [685, 503] on button "更新" at bounding box center [684, 504] width 12 height 8
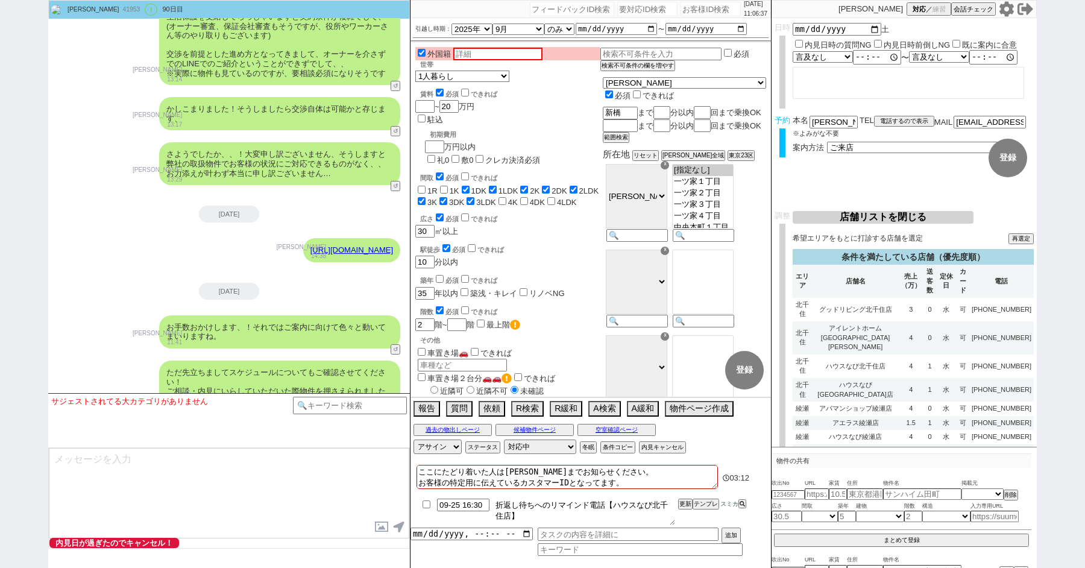
click at [567, 519] on textarea "折返し待ちへのリマインド電話【ハウスなび北千住店】" at bounding box center [584, 512] width 181 height 27
click at [584, 515] on textarea "折返し待ちへのリマインド電話【ハウスなび北千住店】 金澤さんあてに際電話" at bounding box center [584, 512] width 181 height 27
type textarea "折返し待ちへのリマインド電話【ハウスなび北千住店】 金澤さんあてに再電話"
click at [685, 505] on button "更新" at bounding box center [684, 504] width 12 height 8
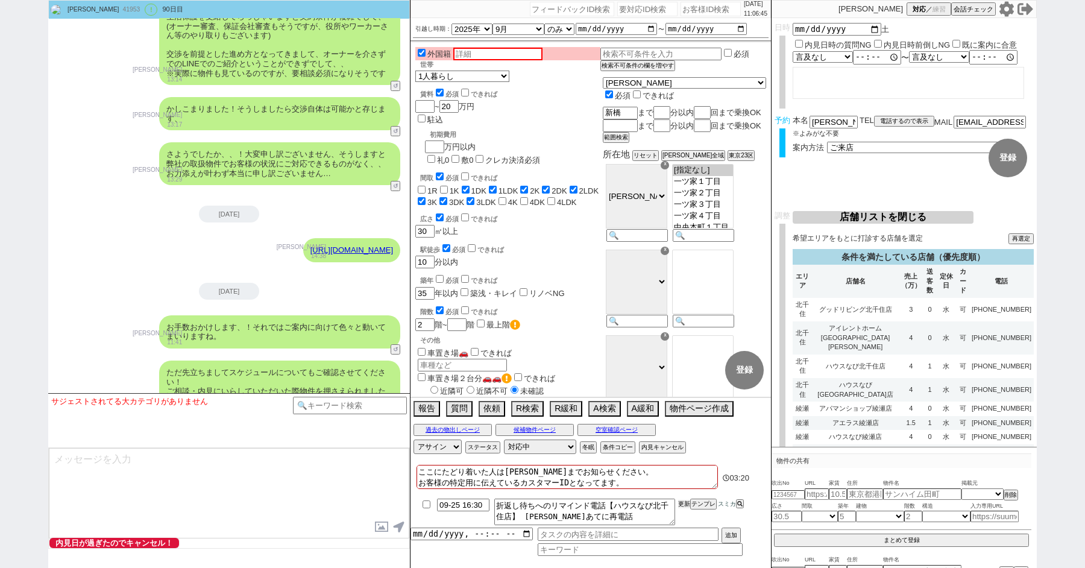
click at [685, 505] on button "更新" at bounding box center [684, 504] width 12 height 8
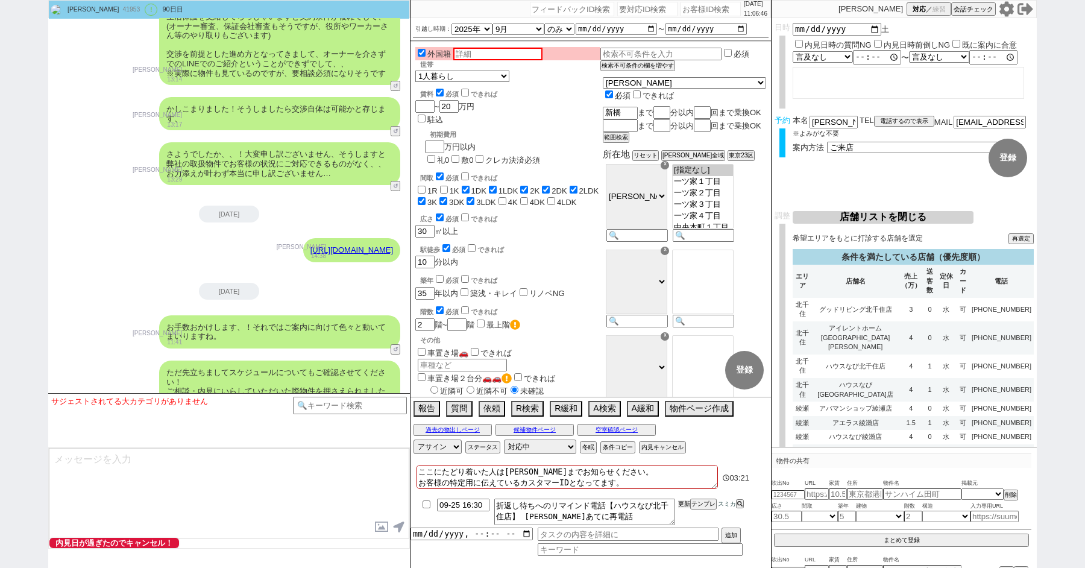
click at [685, 505] on button "更新" at bounding box center [684, 504] width 12 height 8
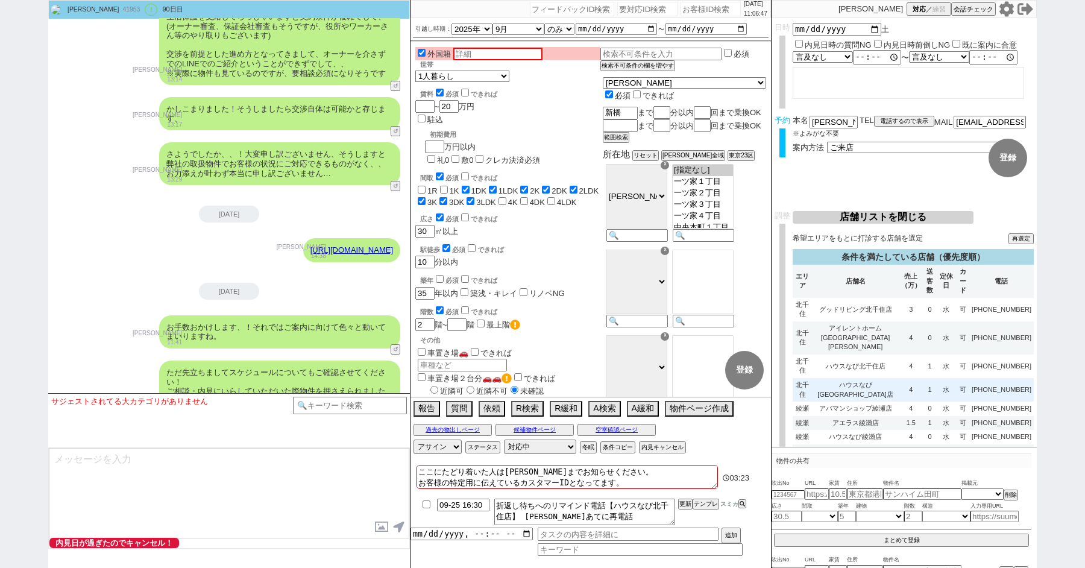
click at [918, 378] on td "4" at bounding box center [911, 390] width 25 height 24
select select
select select "8"
select select "3"
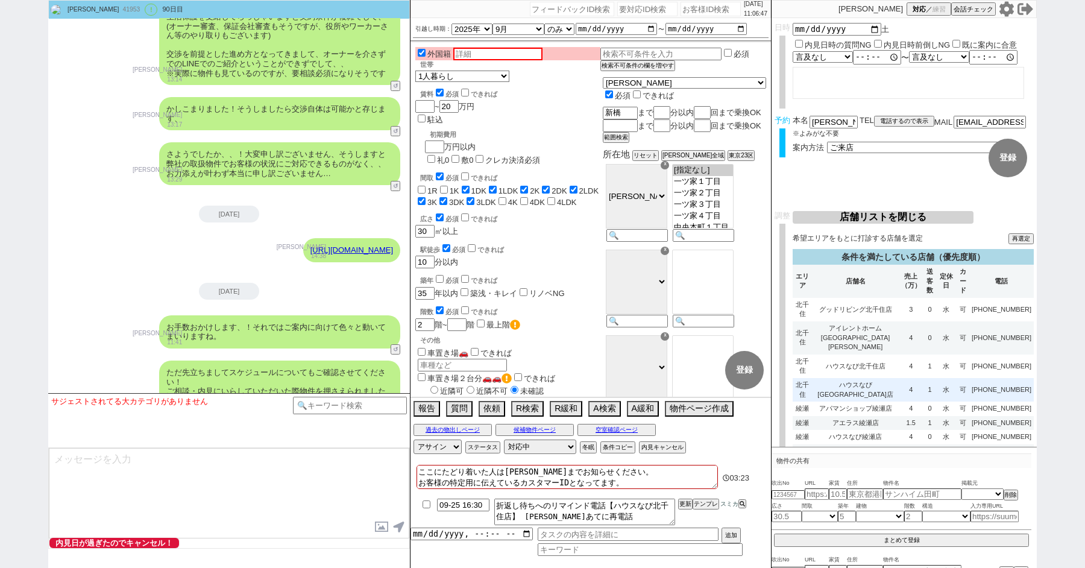
select select "8"
select select "10"
select select "8"
select select "10"
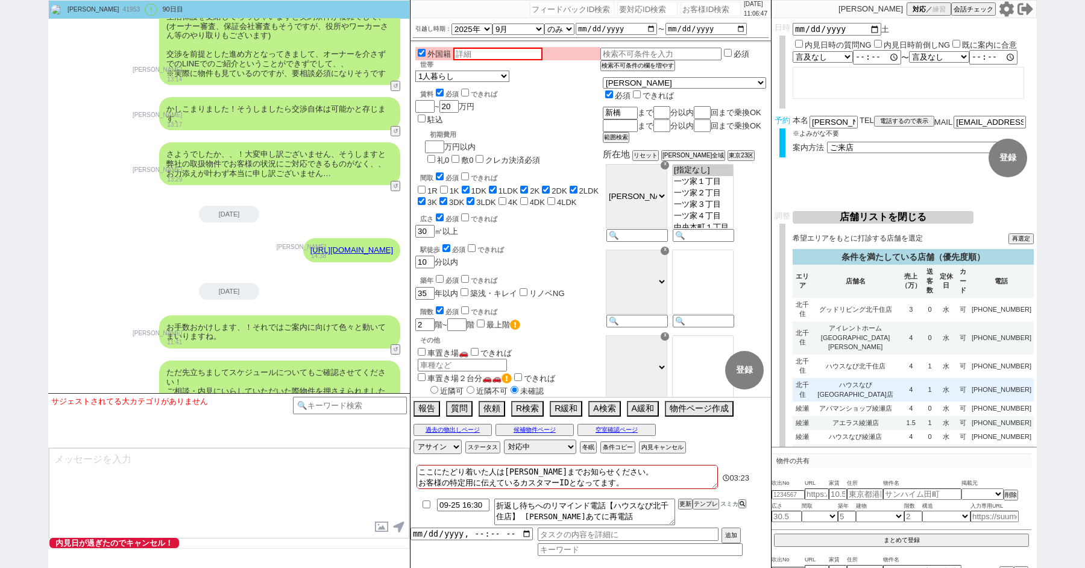
select select "8"
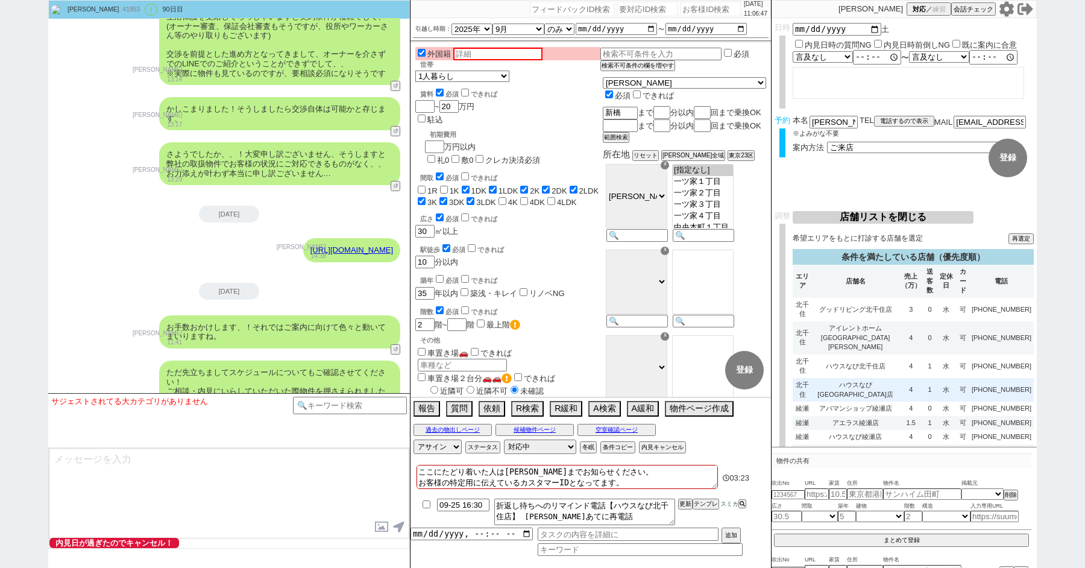
select select "8"
select select "10"
select select "8"
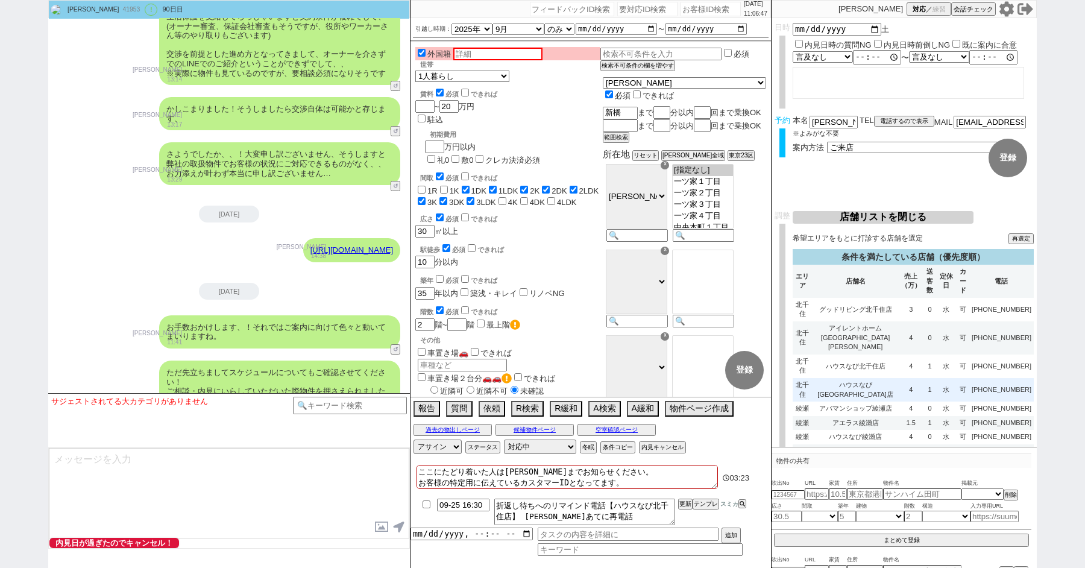
select select "8"
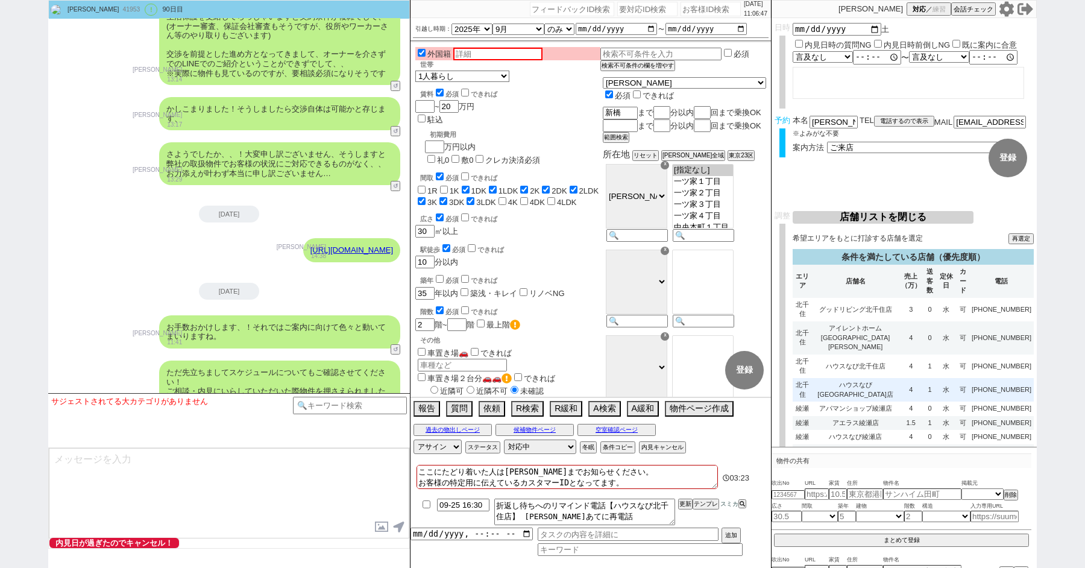
select select "8"
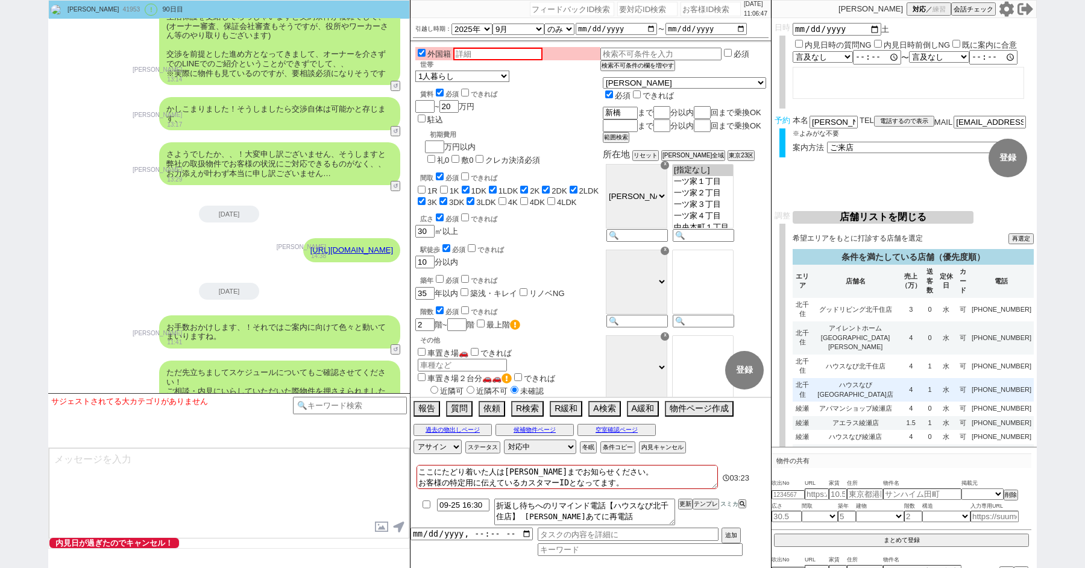
select select "8"
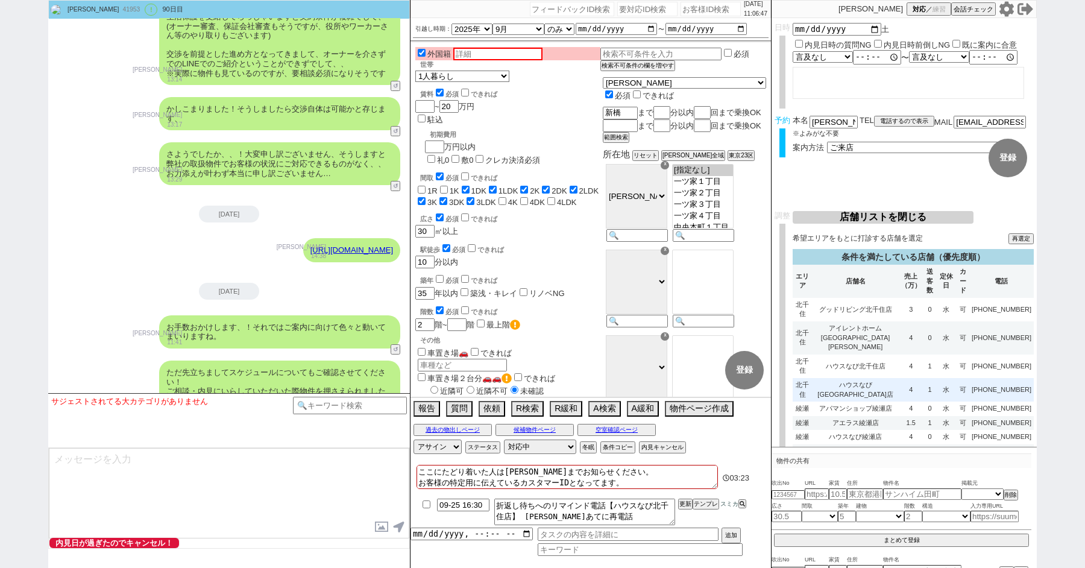
select select "10"
select select "8"
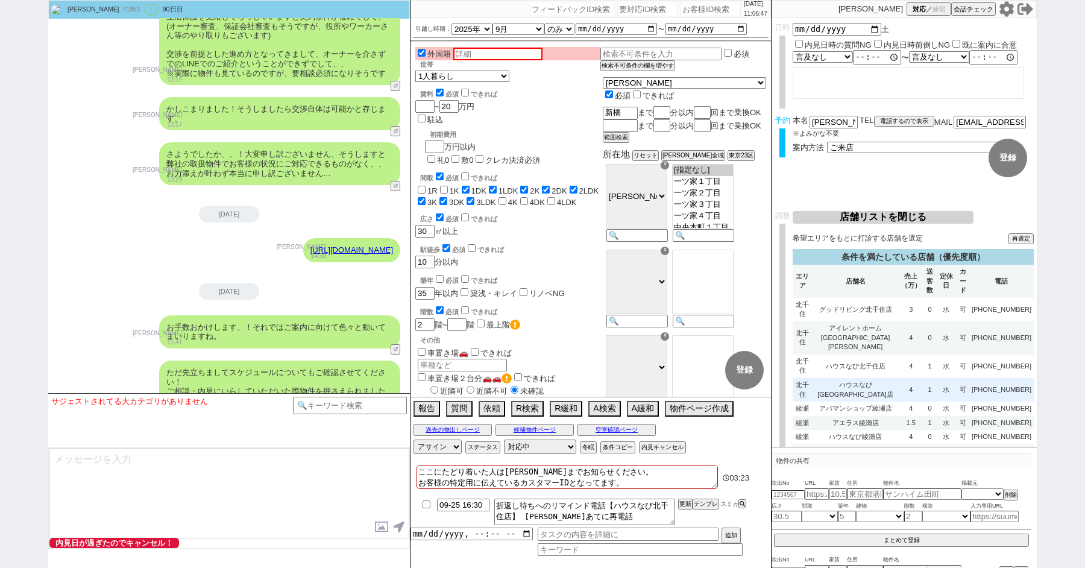
select select "8"
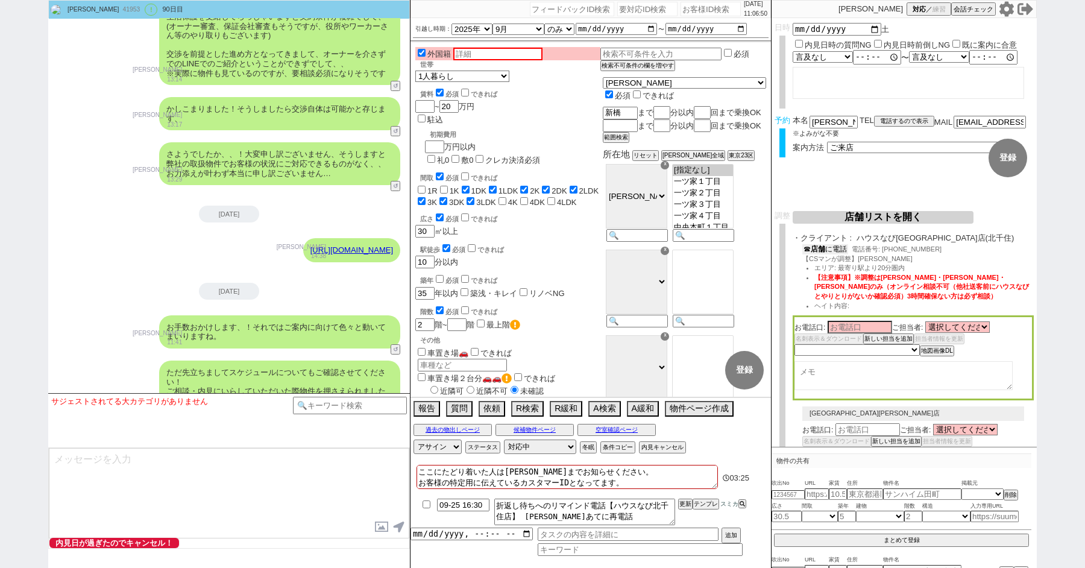
click at [829, 249] on button "☎ 店舗 に電話" at bounding box center [825, 249] width 46 height 10
click at [831, 353] on select "未定 希望で最短でOK 最短以外でOK 日程がNG(直近で別日提案可) 日程がNG(直近はNG) お客様ごとNG 折返し待ち 店舗が定休/終業後で連絡取れず" at bounding box center [857, 352] width 124 height 10
click at [795, 350] on select "未定 希望で最短でOK 最短以外でOK 日程がNG(直近で別日提案可) 日程がNG(直近はNG) お客様ごとNG 折返し待ち 店舗が定休/終業後で連絡取れず" at bounding box center [857, 352] width 124 height 10
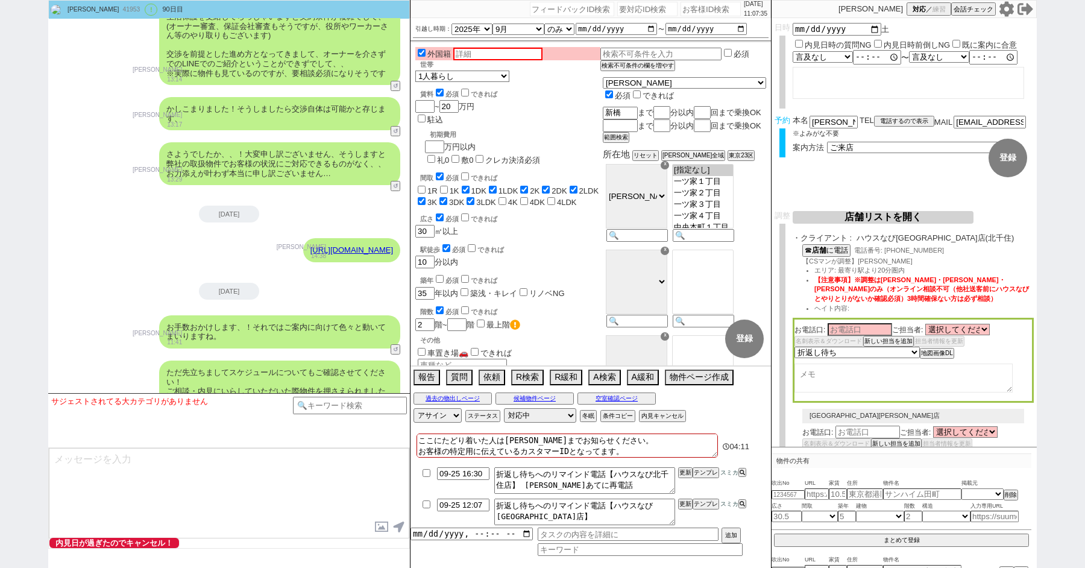
click at [834, 383] on textarea at bounding box center [904, 378] width 218 height 29
click at [589, 242] on div "駅徒歩 必須 できれば" at bounding box center [510, 248] width 180 height 12
click at [884, 216] on button "店舗リストを開く" at bounding box center [883, 217] width 181 height 13
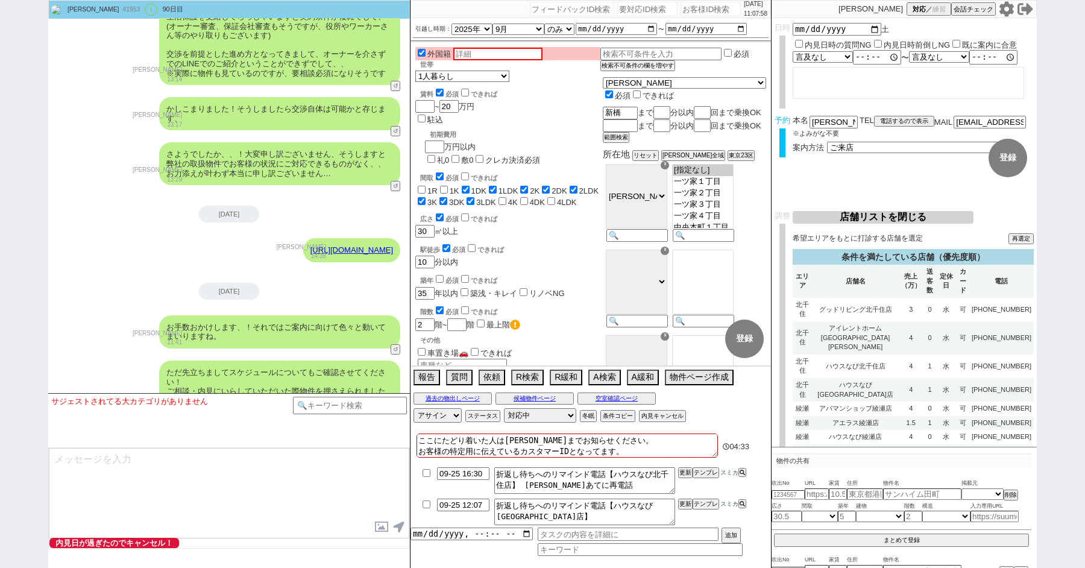
click at [600, 242] on div "駅徒歩 必須 できれば 10 分以内" at bounding box center [507, 255] width 185 height 26
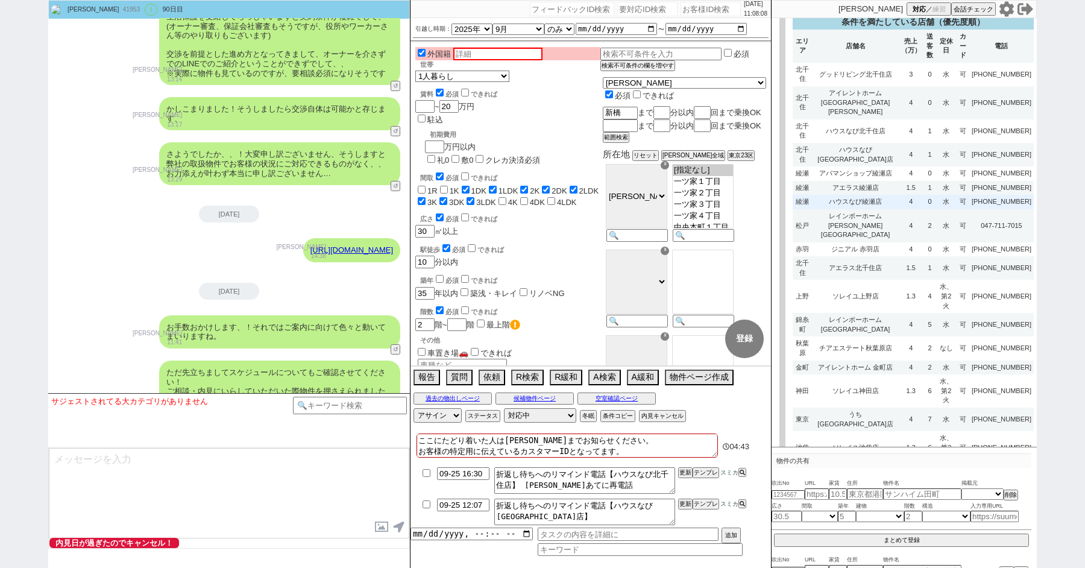
scroll to position [3340, 0]
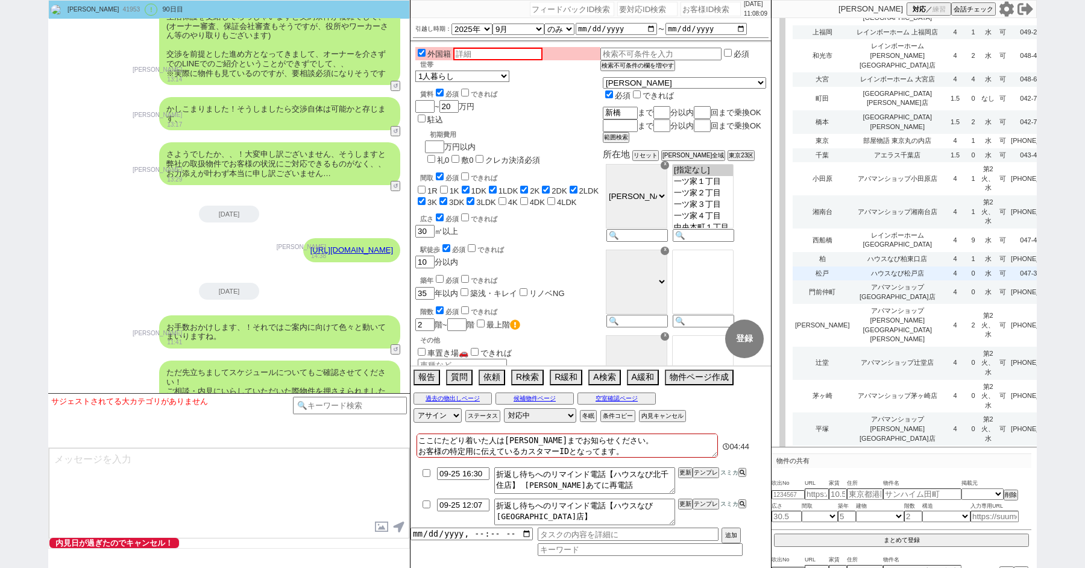
click at [979, 266] on td "水" at bounding box center [988, 273] width 18 height 14
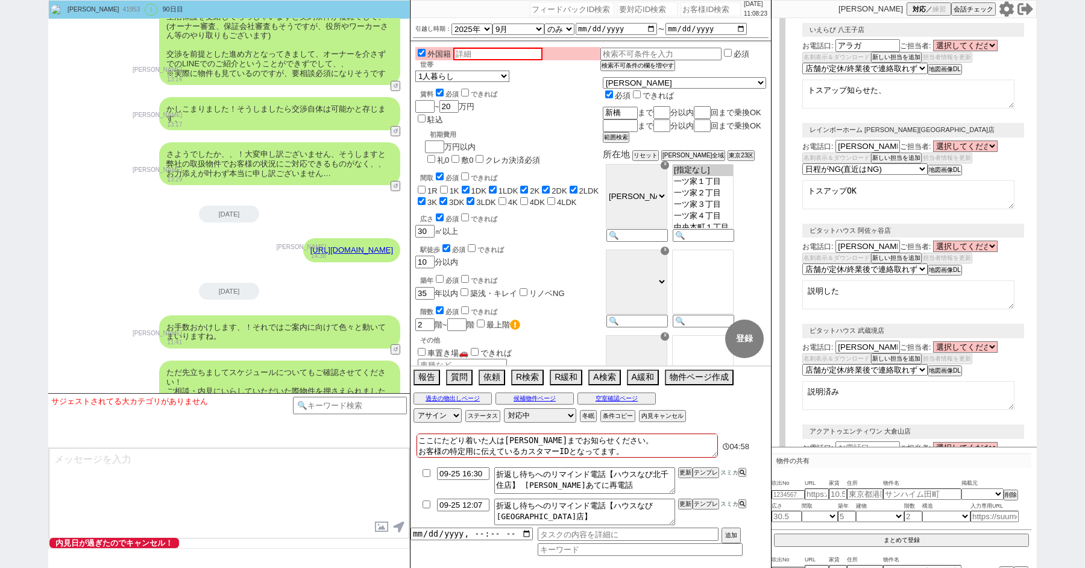
scroll to position [0, 0]
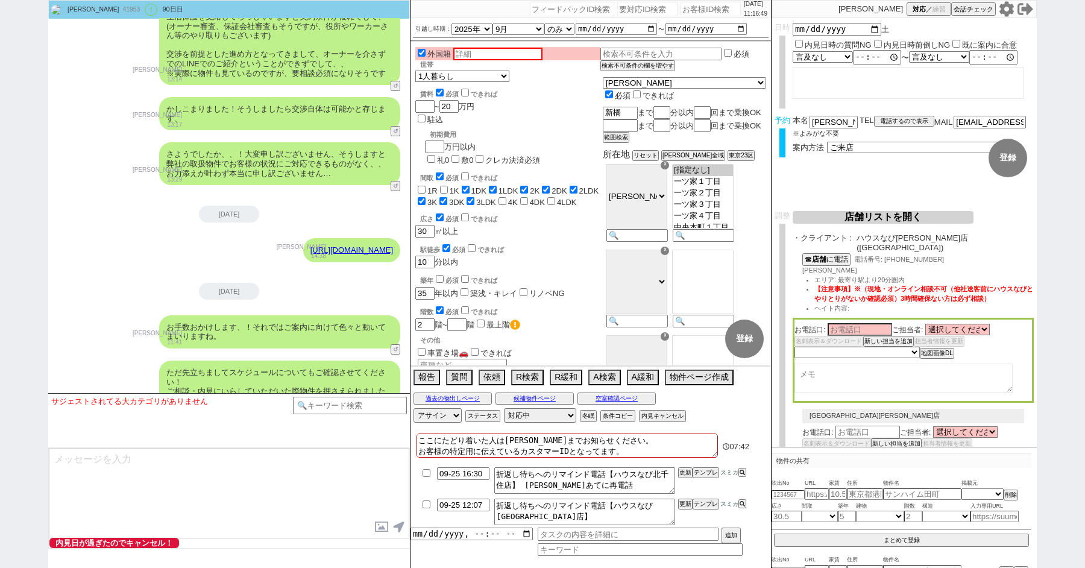
click at [934, 266] on div "☎ 店舗 に電話 電話番号: 047-364-7600 今泉 エリア: 最寄り駅より20分圏内 【注意事項】※（現地・オンライン相談不可（他社送客前にハウスな…" at bounding box center [913, 285] width 241 height 65
click at [811, 253] on button "☎ 店舗 に電話" at bounding box center [825, 258] width 46 height 10
click at [119, 12] on div "41953" at bounding box center [131, 10] width 24 height 10
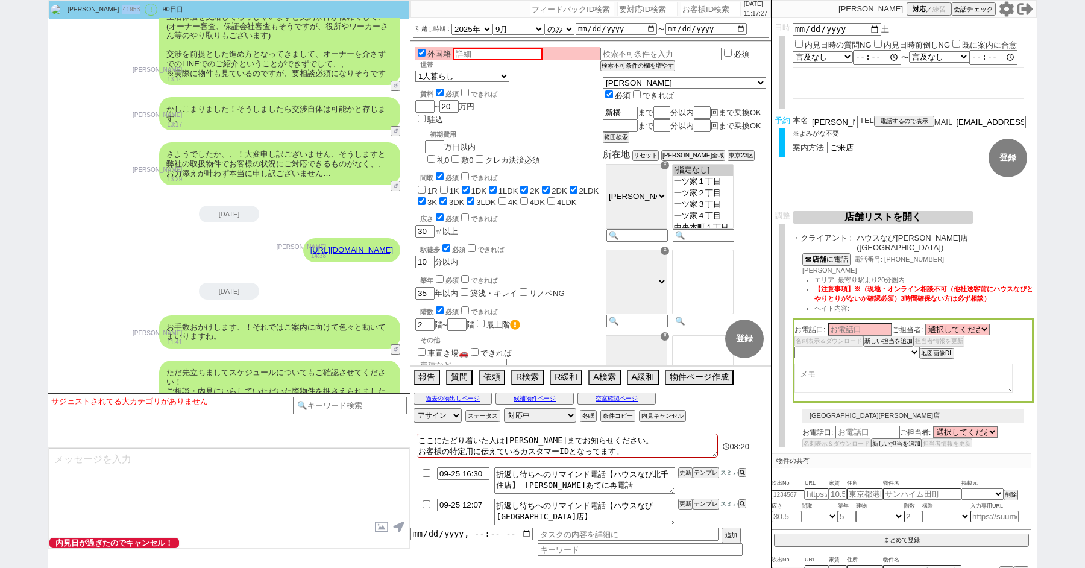
copy div "41953"
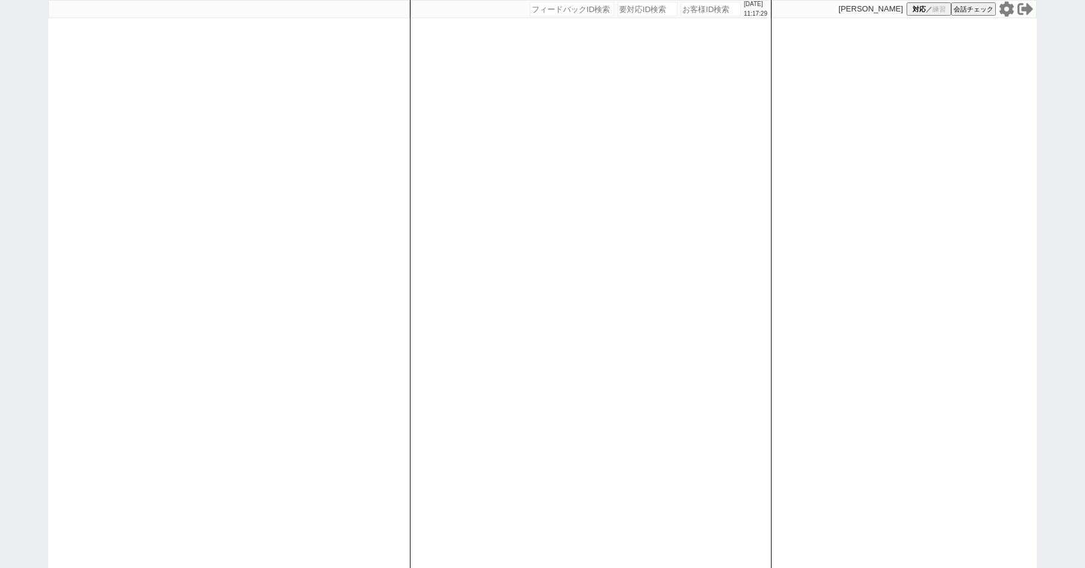
click at [14, 92] on div "[DATE] 11:17:29 候補物件を追加してしてください 紹介した物件一覧 他社物件を追加する 空室確認ページに追加・削除 紹介した物件一覧 他社物件を…" at bounding box center [542, 284] width 1085 height 568
paste input "41953"
type input "41953"
select select "2"
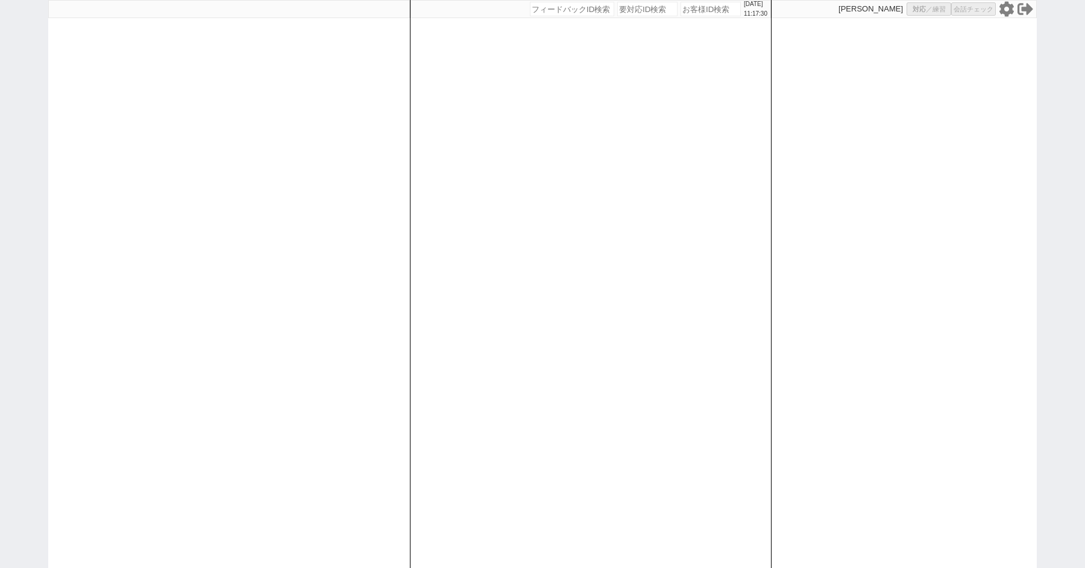
select select
select select "8"
select select "3"
select select "8"
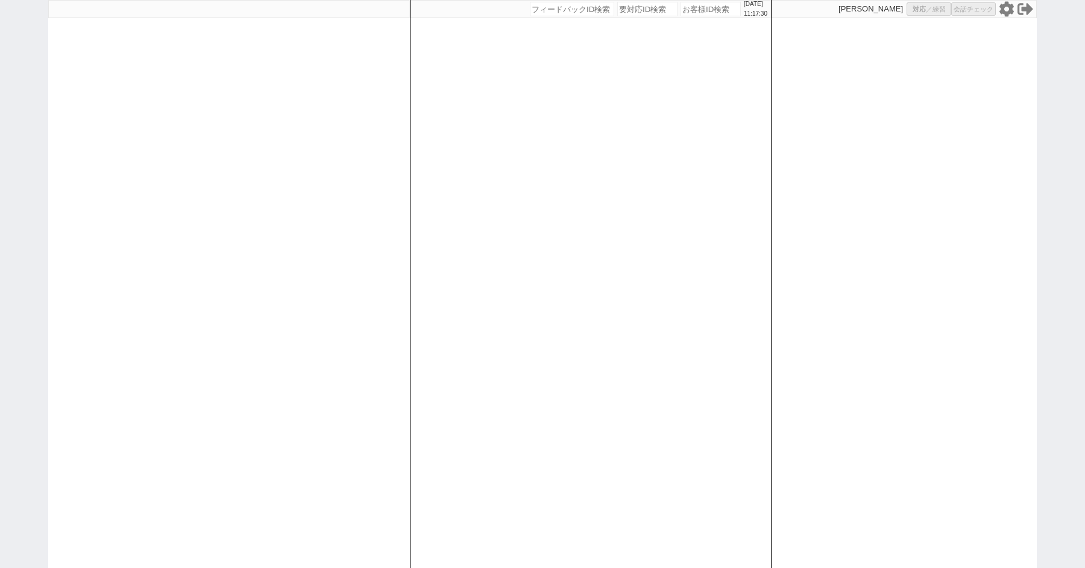
select select "10"
select select "8"
select select "10"
select select "8"
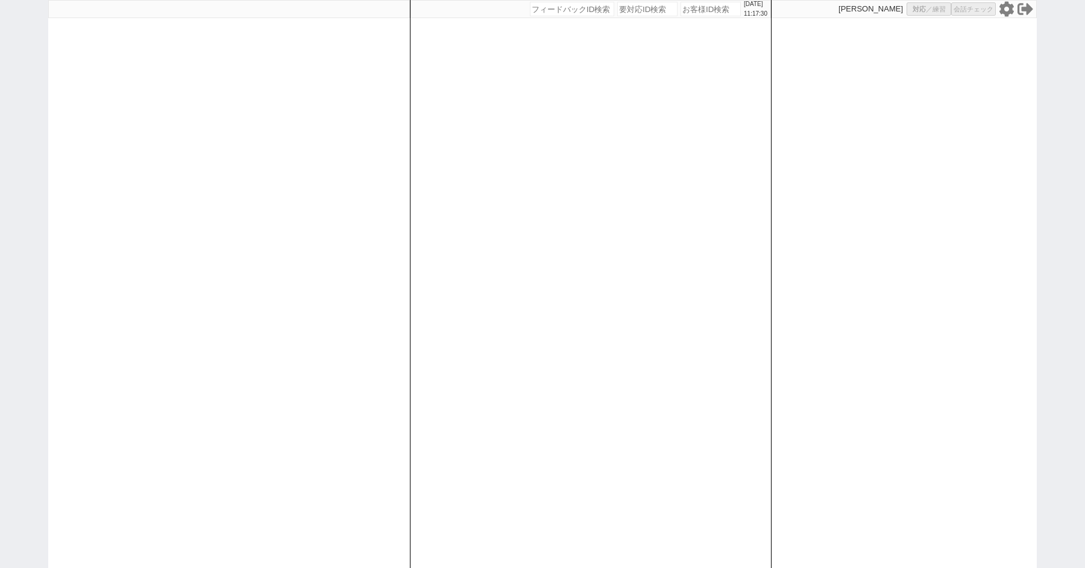
select select "8"
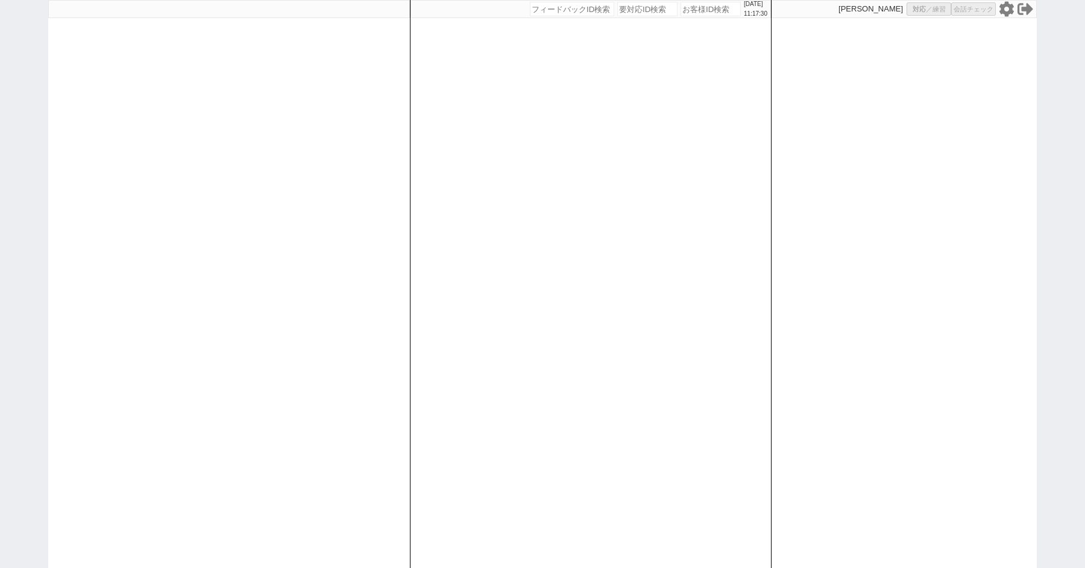
select select "10"
select select "8"
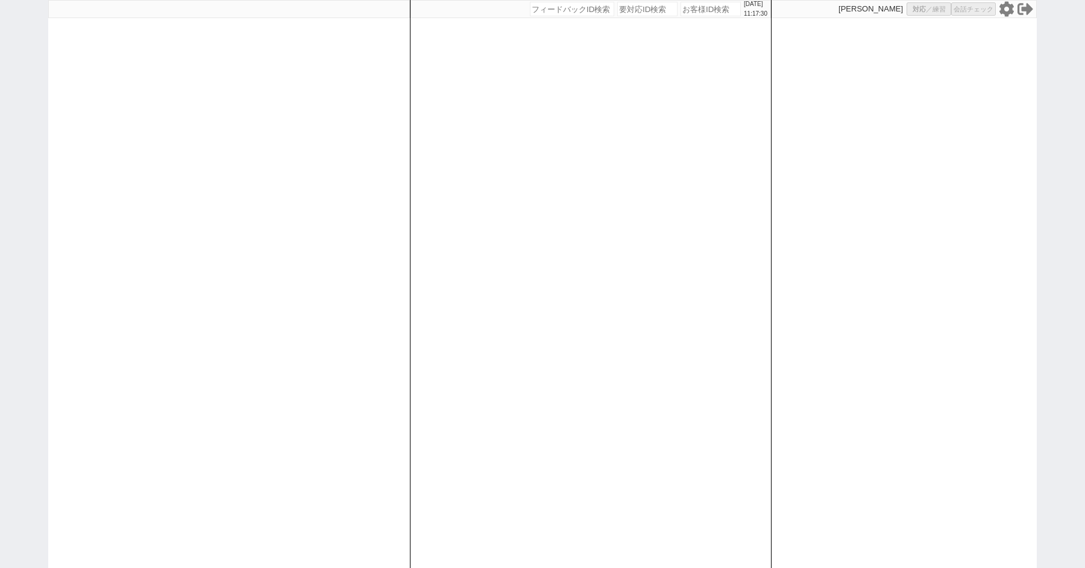
select select "8"
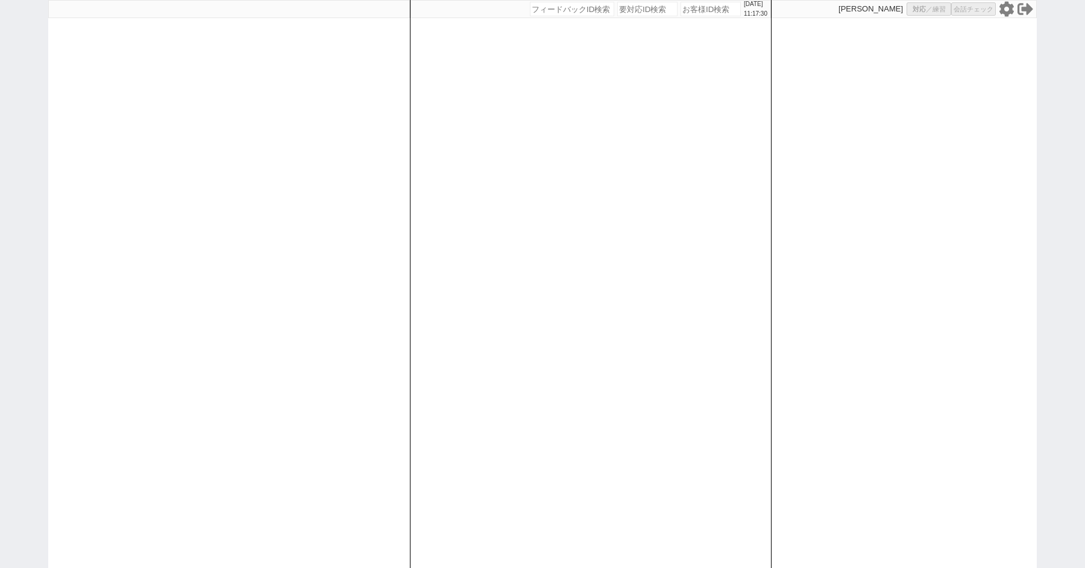
select select "8"
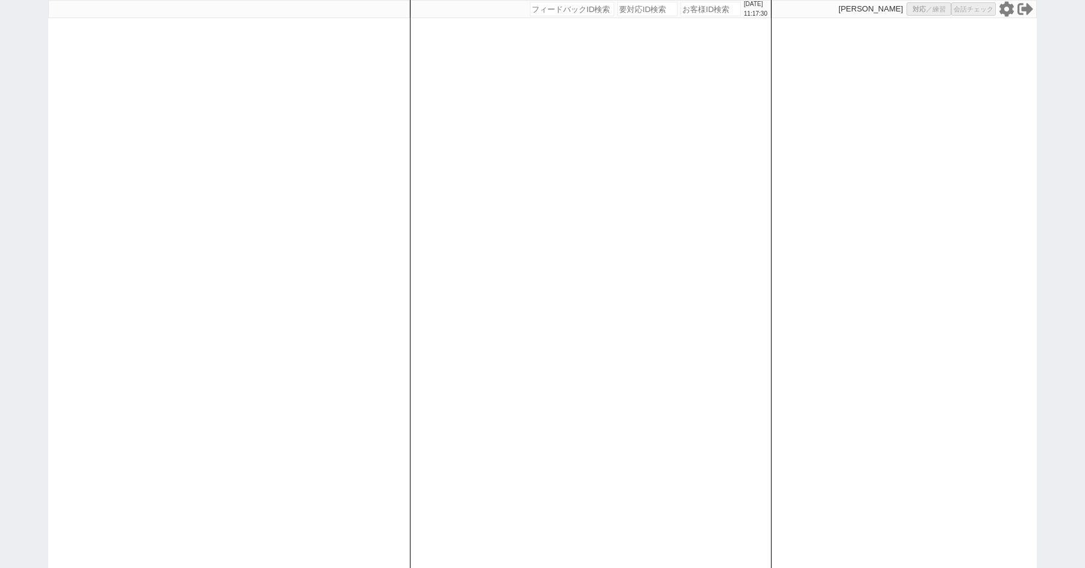
select select "8"
select select "10"
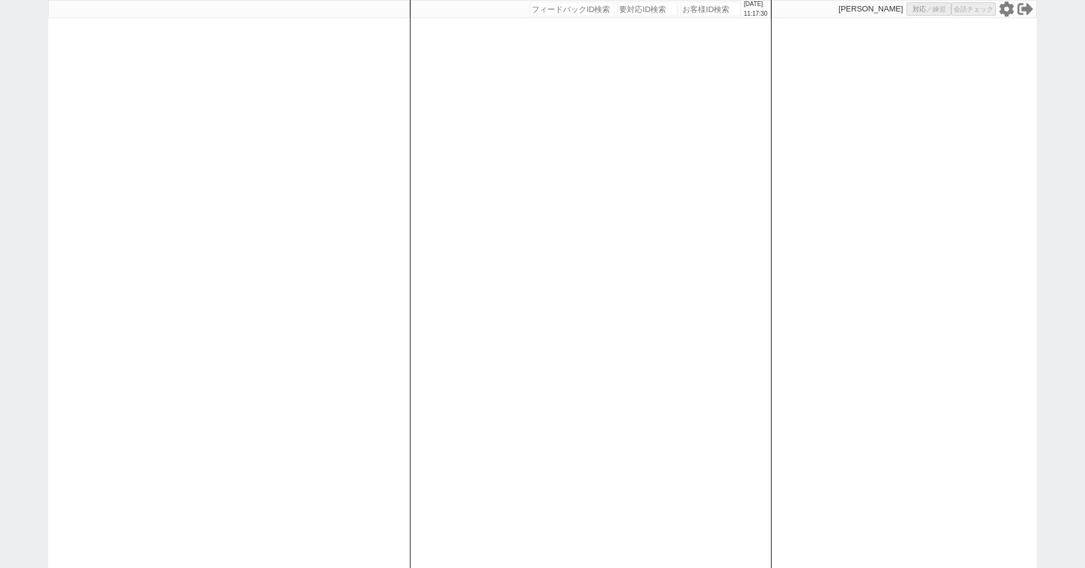
select select "8"
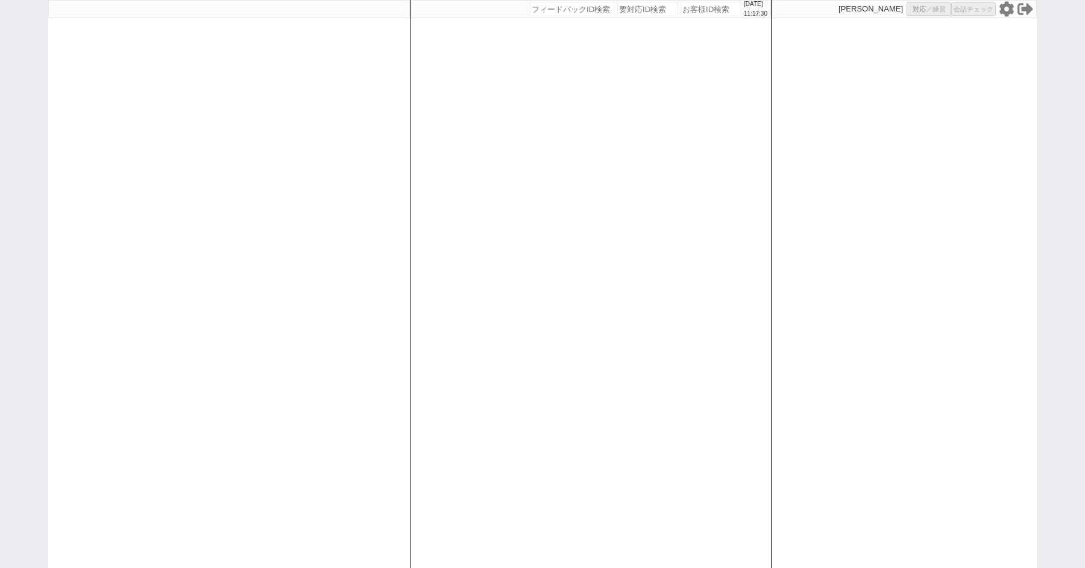
select select "8"
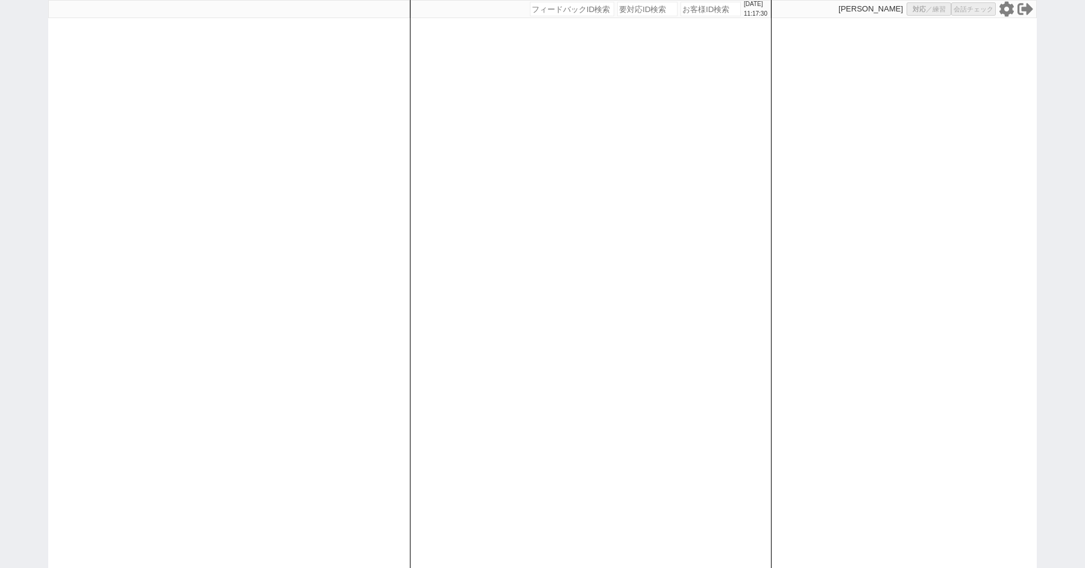
select select "8"
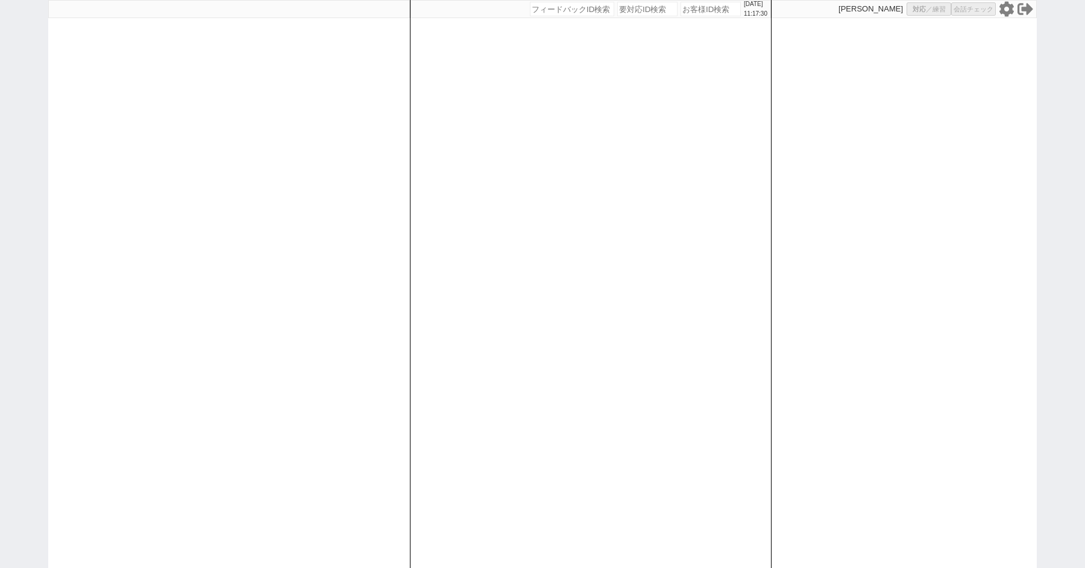
select select "8"
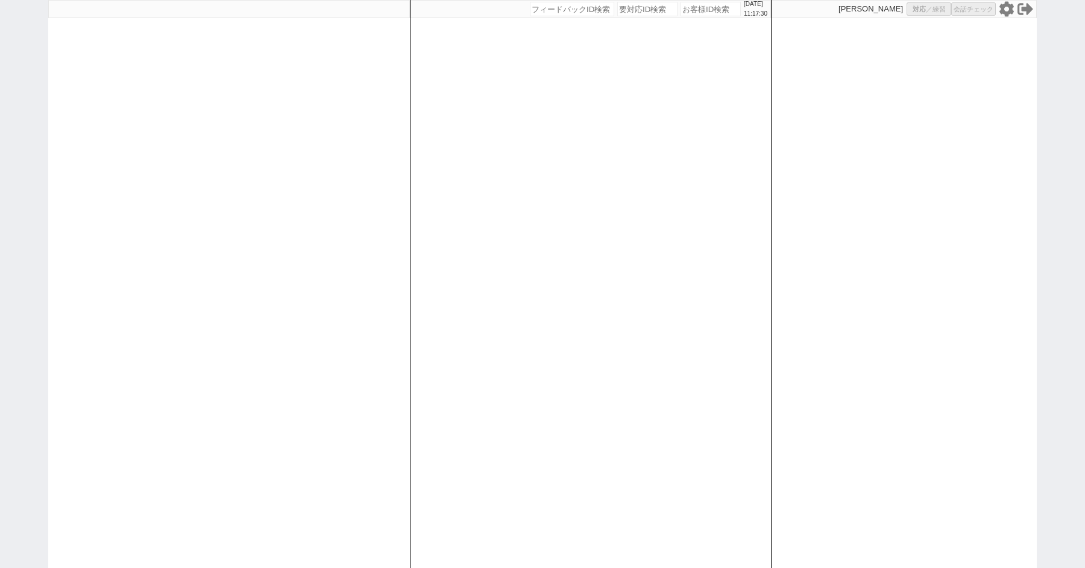
select select "8"
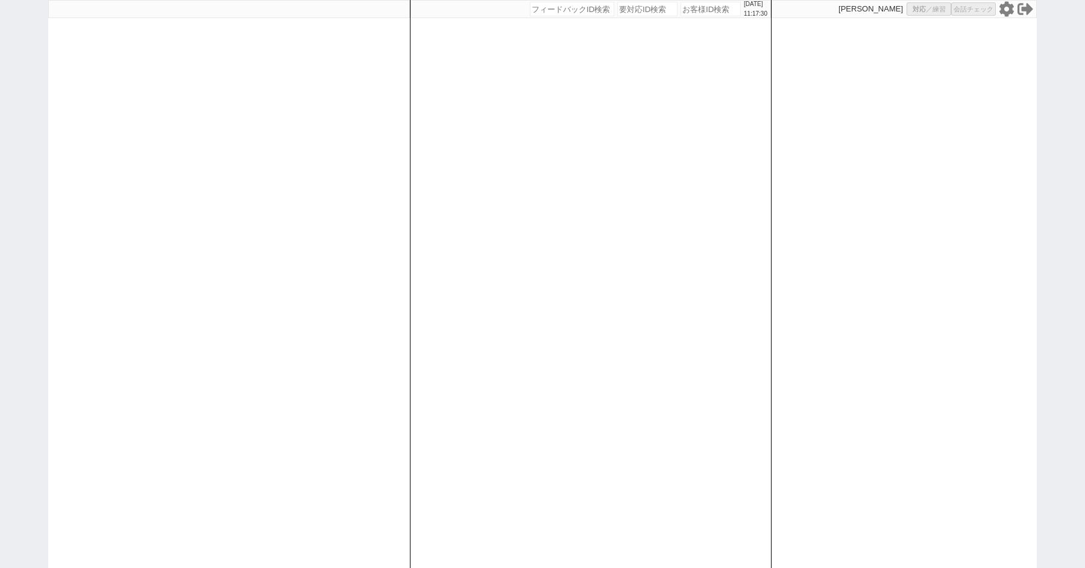
select select "8"
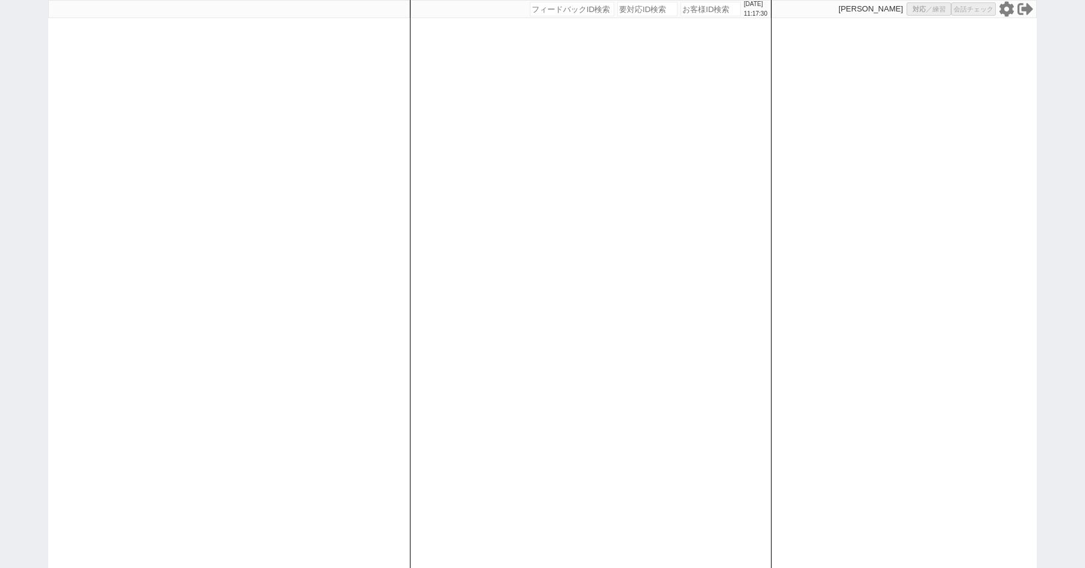
select select "8"
select select "10"
select select "3"
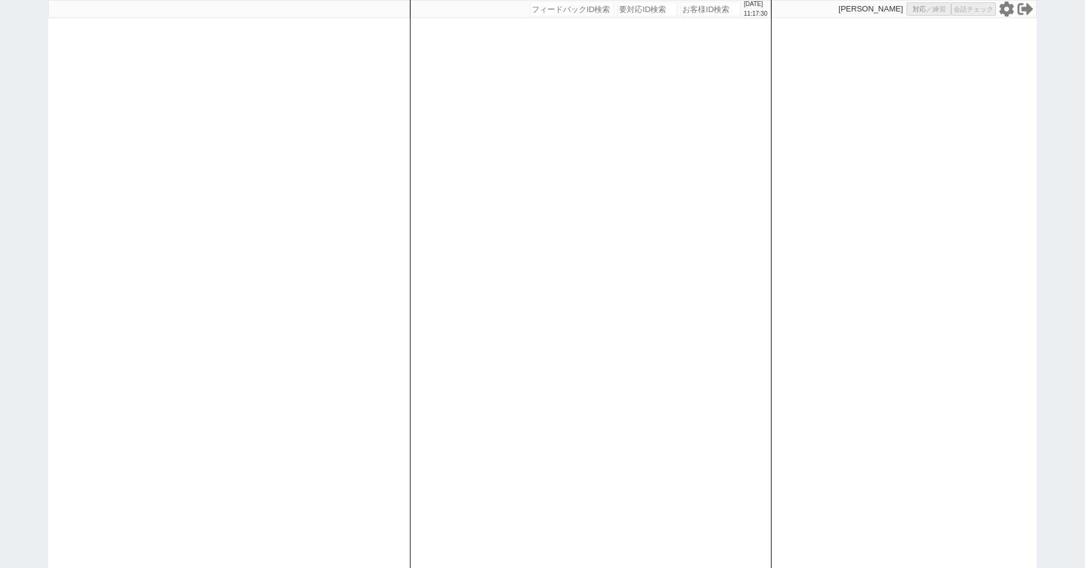
select select "3"
select select
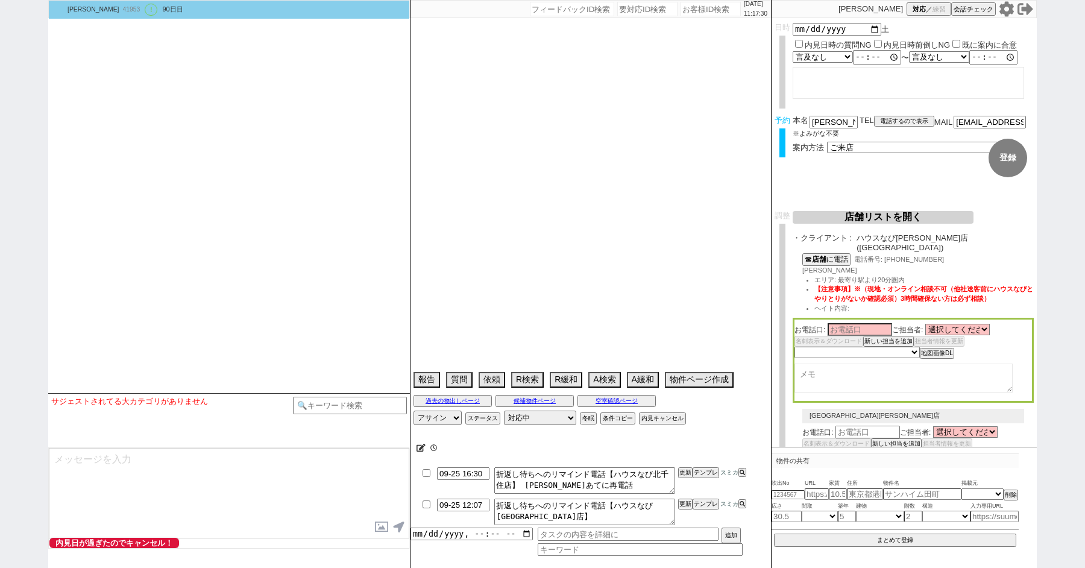
select select "2617"
select select "2363"
type textarea "ここにたどり着いた人は[PERSON_NAME]までお知らせください。 お客様の特定用に伝えているカスタマーIDとなってます。"
select select "2025"
select select "9"
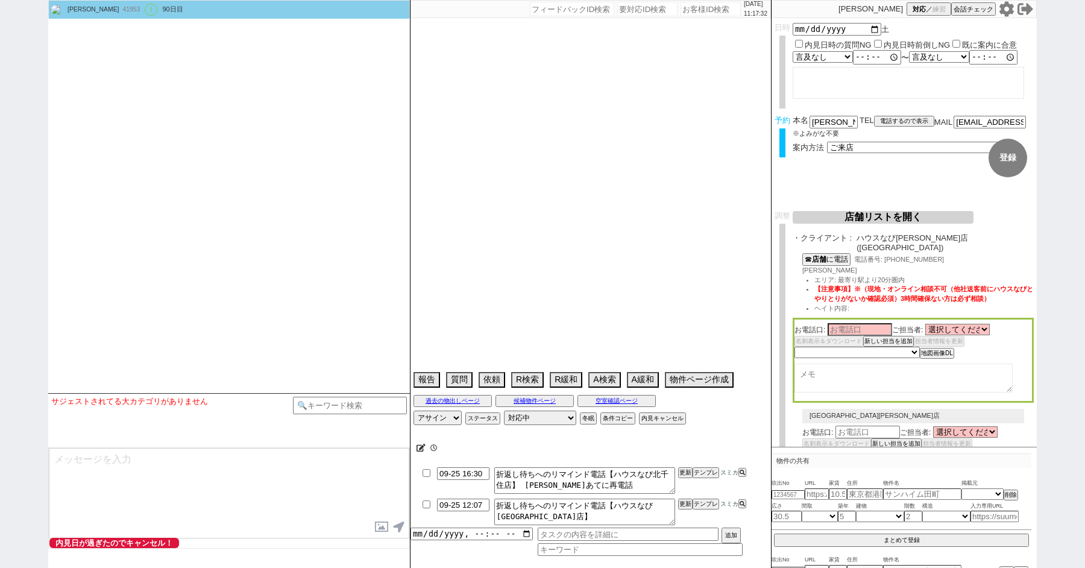
select select "36"
select select "0"
select select "21"
select select "33"
select select "961"
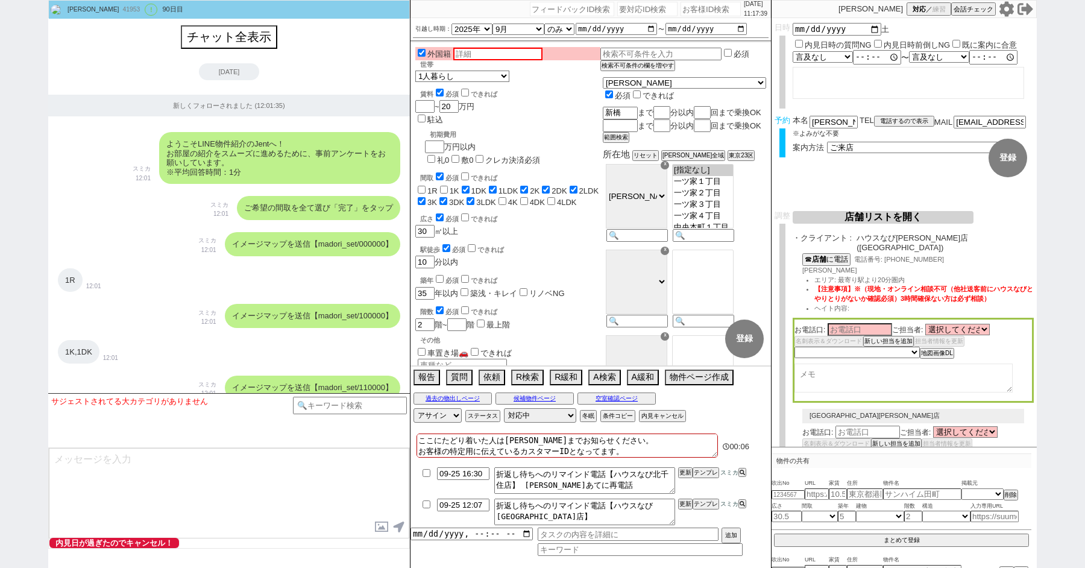
scroll to position [27590, 0]
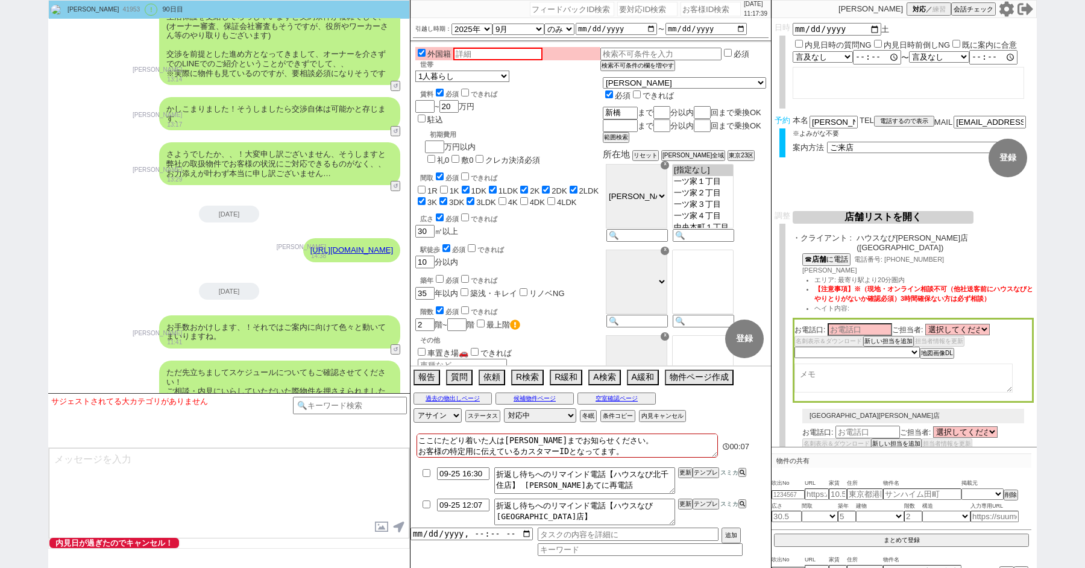
click at [918, 195] on form "変更 なし 登録 日時 [DATE] 内見日時の質問NG 内見日時前倒しNG 既に案内に合意 言及なし 時間明確 午前 午後 お昼 夕方・夜 終日いつでも そ…" at bounding box center [904, 114] width 265 height 193
click at [828, 253] on button "☎ 店舗 に電話" at bounding box center [825, 258] width 46 height 10
click at [835, 347] on select "未定 希望で最短でOK 最短以外でOK 日程がNG(直近で別日提案可) 日程がNG(直近はNG) お客様ごとNG 折返し待ち 店舗が定休/終業後で連絡取れず" at bounding box center [857, 352] width 124 height 10
select select "3"
click at [795, 347] on select "未定 希望で最短でOK 最短以外でOK 日程がNG(直近で別日提案可) 日程がNG(直近はNG) お客様ごとNG 折返し待ち 店舗が定休/終業後で連絡取れず" at bounding box center [857, 352] width 124 height 10
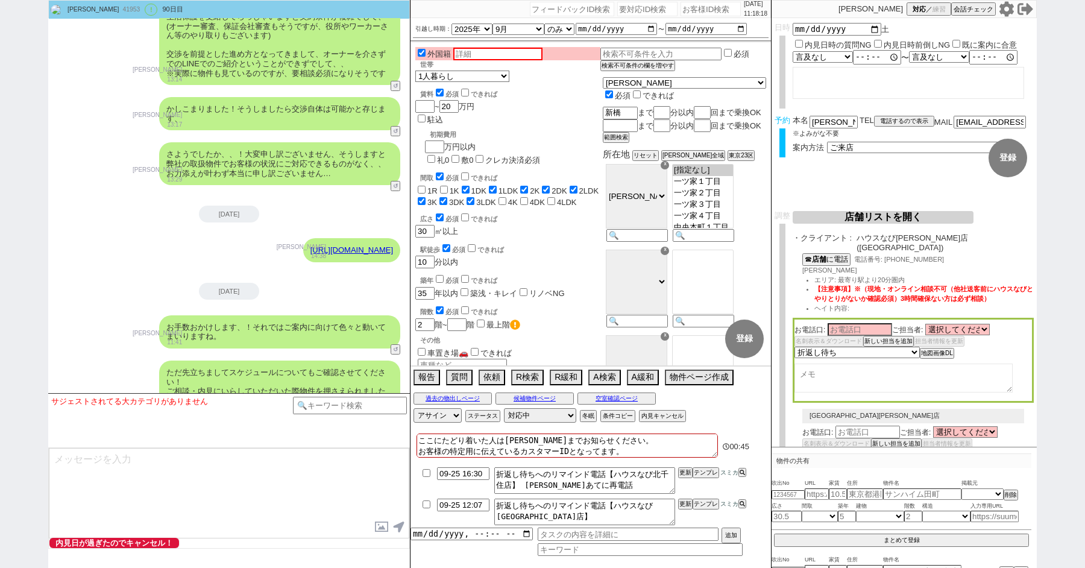
select select "3"
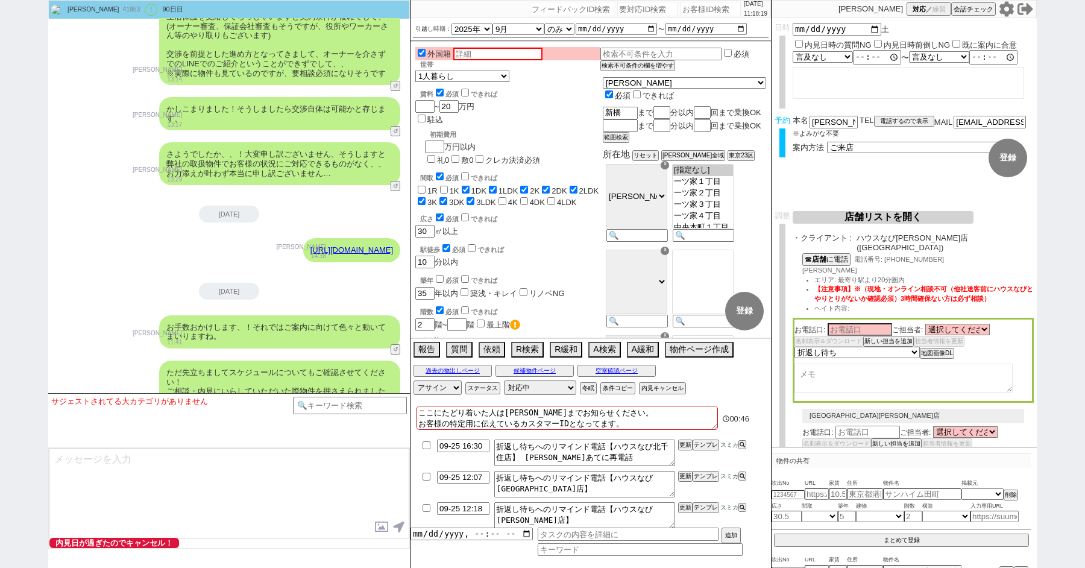
click at [839, 374] on textarea at bounding box center [904, 378] width 218 height 29
type textarea "9/25 公休　[DATE]出社"
click at [600, 273] on div "築年 必須 できれば" at bounding box center [510, 279] width 180 height 12
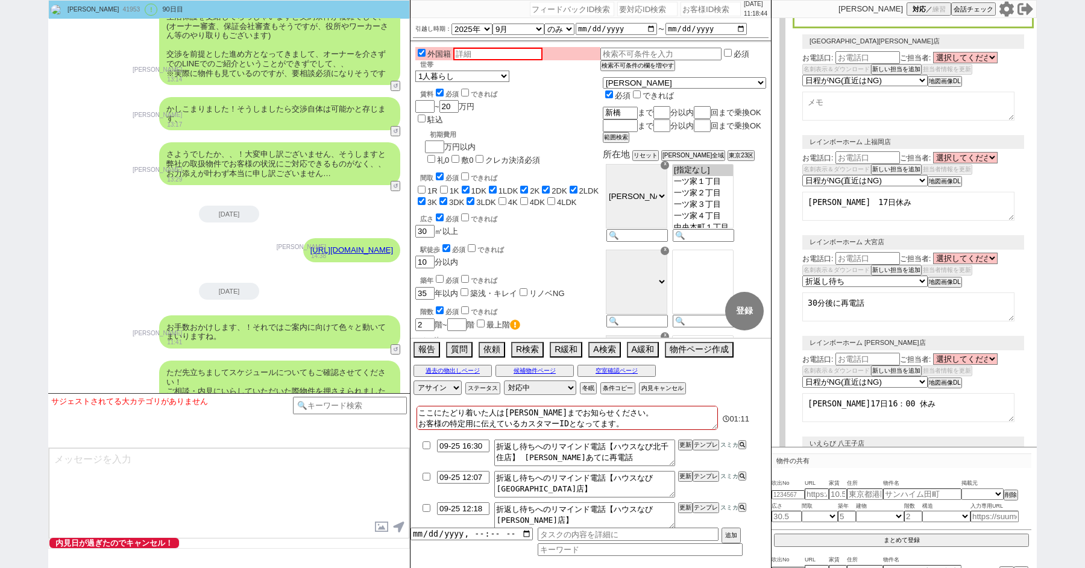
scroll to position [0, 0]
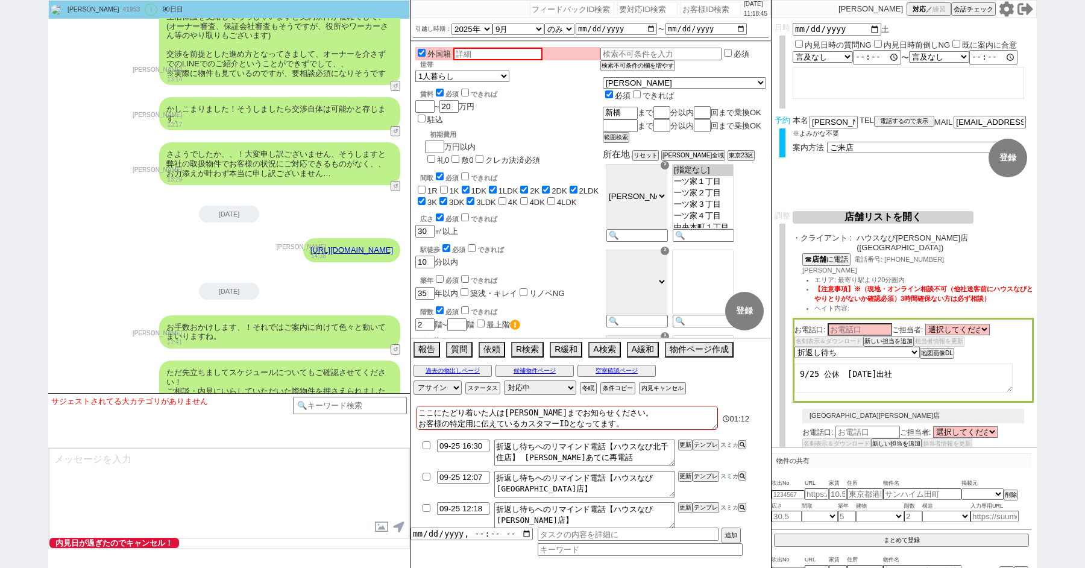
click at [861, 218] on button "店舗リストを開く" at bounding box center [883, 217] width 181 height 13
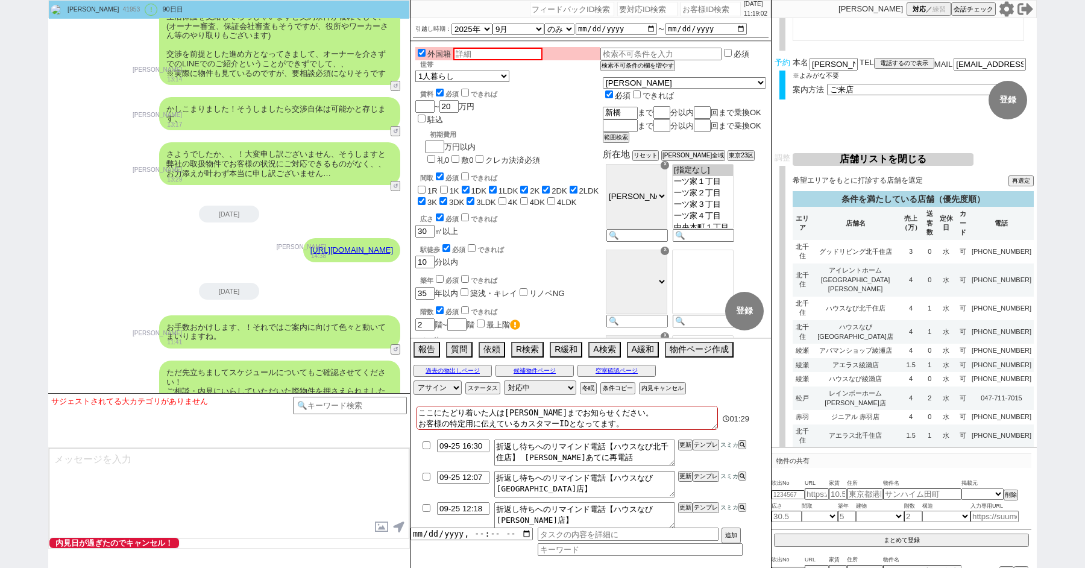
scroll to position [3316, 0]
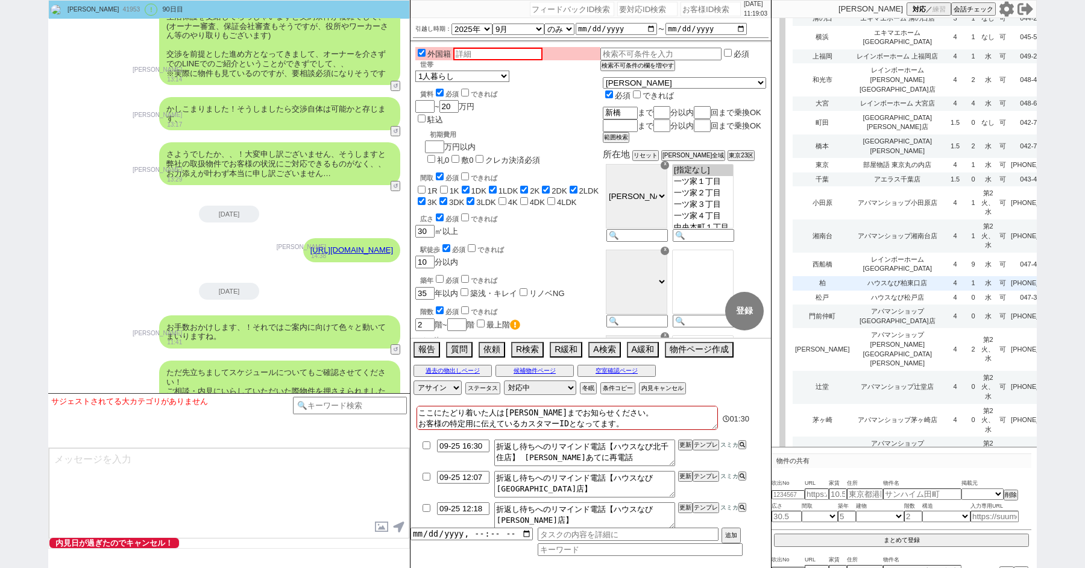
click at [871, 276] on td "ハウスなび柏東口店" at bounding box center [897, 283] width 91 height 14
select select
select select "3"
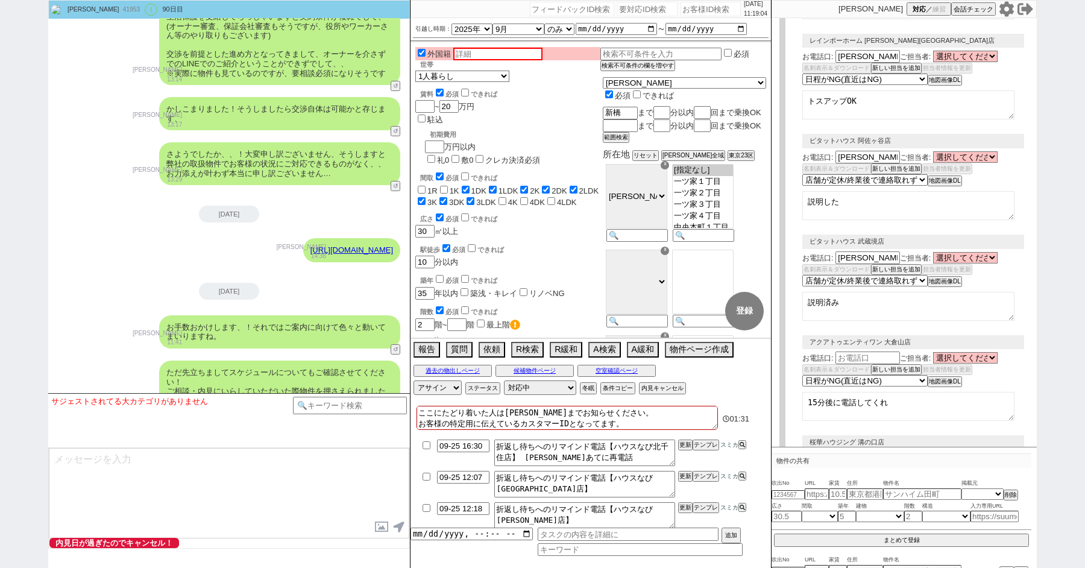
scroll to position [0, 0]
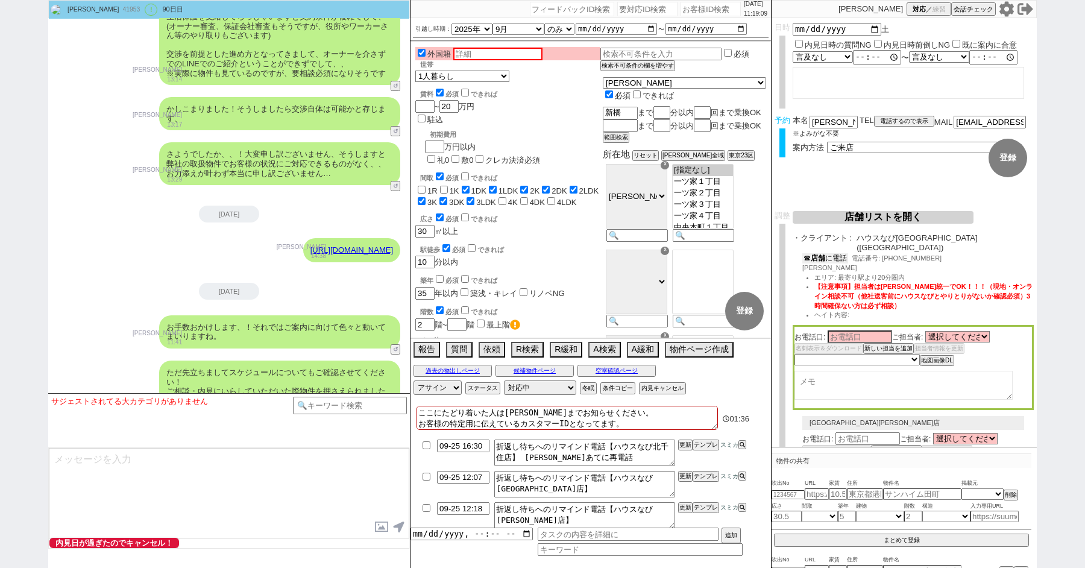
click at [830, 253] on button "☎ 店舗 に電話" at bounding box center [825, 258] width 46 height 10
click at [820, 356] on select "未定 希望で最短でOK 最短以外でOK 日程がNG(直近で別日提案可) 日程がNG(直近はNG) お客様ごとNG 折返し待ち 店舗が定休/終業後で連絡取れず" at bounding box center [857, 361] width 124 height 10
select select "3"
click at [795, 356] on select "未定 希望で最短でOK 最短以外でOK 日程がNG(直近で別日提案可) 日程がNG(直近はNG) お客様ごとNG 折返し待ち 店舗が定休/終業後で連絡取れず" at bounding box center [857, 361] width 124 height 10
select select "3"
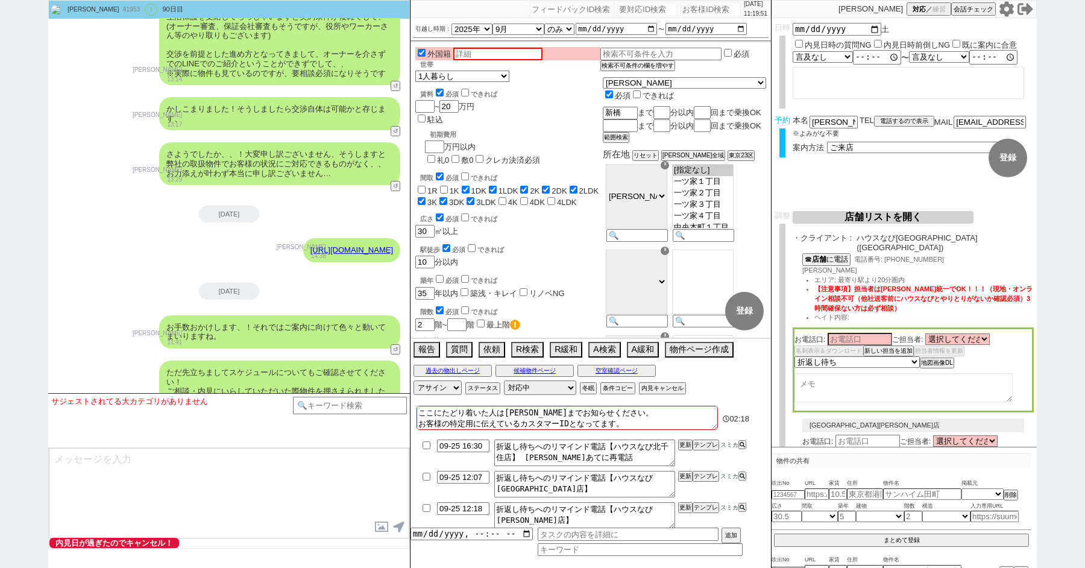
click at [819, 381] on textarea at bounding box center [904, 387] width 218 height 29
type textarea "9/25 接客中"
click at [423, 477] on input "checkbox" at bounding box center [426, 477] width 17 height 8
checkbox input "true"
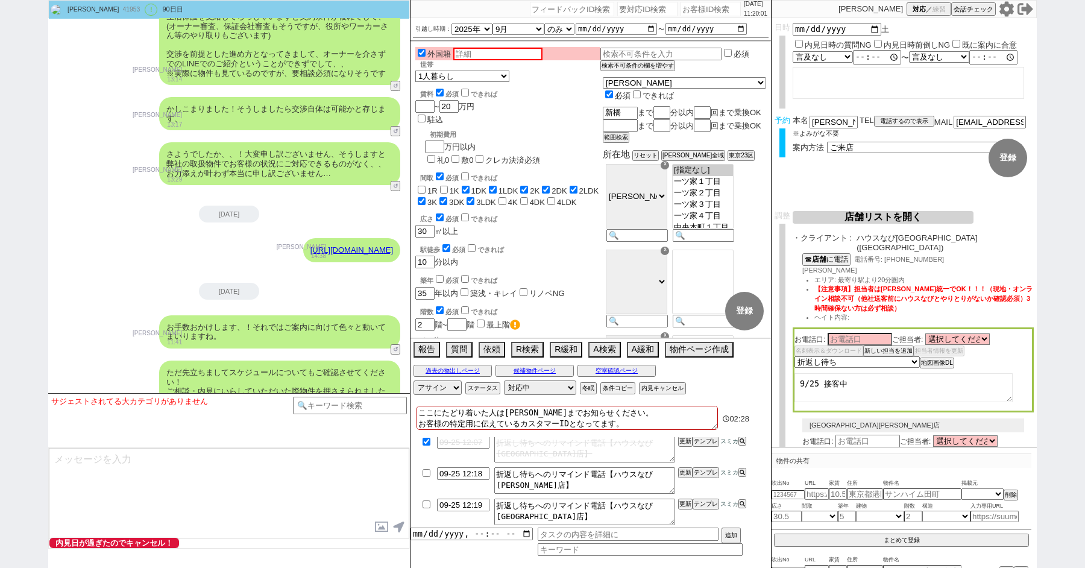
click at [426, 473] on input "checkbox" at bounding box center [426, 473] width 17 height 8
checkbox input "true"
click at [543, 508] on textarea "折返し待ちへのリマインド電話【ハウスなび[GEOGRAPHIC_DATA]店】" at bounding box center [584, 512] width 181 height 27
click at [470, 506] on input "09-25 12:19" at bounding box center [463, 504] width 52 height 10
type input "09-25 14:00"
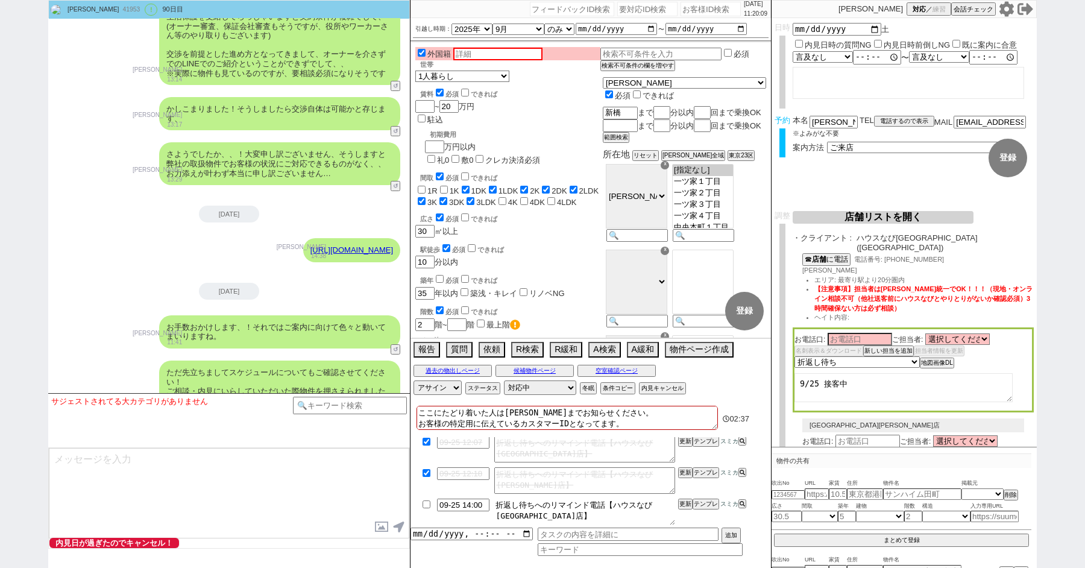
click at [561, 520] on textarea "折返し待ちへのリマインド電話【ハウスなび柏東口店】" at bounding box center [584, 512] width 181 height 27
type textarea "折返し待ちへのリマインド電話【ハウスなび柏東口店】 接客中"
click at [685, 502] on button "更新" at bounding box center [684, 504] width 12 height 8
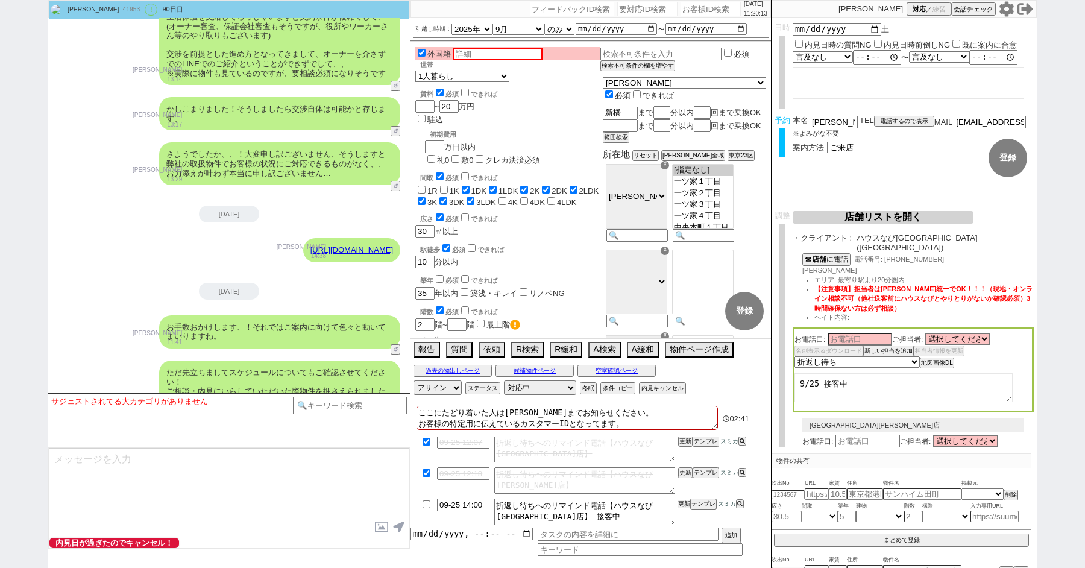
click at [685, 502] on button "更新" at bounding box center [684, 504] width 12 height 8
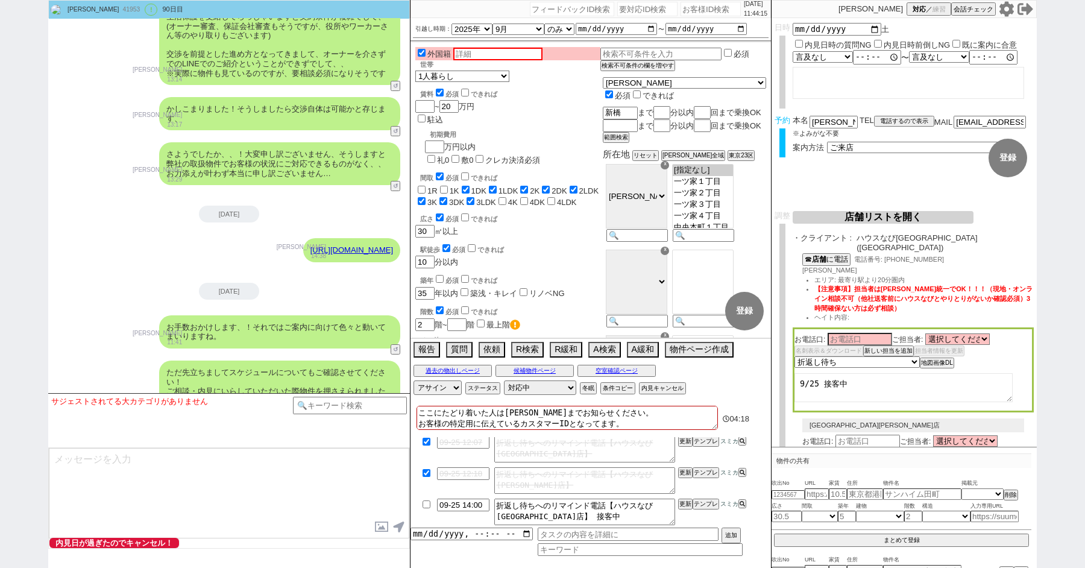
scroll to position [34, 0]
click at [866, 376] on textarea "9/25 接客中" at bounding box center [904, 387] width 218 height 29
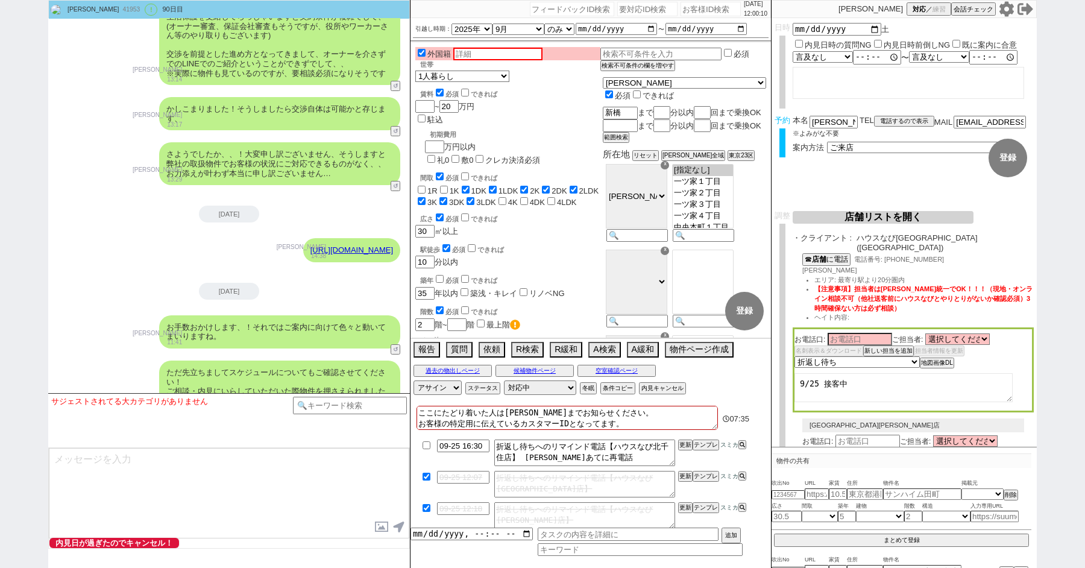
scroll to position [366, 0]
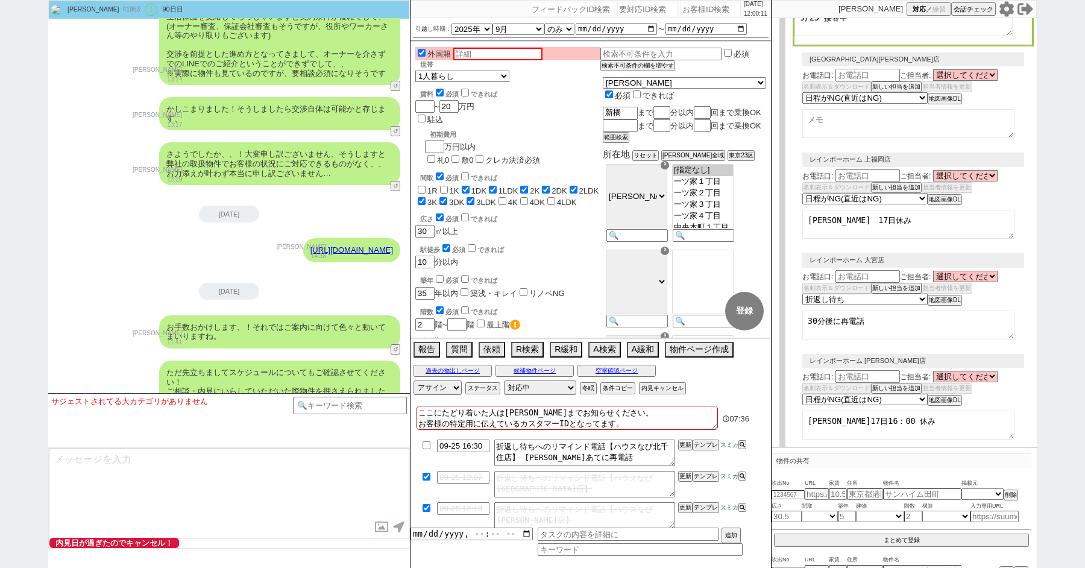
click at [558, 242] on div "駅徒歩 必須 できれば" at bounding box center [510, 248] width 180 height 12
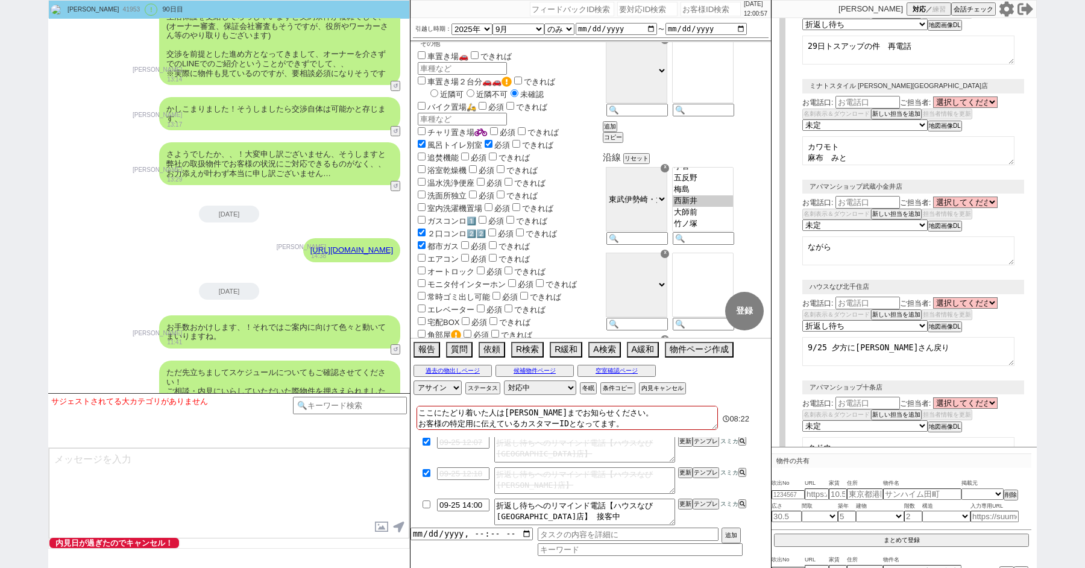
scroll to position [7, 0]
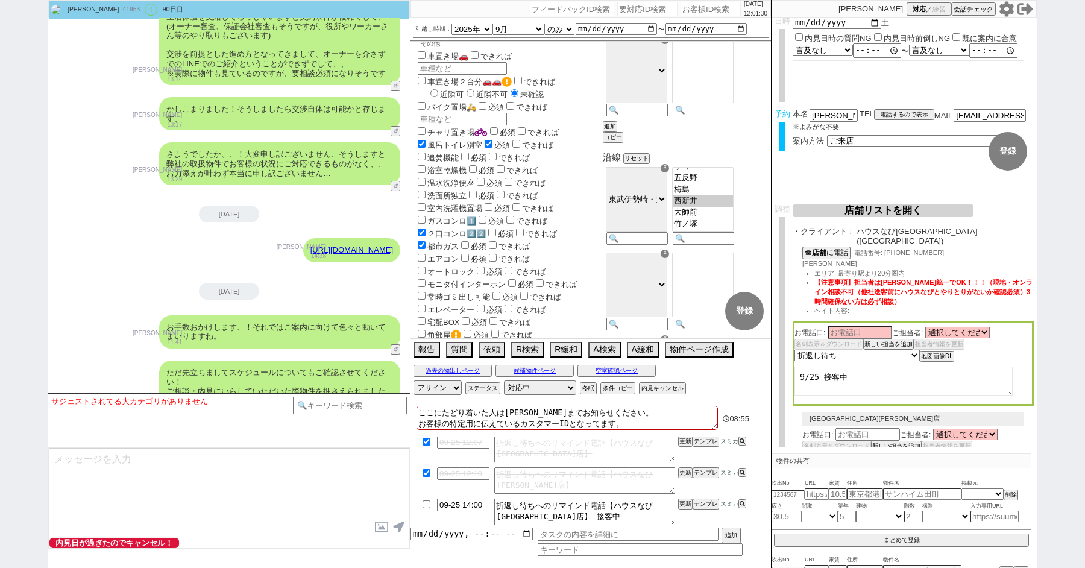
click at [589, 201] on div "室内洗濯機置場 必須 できれば" at bounding box center [507, 207] width 185 height 13
click at [873, 370] on textarea "9/25 接客中" at bounding box center [904, 381] width 218 height 29
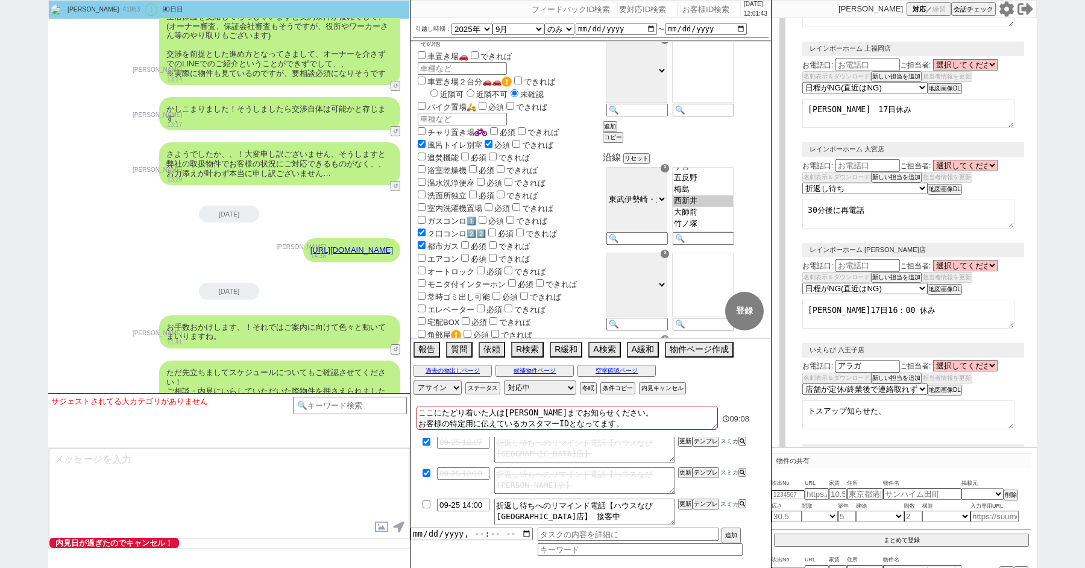
scroll to position [7982, 0]
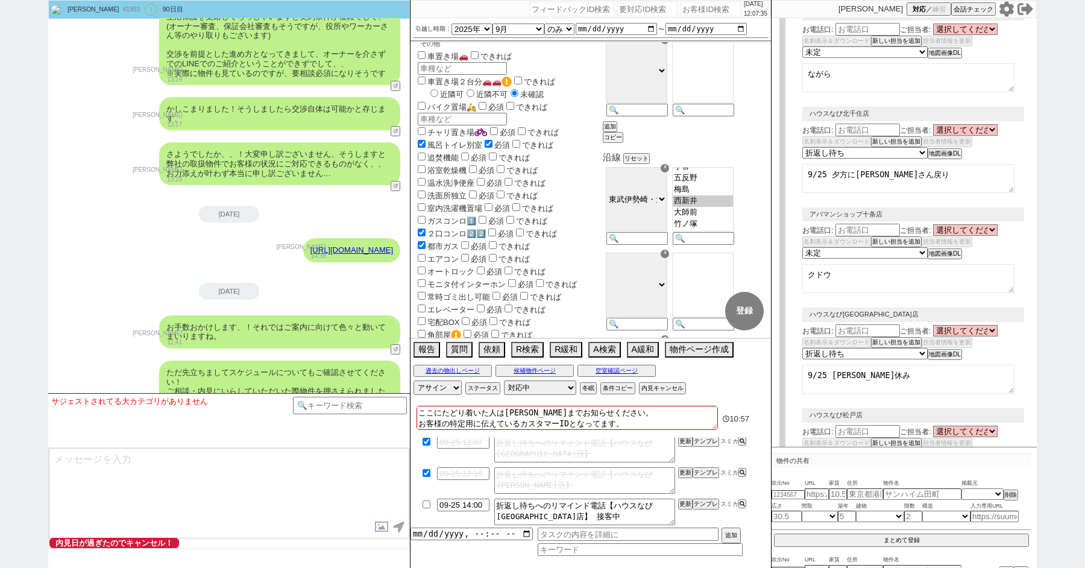
click at [4, 211] on div "青木琢磨 41953 ! 0 90日目 冬眠中 自社客 スミカ スミカ_BPO チャット全表示 2019-05-12 新しくフォローされました (12:01:…" at bounding box center [542, 284] width 1085 height 568
paste input "616141"
type input "616141"
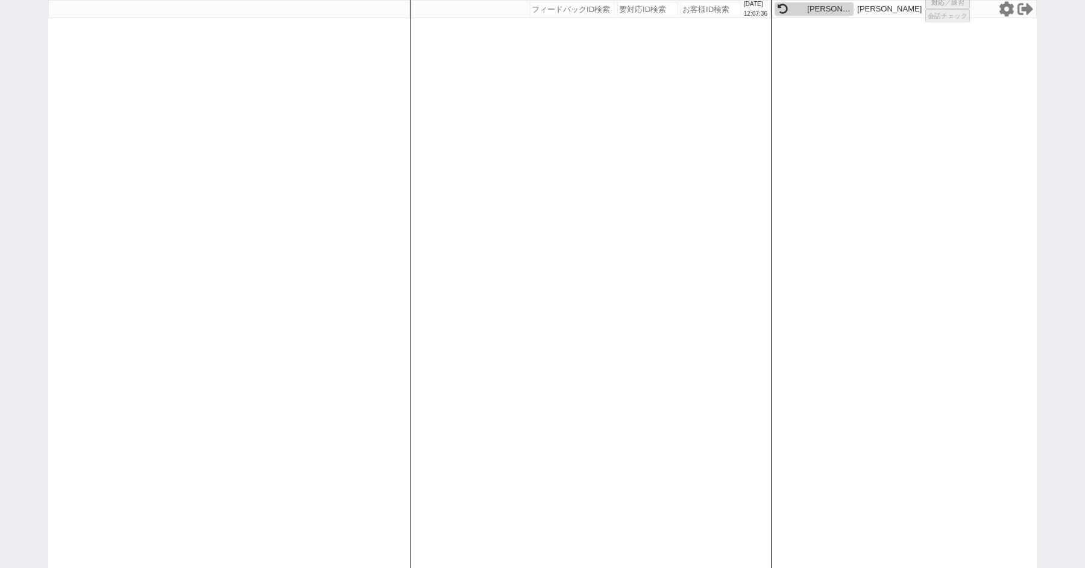
select select "1"
select select "2"
select select "10"
select select
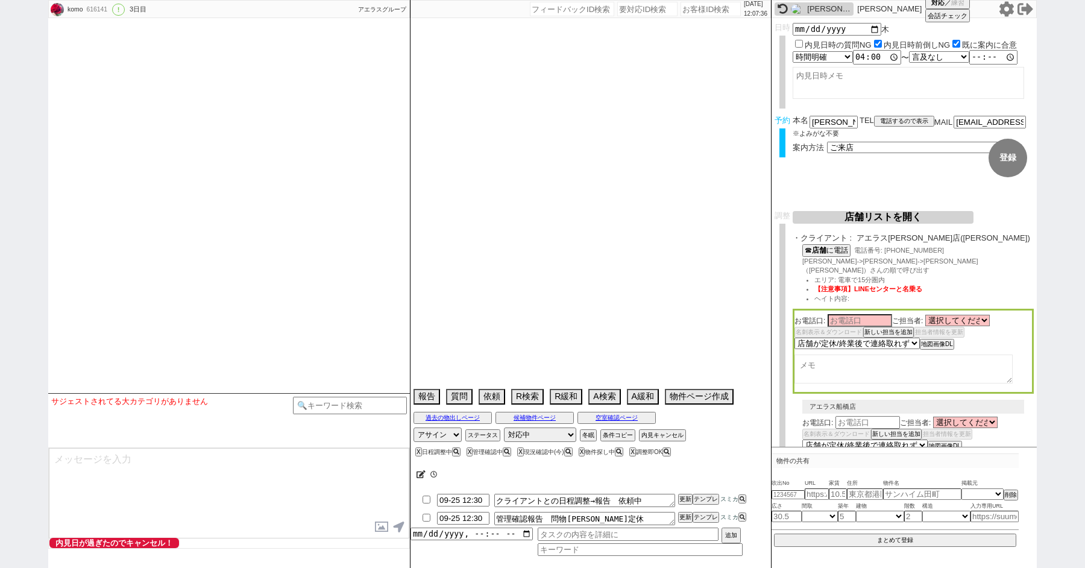
type textarea "店舗からLINE登録するよう言われた @会話成り立たない　他社なし @物件見れないと燃えそうなので当日調整にする"
select select "13"
select select "0"
select select "12"
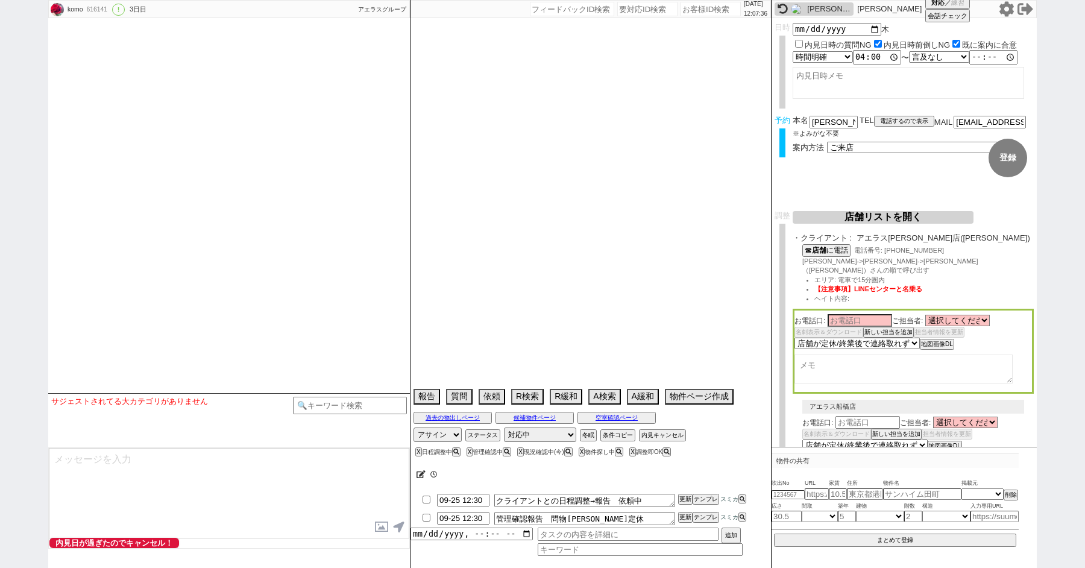
select select "12"
select select "431"
select select "24"
select select "770"
select select "115"
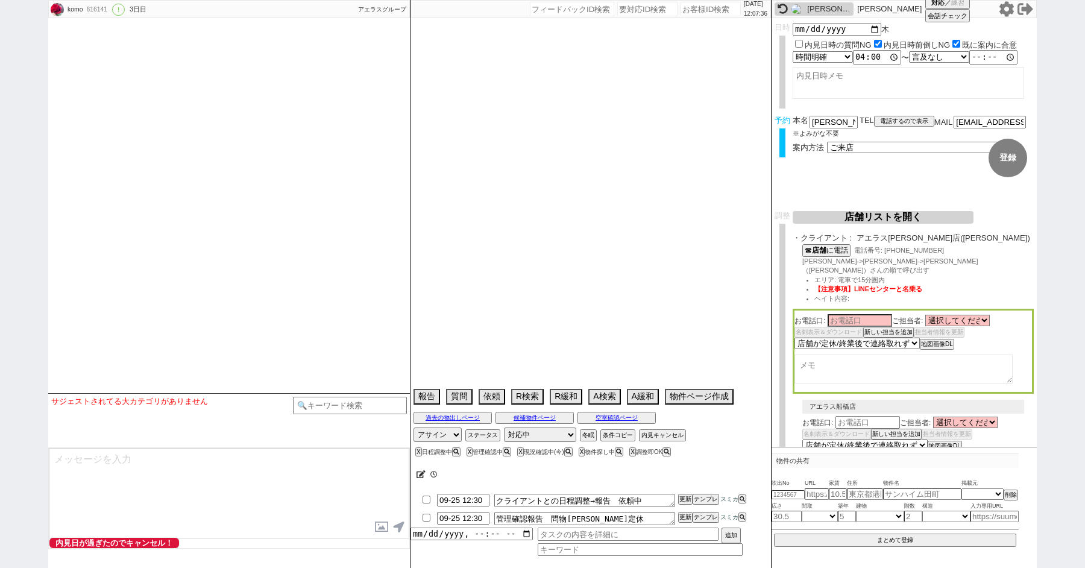
select select "29"
select select "882"
select select "118"
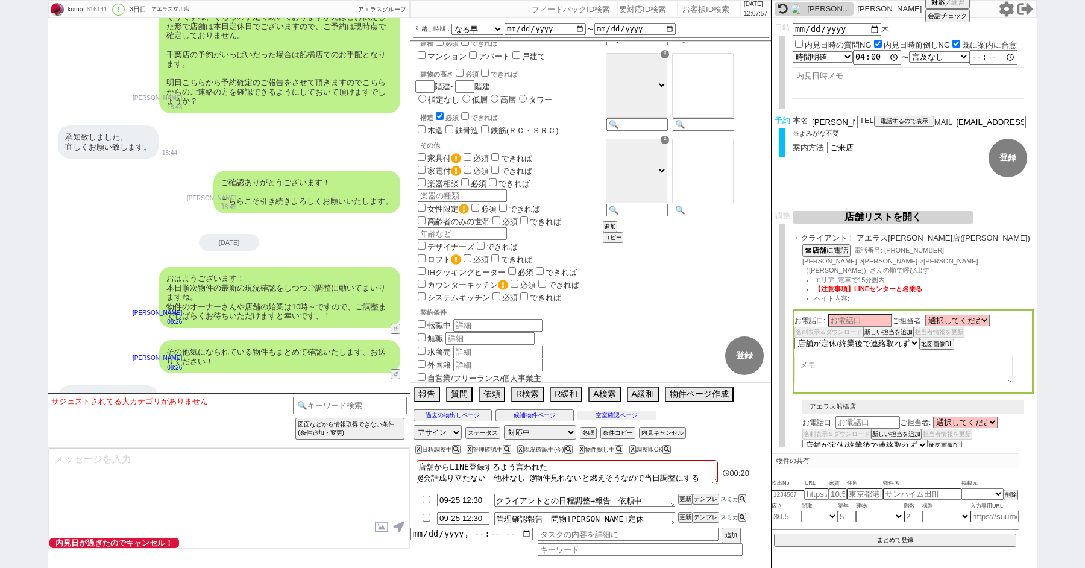
click at [614, 419] on button "空室確認ページ" at bounding box center [617, 416] width 78 height 10
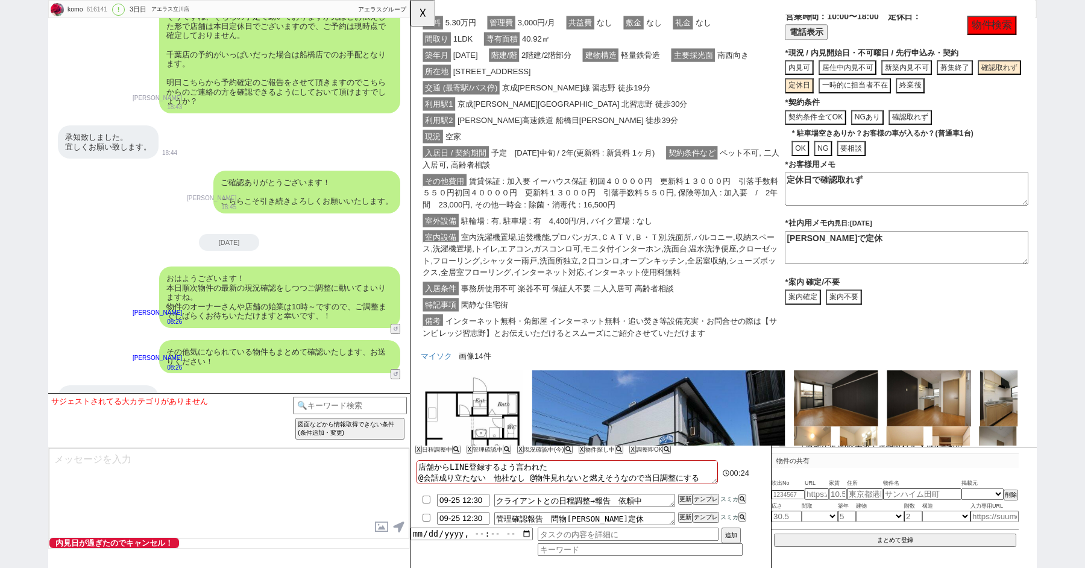
scroll to position [0, 0]
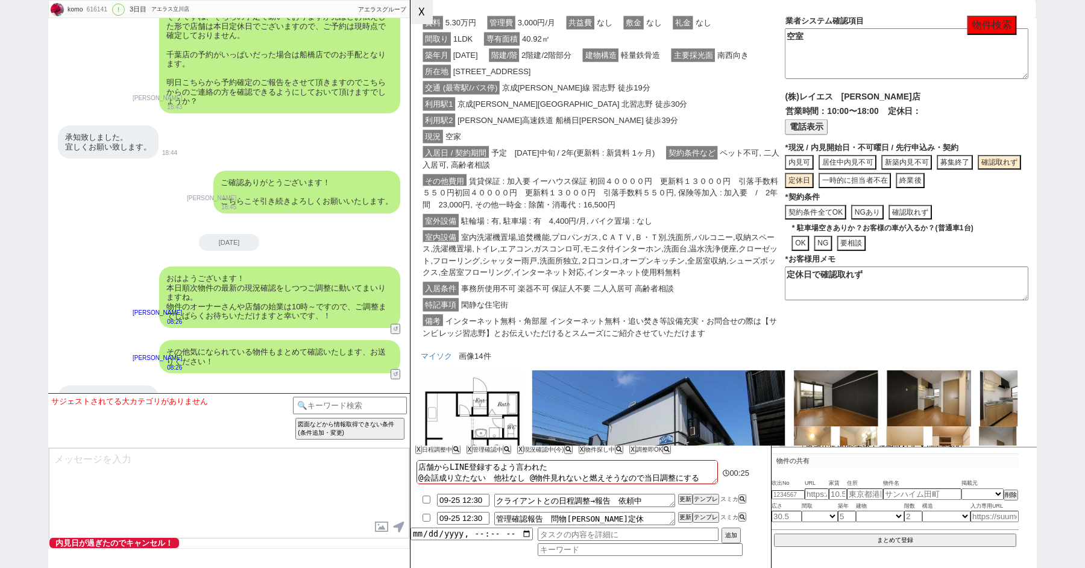
click at [421, 2] on button "☓" at bounding box center [422, 12] width 22 height 24
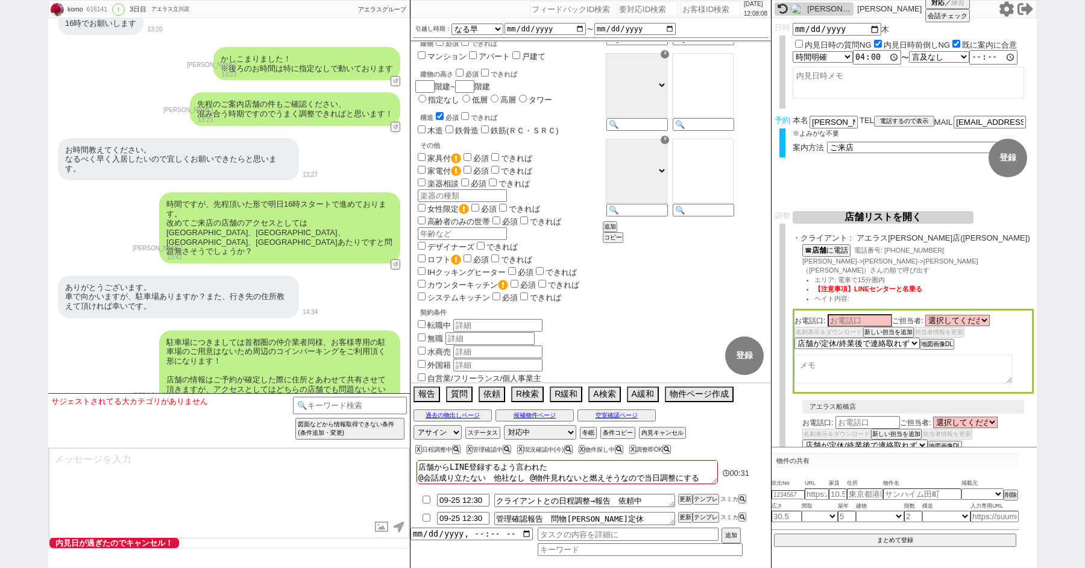
scroll to position [4717, 0]
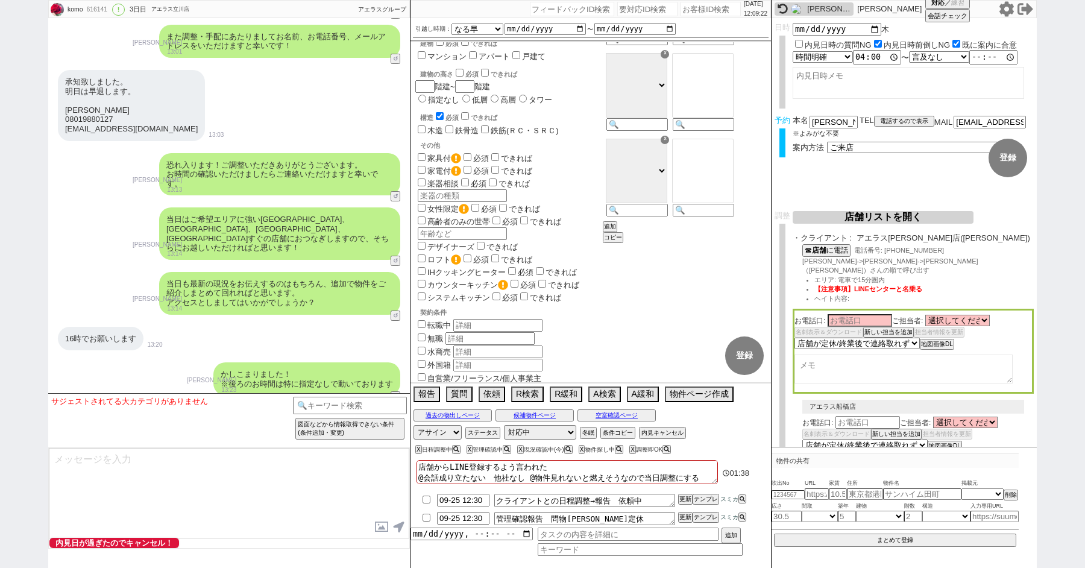
paste input "614229"
type input "614229"
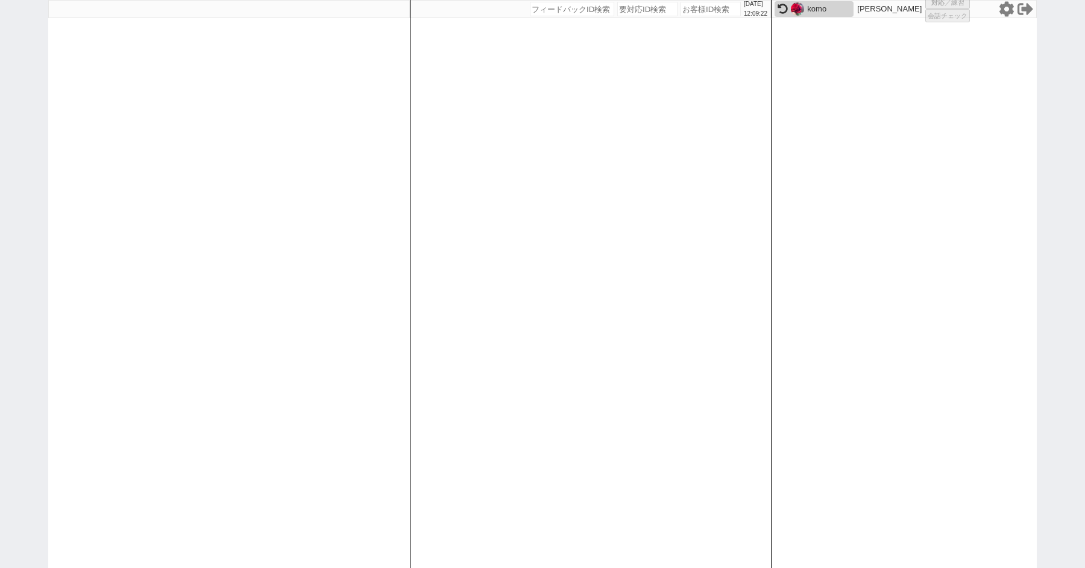
select select "6"
select select "1"
select select "2"
select select
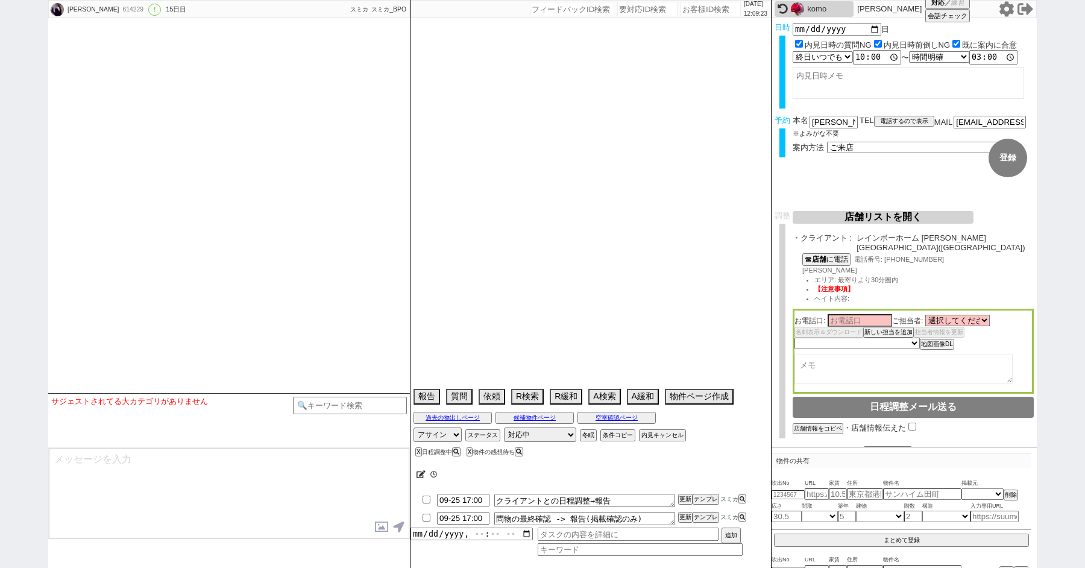
type textarea "ヴィラ彩風の近くに住んでいる 当日までの内見予定なし"
select select "2026"
select select "5"
select select "37"
select select "6"
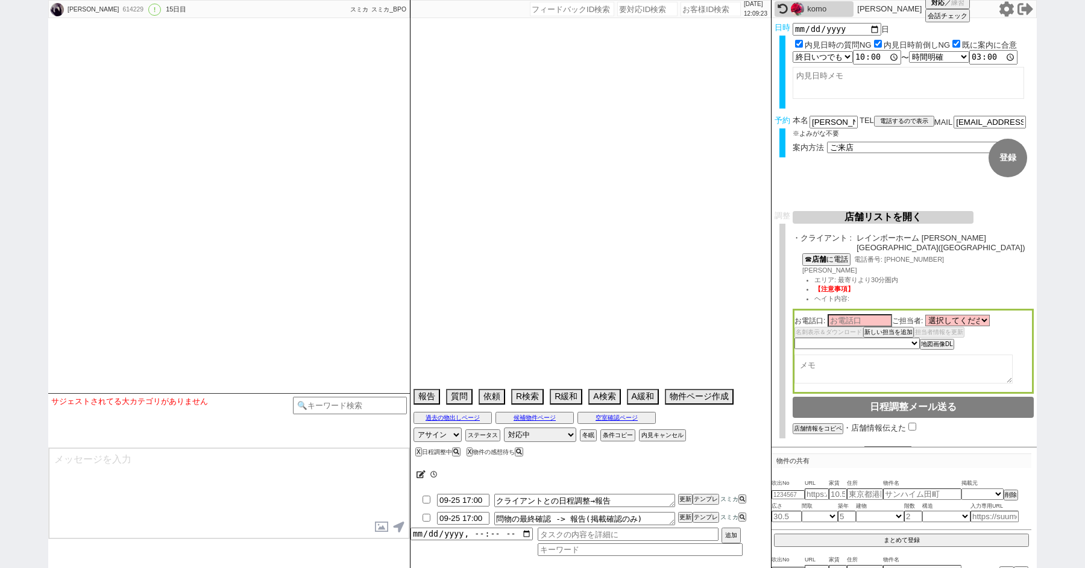
select select "25"
select select "785"
select select "16"
select select "531"
select select "23"
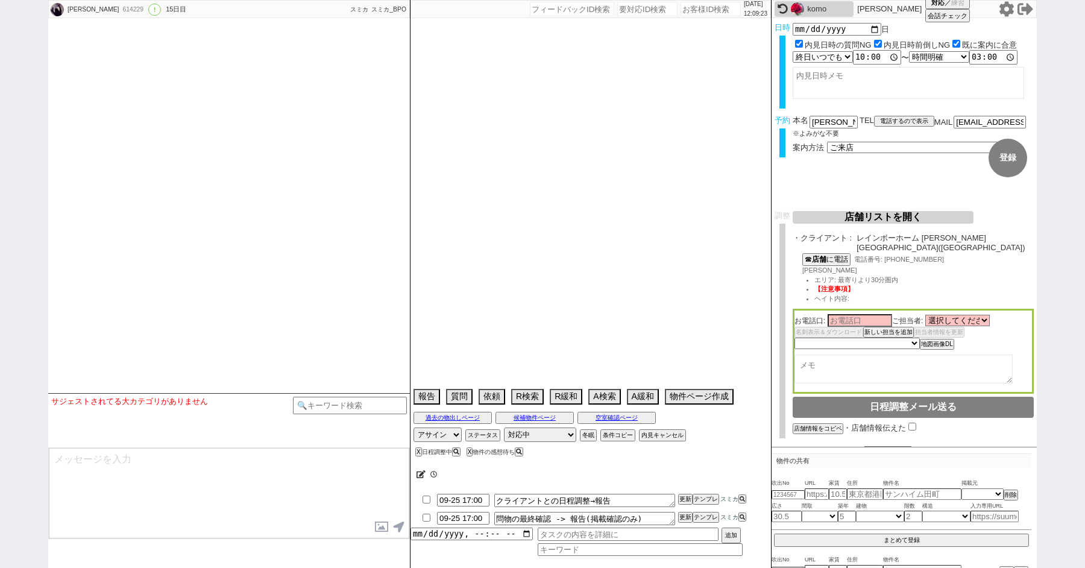
select select "33"
select select "969"
select select "812"
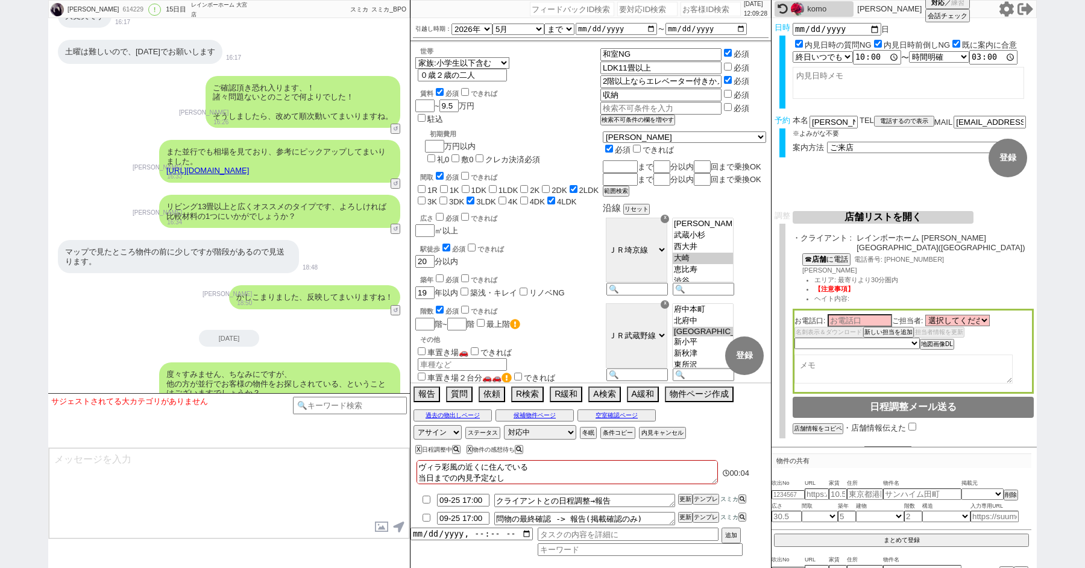
scroll to position [12759, 0]
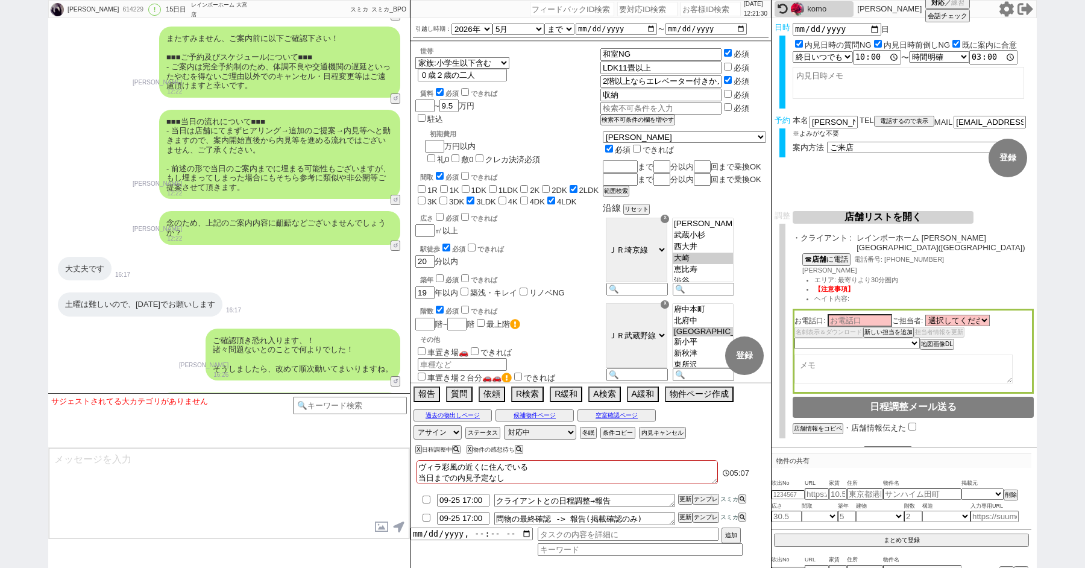
click at [36, 122] on div "悠 614229 ! 0 15日目 レインボーホーム 大宮店 冬眠中 自社客 スミカ スミカ_BPO チャット全表示 2025-09-11 新しくフォローされ…" at bounding box center [542, 284] width 1085 height 568
paste input "615204"
type input "615204"
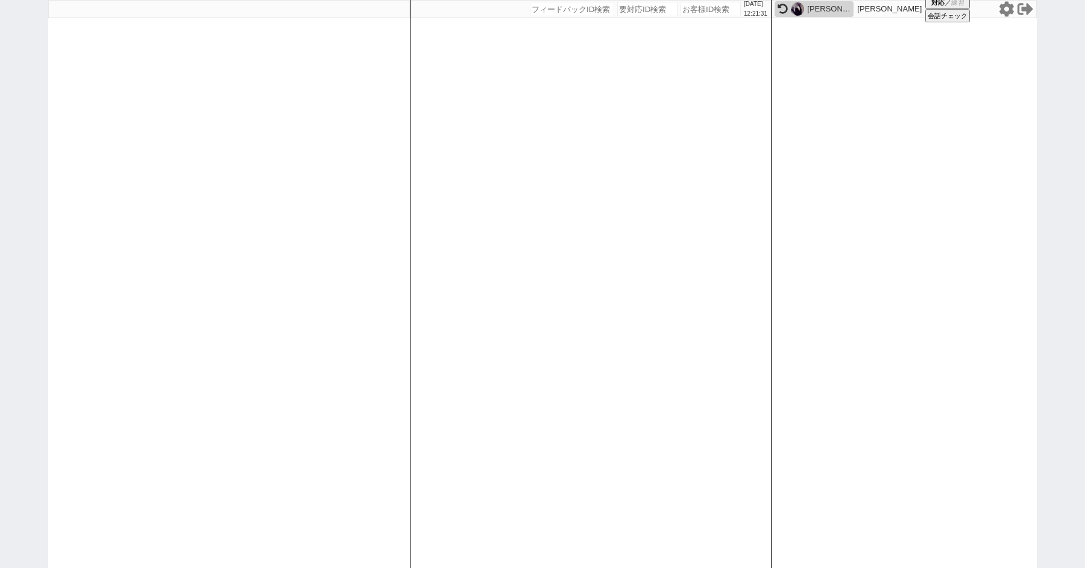
select select "1"
select select
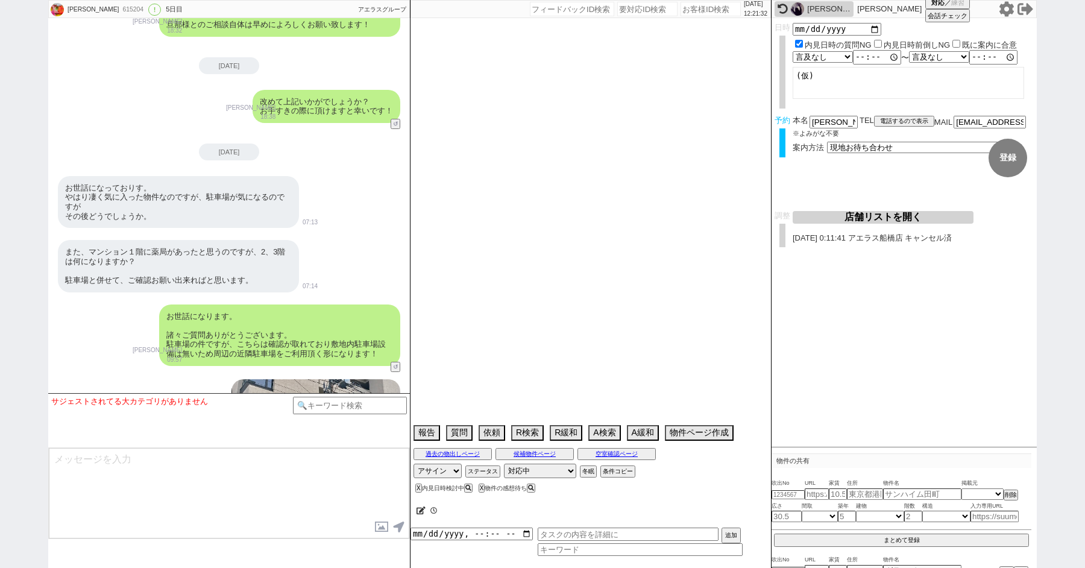
type textarea "@23日の予定は9/22連絡予定 Mellow Guotoku他社で内見済み SC 江口 レスポンスが長期でない方には手数料キャンペーンのメール送ってる、実際…"
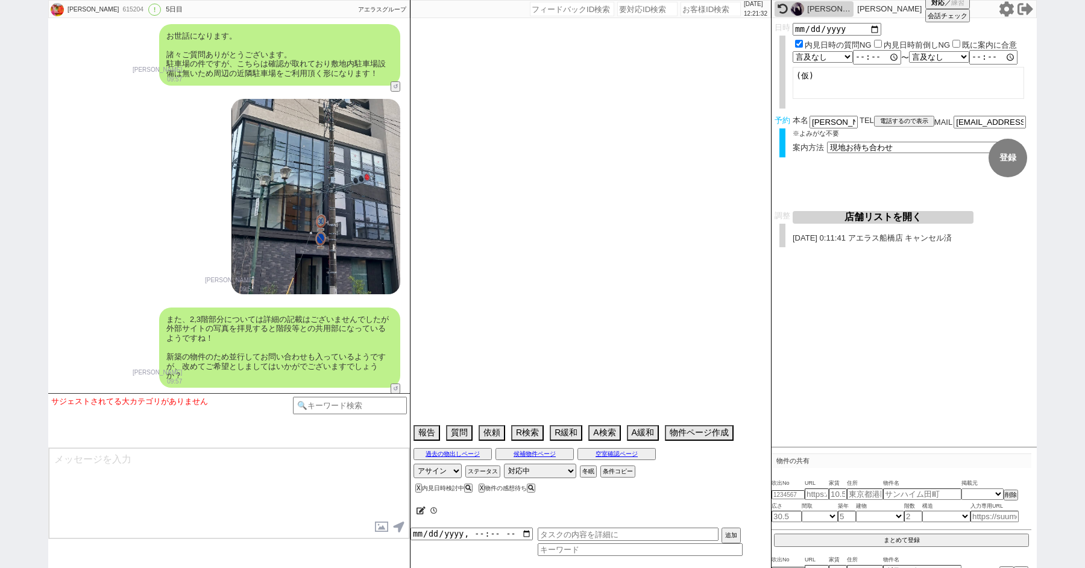
select select "2025"
select select "9"
select select "35"
select select "1"
select select "63"
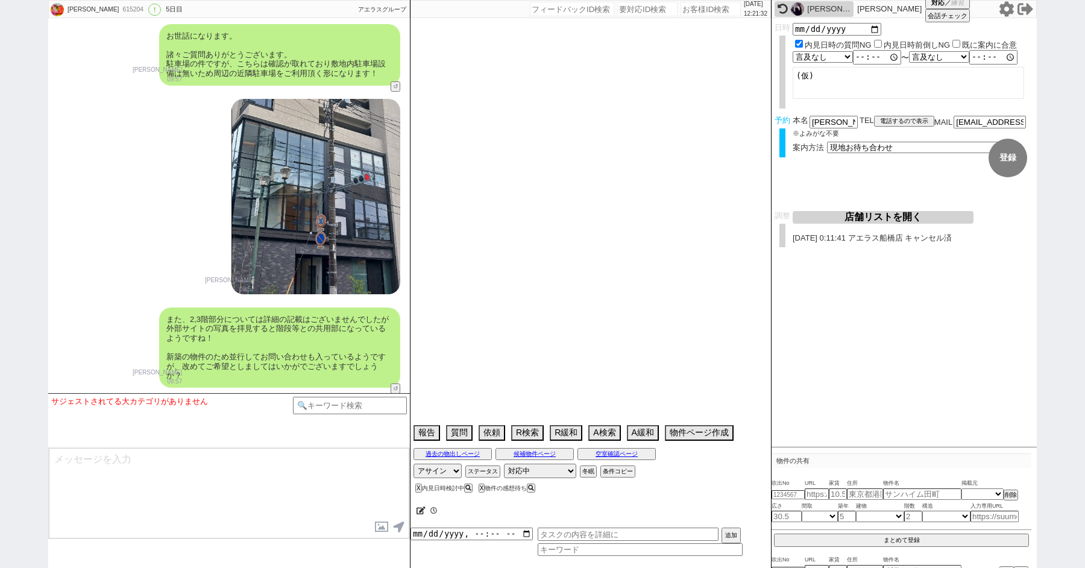
select select "1536"
select select "814"
select select "75"
select select "1790"
select select "62"
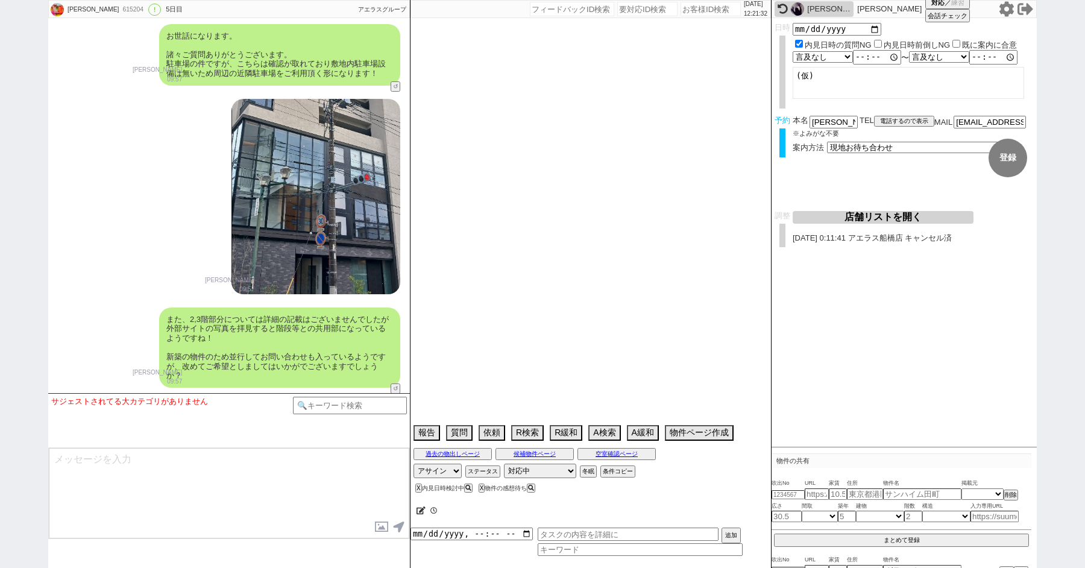
select select "1515"
select select "59"
select select "1464"
select select "12"
select select "428"
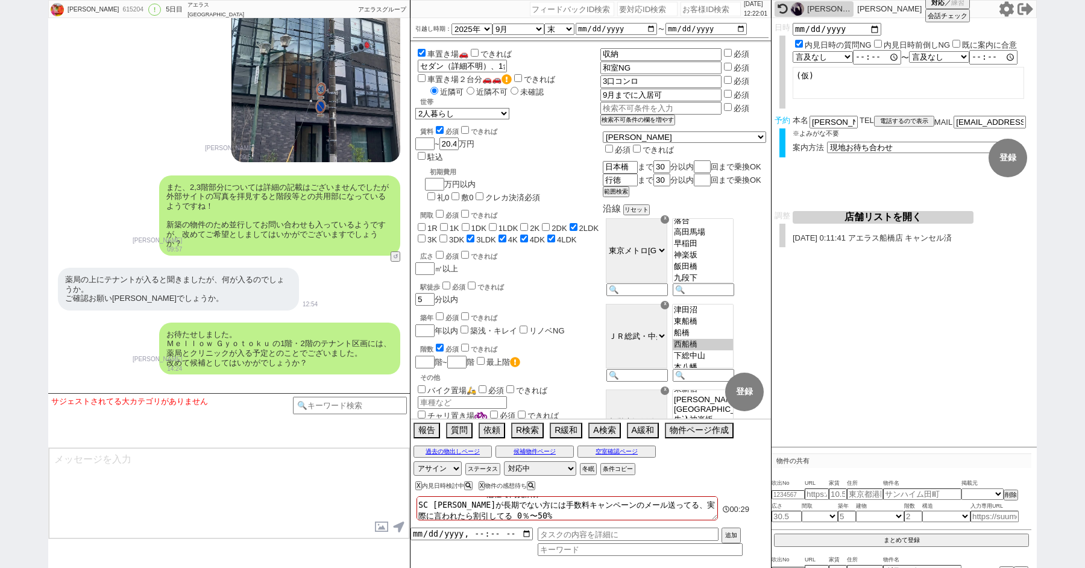
scroll to position [6846, 0]
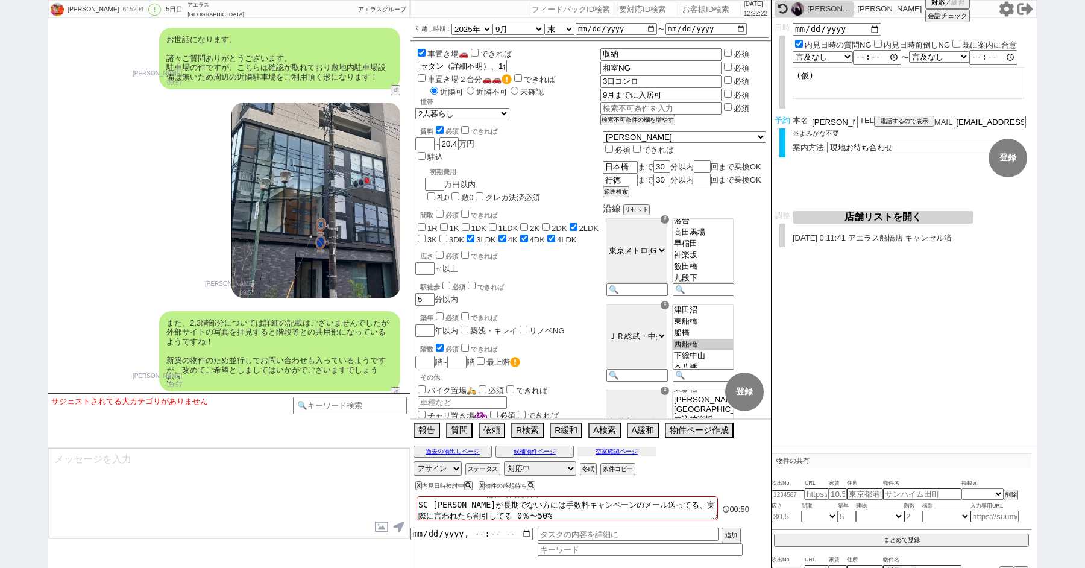
click at [624, 450] on button "空室確認ページ" at bounding box center [617, 452] width 78 height 10
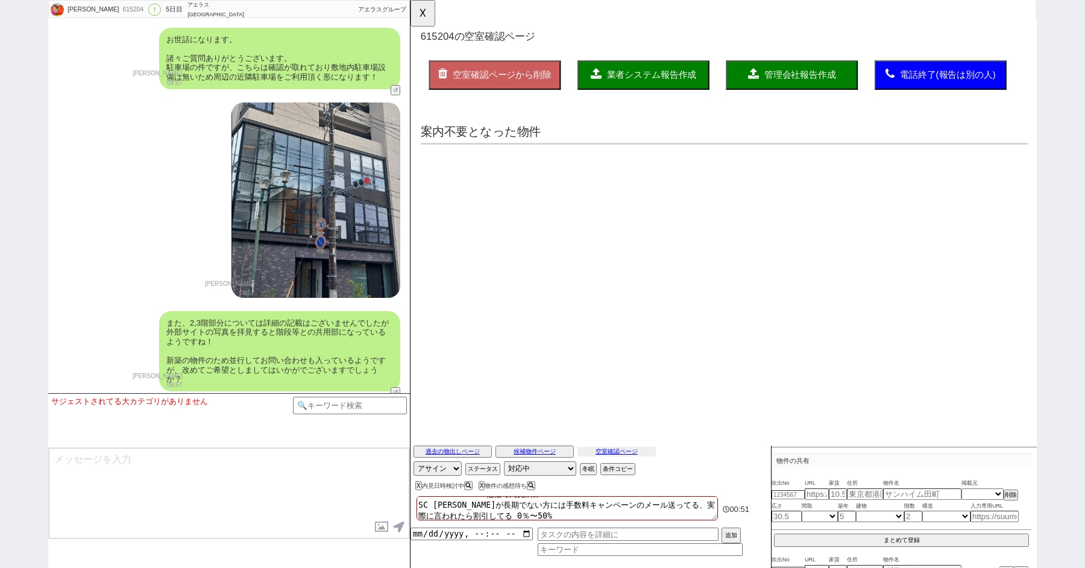
scroll to position [0, 0]
select select "another_room"
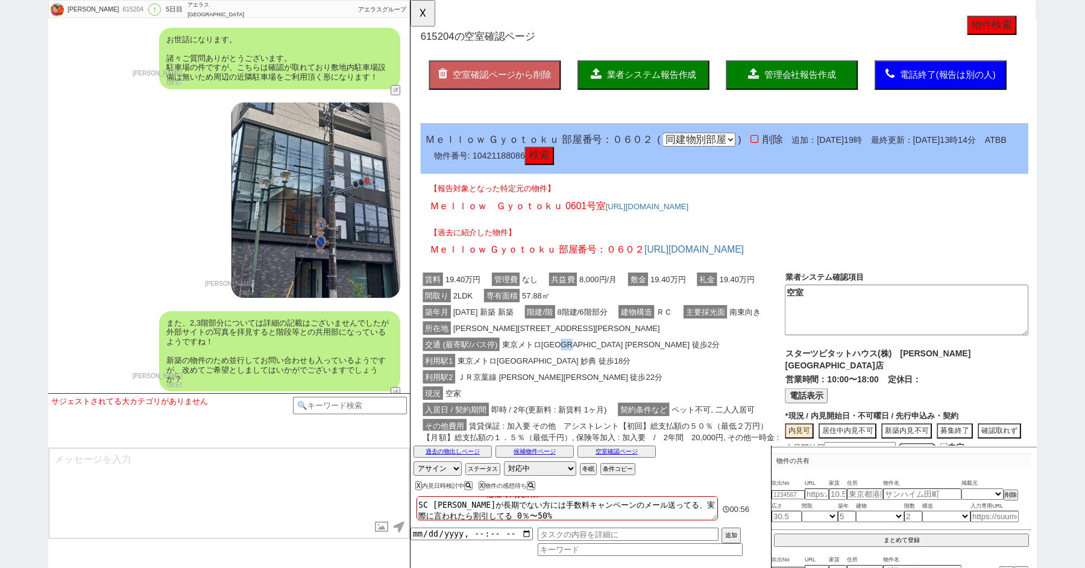
drag, startPoint x: 582, startPoint y: 384, endPoint x: 594, endPoint y: 384, distance: 12.1
click at [594, 377] on span "東京メトロ東西線 行徳 徒歩2分" at bounding box center [625, 370] width 239 height 14
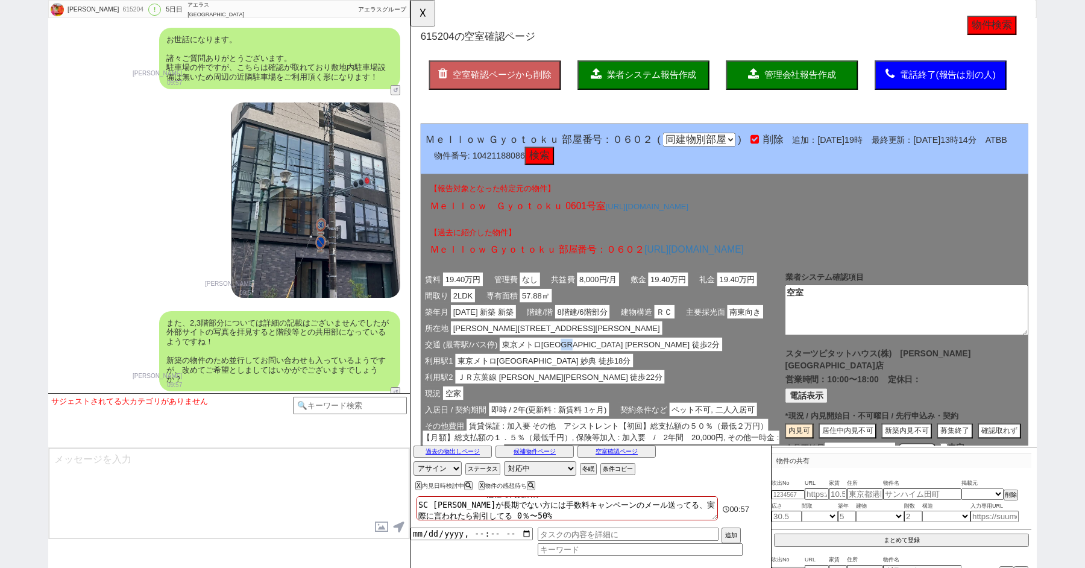
copy span "行徳"
drag, startPoint x: 458, startPoint y: 367, endPoint x: 564, endPoint y: 365, distance: 105.5
click at [564, 360] on span "市川市行徳駅前２丁目８－１" at bounding box center [567, 352] width 227 height 14
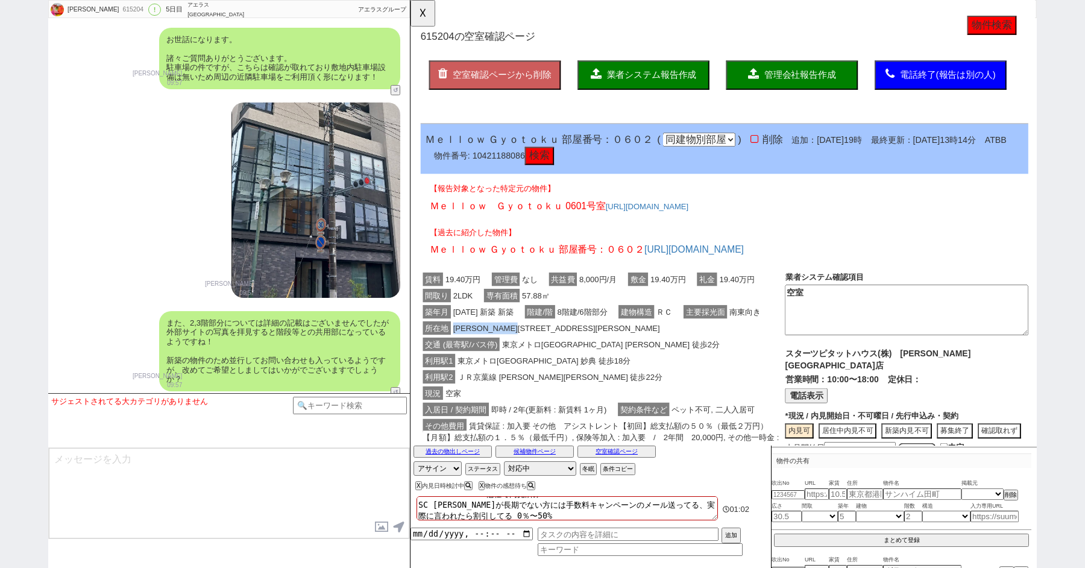
copy span "市川市行徳駅前２丁目８－１"
click at [204, 499] on textarea at bounding box center [229, 493] width 361 height 90
paste textarea "https://carparking.jp/area/region/122030709/?lat=35.6818037&lng=139.9156231"
click at [104, 458] on textarea "https://carparking.jp/area/region/122030709/?lat=35.6818037&lng=139.9156231" at bounding box center [229, 493] width 361 height 90
click at [266, 503] on textarea "周辺のパーキングですがいくつかネット情報に出ているようでした。 https://carparking.jp/area/region/122030709/?la…" at bounding box center [229, 493] width 361 height 90
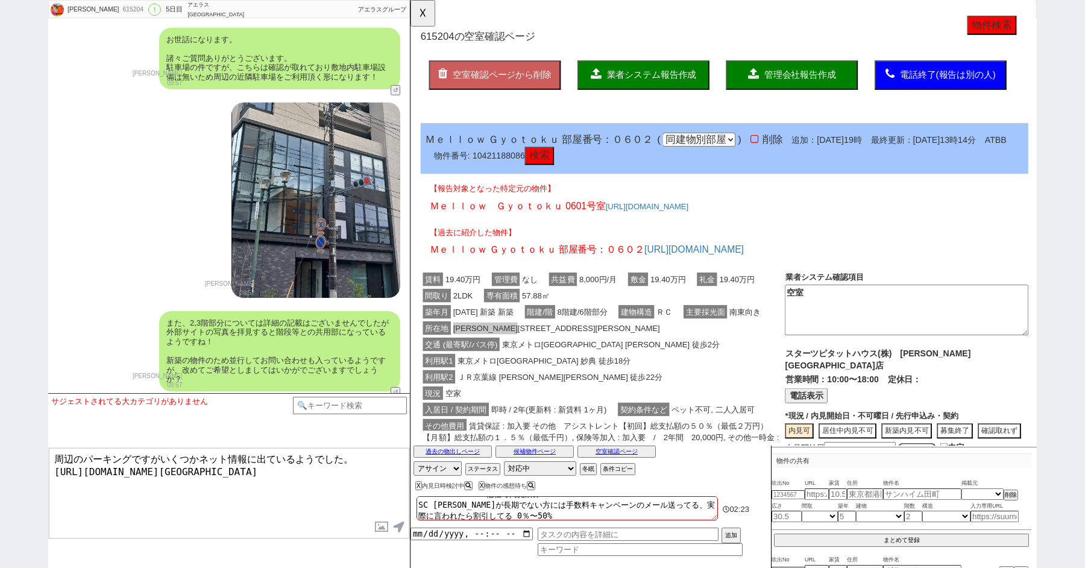
type textarea "周辺のパーキングですがいくつかネット情報に出ているようでした。 https://carparking.jp/area/region/122030709/?la…"
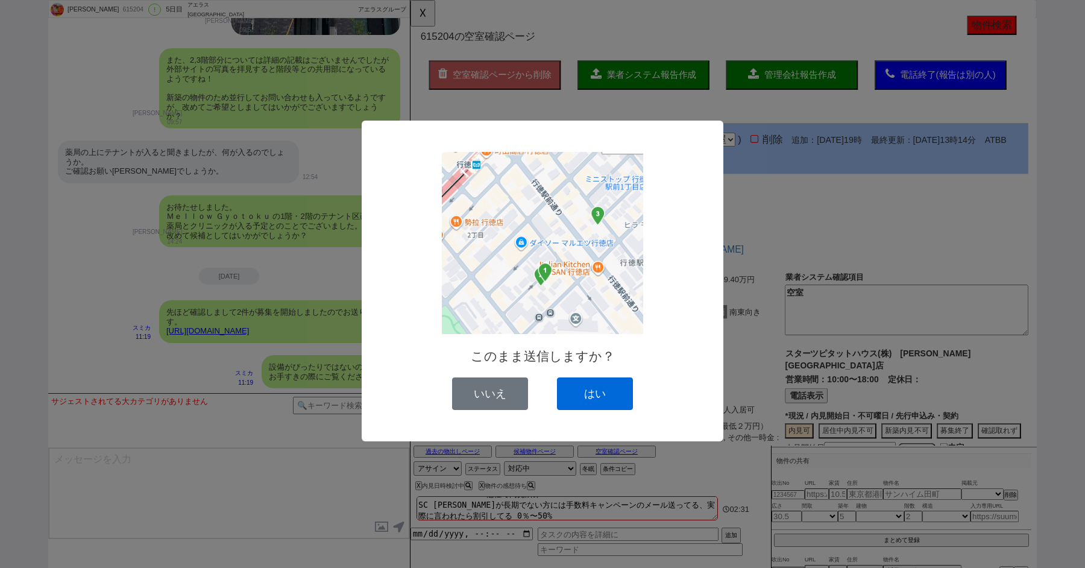
click at [588, 399] on button "はい" at bounding box center [595, 393] width 76 height 33
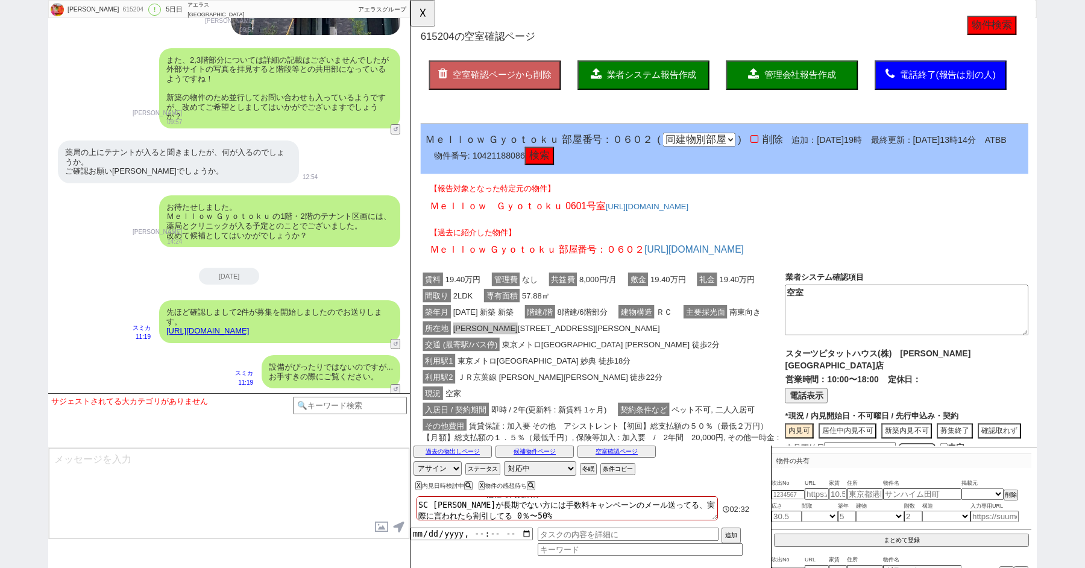
scroll to position [7275, 0]
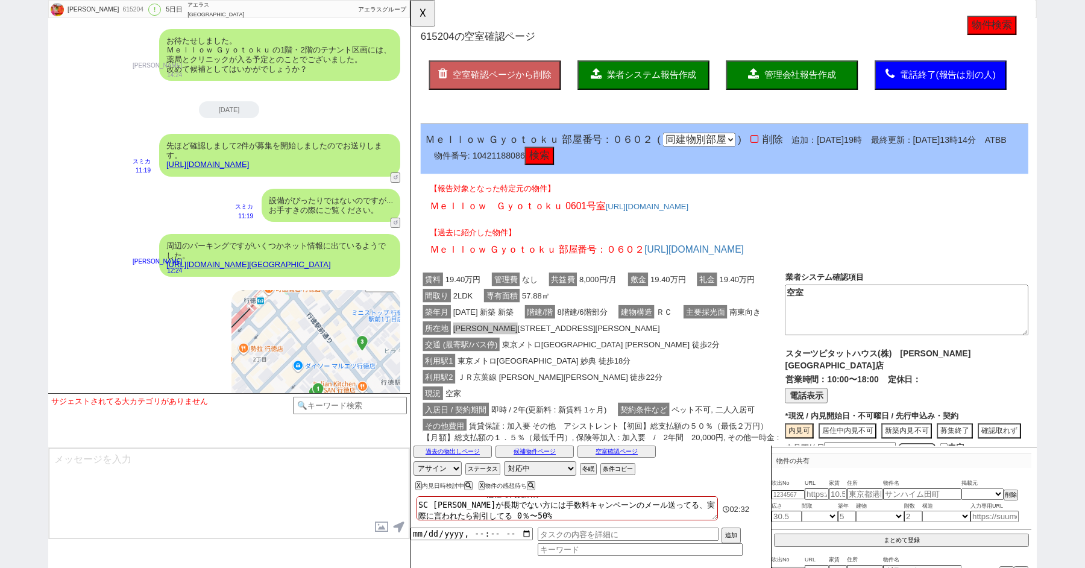
click at [222, 499] on textarea at bounding box center [229, 493] width 361 height 90
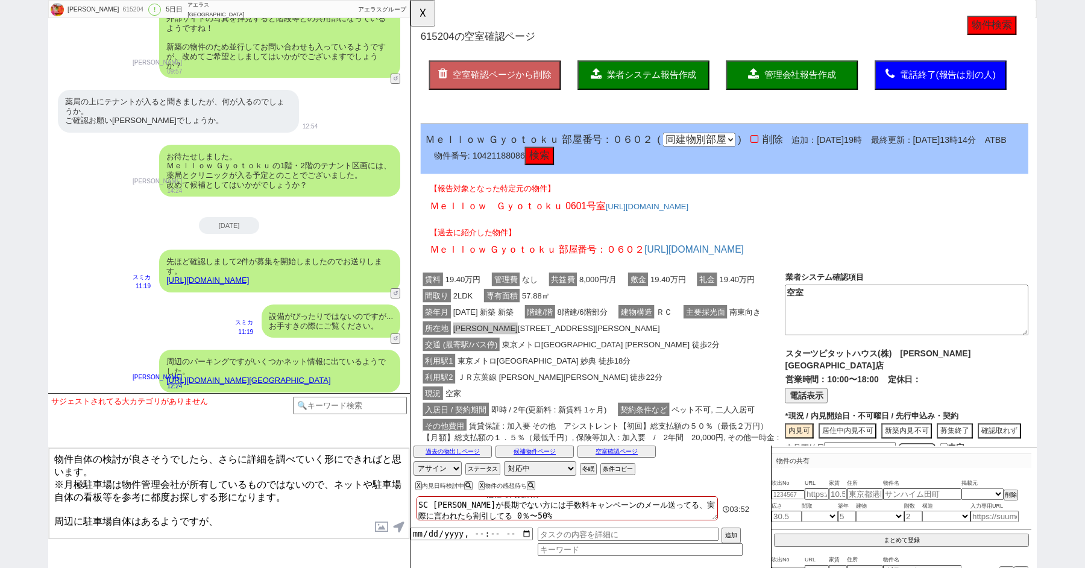
scroll to position [7039, 0]
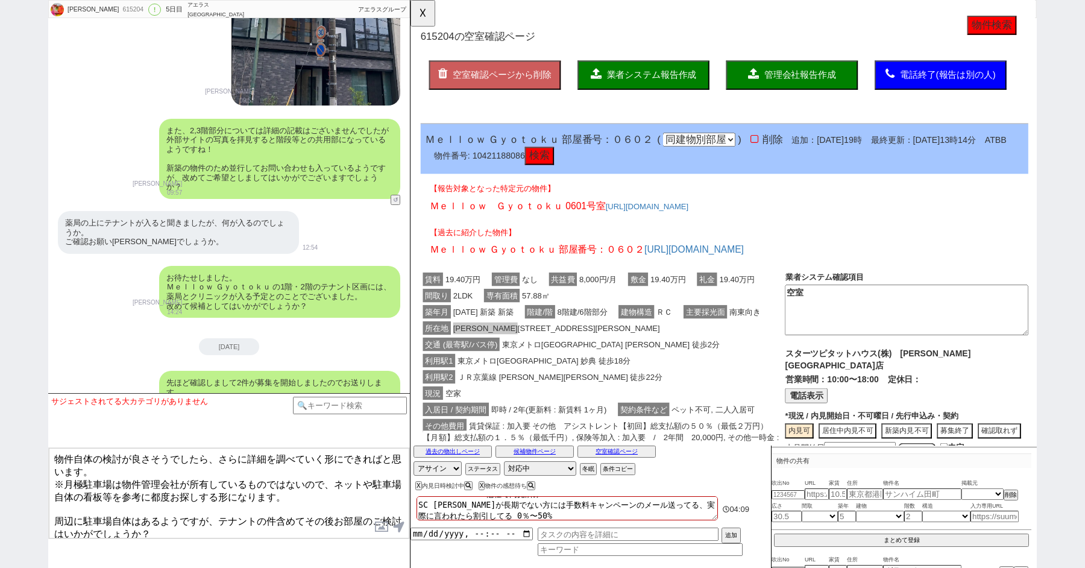
type textarea "物件自体の検討が良さそうでしたら、さらに詳細を調べていく形にできればと思います。 ※月極駐車場は物件管理会社が所有しているものではないので、ネットや駐車場自体…"
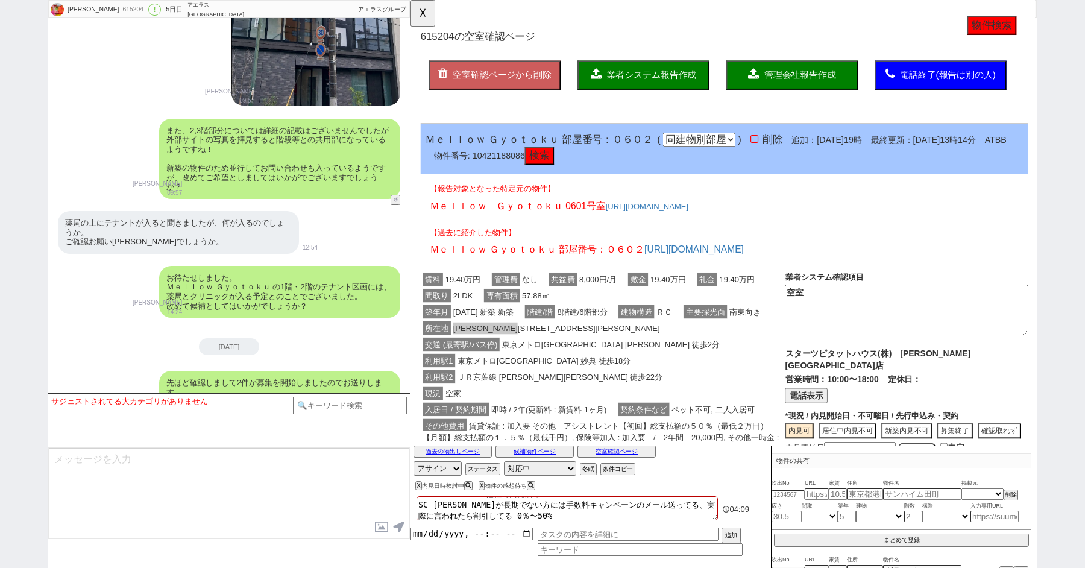
scroll to position [7377, 0]
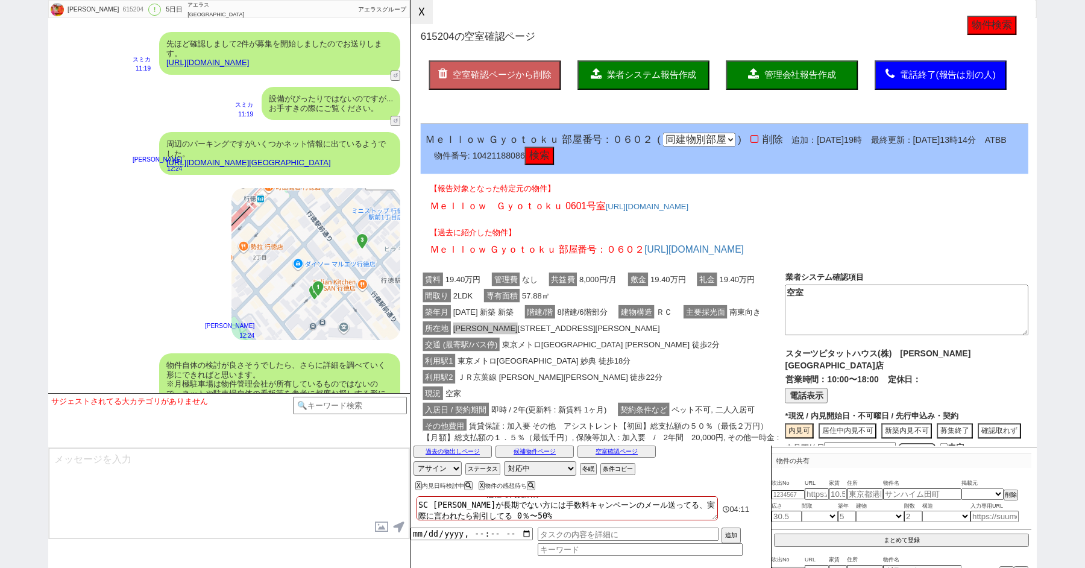
click at [415, 9] on button "☓" at bounding box center [422, 12] width 22 height 24
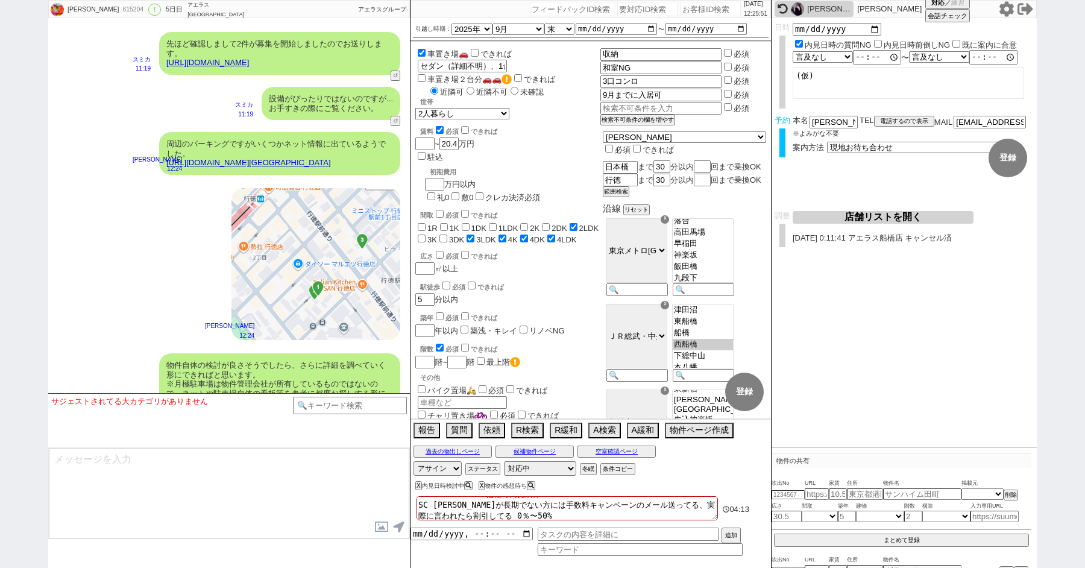
click at [119, 8] on div "615204" at bounding box center [132, 10] width 27 height 10
copy div "615204"
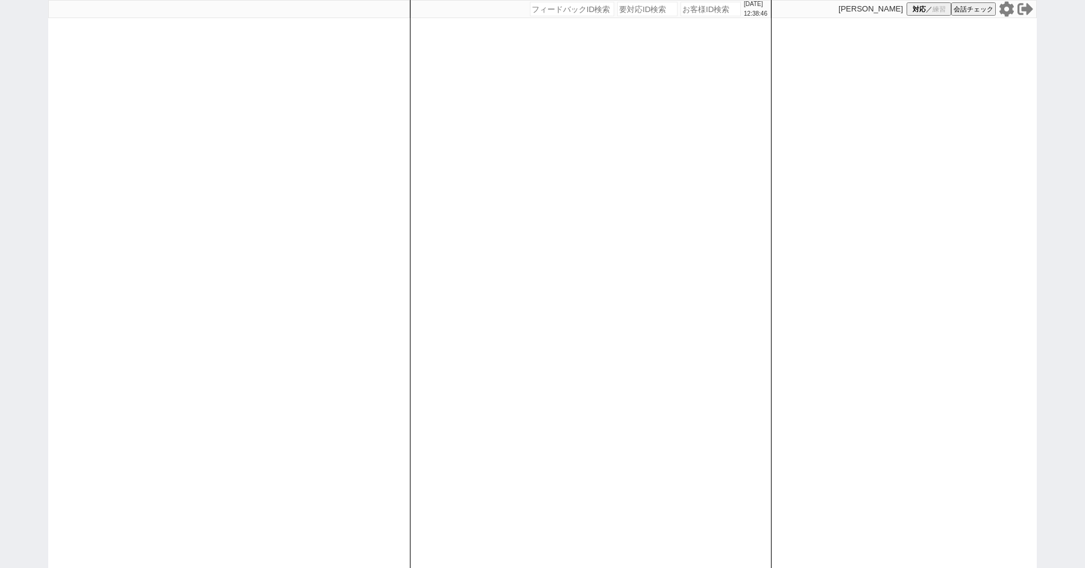
click at [688, 11] on input "number" at bounding box center [711, 9] width 60 height 14
click at [24, 275] on div "[DATE] 12:49:59 候補物件を追加してしてください 紹介した物件一覧 他社物件を追加する 空室確認ページに追加・削除 紹介した物件一覧 他社物件を…" at bounding box center [542, 284] width 1085 height 568
click at [699, 8] on input "number" at bounding box center [711, 9] width 60 height 14
type input "41953"
select select "2"
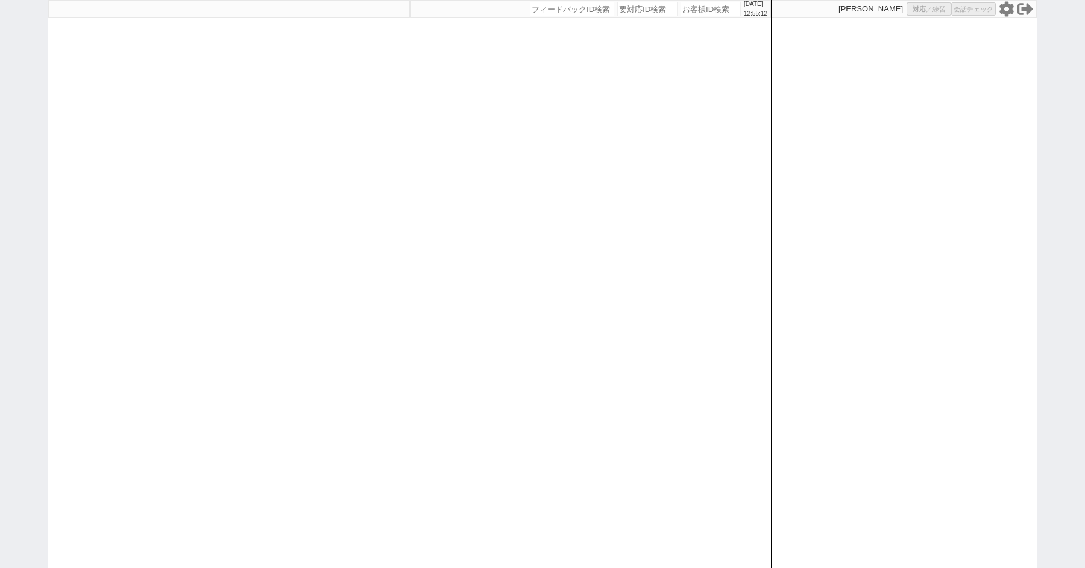
select select "3"
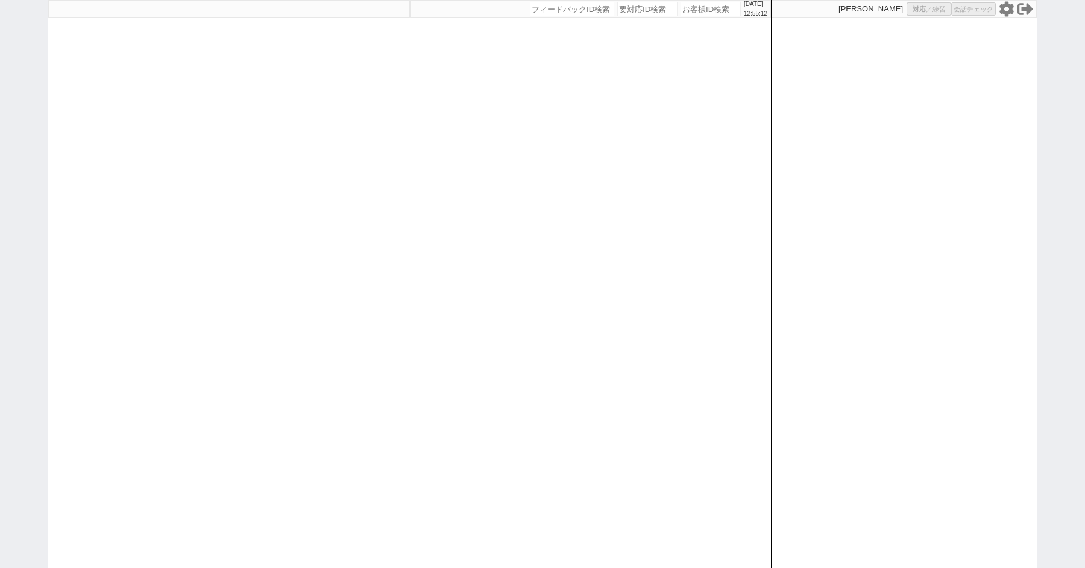
select select "3"
select select "10"
select select "8"
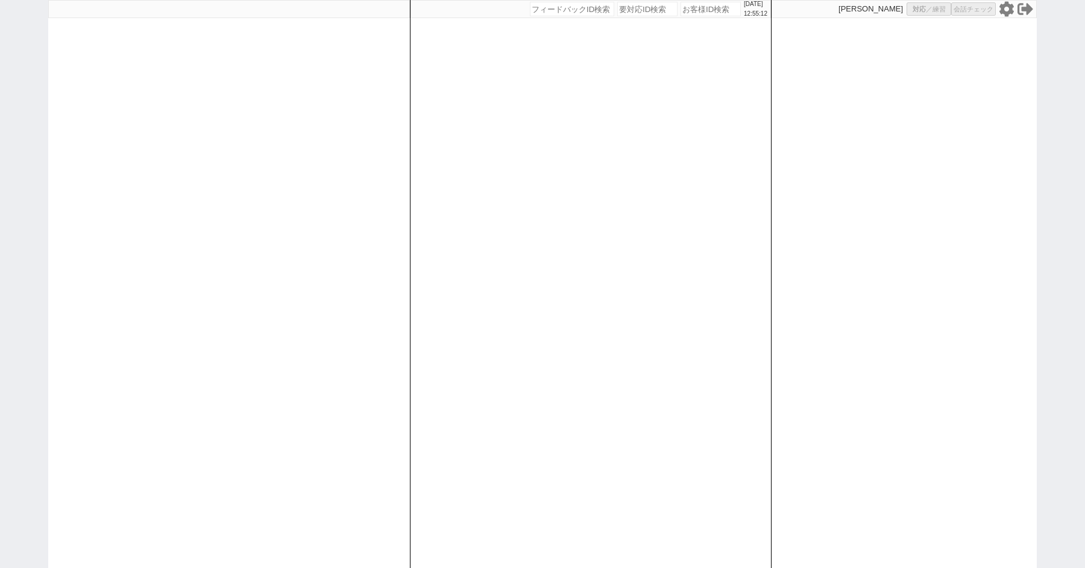
select select "8"
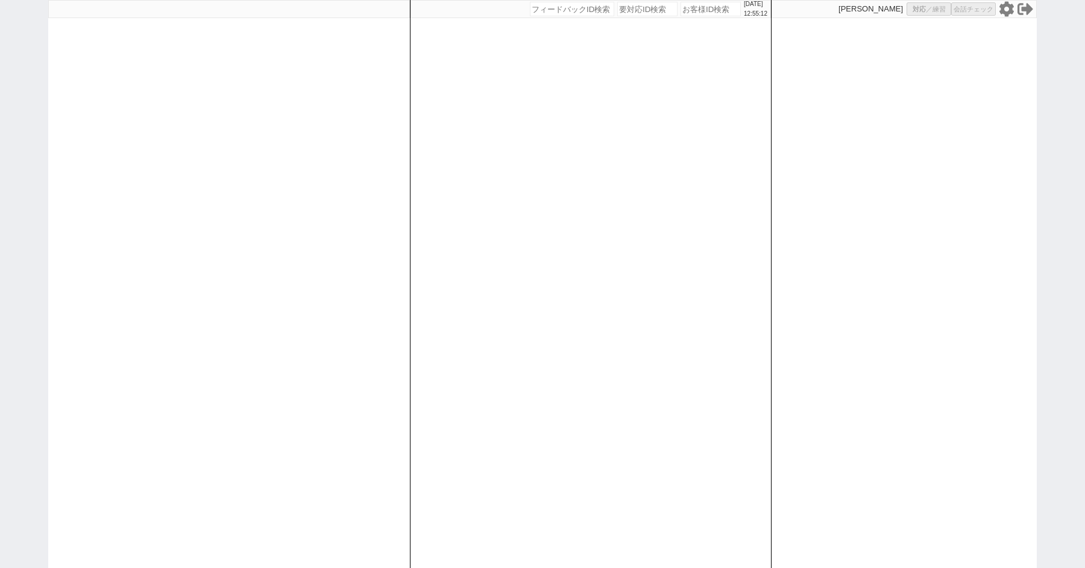
select select "8"
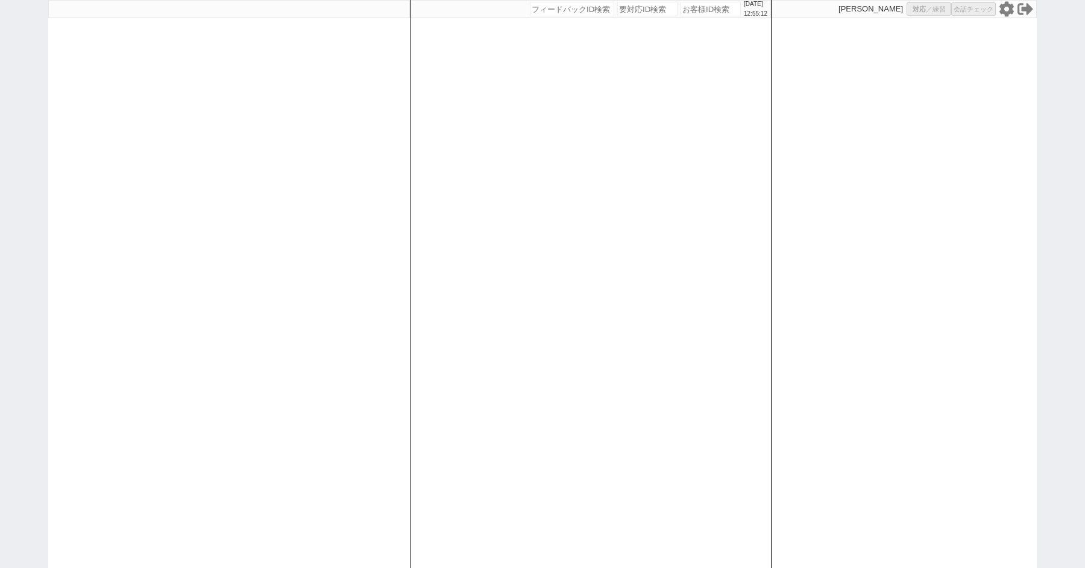
select select "8"
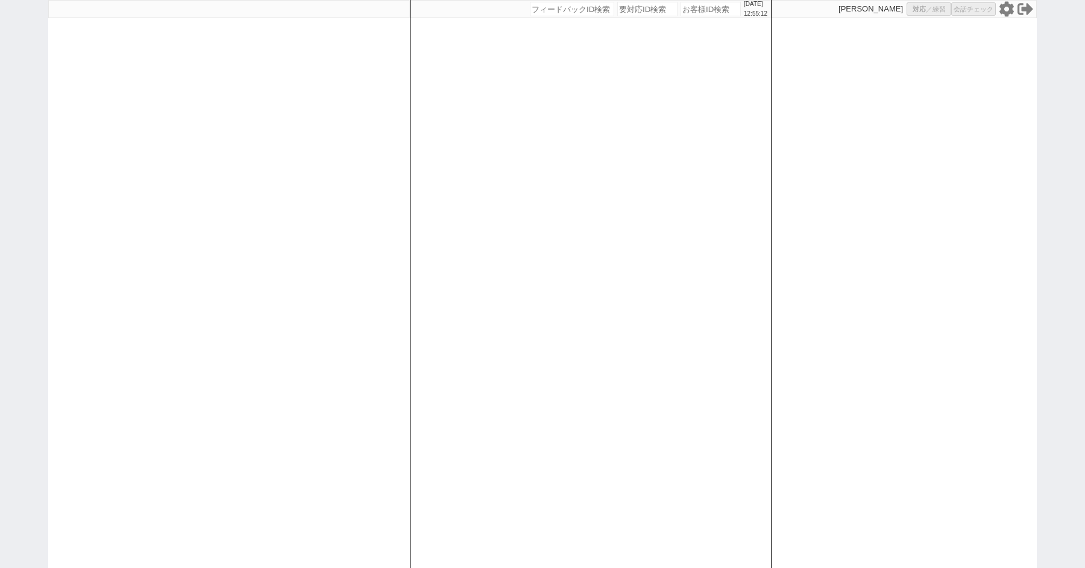
select select "8"
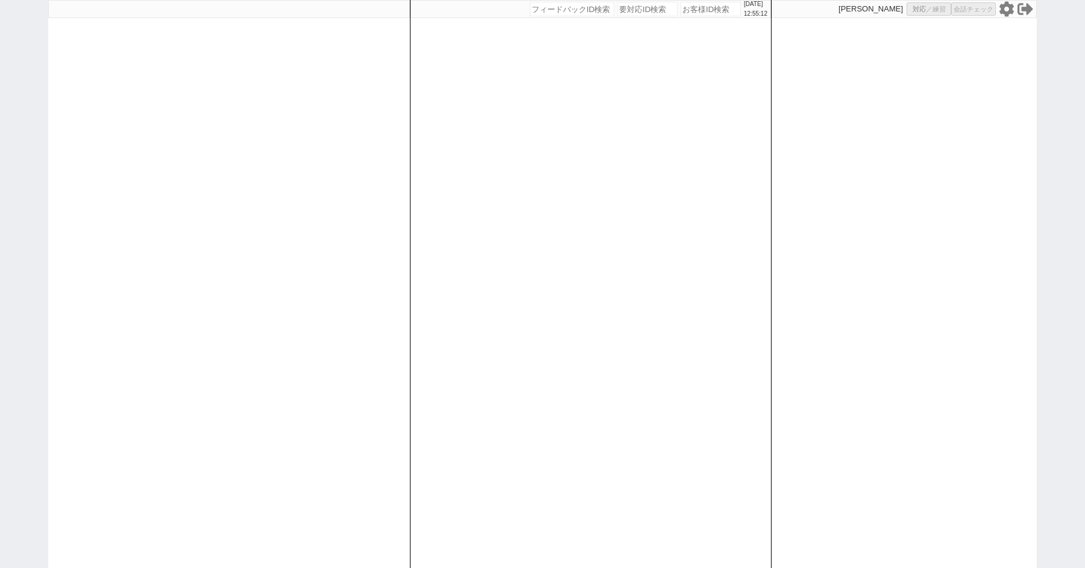
select select "8"
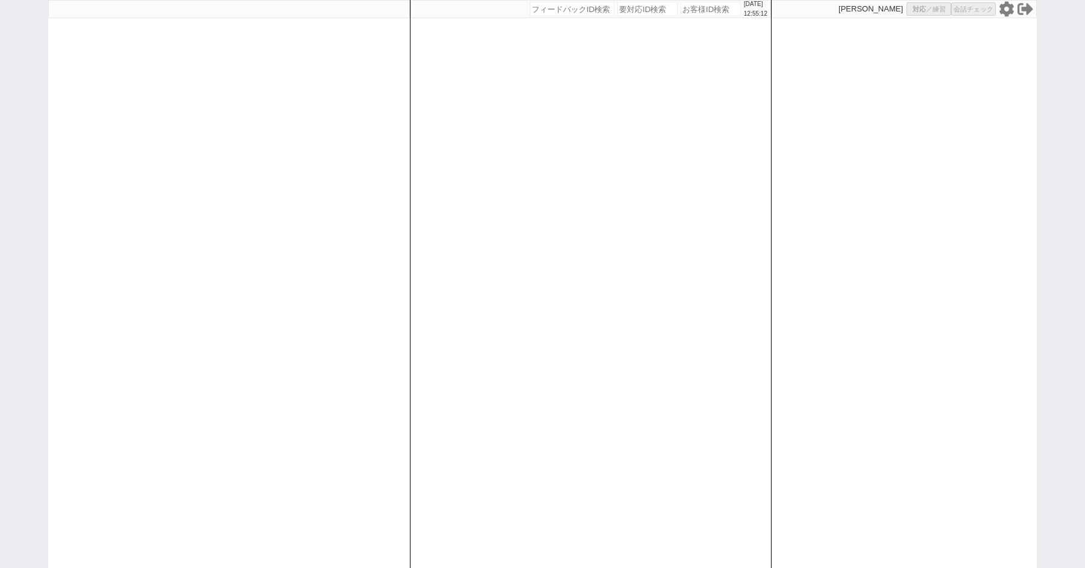
select select "8"
select select "10"
select select "8"
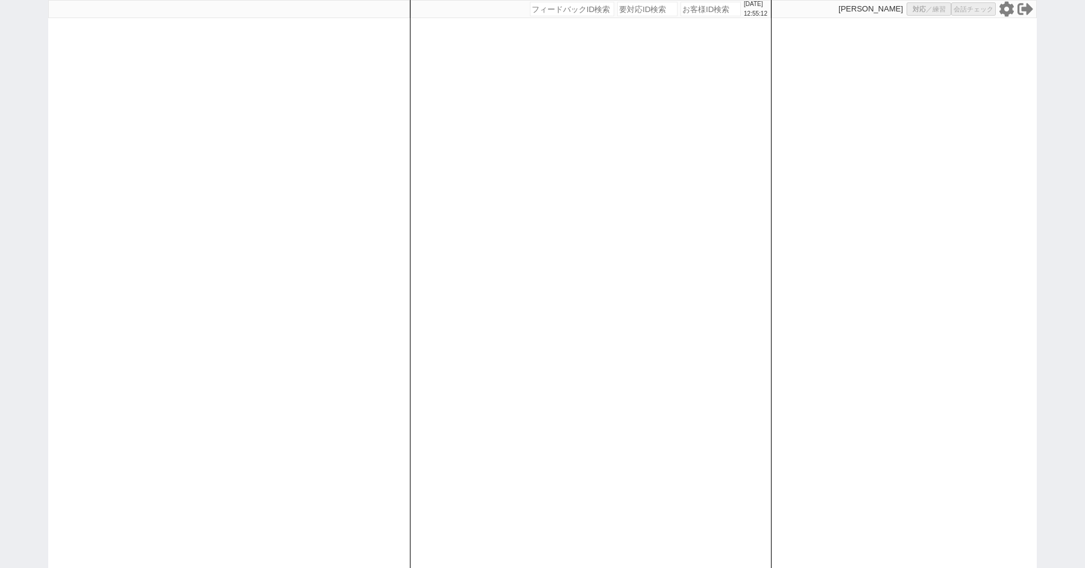
select select "8"
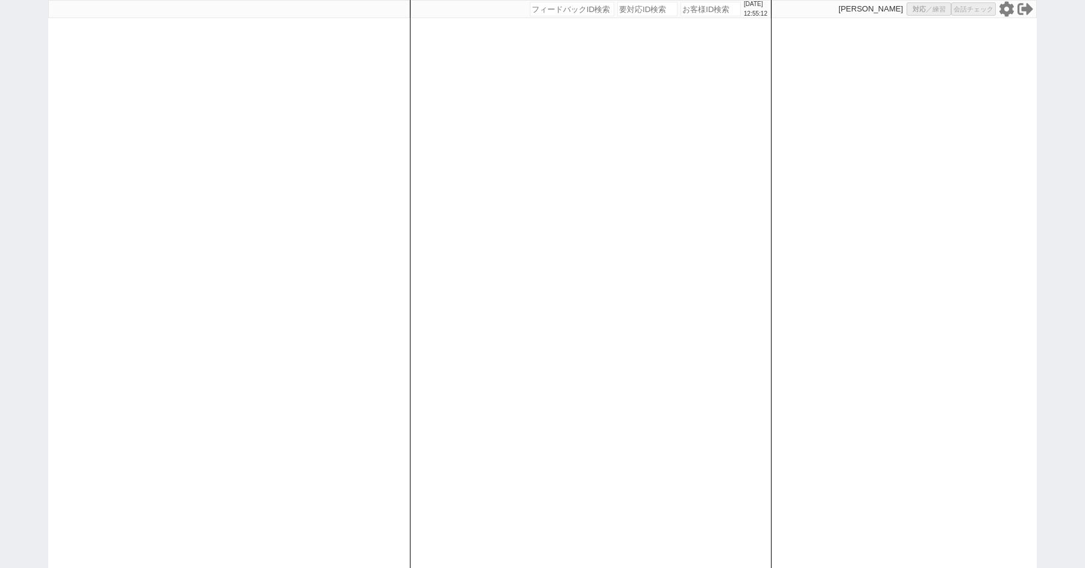
select select "8"
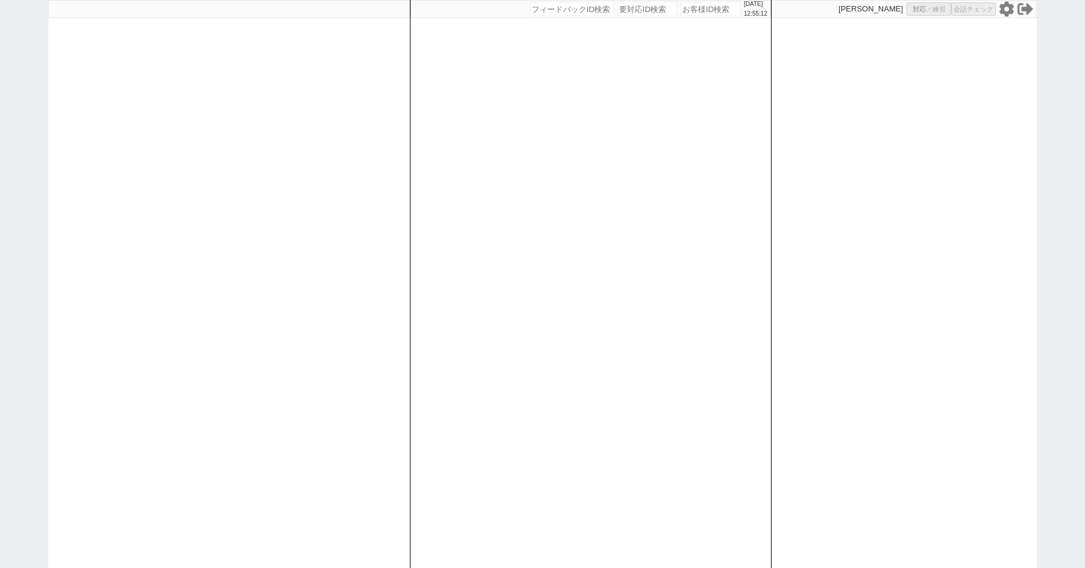
select select "8"
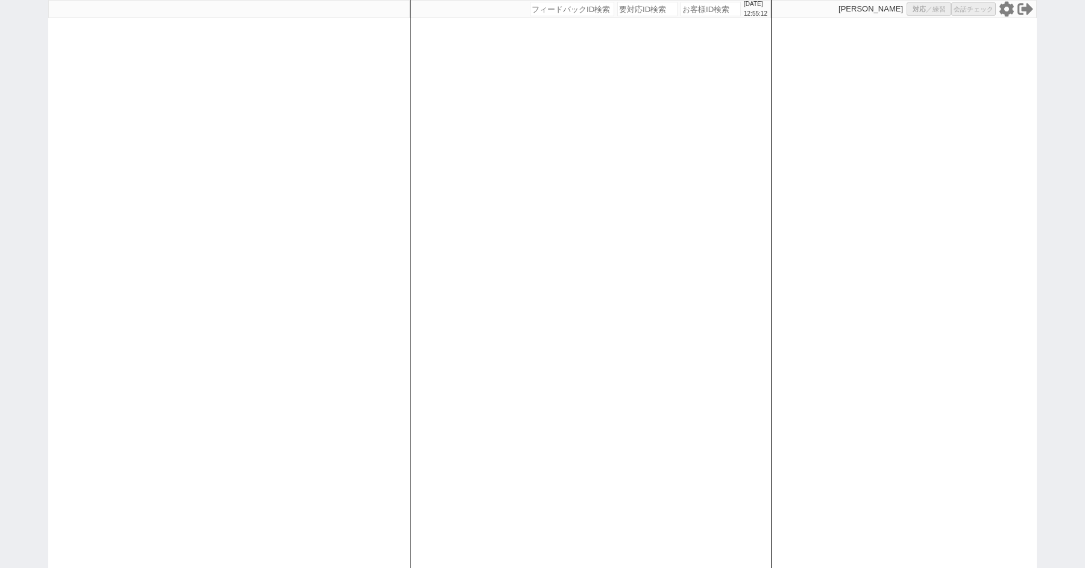
select select "8"
select select "10"
select select "8"
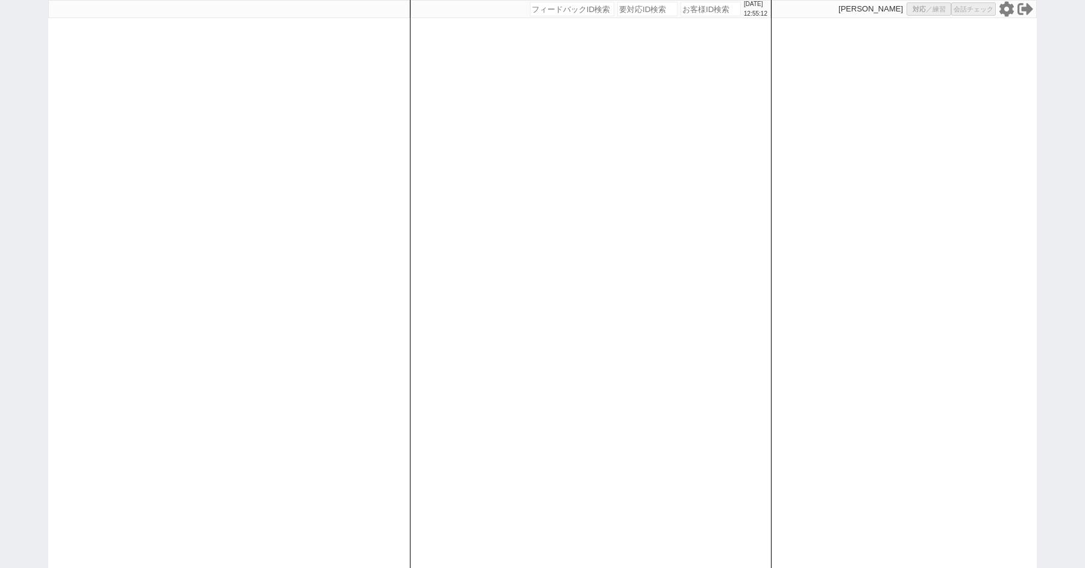
select select "8"
select select "10"
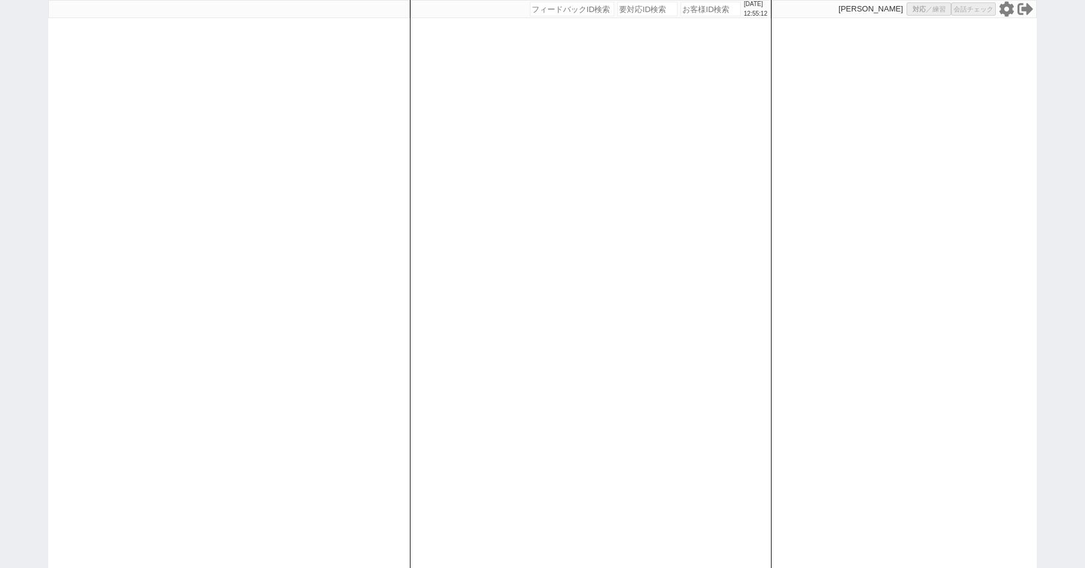
select select "10"
select select "8"
select select "10"
select select "8"
select select "3"
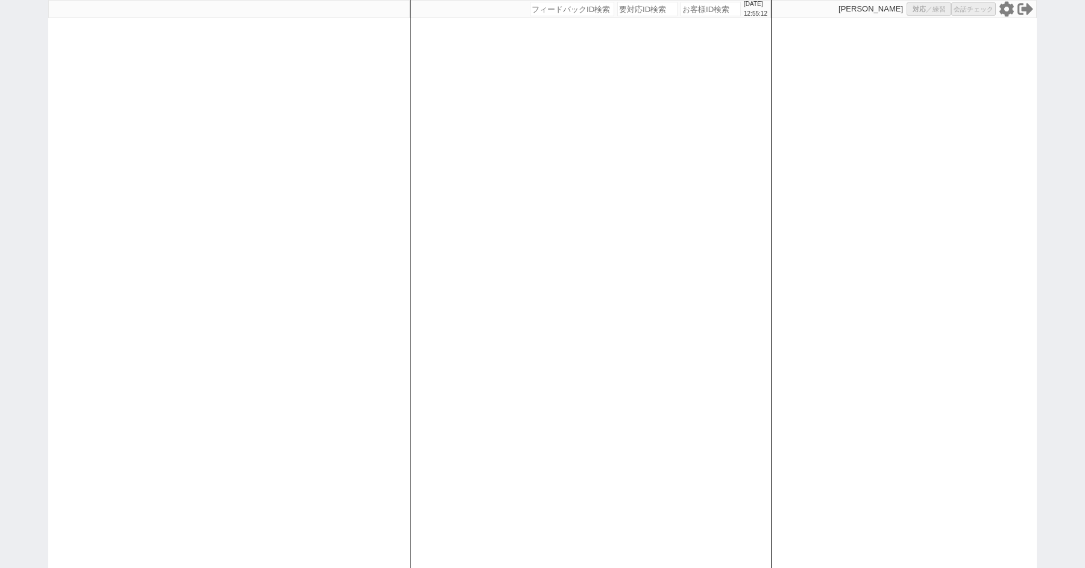
select select "8"
select select
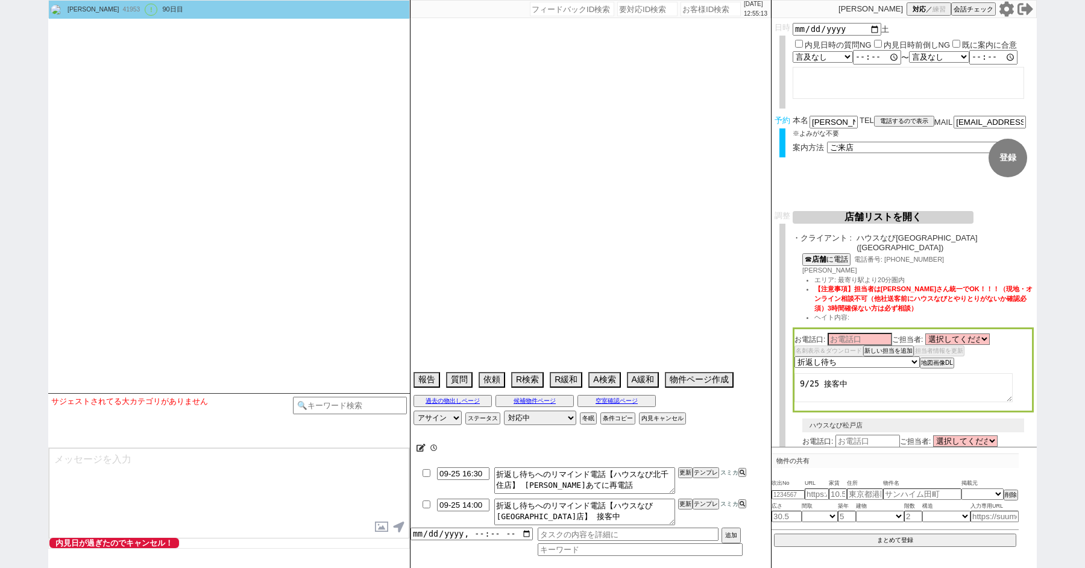
select select "2363"
select select "2617"
type textarea "ここにたどり着いた人は[PERSON_NAME]までお知らせください。 お客様の特定用に伝えているカスタマーIDとなってます。"
select select "2025"
select select "9"
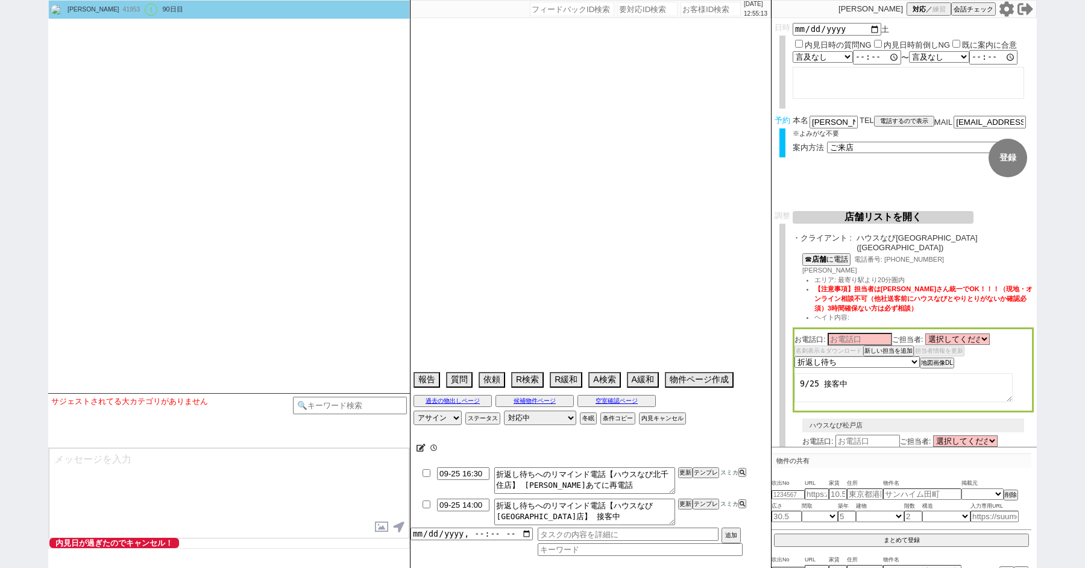
select select "36"
select select "0"
select select "21"
select select "33"
select select "961"
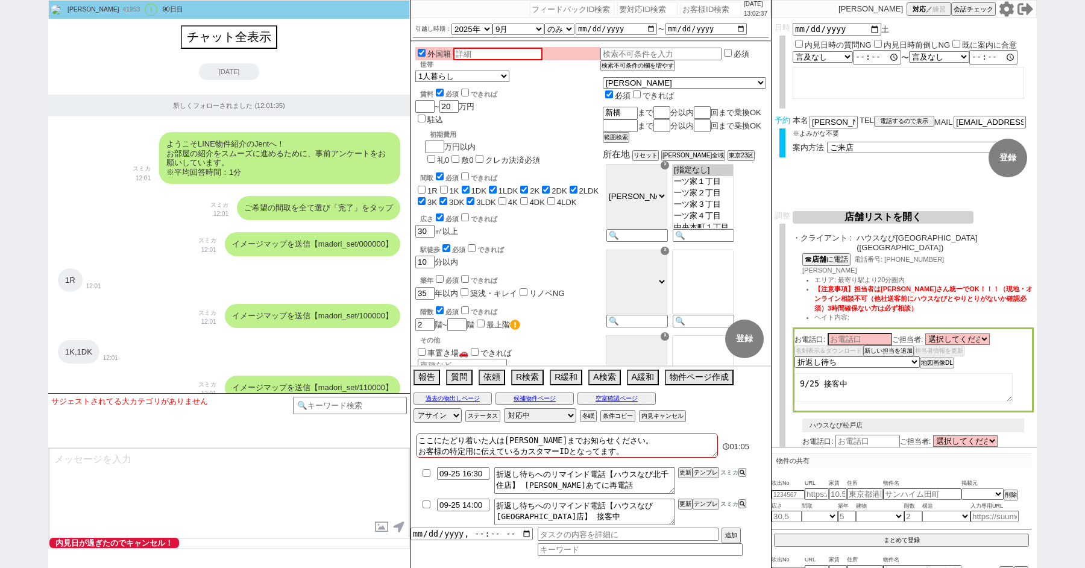
scroll to position [27590, 0]
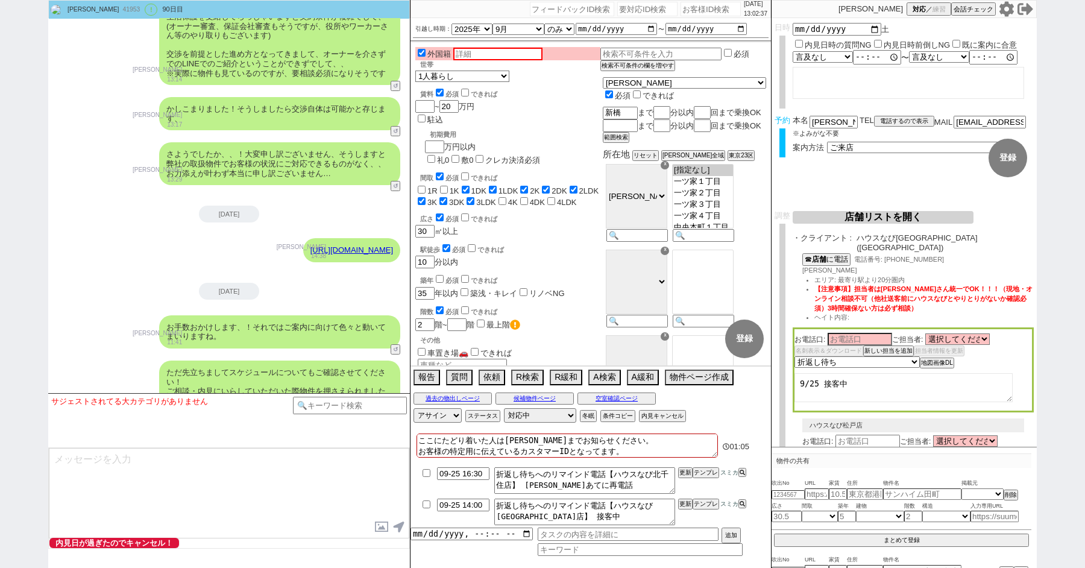
paste input "610348"
type input "610348"
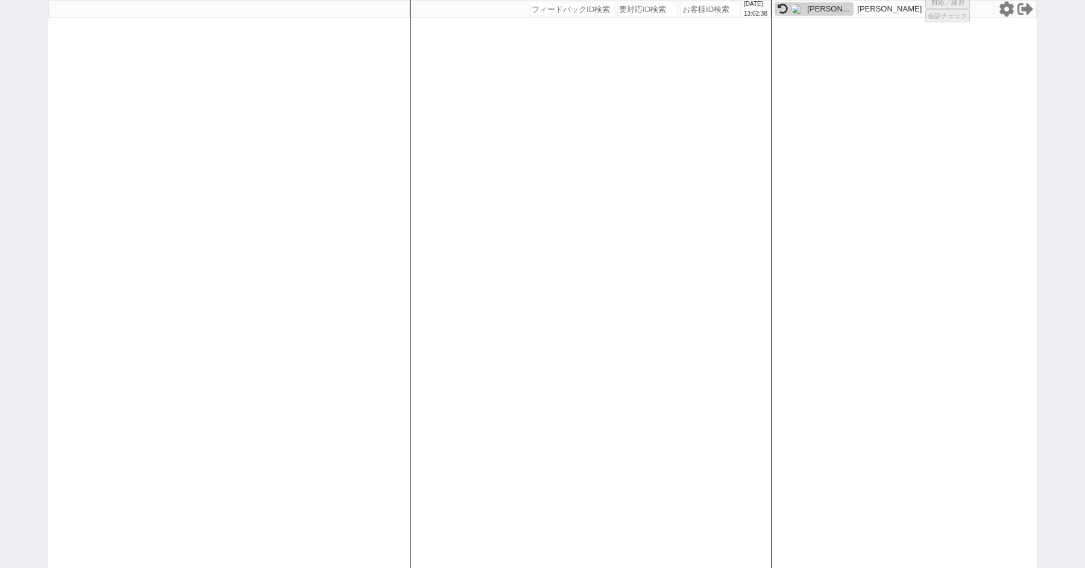
select select "100"
select select "1"
select select "4"
select select "5"
select select "8"
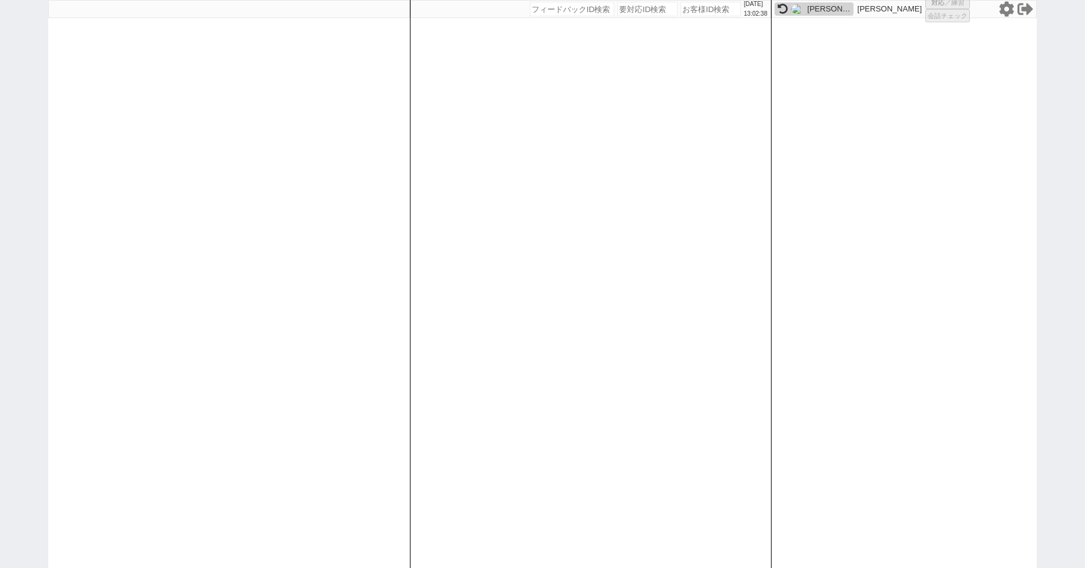
select select
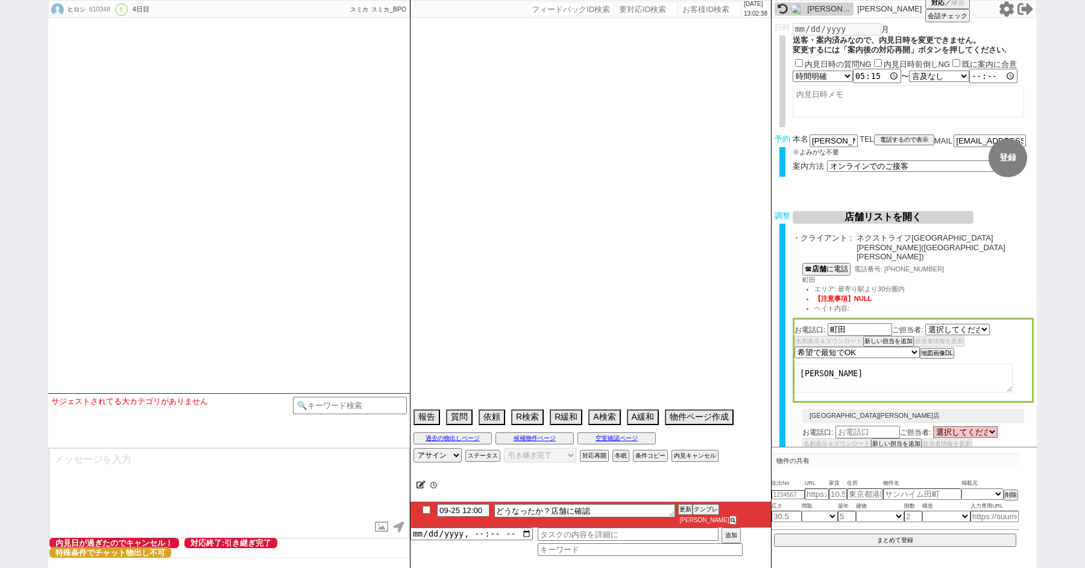
select select "2333"
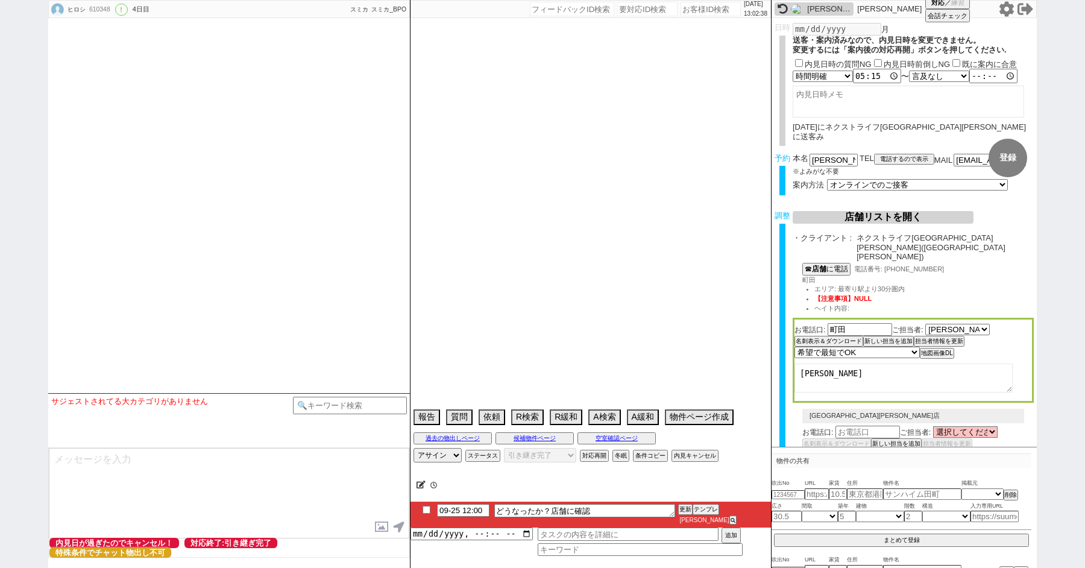
type textarea "店舗にパス、連絡とってもらって [DATE]は11:30時には出発　　夜は19〜20時 1件目審査通らない。 収入証明、建築会社、個人情報ありがとう。"
select select "2025"
select select "9"
select select "36"
select select "7"
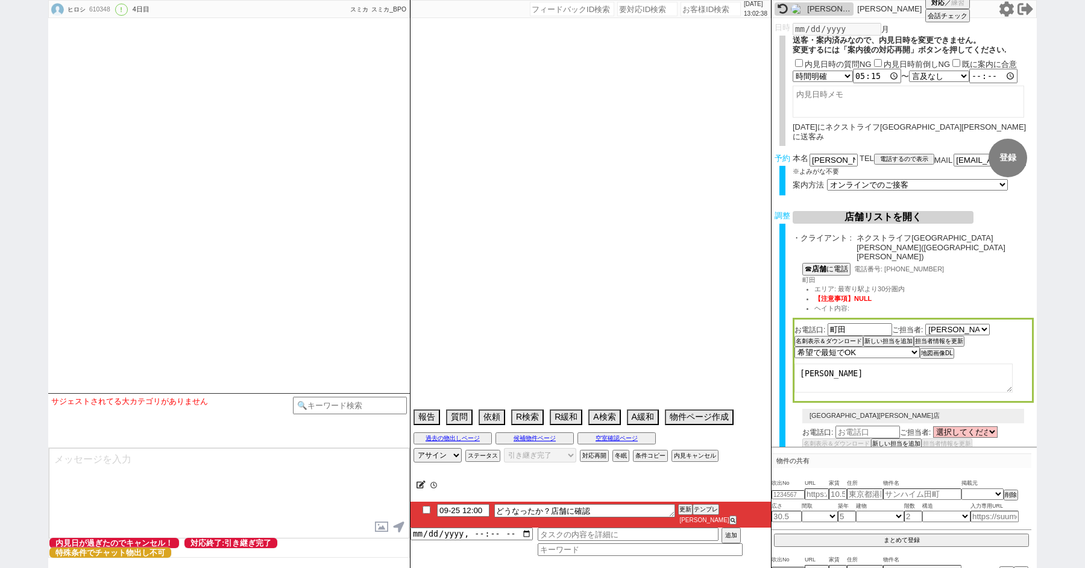
select select "14"
select select "90"
select select "101"
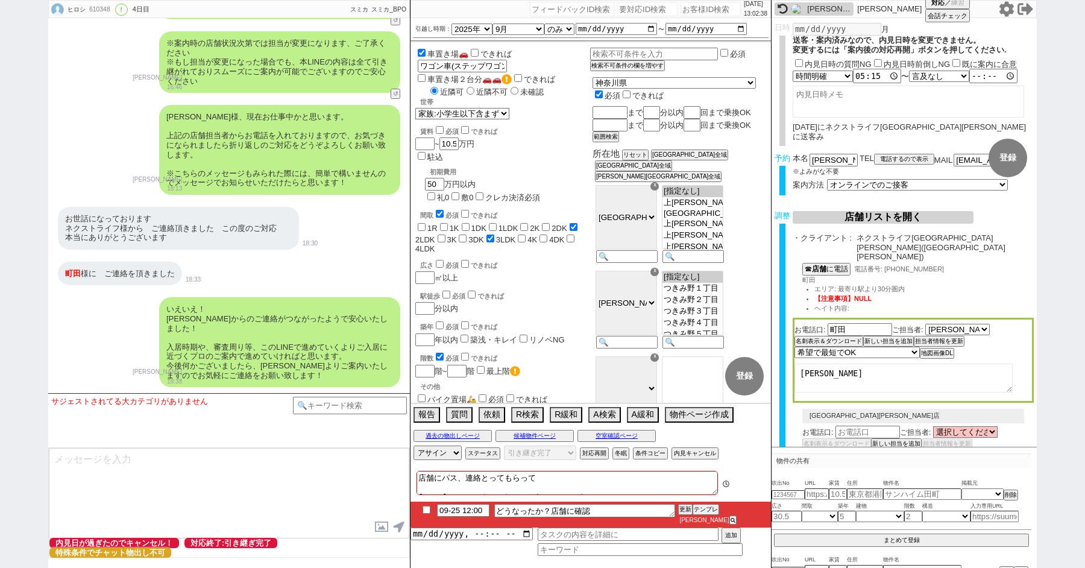
scroll to position [8328, 0]
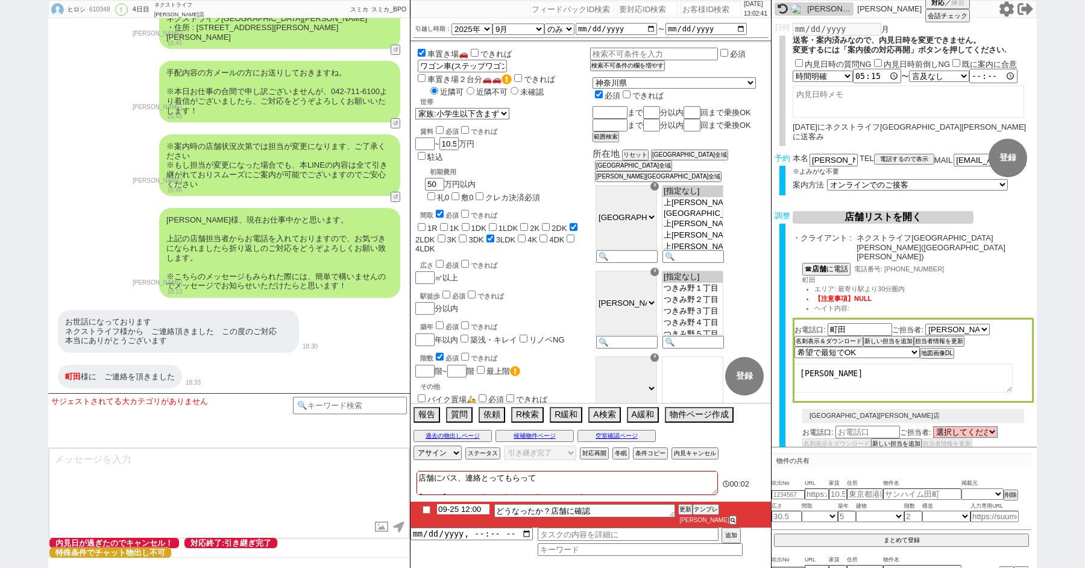
click at [470, 514] on input "09-25 12:00" at bounding box center [463, 509] width 52 height 10
type input "09-25 17:00"
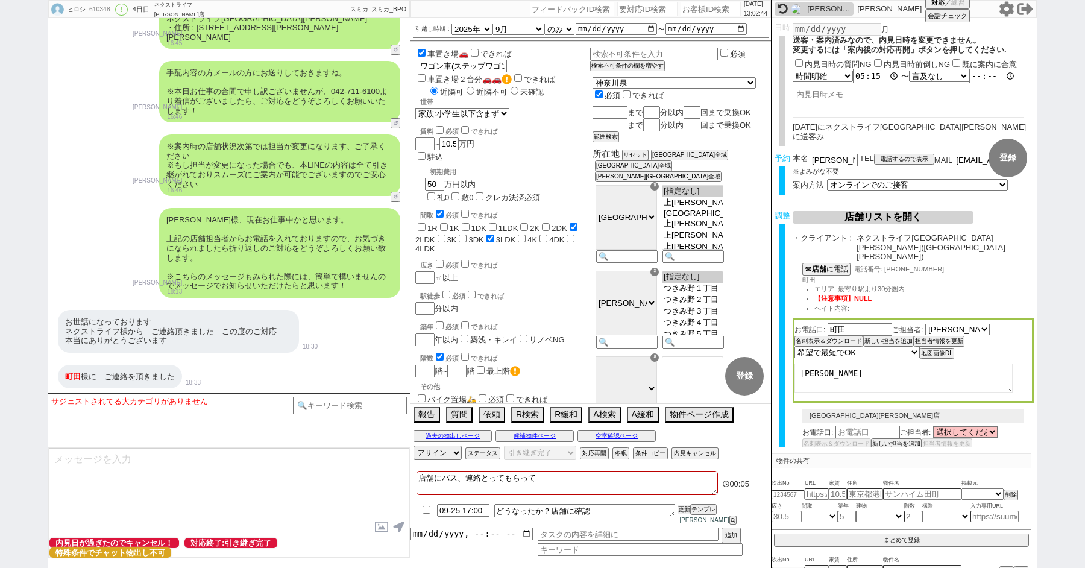
click at [681, 514] on button "更新" at bounding box center [684, 509] width 12 height 8
click at [685, 514] on button "更新" at bounding box center [684, 509] width 12 height 8
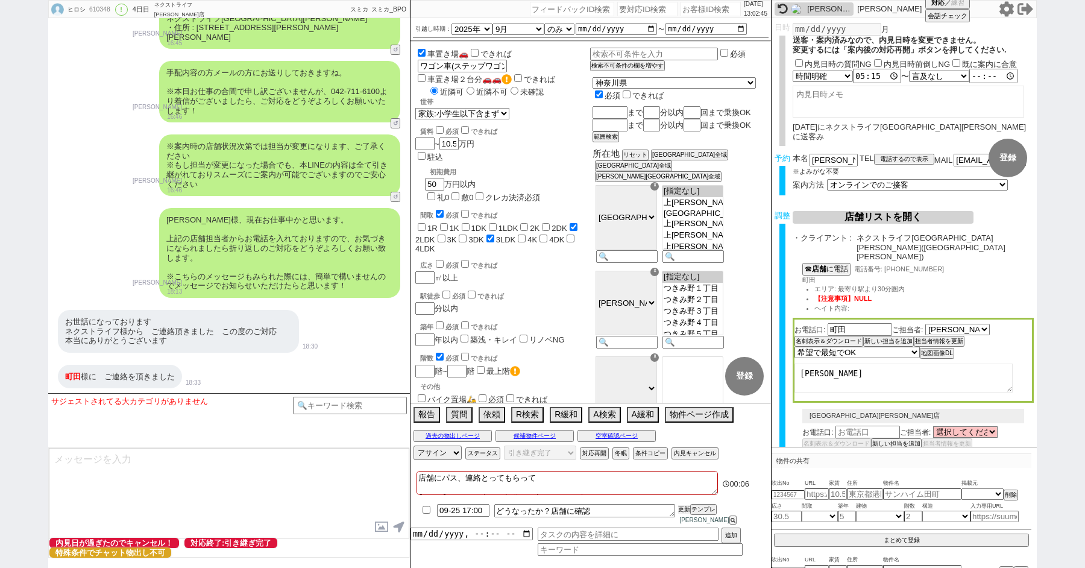
click at [685, 514] on button "更新" at bounding box center [684, 509] width 12 height 8
paste input "612090"
type input "612090"
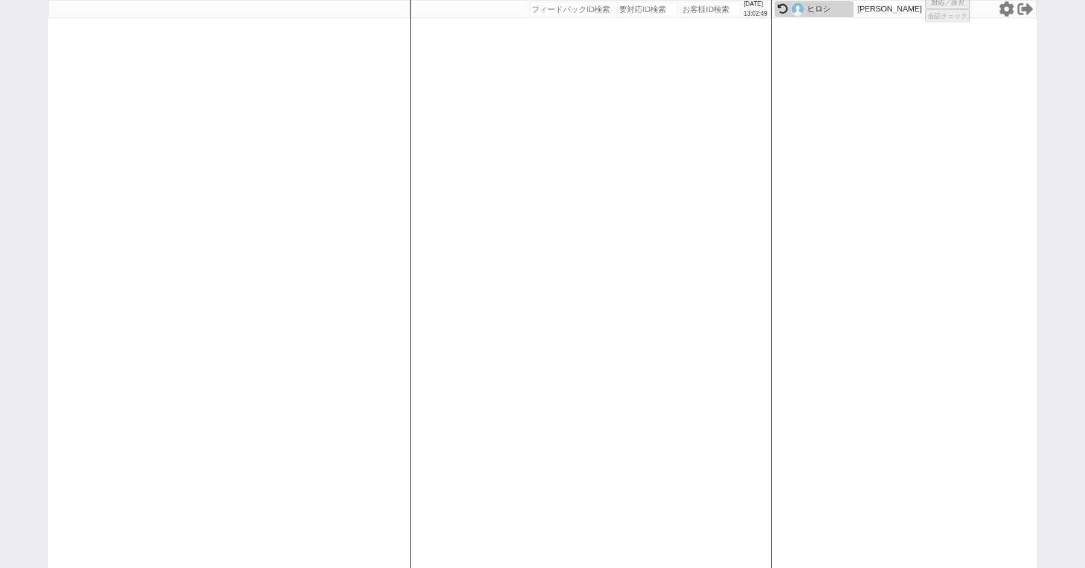
select select
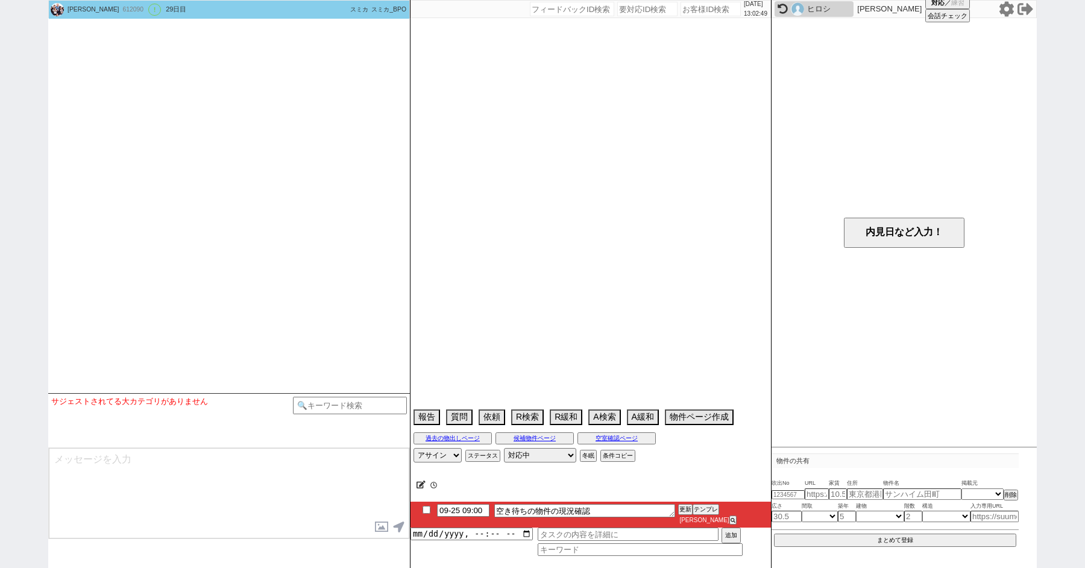
select select "15"
select select "7"
select select "33"
select select "961"
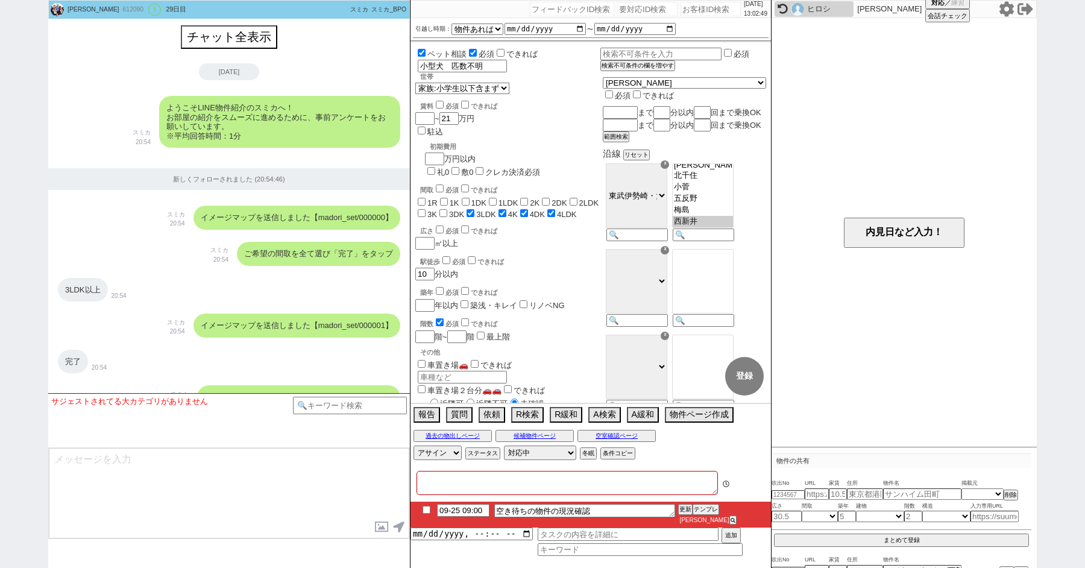
type textarea "ロイヤルパークス西新井指名"
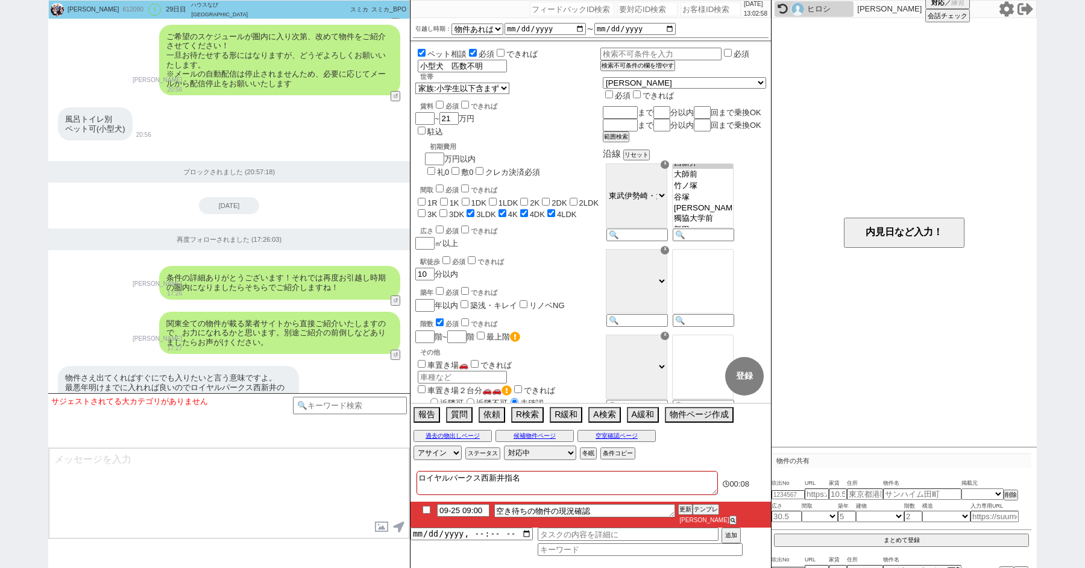
scroll to position [2261, 0]
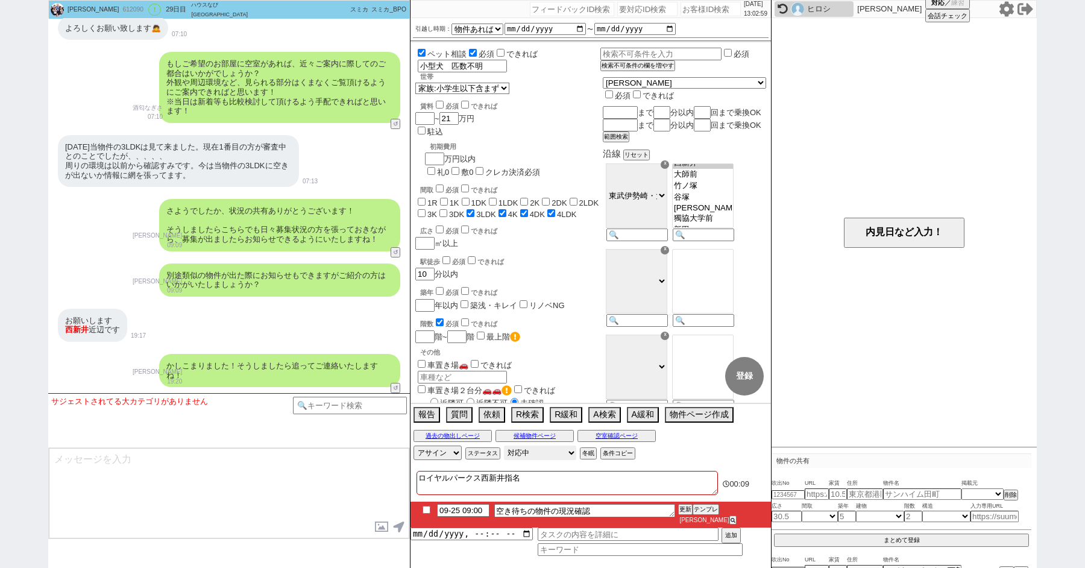
click at [524, 459] on select "対応中 引き継ぎ完了 ブロック 長期間返信なし 紹介不可 別の所で決まった 客の都合で引越しが無くなった 接客開始後に冬眠" at bounding box center [540, 453] width 72 height 14
select select "600"
click at [504, 453] on select "対応中 引き継ぎ完了 ブロック 長期間返信なし 紹介不可 別の所で決まった 客の都合で引越しが無くなった 接客開始後に冬眠" at bounding box center [540, 453] width 72 height 14
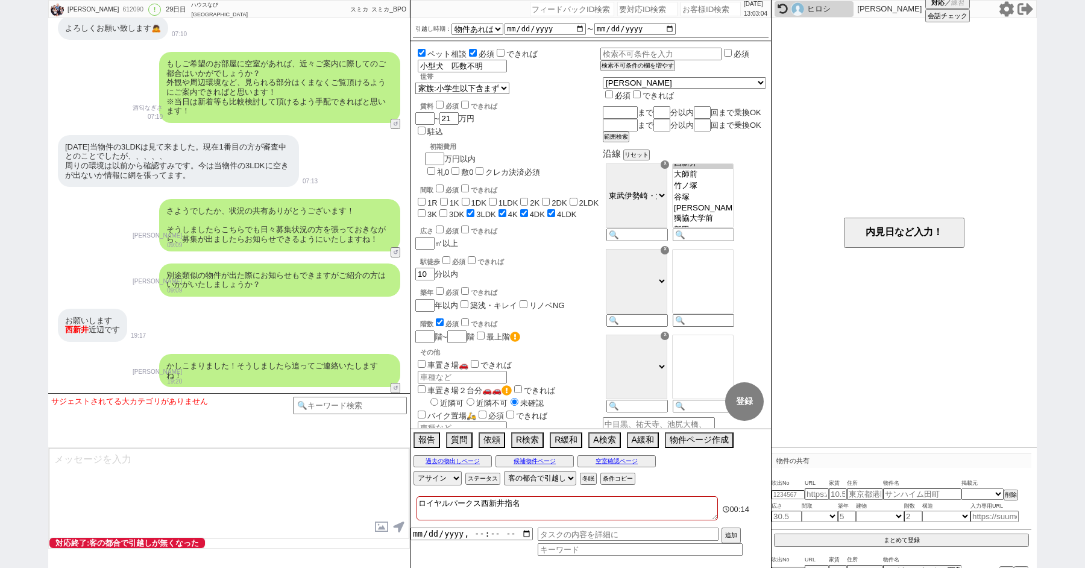
click at [558, 508] on textarea "ロイヤルパークス西新井指名" at bounding box center [567, 508] width 301 height 24
type textarea "ロイヤルパークス西新井指名"
checkbox input "false"
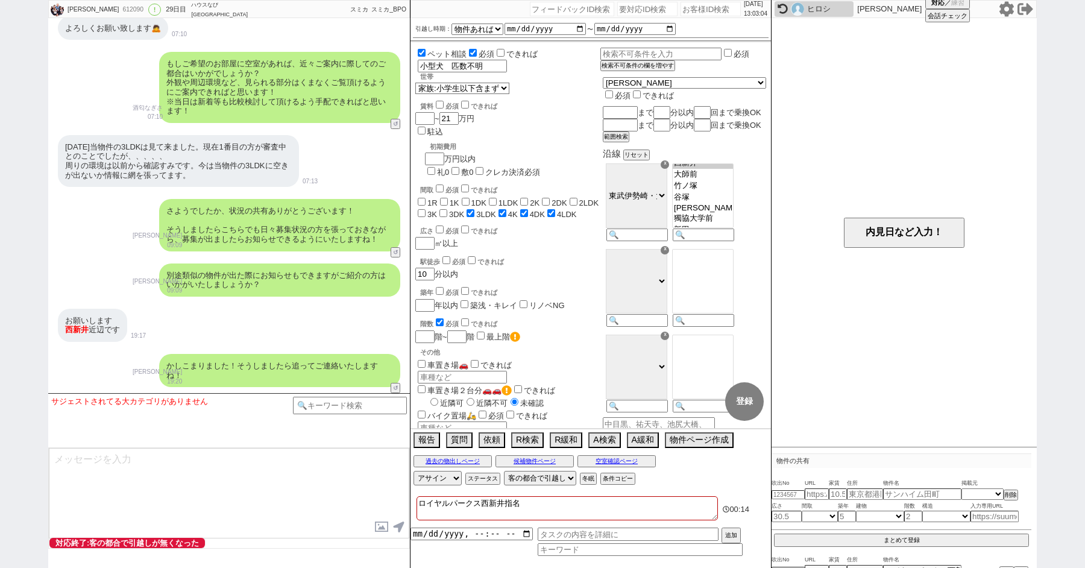
checkbox input "false"
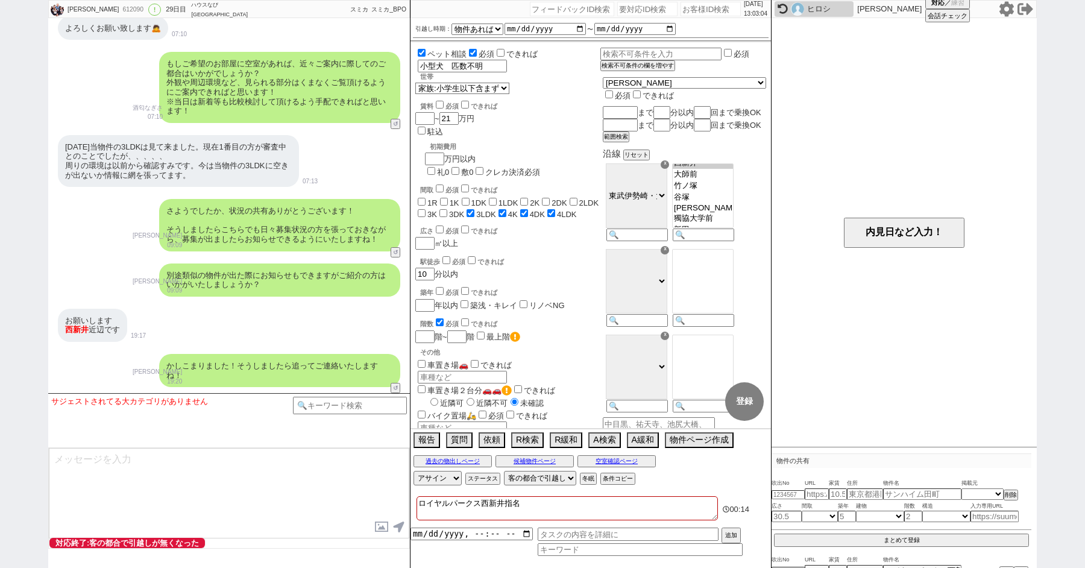
checkbox input "false"
checkbox input "true"
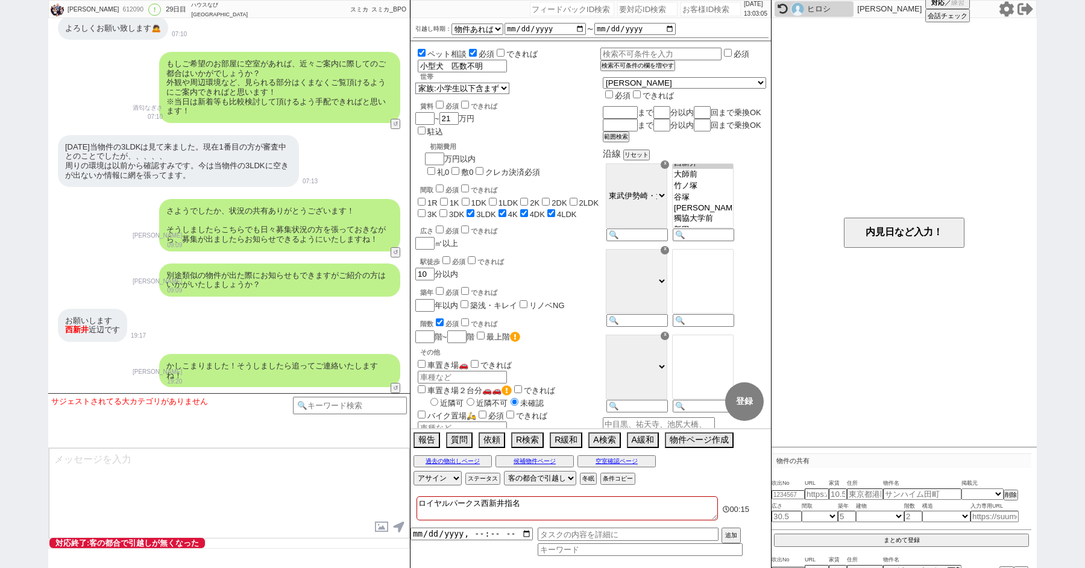
type textarea "ロイヤルパークス西新井指名 h"
checkbox input "false"
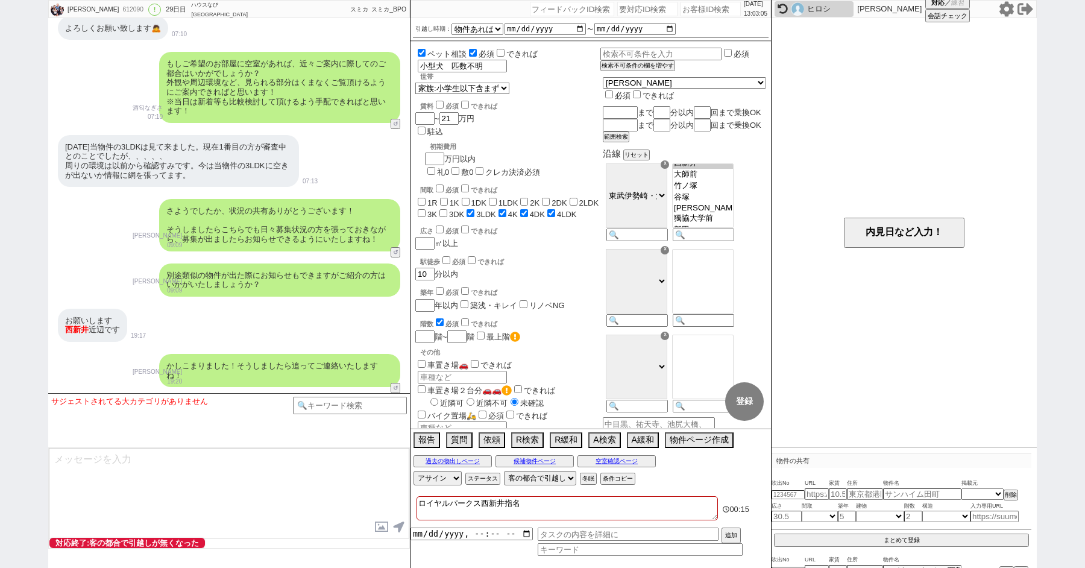
checkbox input "false"
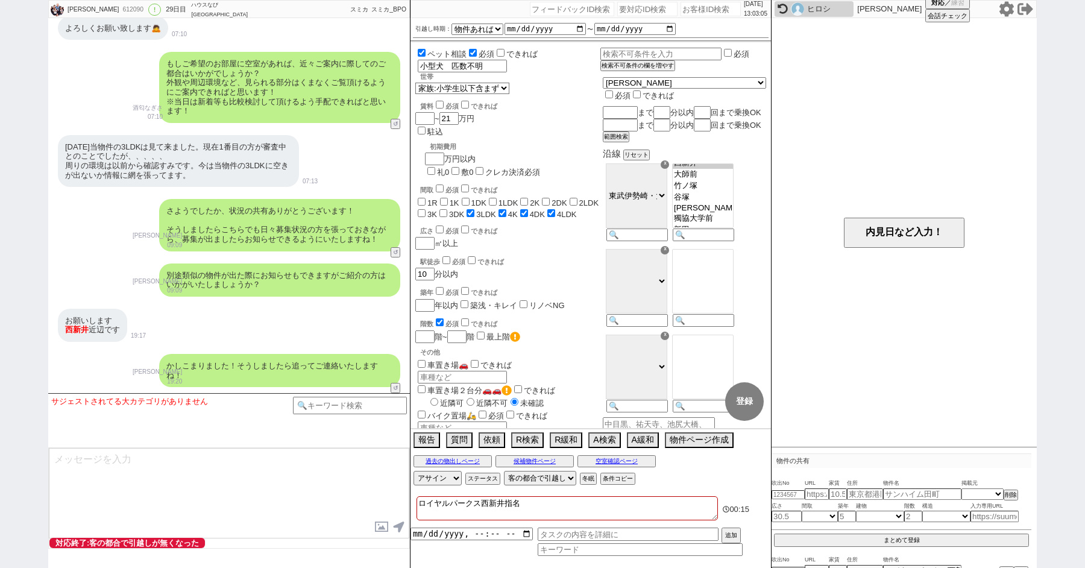
checkbox input "true"
type textarea "ロイヤルパークス西新井指名 は"
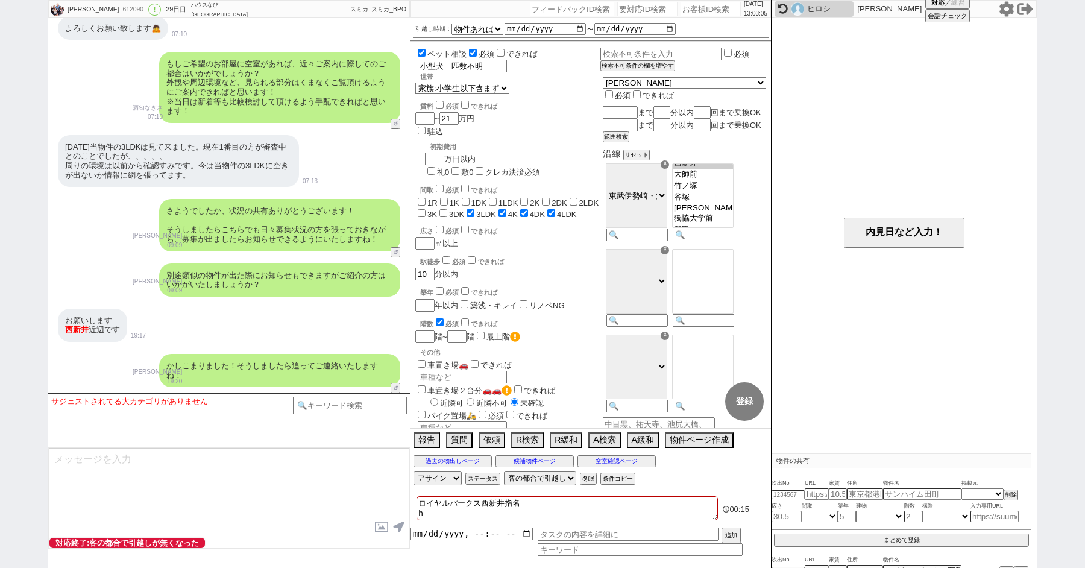
checkbox input "false"
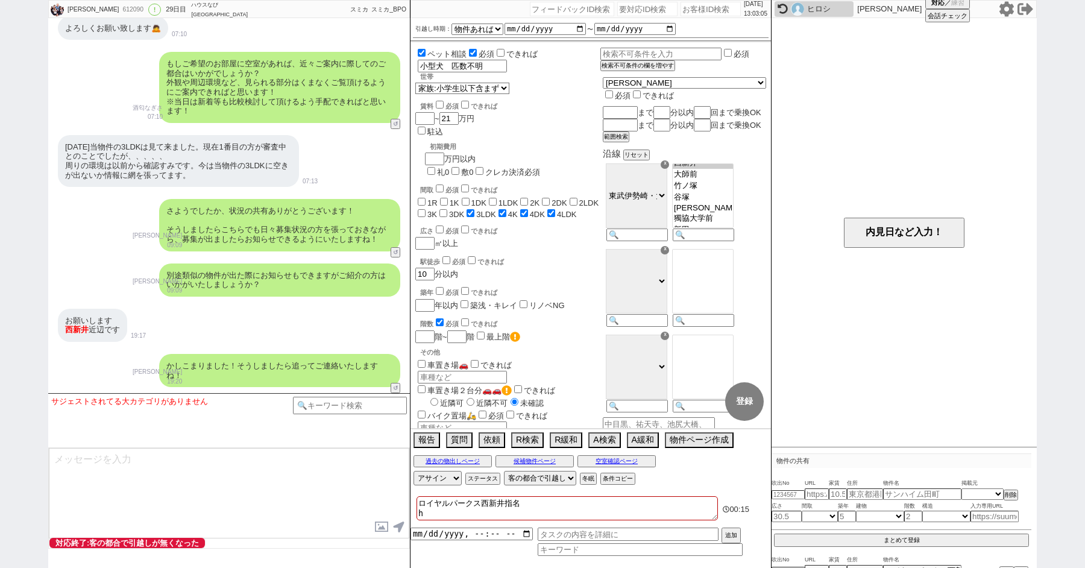
checkbox input "false"
checkbox input "true"
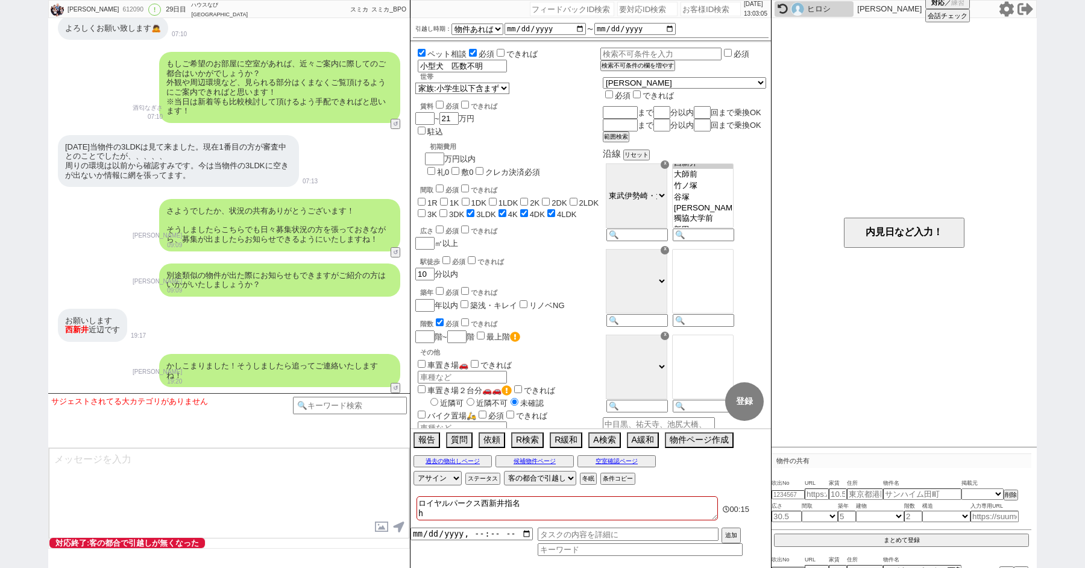
checkbox input "true"
type textarea "ロイヤルパークス西新井指名 はb"
checkbox input "false"
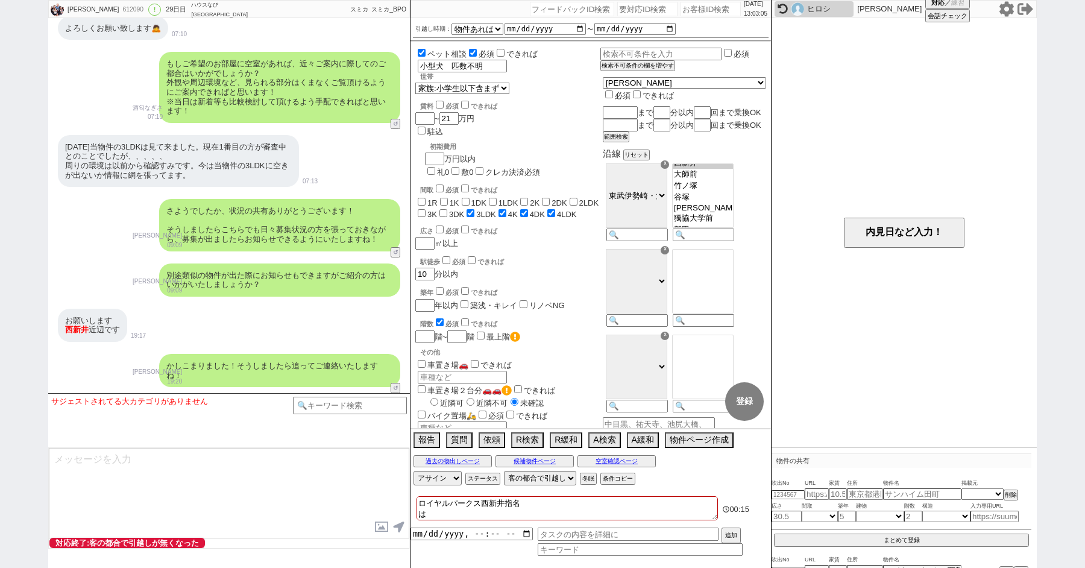
checkbox input "false"
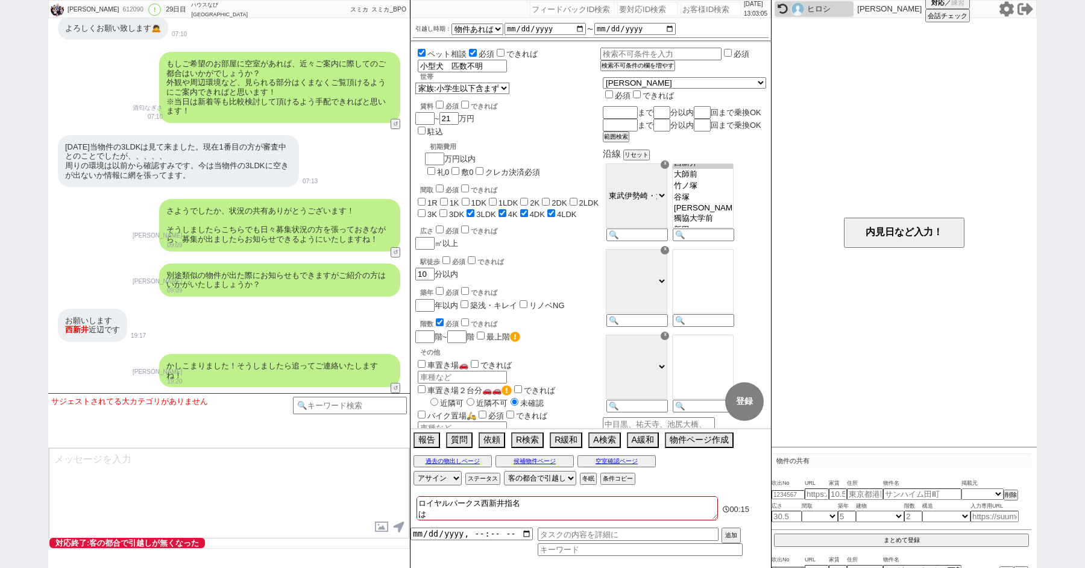
checkbox input "false"
checkbox input "true"
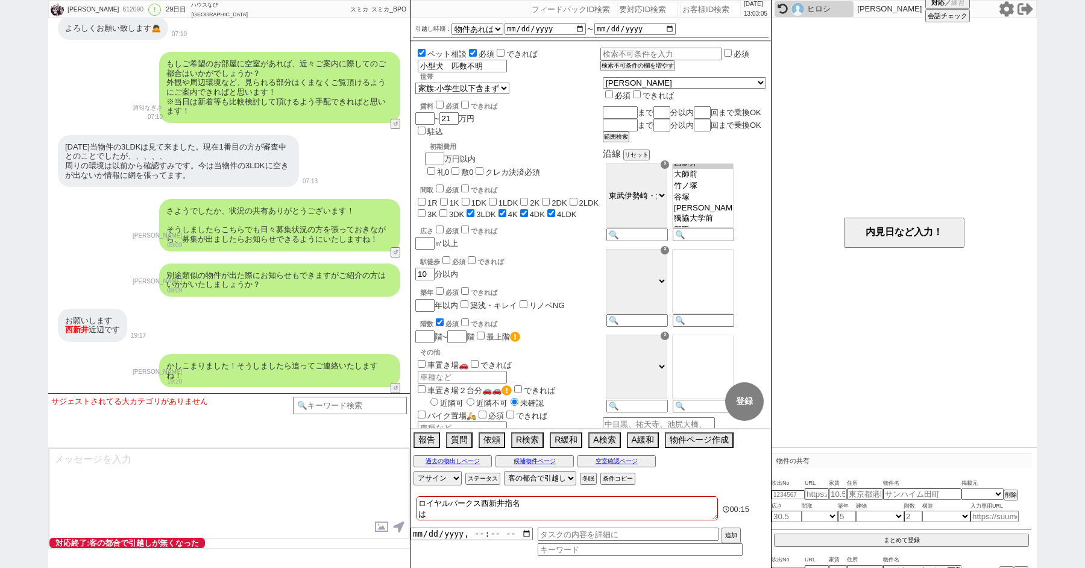
checkbox input "true"
type textarea "ロイヤルパークス西新井指名 はぶ"
checkbox input "false"
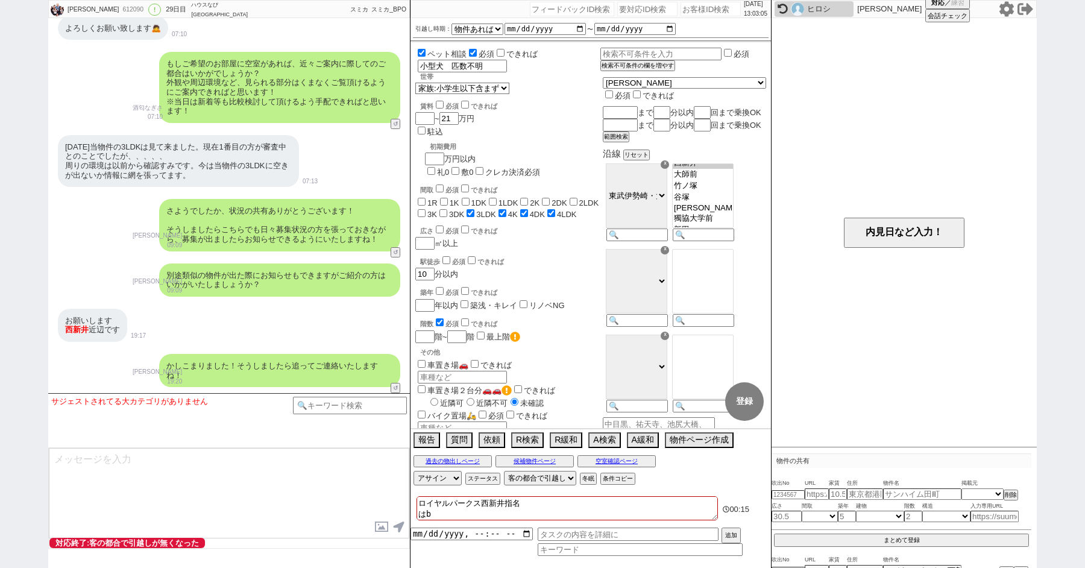
checkbox input "false"
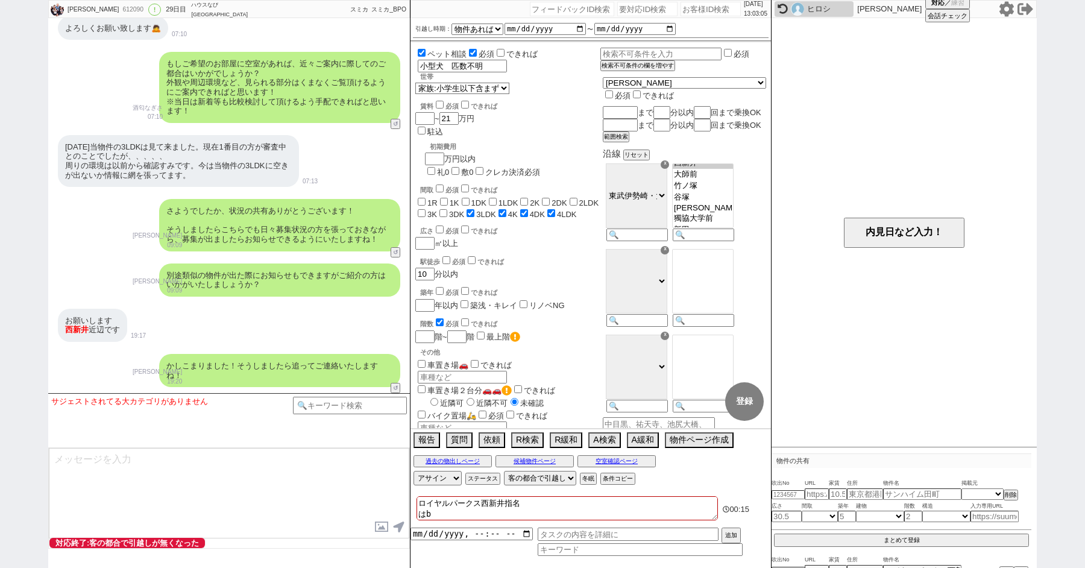
checkbox input "false"
checkbox input "true"
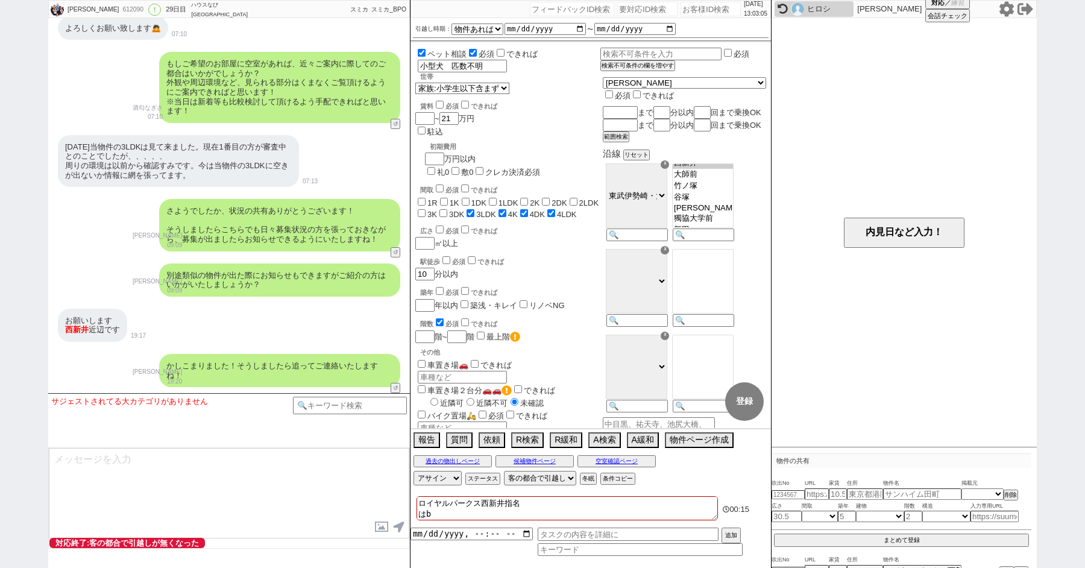
checkbox input "true"
type textarea "ロイヤルパークス西新井指名 [PERSON_NAME]"
checkbox input "false"
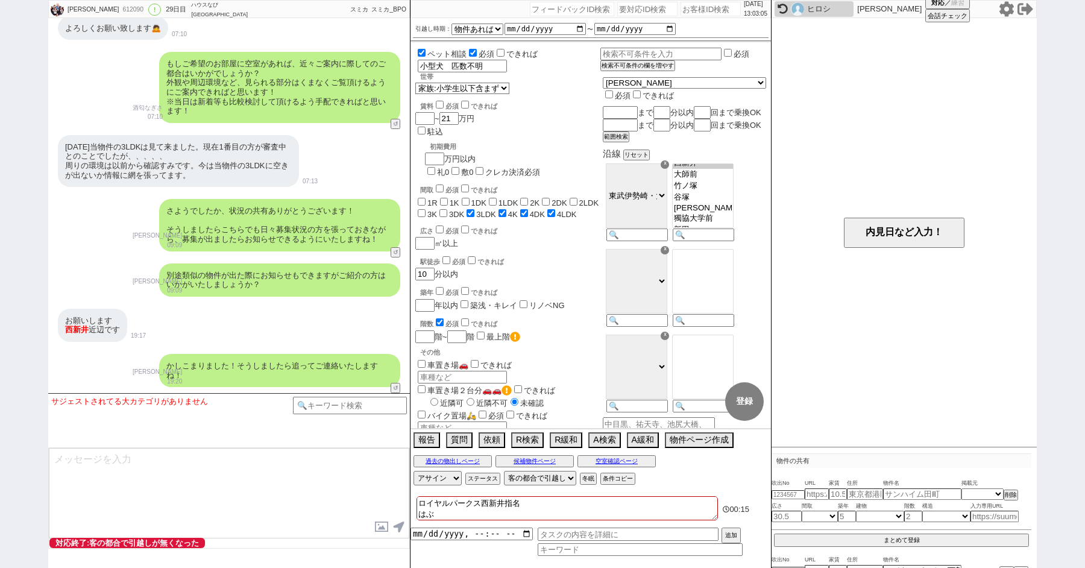
checkbox input "false"
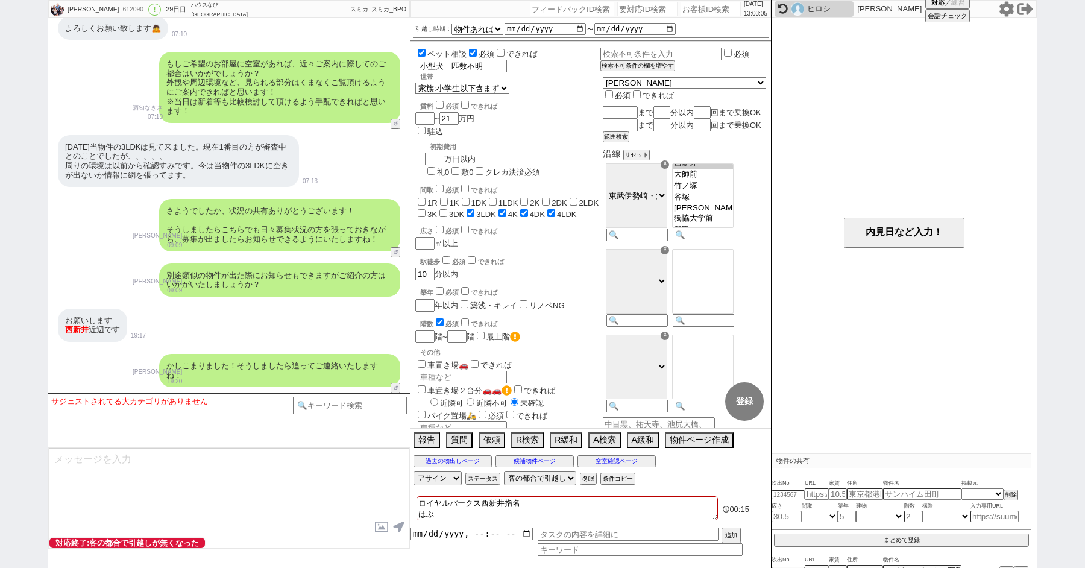
checkbox input "false"
checkbox input "true"
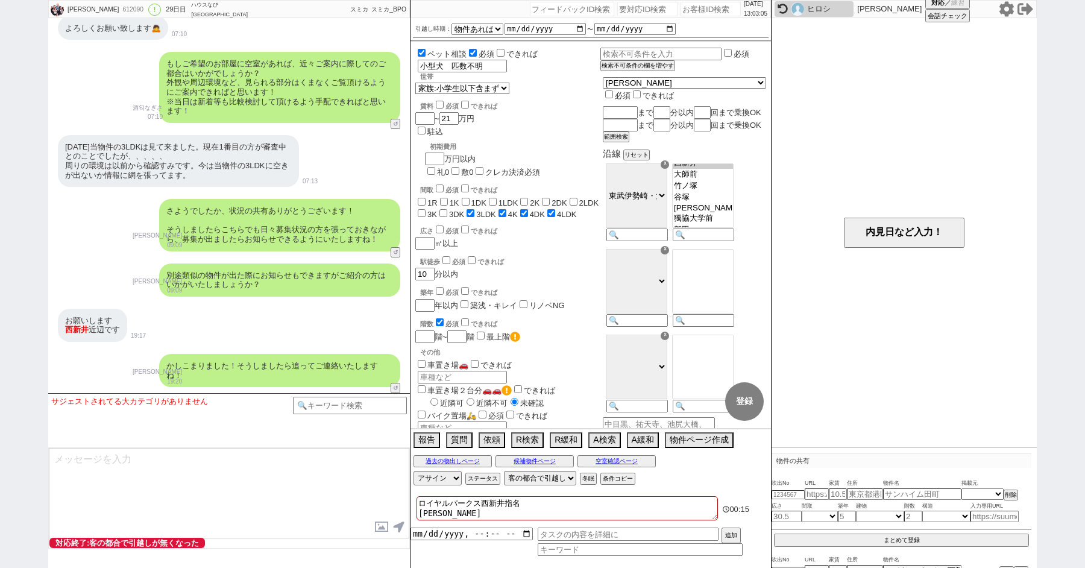
type textarea "ロイヤルパークス西新井指名 はぶく"
checkbox input "false"
click at [610, 459] on button "空室確認ページ" at bounding box center [617, 461] width 78 height 10
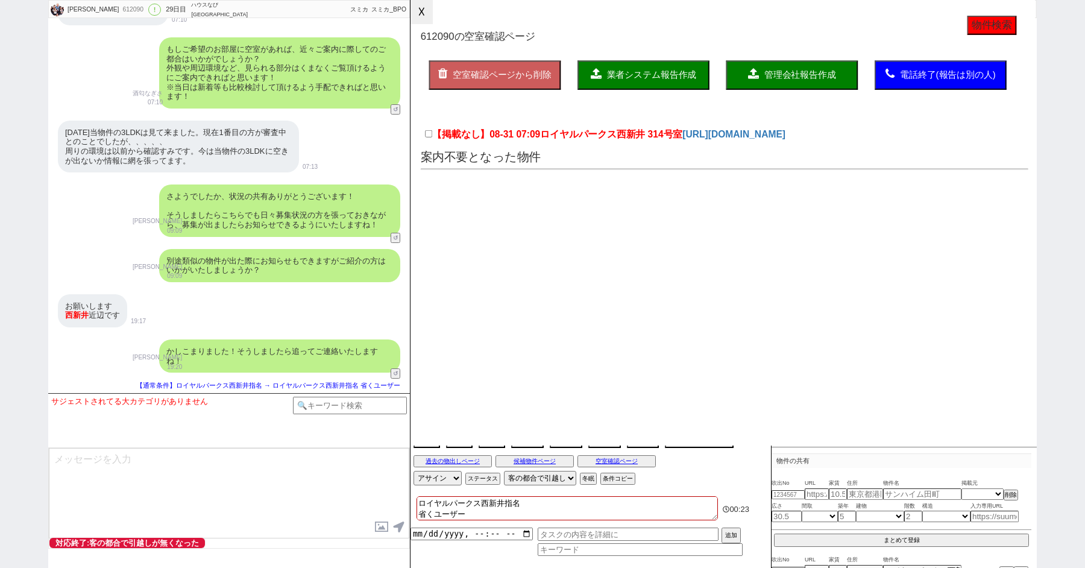
click at [415, 9] on button "☓" at bounding box center [422, 12] width 22 height 24
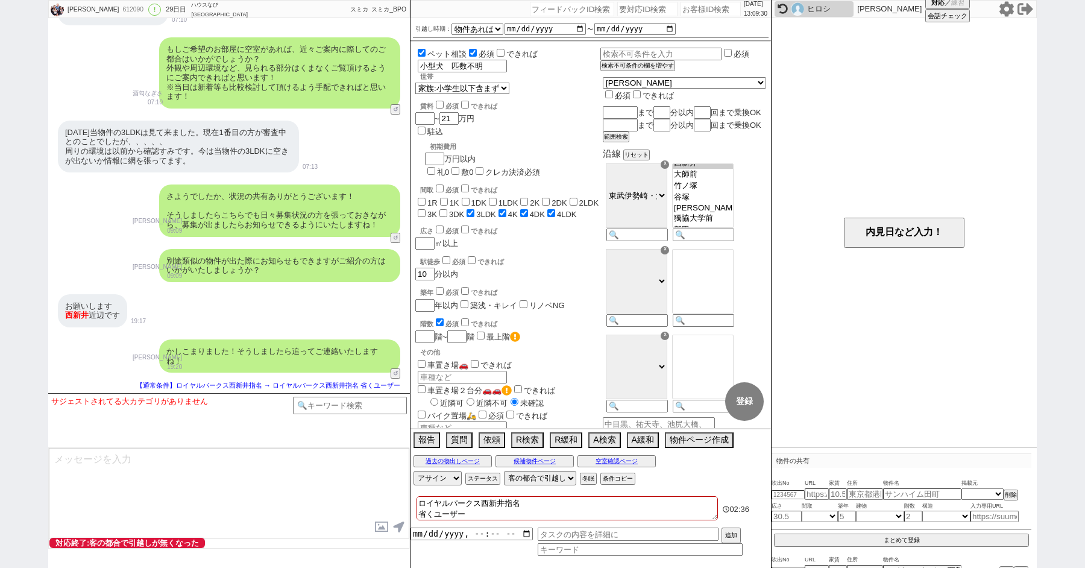
scroll to position [2275, 0]
click at [1008, 11] on icon at bounding box center [1007, 8] width 14 height 15
